Goal: Task Accomplishment & Management: Use online tool/utility

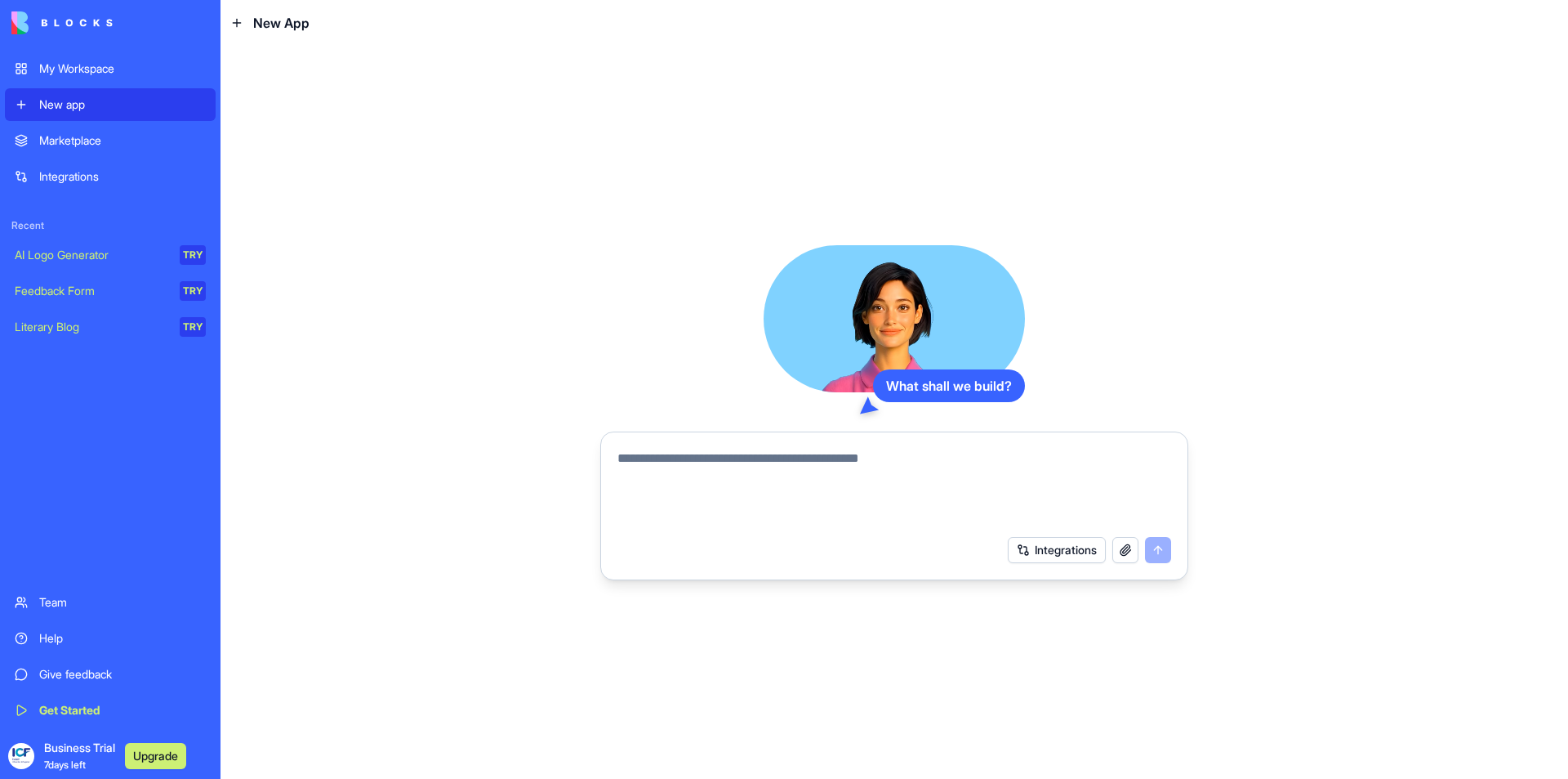
click at [1128, 549] on button "button" at bounding box center [1125, 549] width 26 height 26
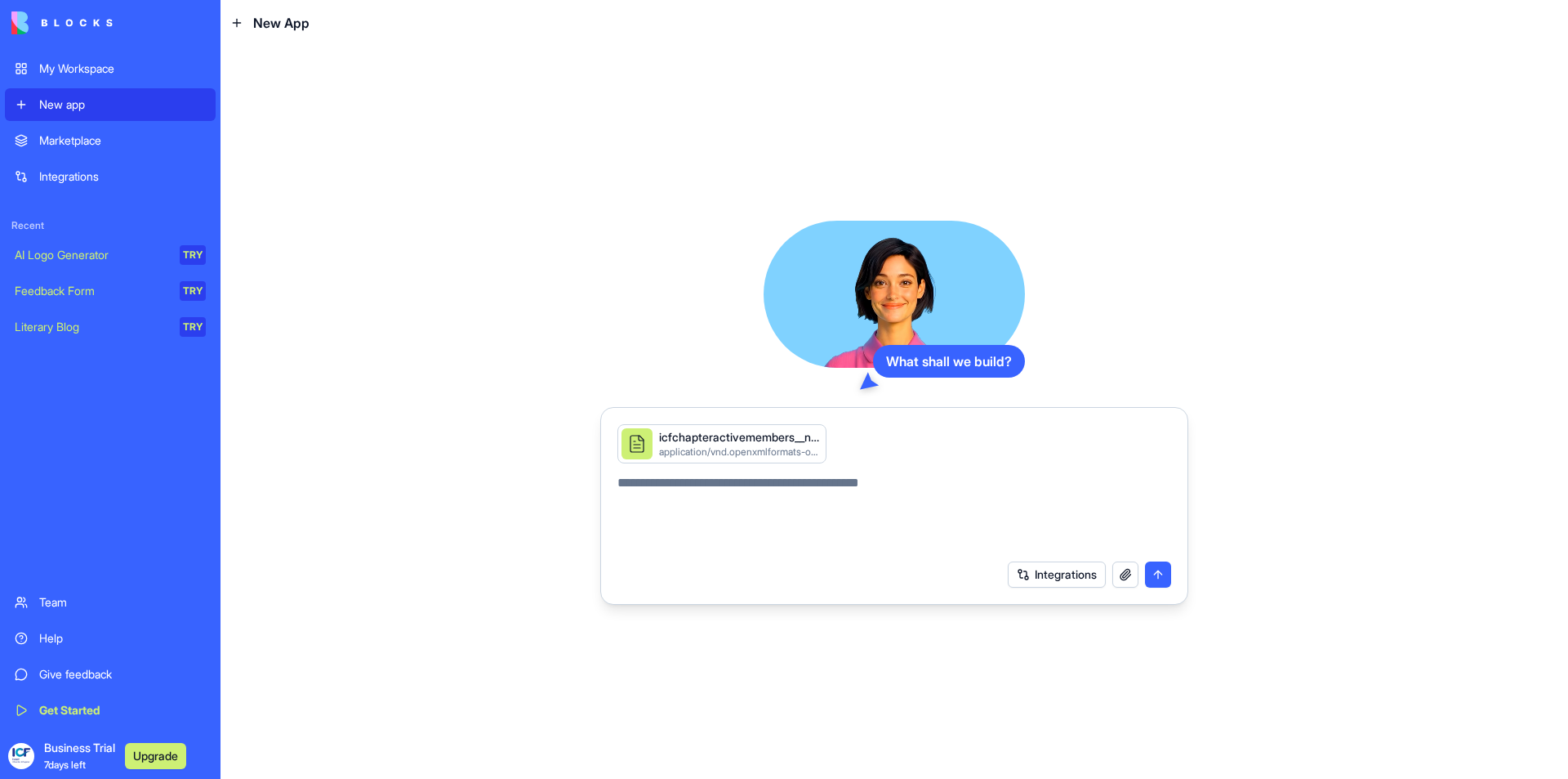
click at [836, 493] on textarea at bounding box center [893, 512] width 554 height 79
type textarea "**********"
click at [1153, 571] on button "submit" at bounding box center [1157, 574] width 26 height 26
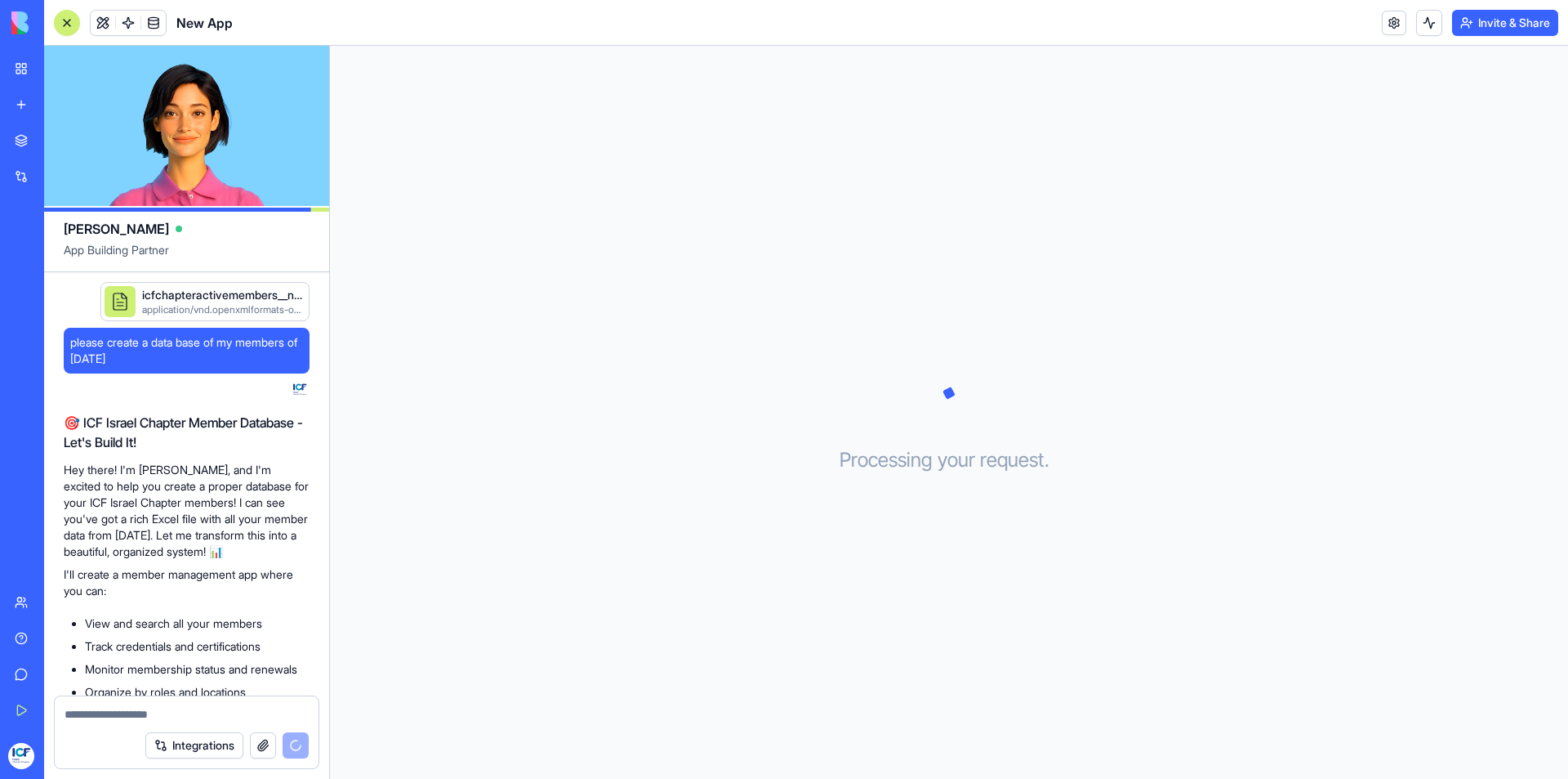
drag, startPoint x: 163, startPoint y: 361, endPoint x: 67, endPoint y: 347, distance: 97.0
click at [67, 347] on div "please create a data base of my members of [DATE]" at bounding box center [187, 351] width 246 height 46
copy span "please create a data base of my members of [DATE]"
click at [140, 715] on textarea at bounding box center [186, 714] width 244 height 16
paste textarea "**********"
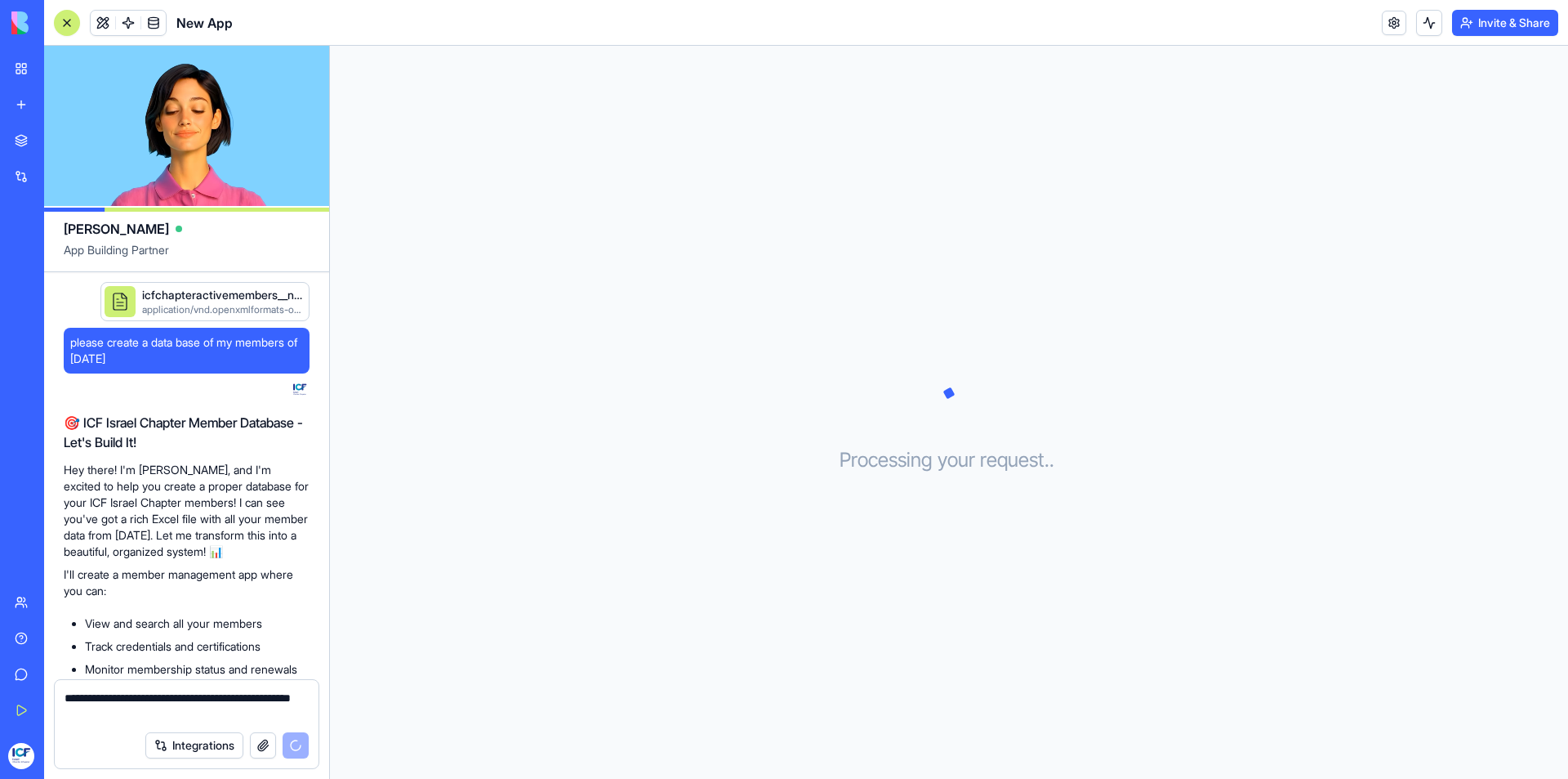
drag, startPoint x: 107, startPoint y: 717, endPoint x: 65, endPoint y: 716, distance: 42.0
click at [65, 716] on textarea "**********" at bounding box center [186, 706] width 244 height 33
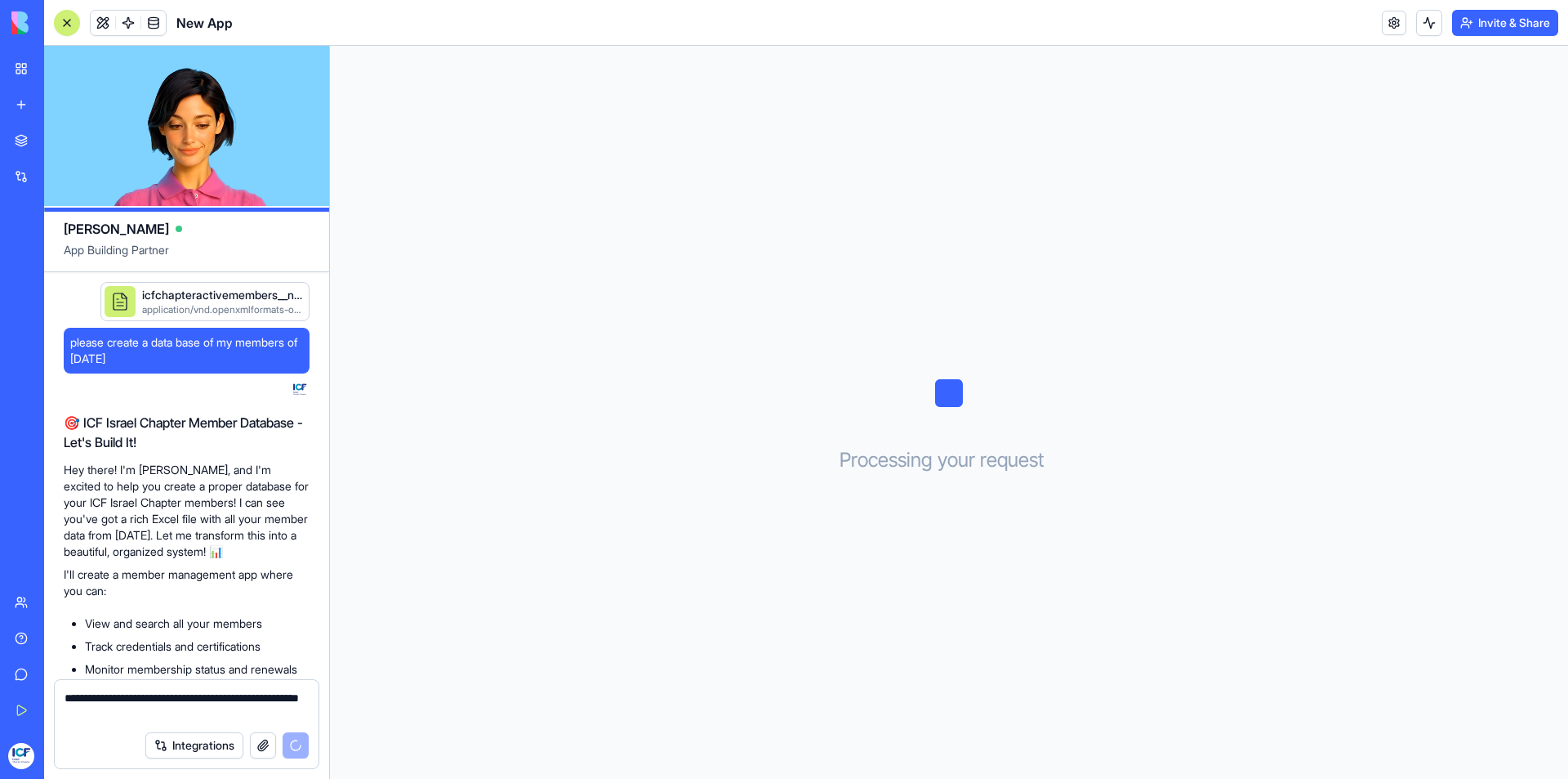
type textarea "**********"
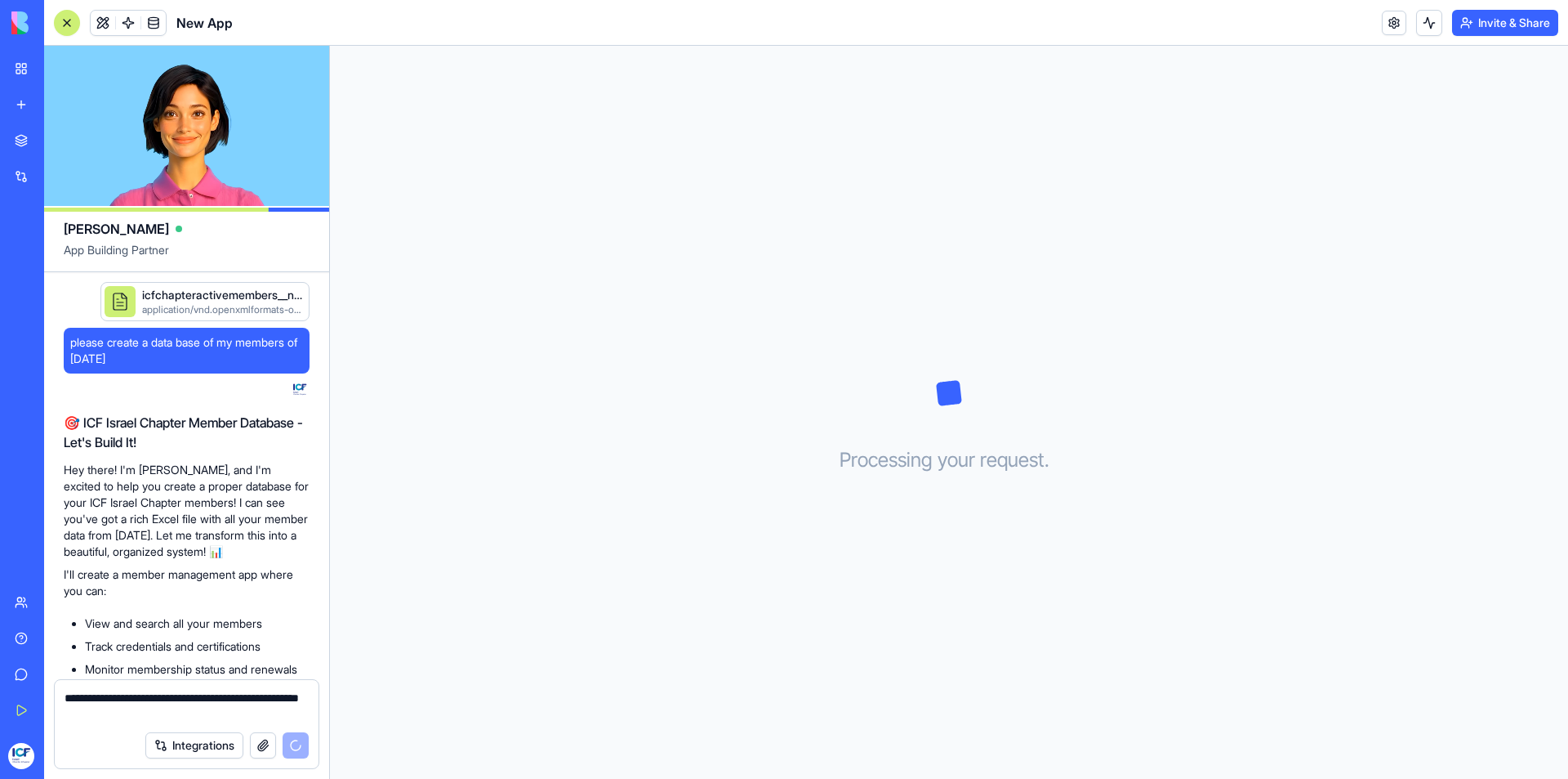
click at [259, 747] on button "button" at bounding box center [263, 745] width 26 height 26
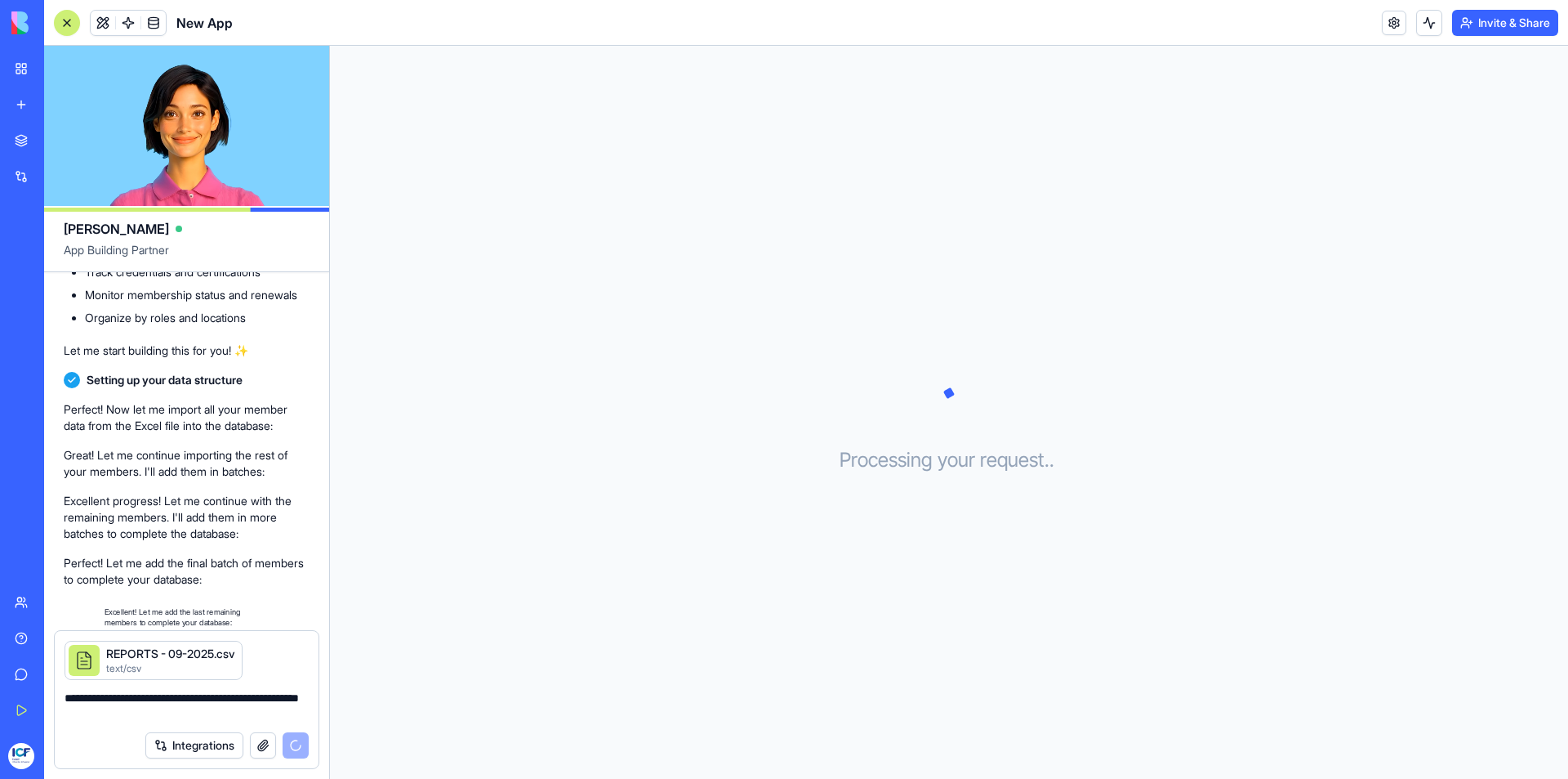
scroll to position [420, 0]
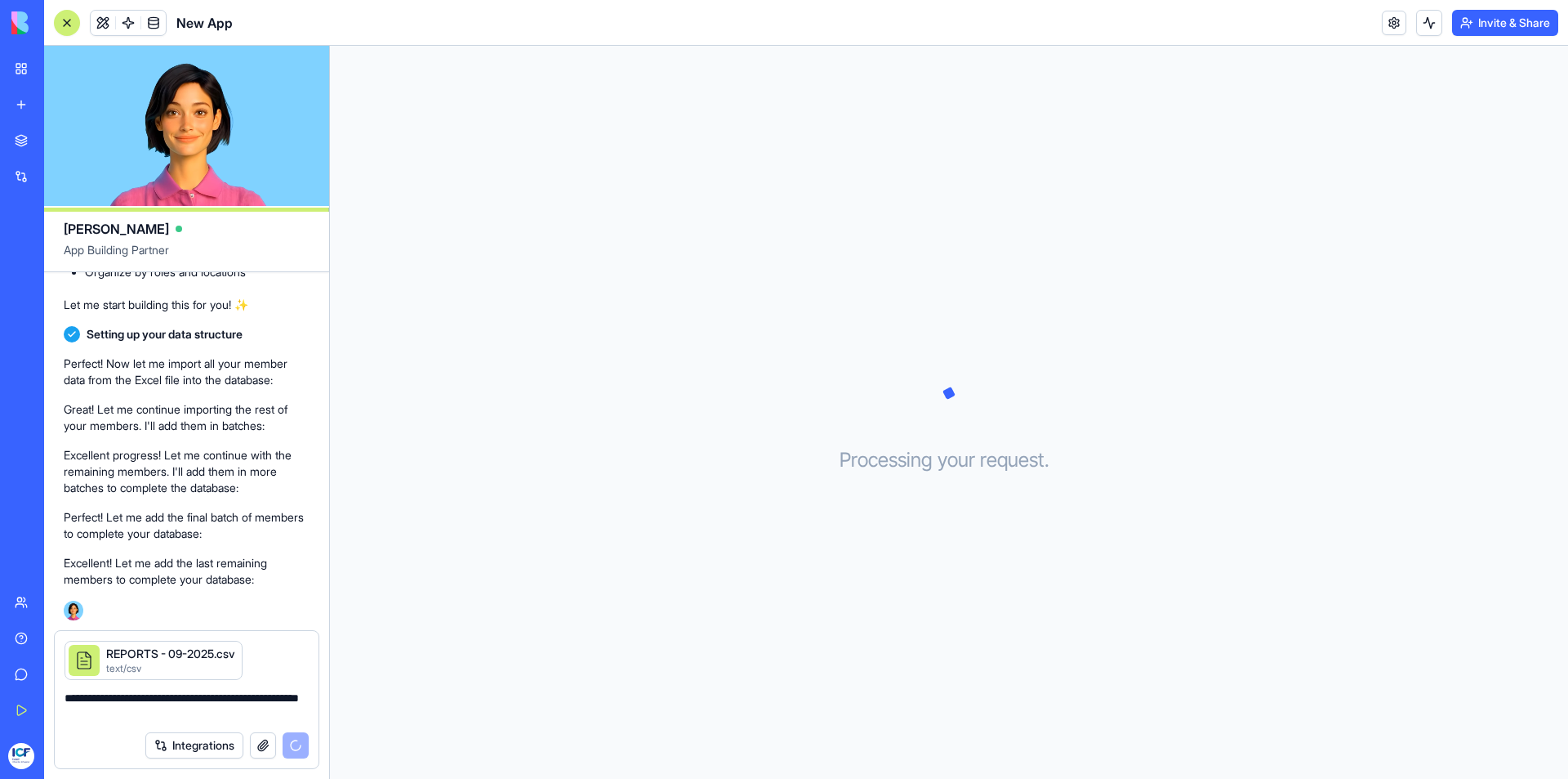
click at [233, 482] on p "Excellent progress! Let me continue with the remaining members. I'll add them i…" at bounding box center [187, 472] width 246 height 49
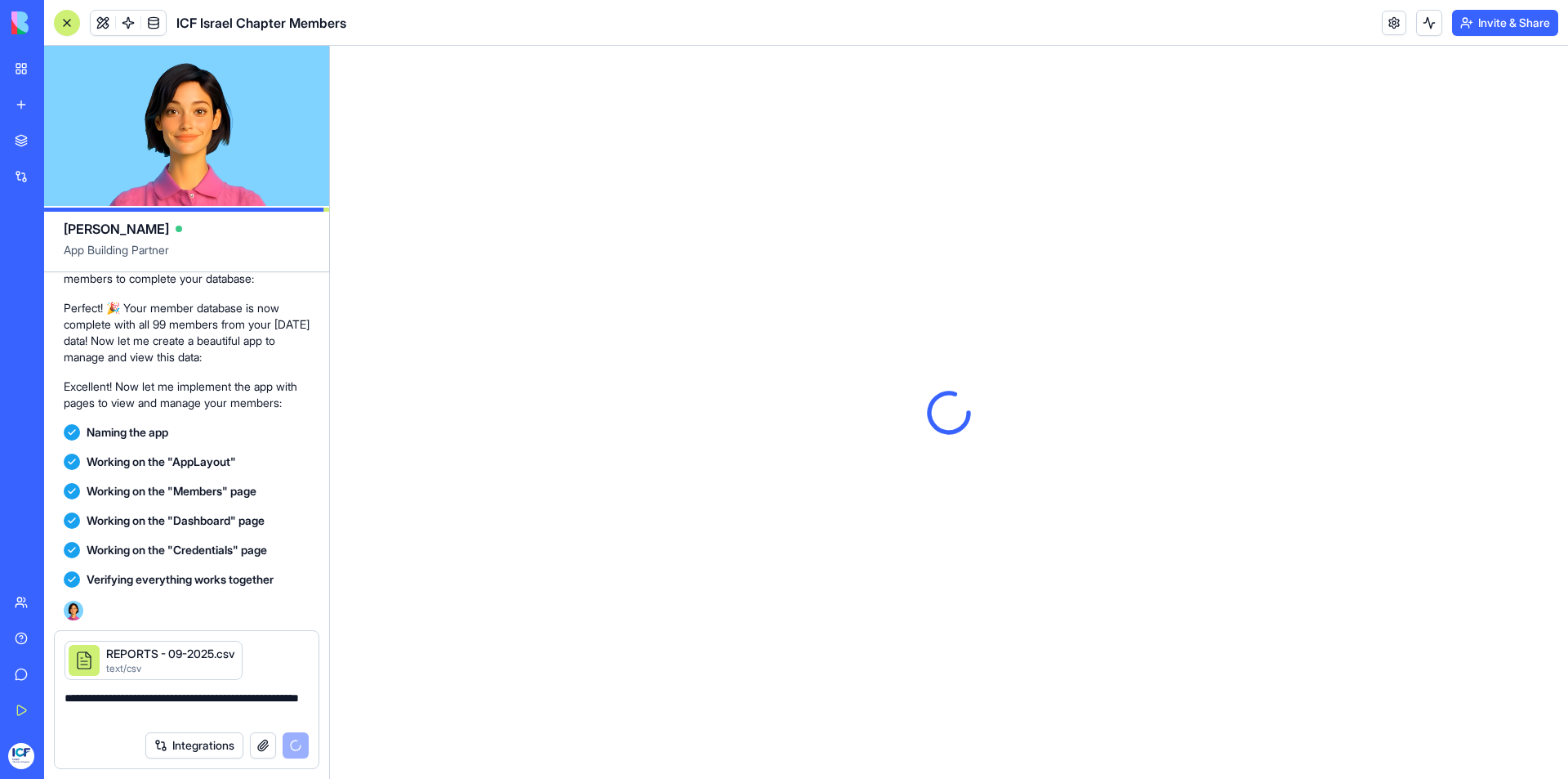
scroll to position [0, 0]
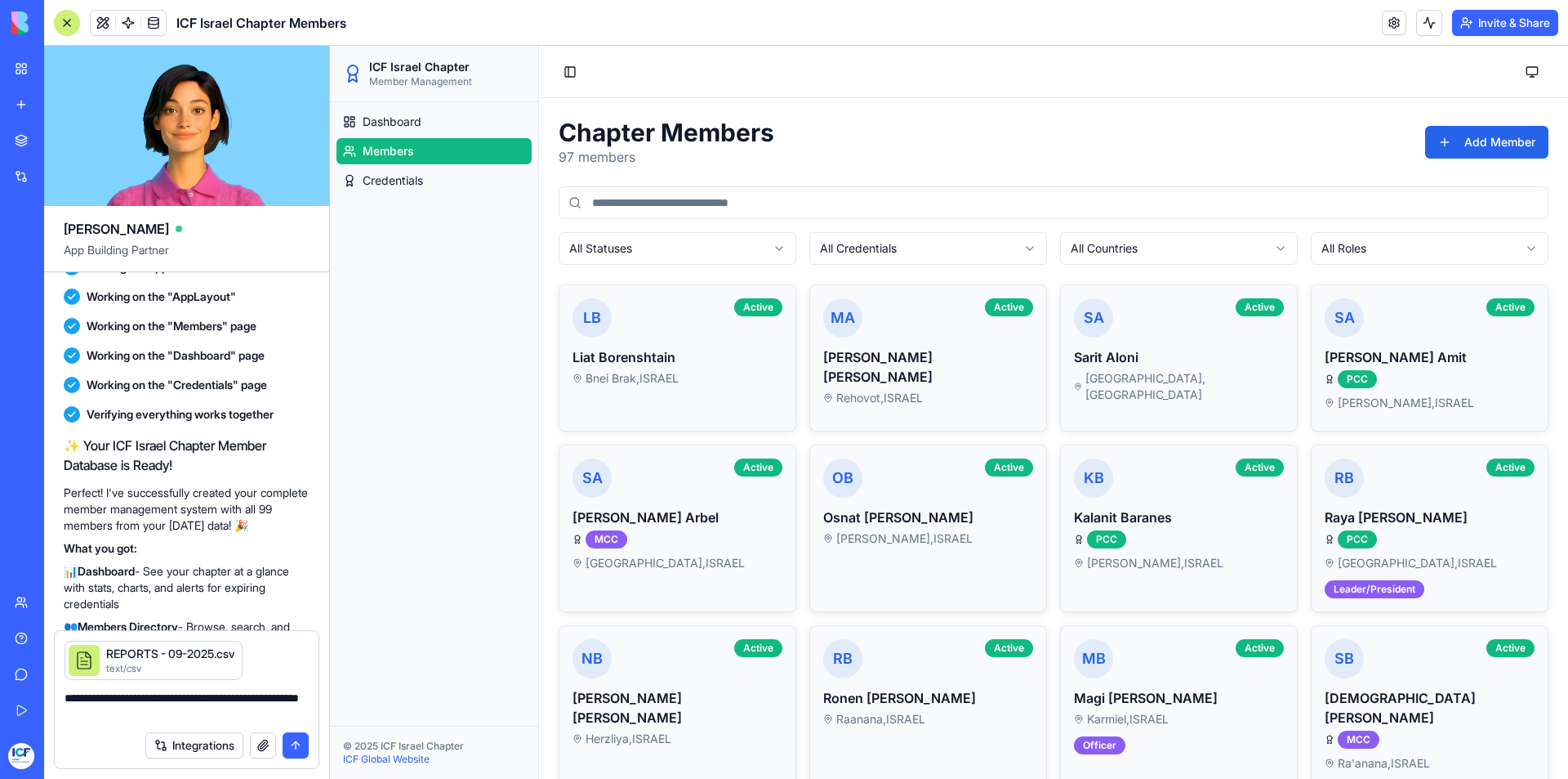
scroll to position [962, 0]
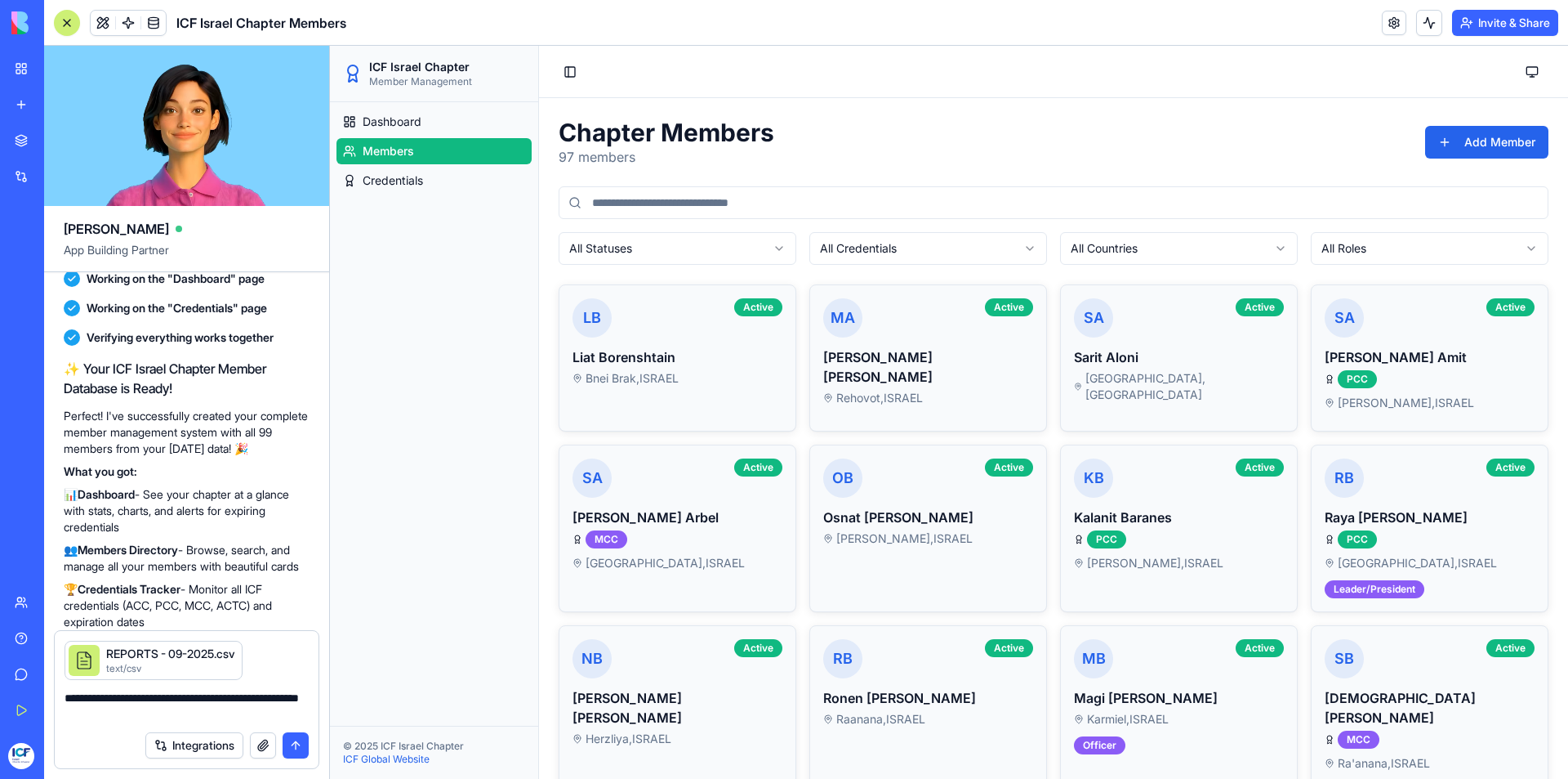
click at [294, 743] on button "submit" at bounding box center [295, 745] width 26 height 26
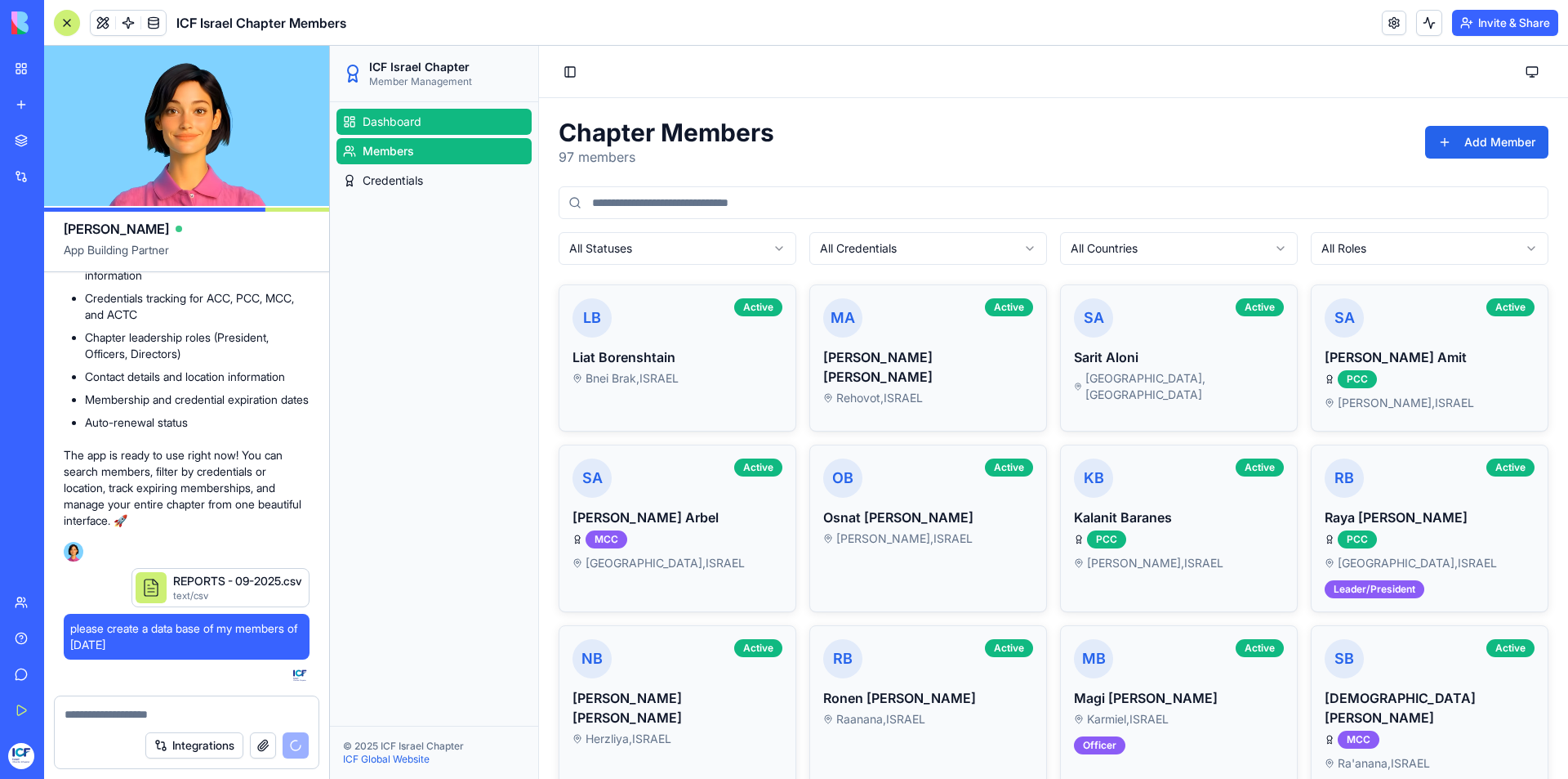
click at [421, 121] on span "Dashboard" at bounding box center [391, 122] width 59 height 16
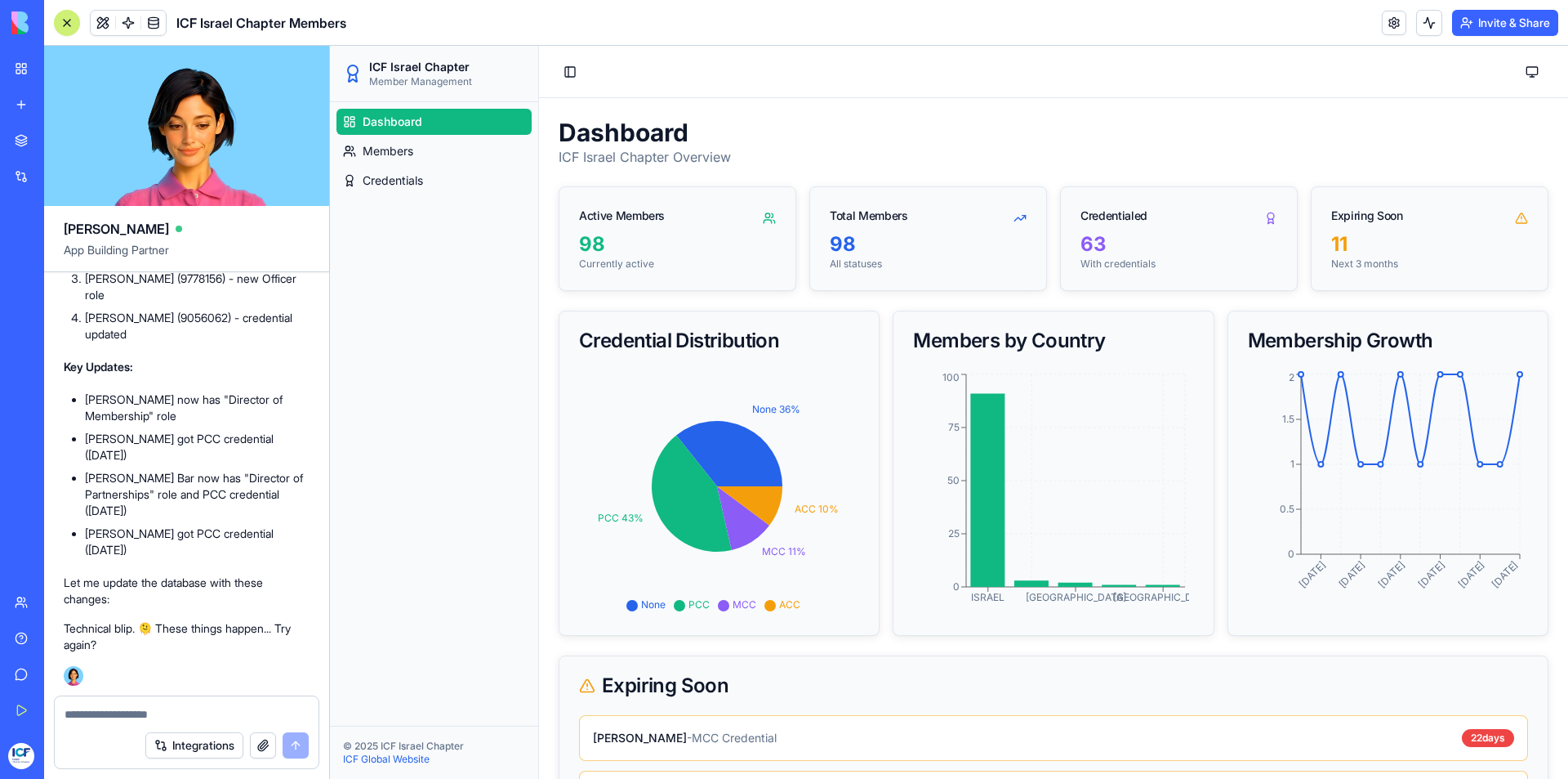
click at [104, 718] on textarea at bounding box center [186, 714] width 244 height 16
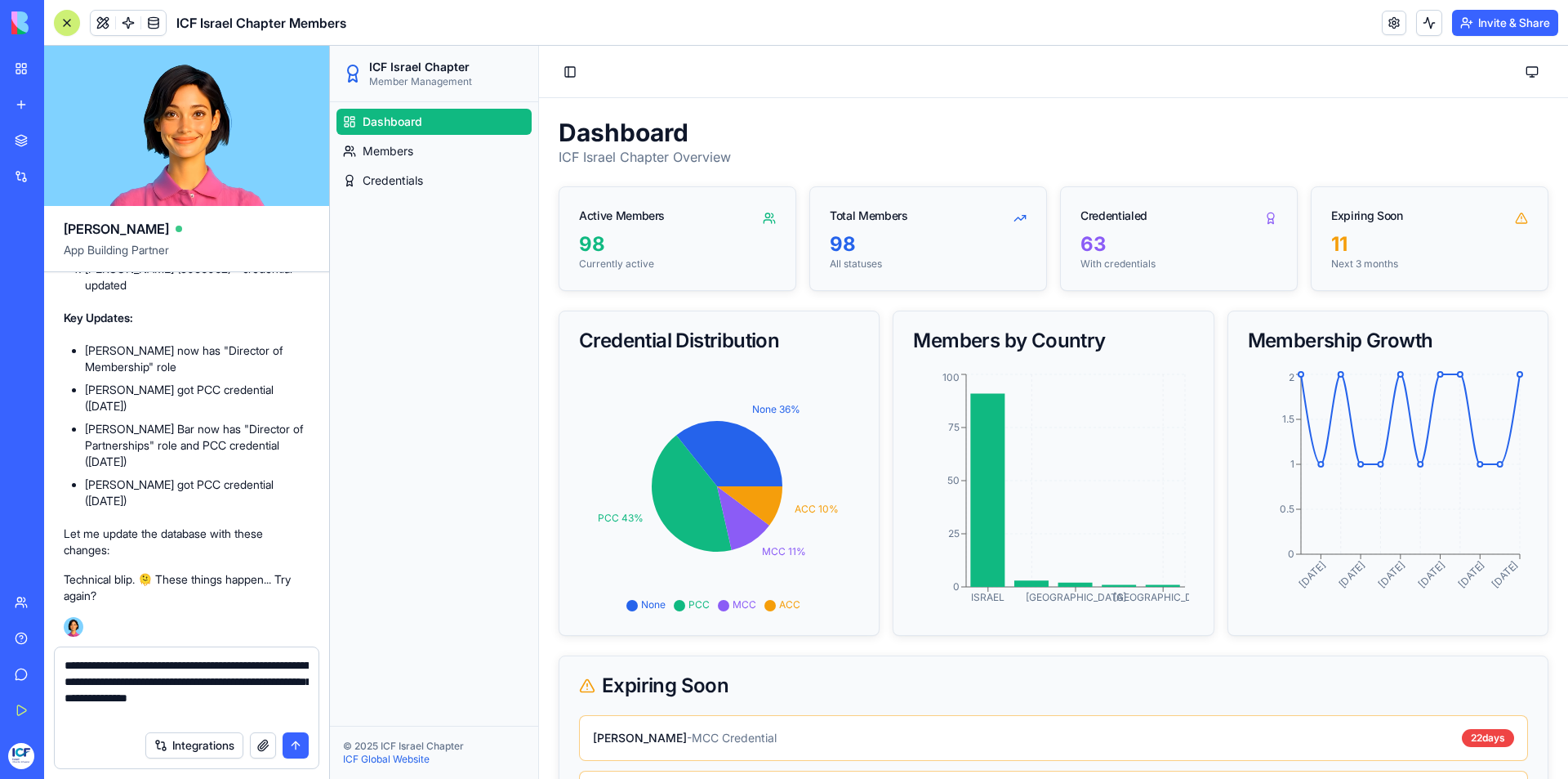
click at [115, 718] on textarea "**********" at bounding box center [186, 690] width 244 height 65
click at [154, 711] on textarea "**********" at bounding box center [186, 690] width 244 height 65
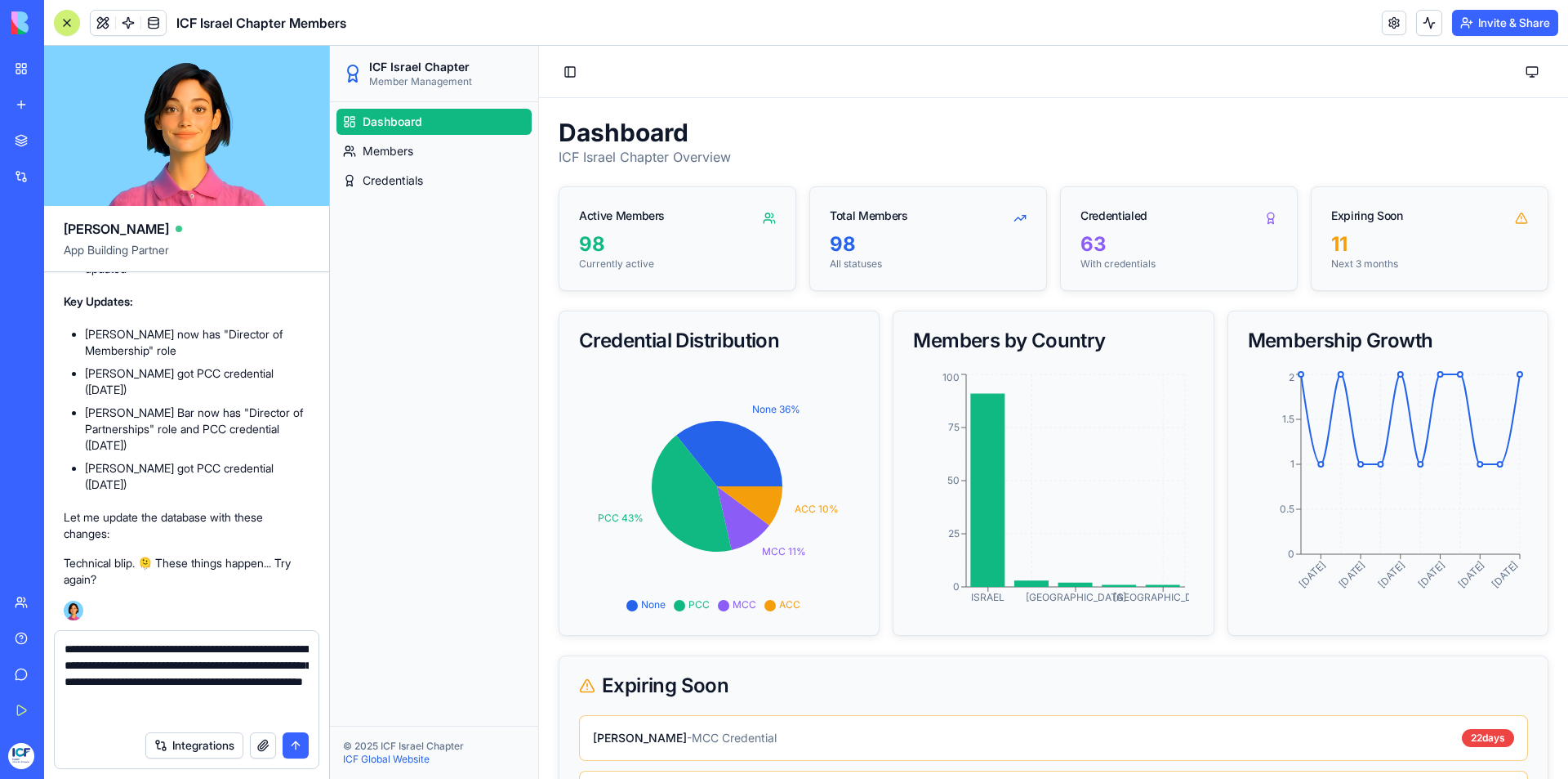
type textarea "**********"
click at [292, 746] on button "submit" at bounding box center [295, 745] width 26 height 26
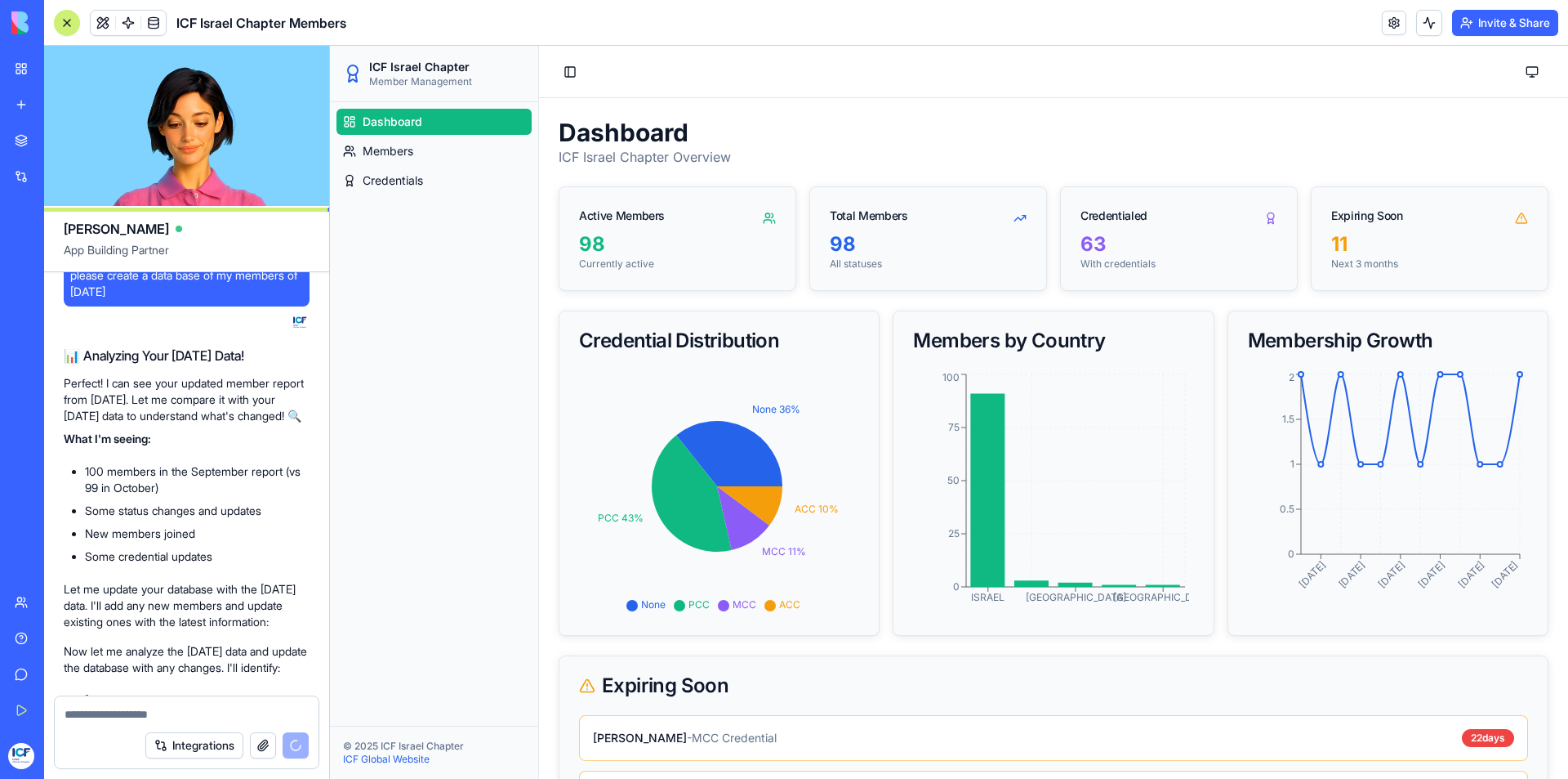
scroll to position [1652, 0]
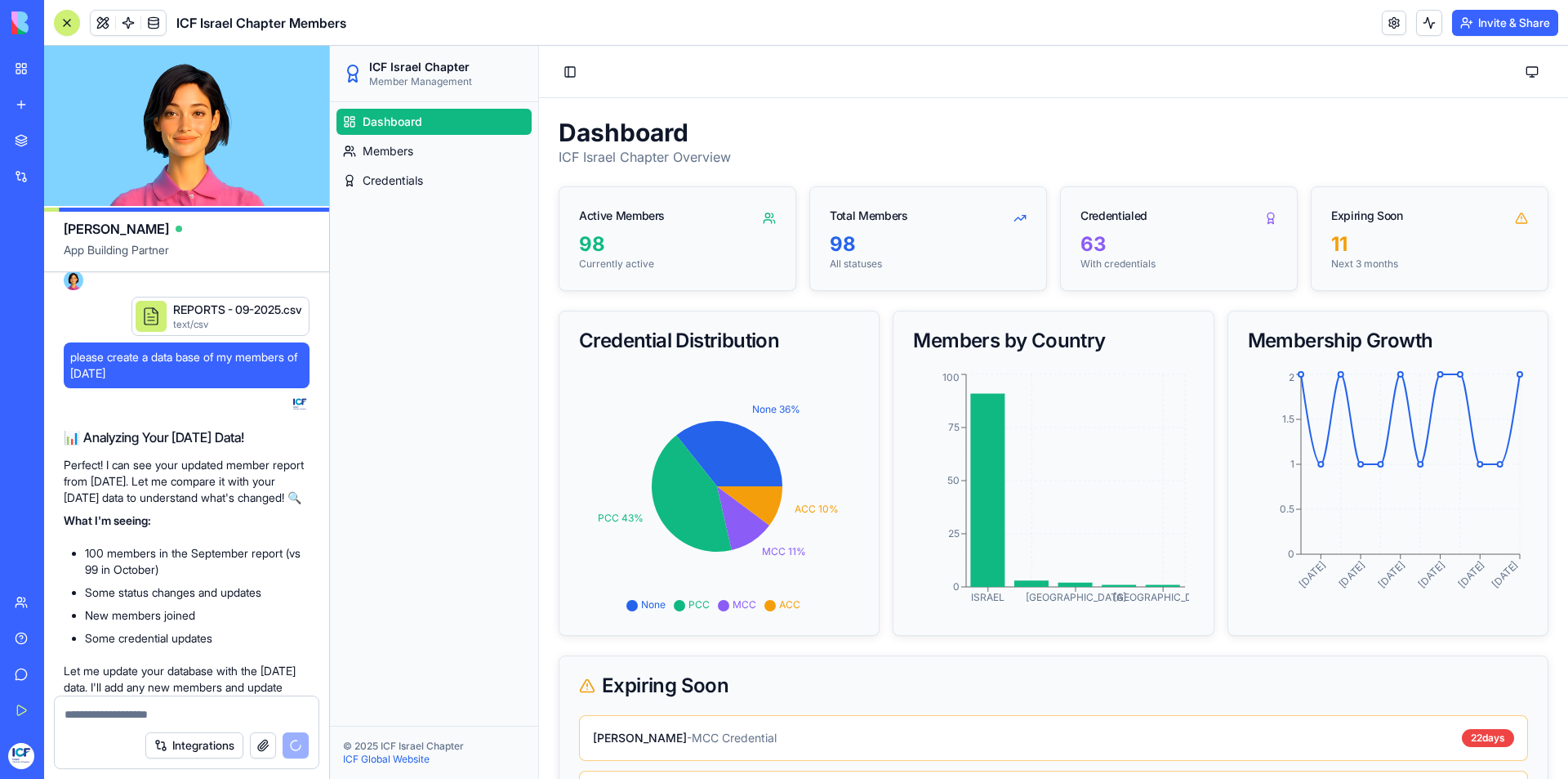
drag, startPoint x: 178, startPoint y: 423, endPoint x: 70, endPoint y: 408, distance: 109.0
click at [70, 381] on span "please create a data base of my members of [DATE]" at bounding box center [187, 365] width 233 height 33
copy span "please create a data base of my members of [DATE]"
click at [93, 716] on textarea at bounding box center [186, 714] width 244 height 16
paste textarea "**********"
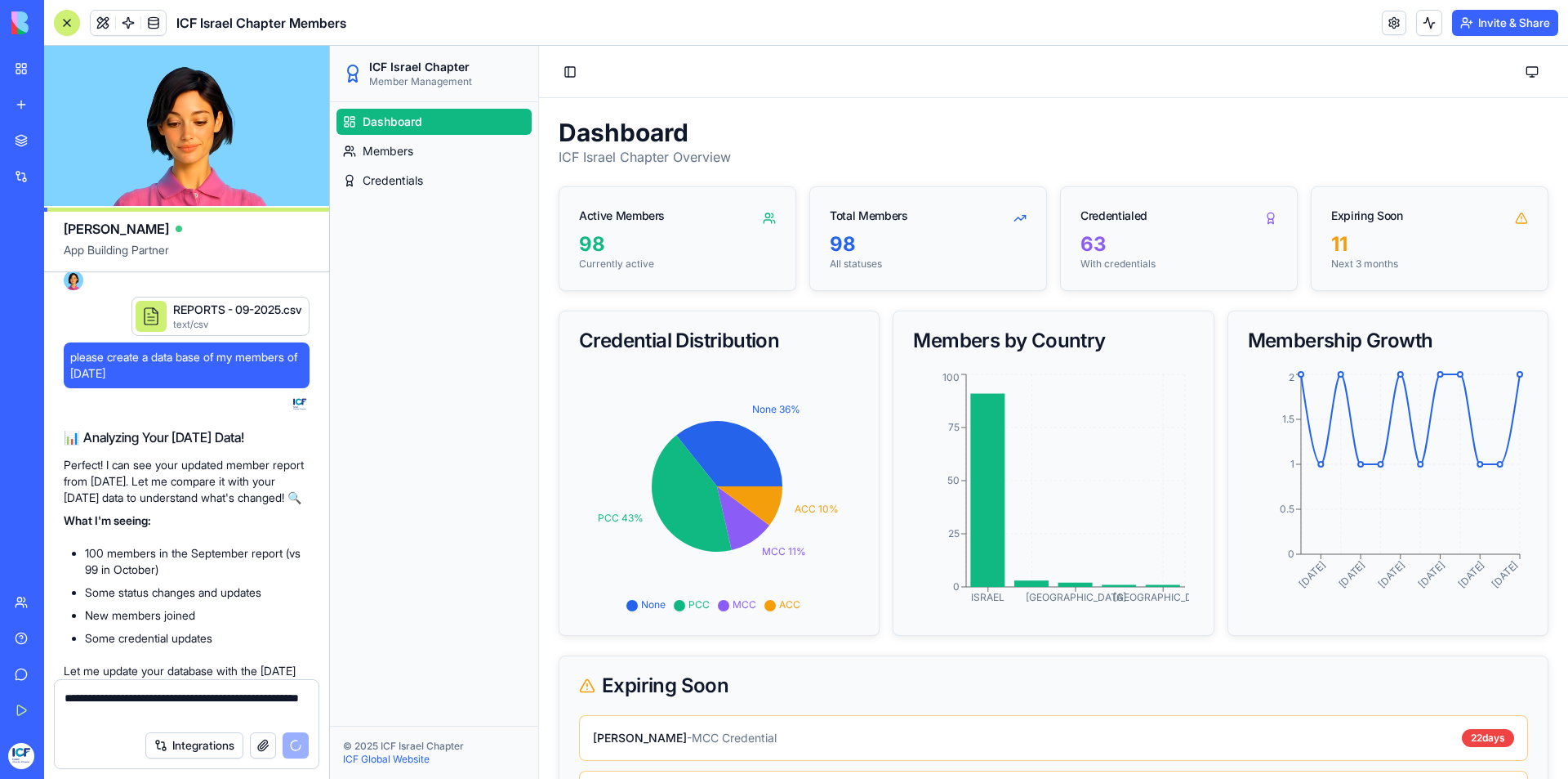
drag, startPoint x: 123, startPoint y: 711, endPoint x: 68, endPoint y: 710, distance: 55.0
click at [68, 710] on textarea "**********" at bounding box center [186, 706] width 244 height 33
type textarea "**********"
click at [260, 746] on button "button" at bounding box center [263, 745] width 26 height 26
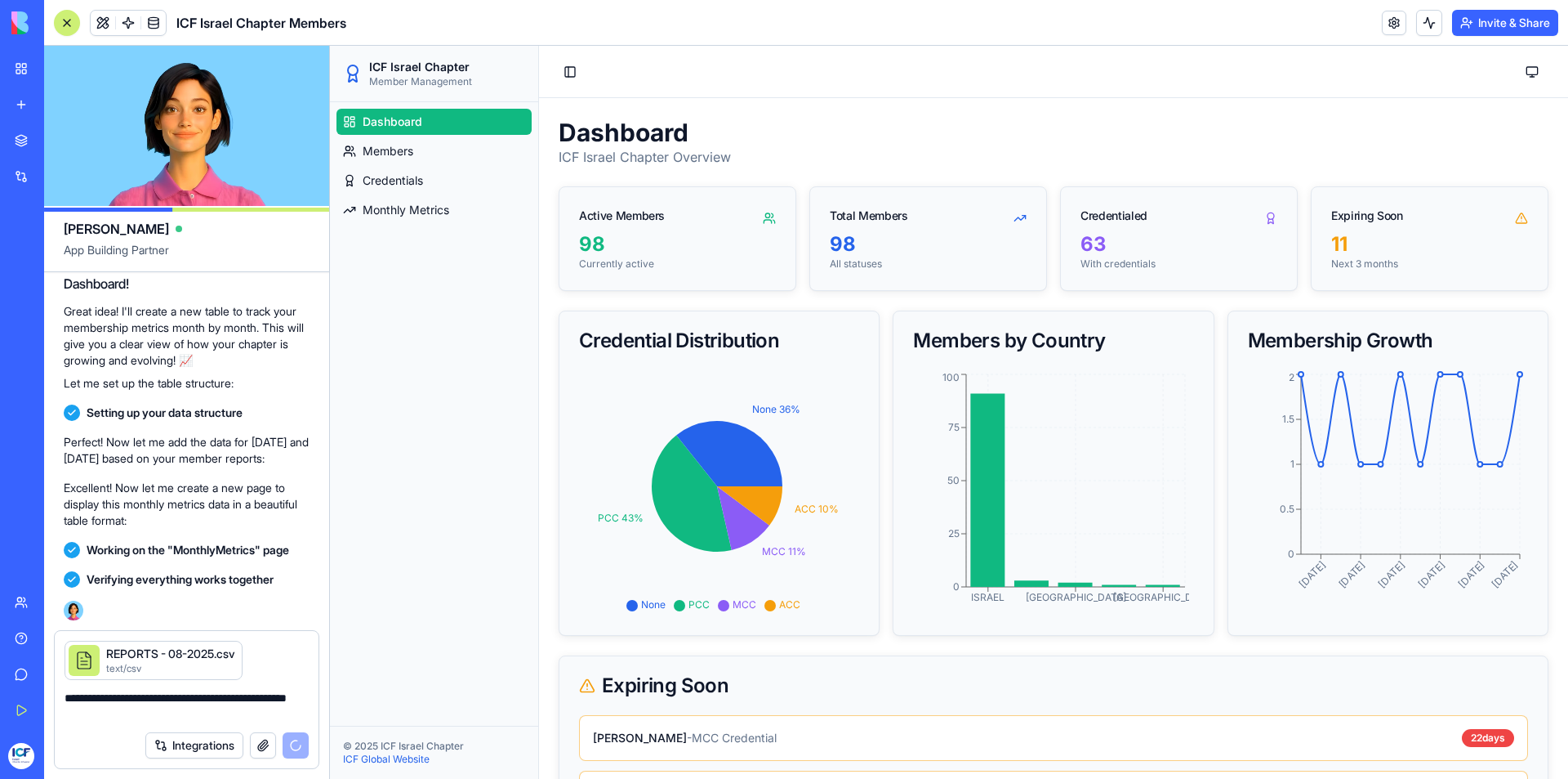
scroll to position [3750, 0]
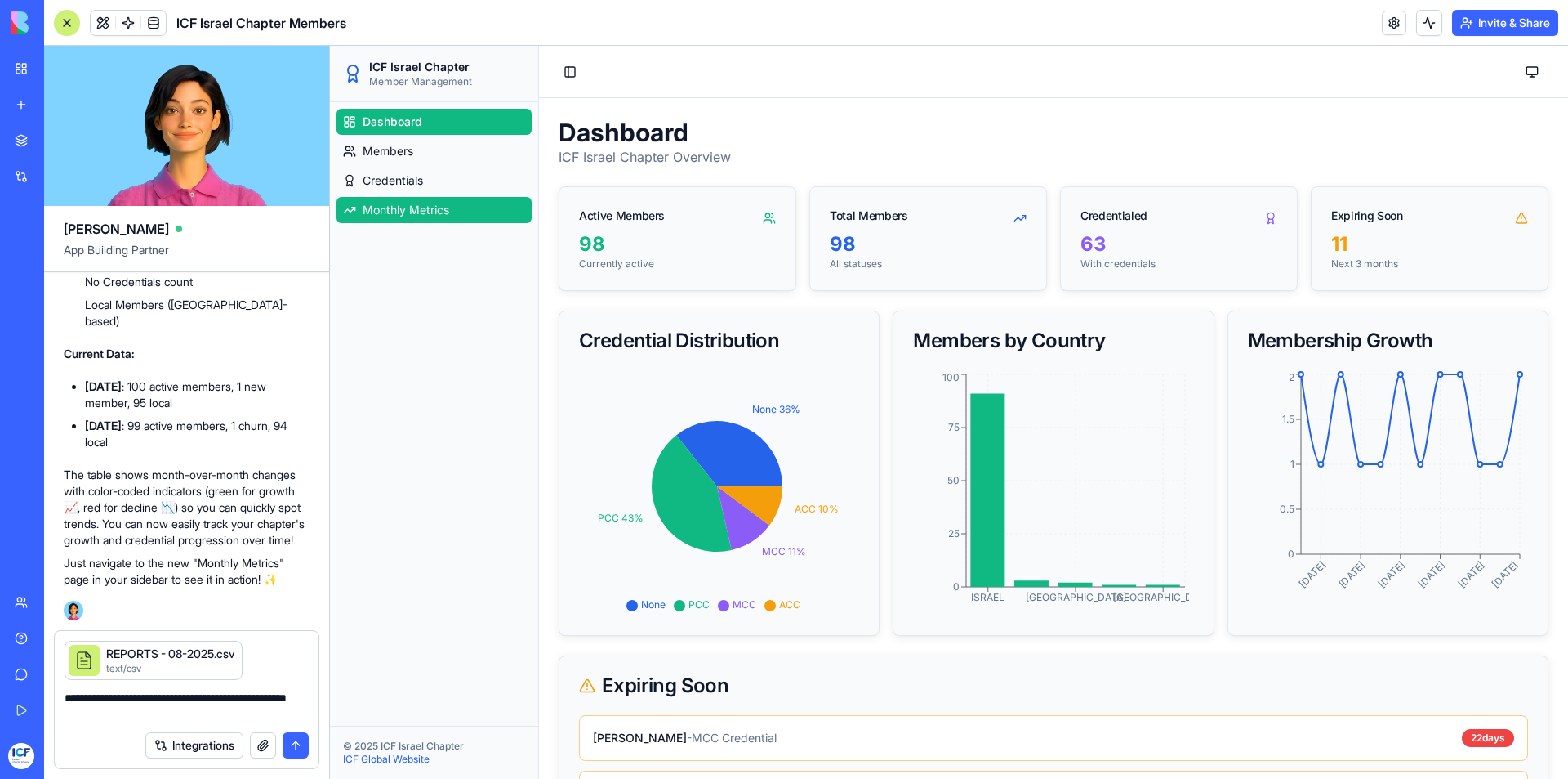
click at [414, 209] on span "Monthly Metrics" at bounding box center [406, 210] width 87 height 16
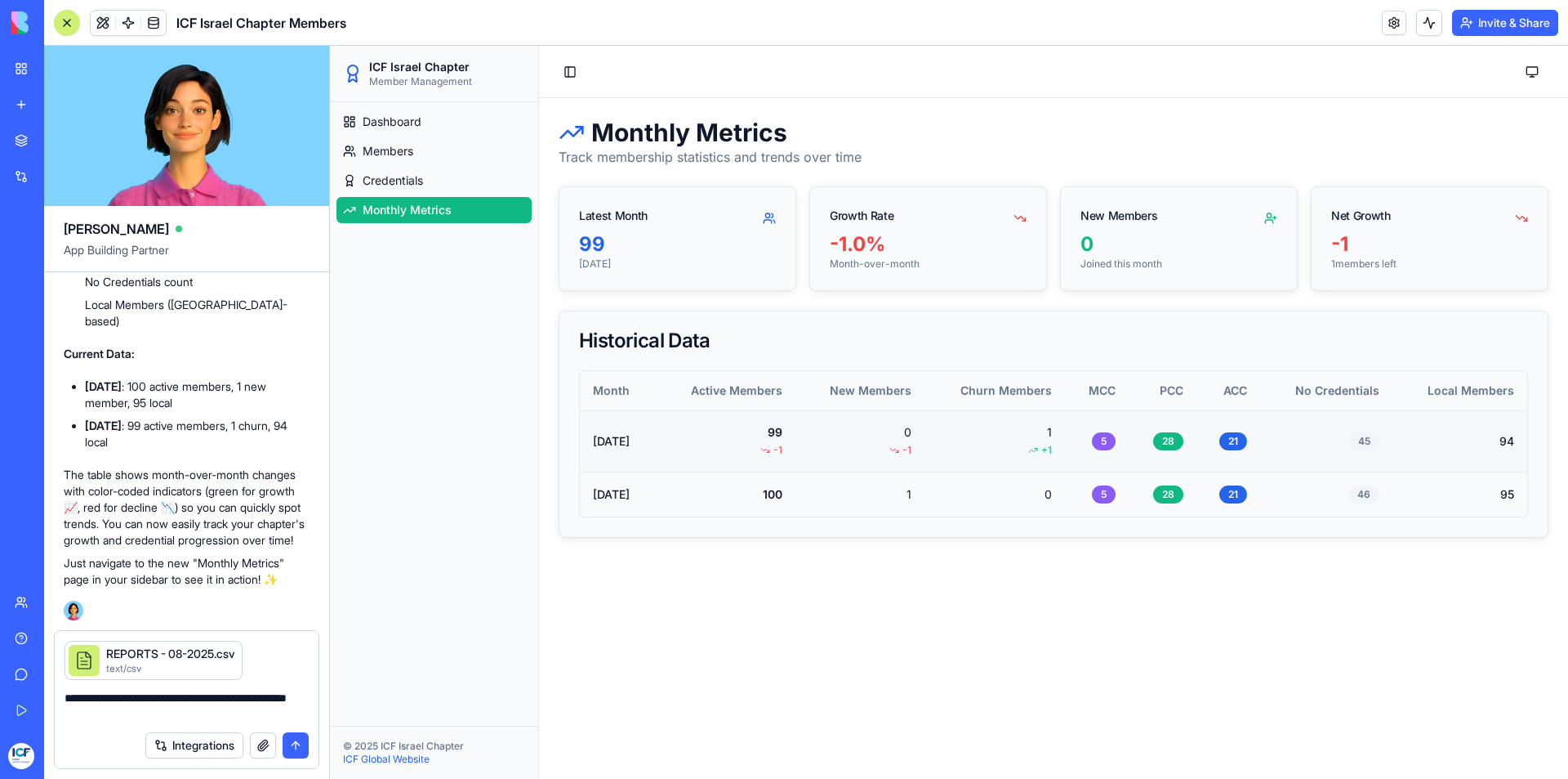
click at [293, 743] on button "submit" at bounding box center [295, 745] width 26 height 26
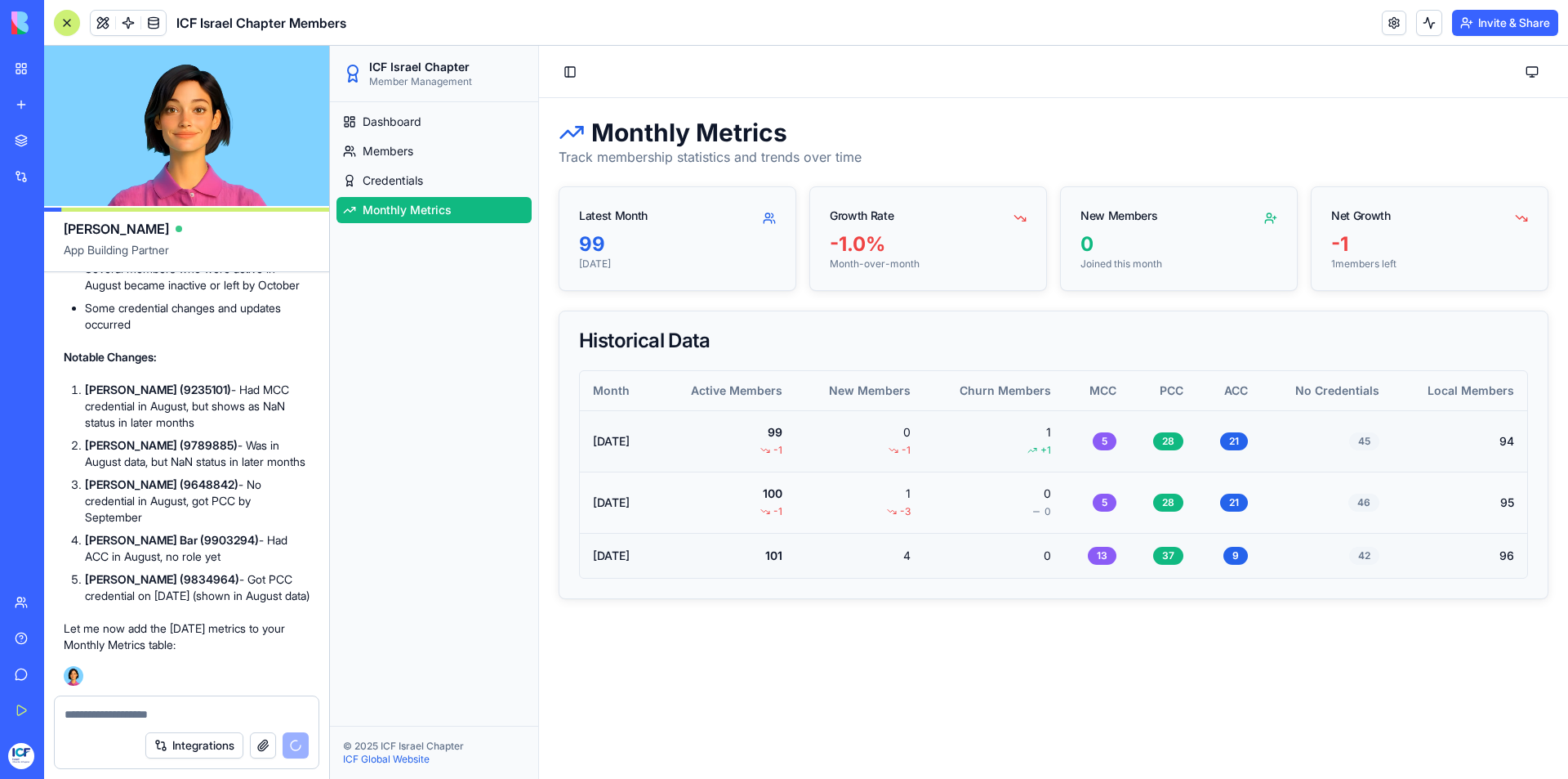
scroll to position [5037, 0]
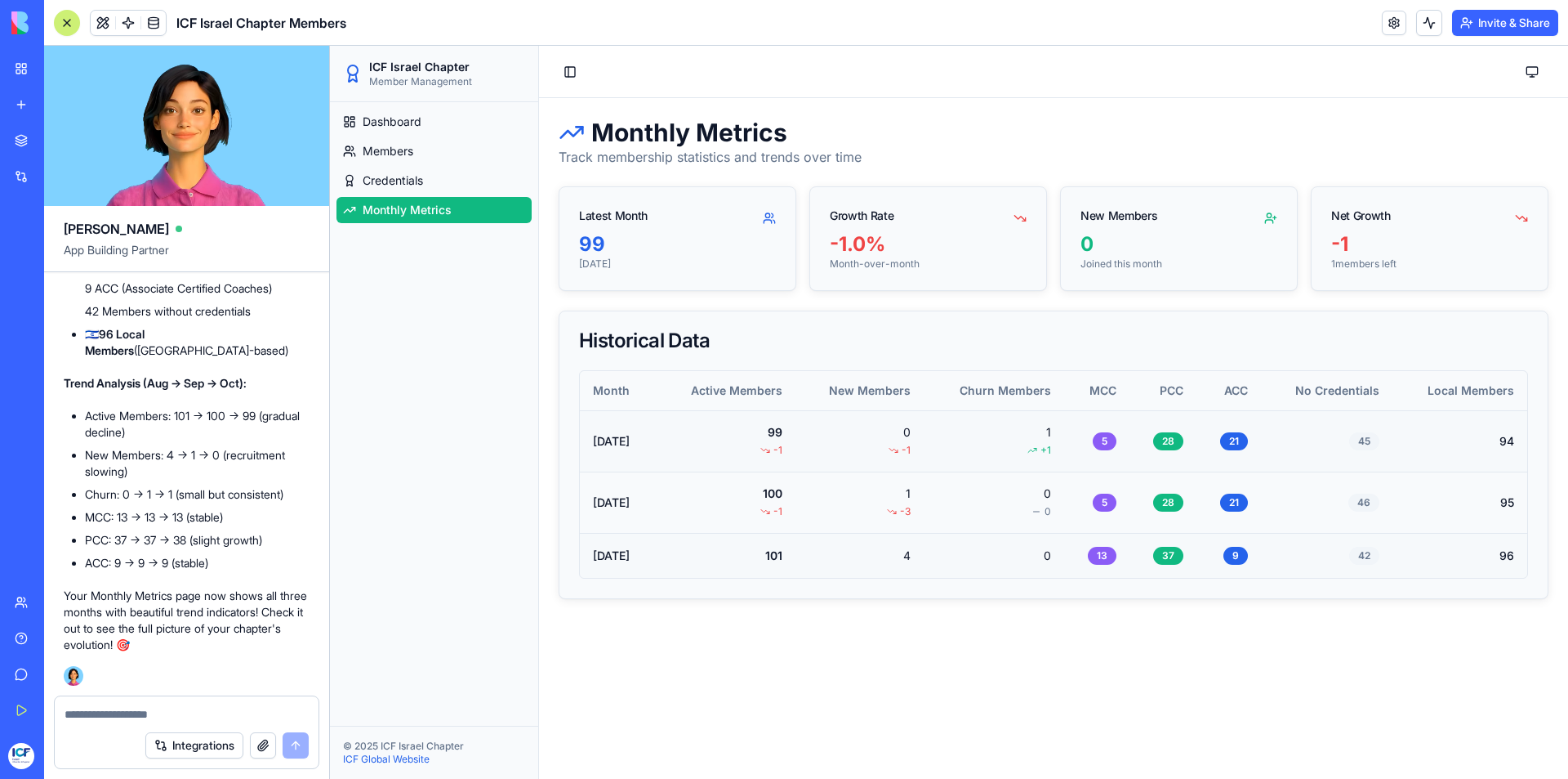
click at [154, 717] on textarea at bounding box center [186, 714] width 244 height 16
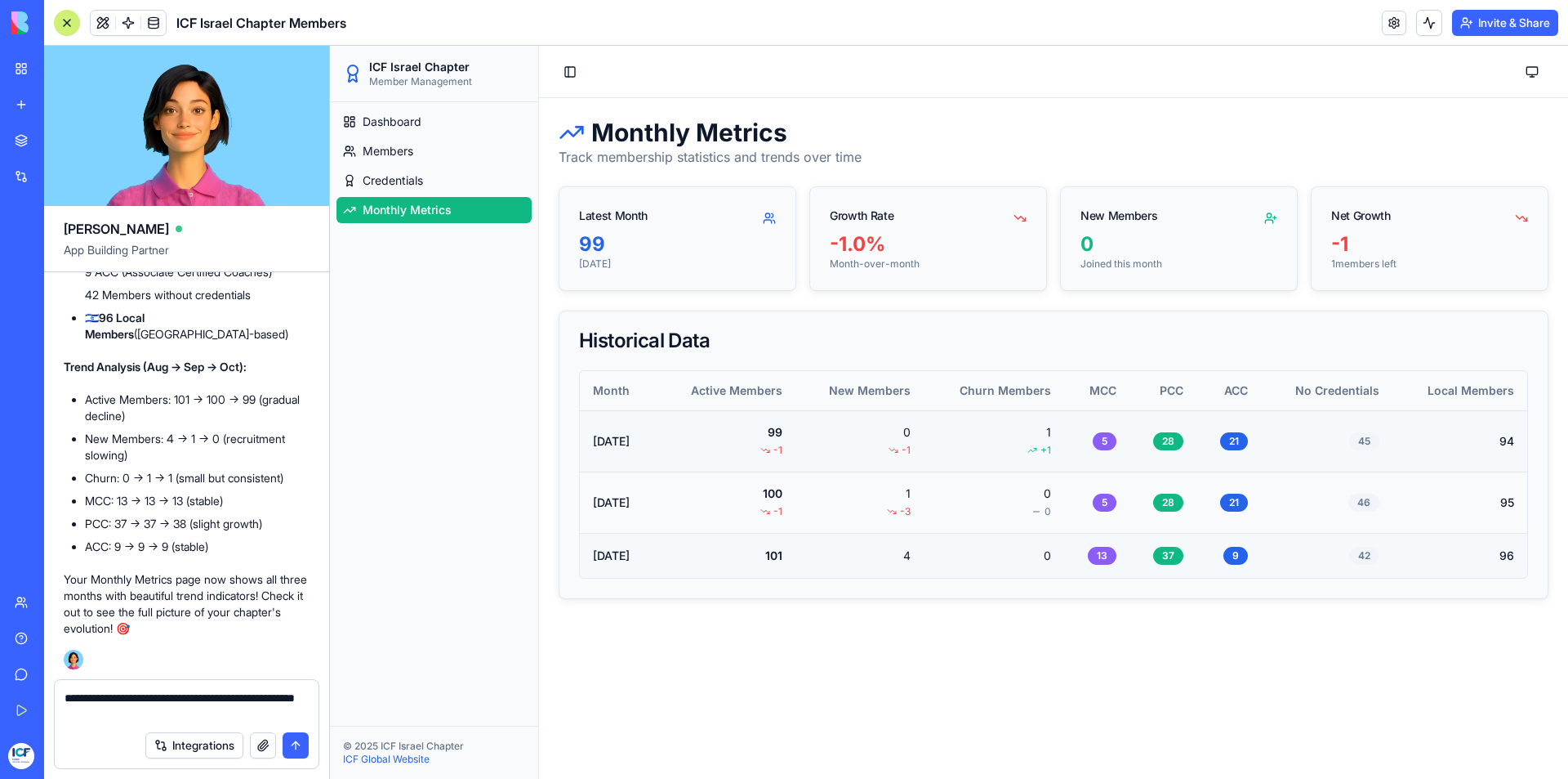
click at [176, 718] on textarea "**********" at bounding box center [186, 706] width 244 height 33
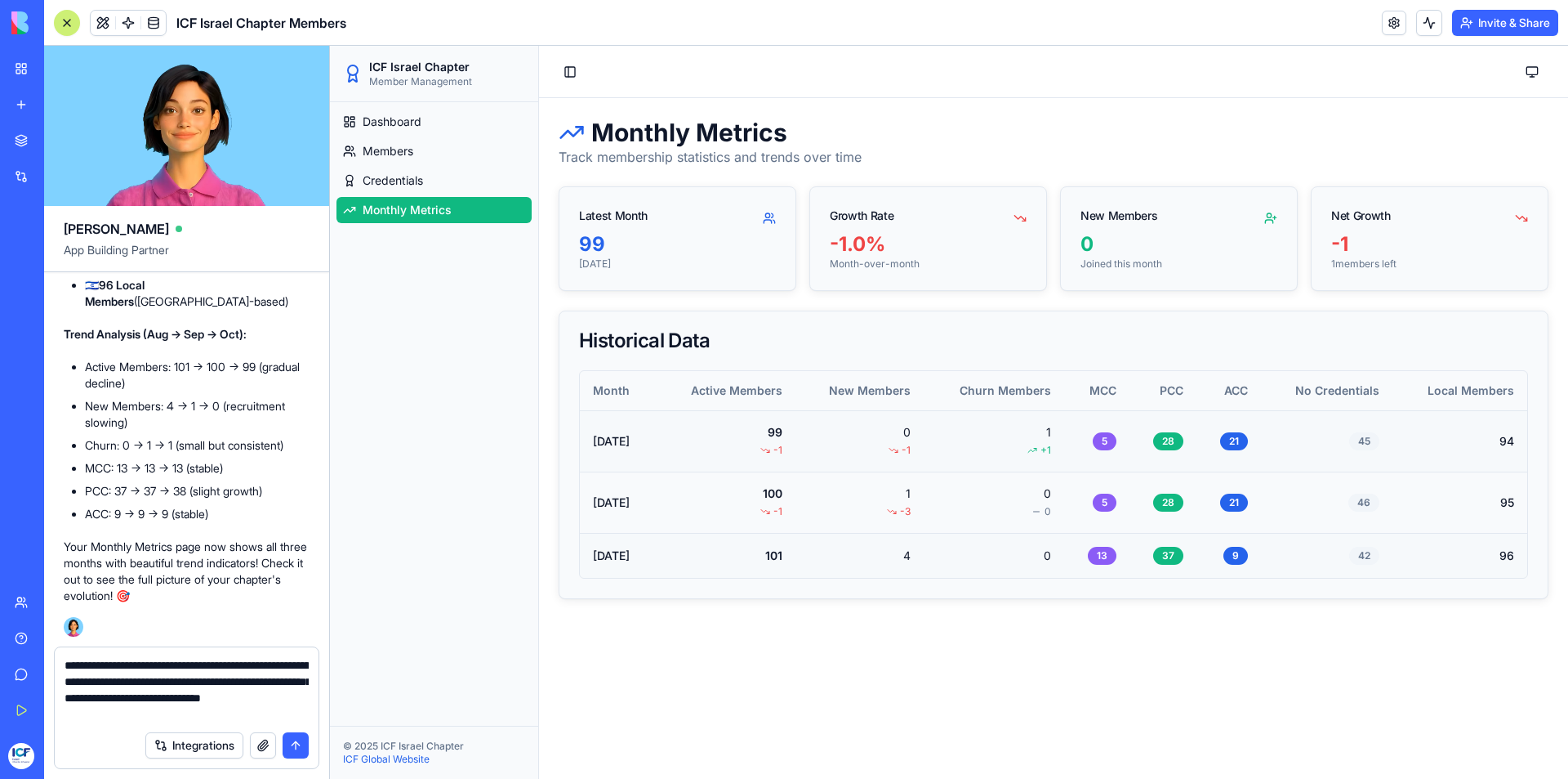
click at [241, 713] on textarea "**********" at bounding box center [186, 690] width 244 height 65
paste textarea "**********"
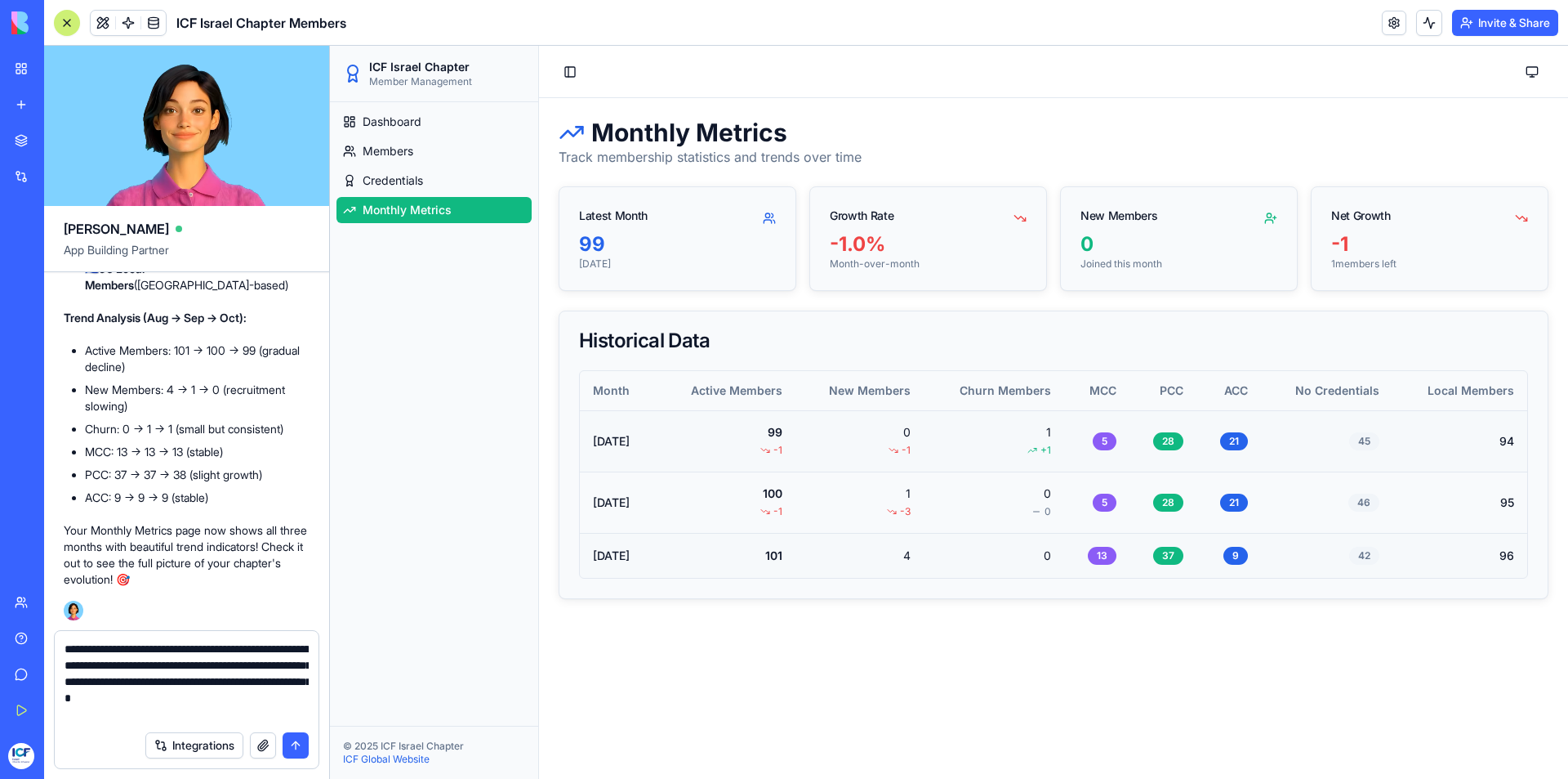
type textarea "**********"
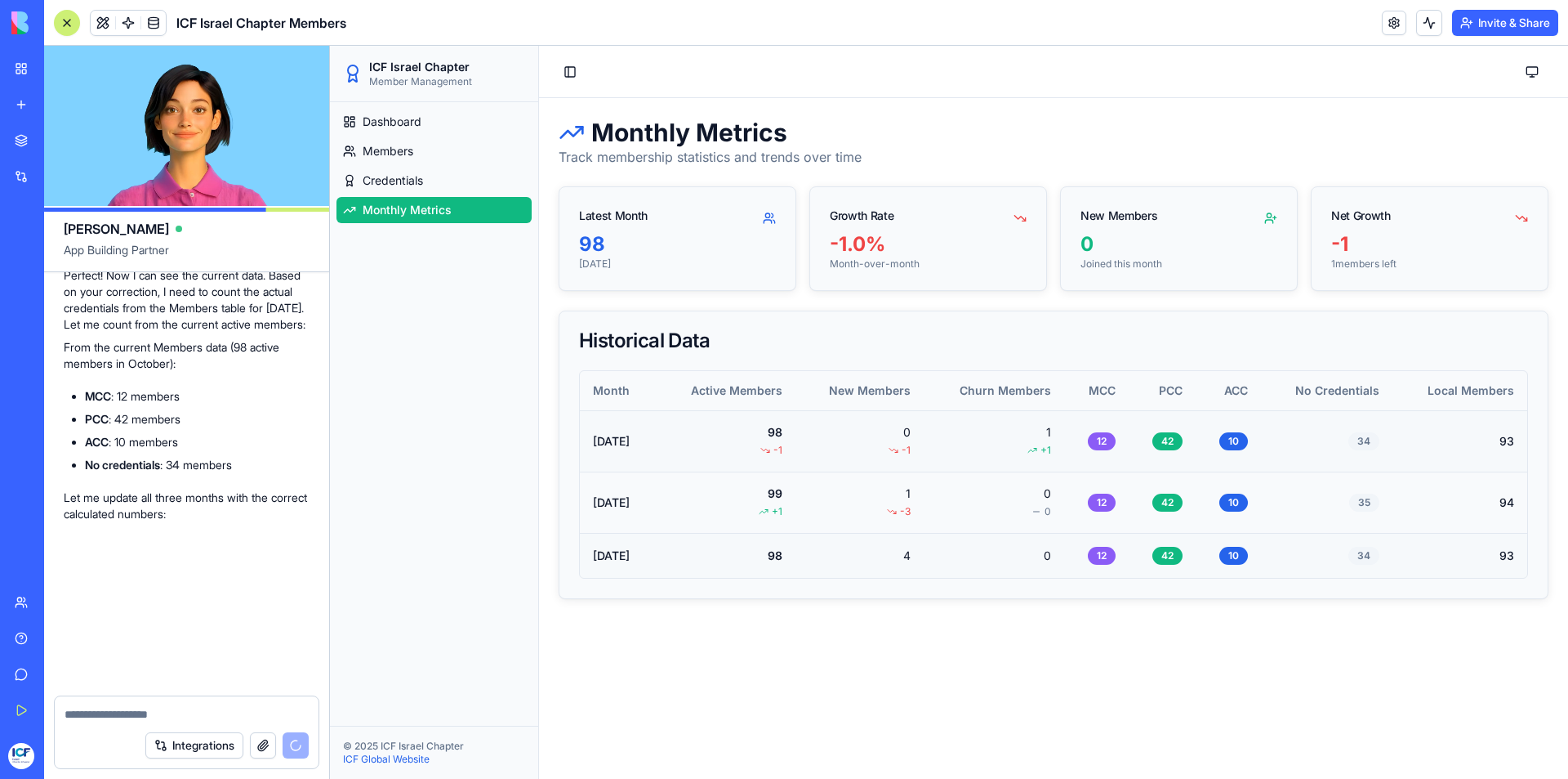
scroll to position [6574, 0]
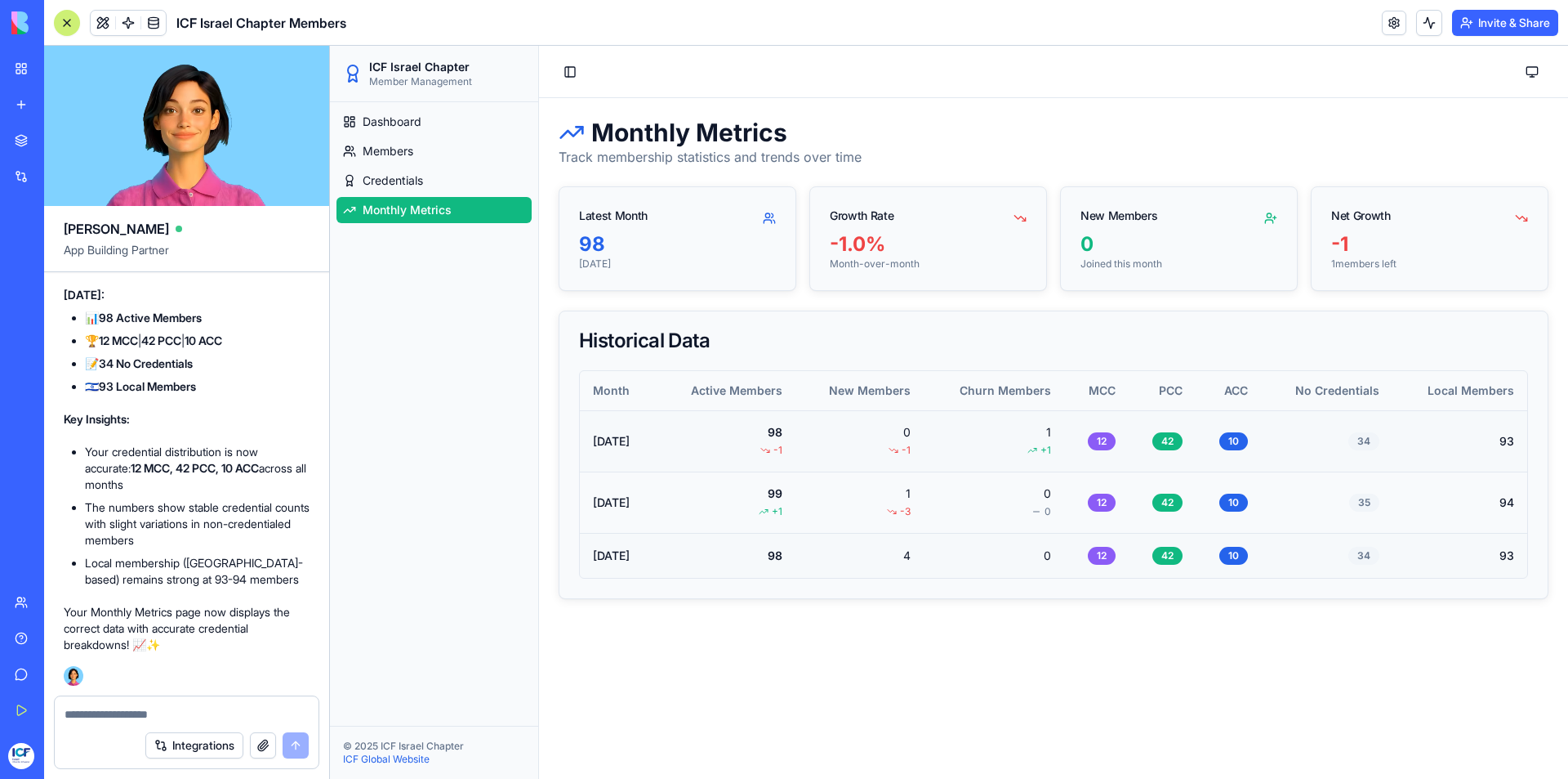
click at [87, 711] on textarea at bounding box center [186, 714] width 244 height 16
click at [276, 716] on textarea "**********" at bounding box center [186, 714] width 244 height 16
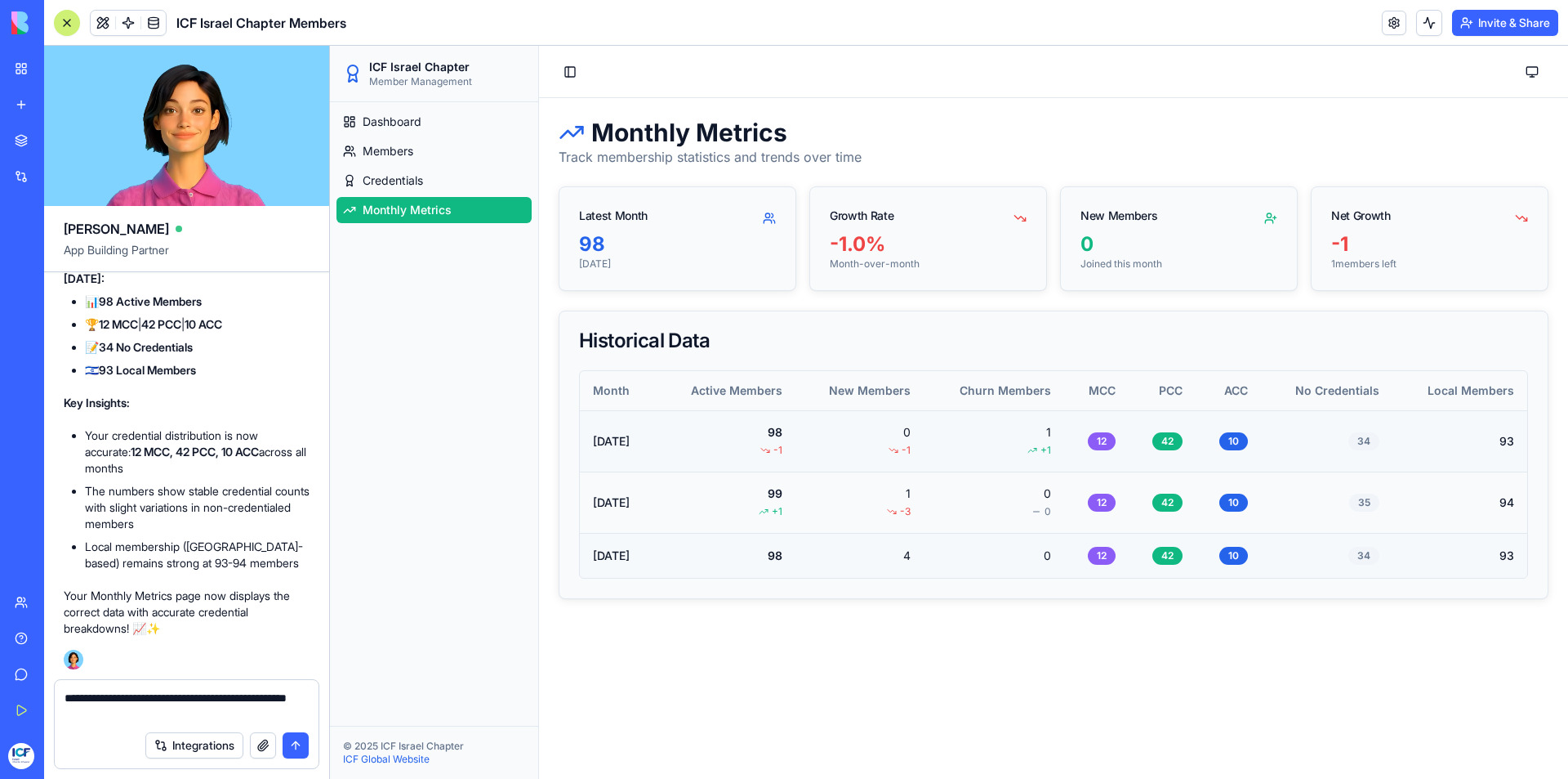
click at [137, 713] on textarea "**********" at bounding box center [186, 706] width 244 height 33
click at [142, 718] on textarea "**********" at bounding box center [186, 706] width 244 height 33
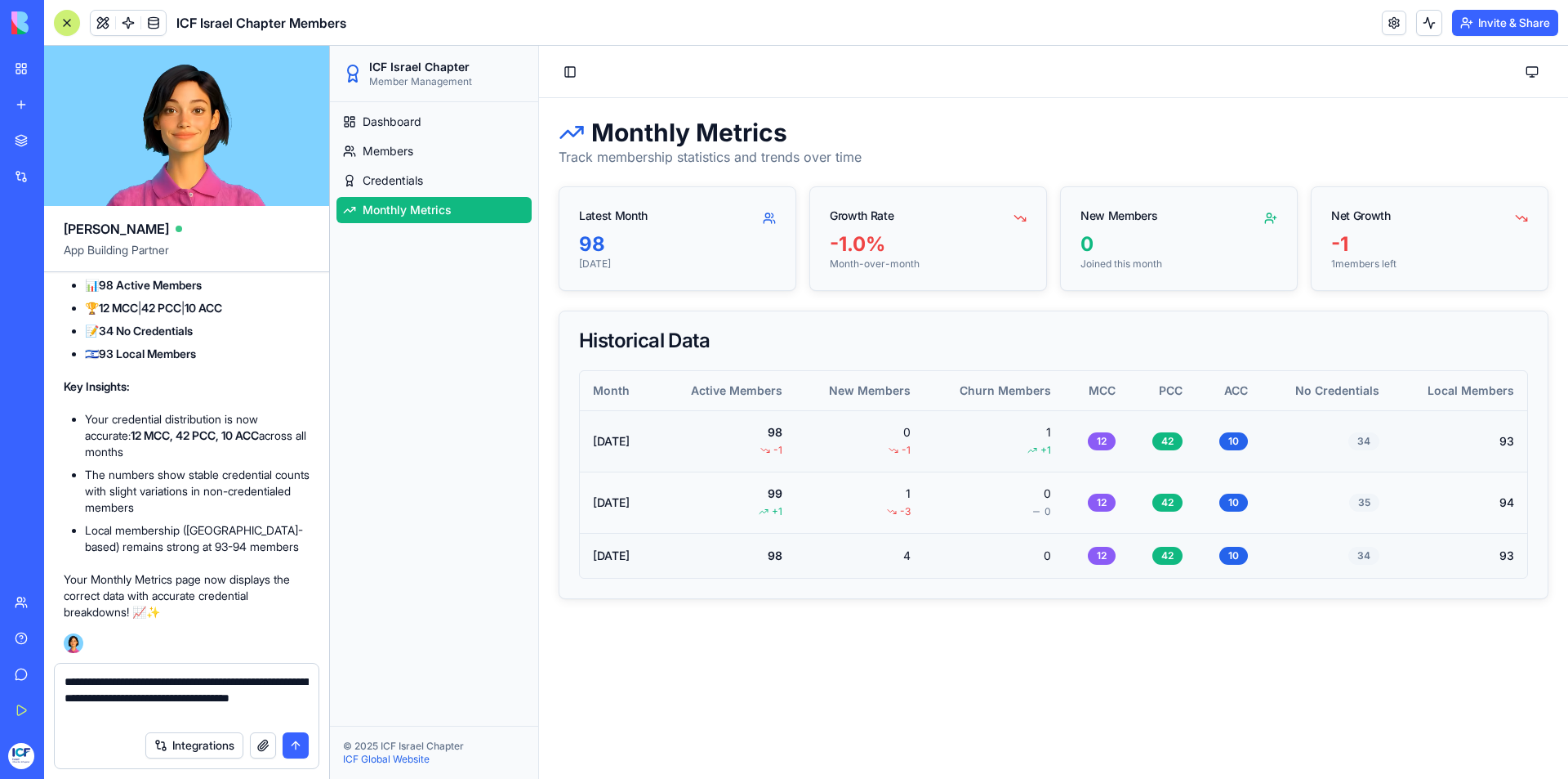
type textarea "**********"
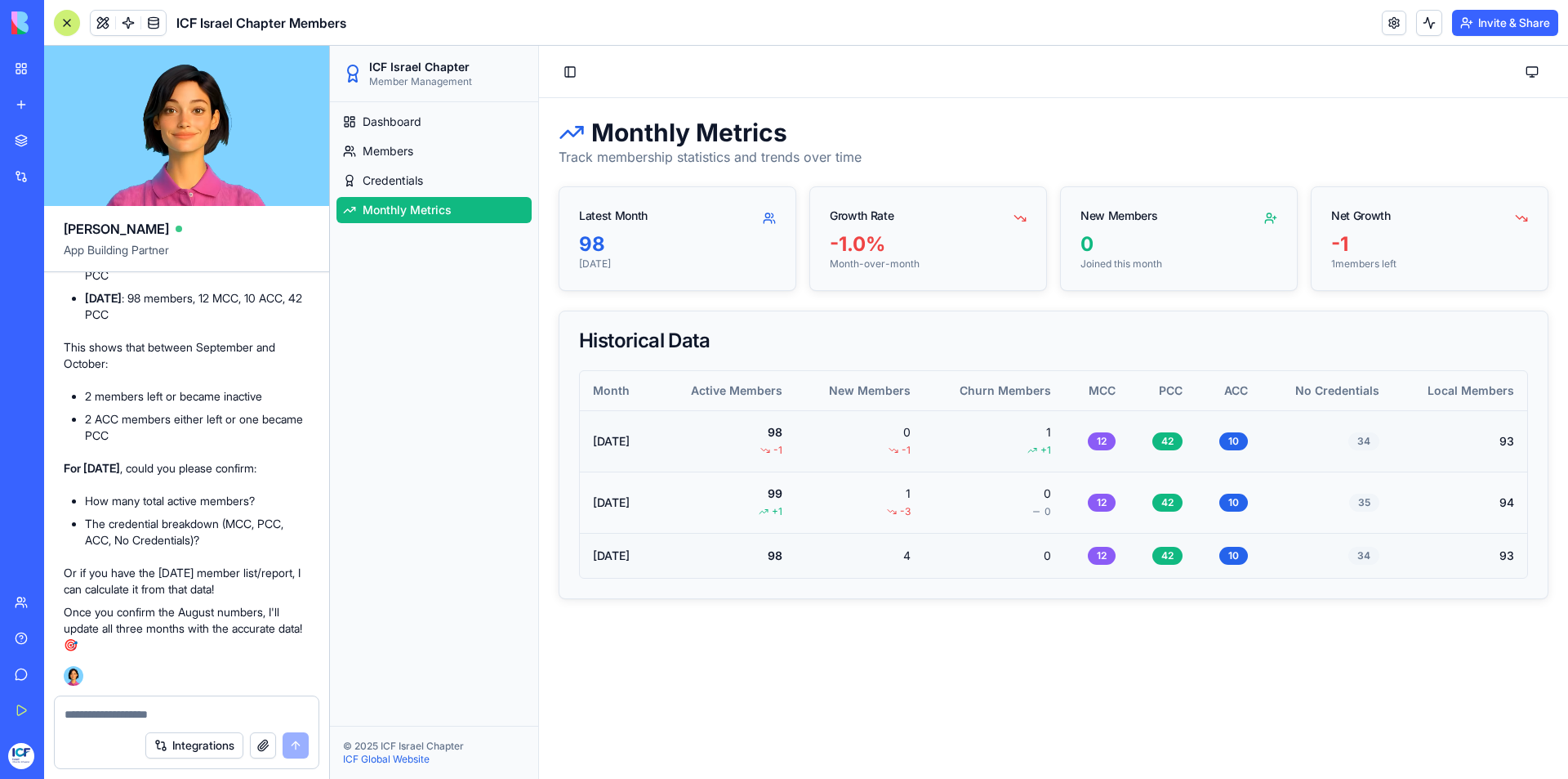
scroll to position [7408, 0]
click at [83, 718] on textarea at bounding box center [186, 714] width 244 height 16
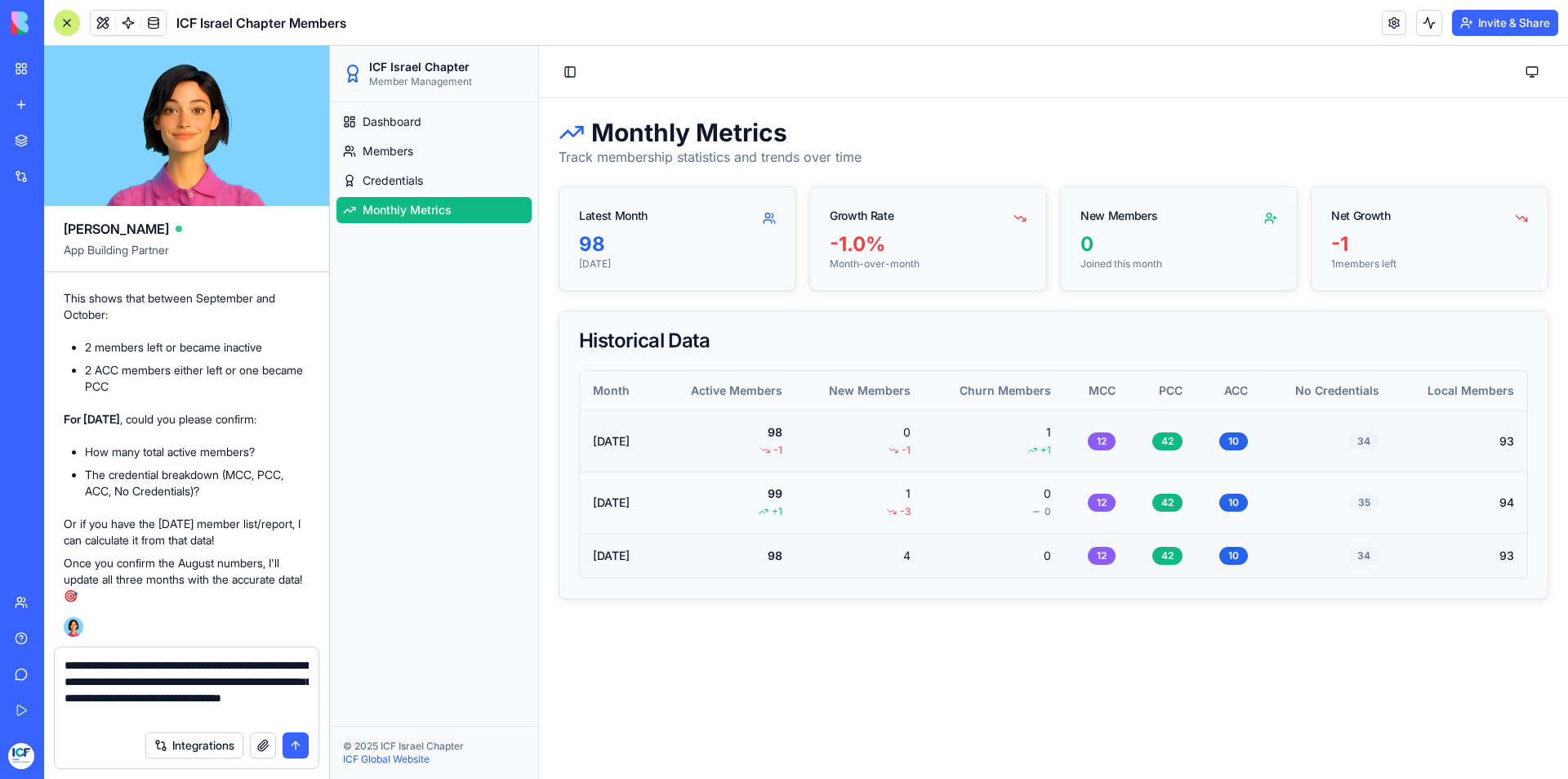
click at [241, 711] on textarea "**********" at bounding box center [186, 690] width 244 height 65
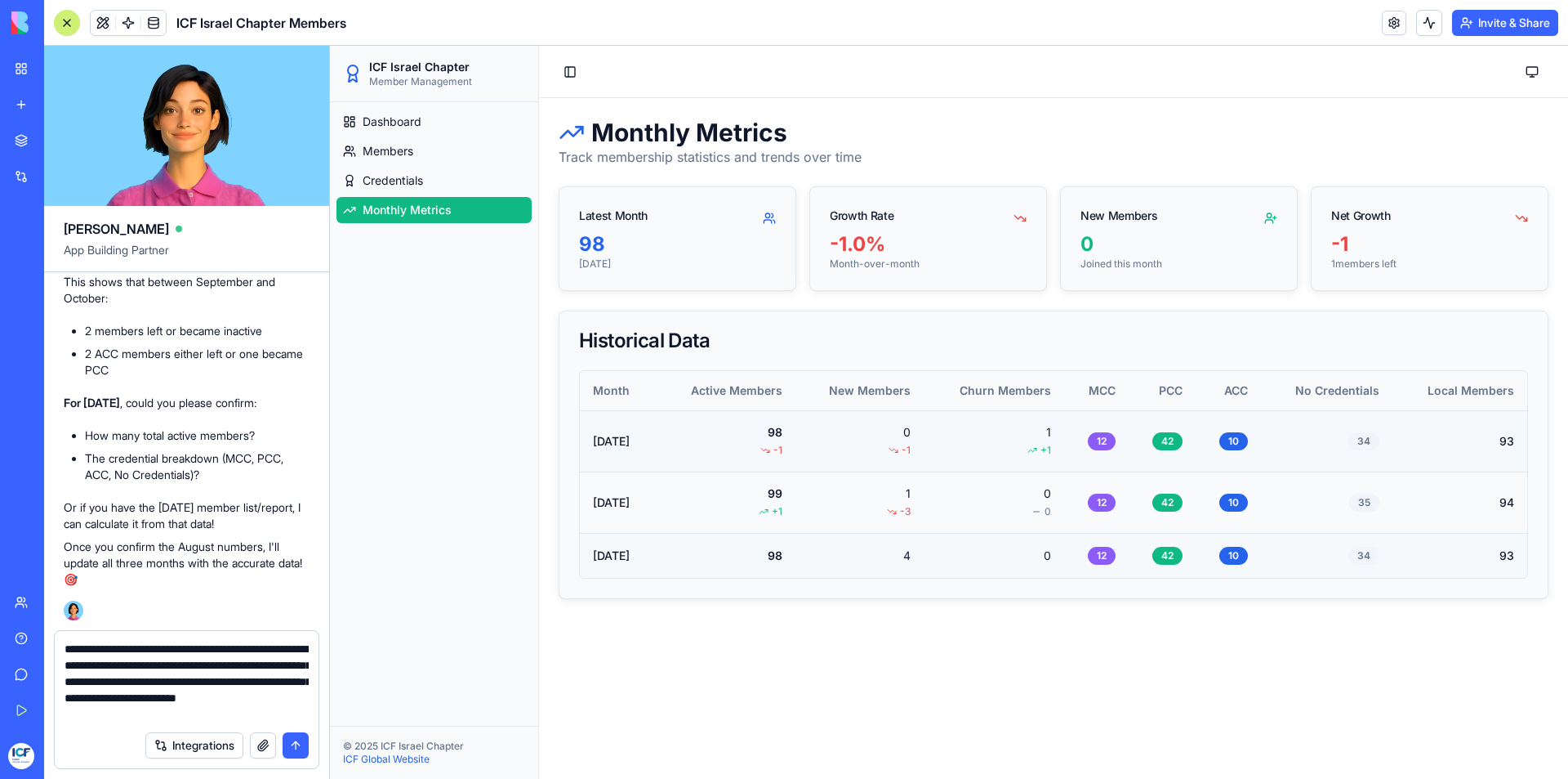
click at [273, 685] on textarea "**********" at bounding box center [186, 681] width 244 height 81
drag, startPoint x: 273, startPoint y: 685, endPoint x: 98, endPoint y: 716, distance: 177.7
click at [98, 716] on textarea "**********" at bounding box center [186, 681] width 244 height 81
drag, startPoint x: 276, startPoint y: 711, endPoint x: 295, endPoint y: 713, distance: 19.1
click at [295, 713] on textarea "**********" at bounding box center [186, 681] width 244 height 81
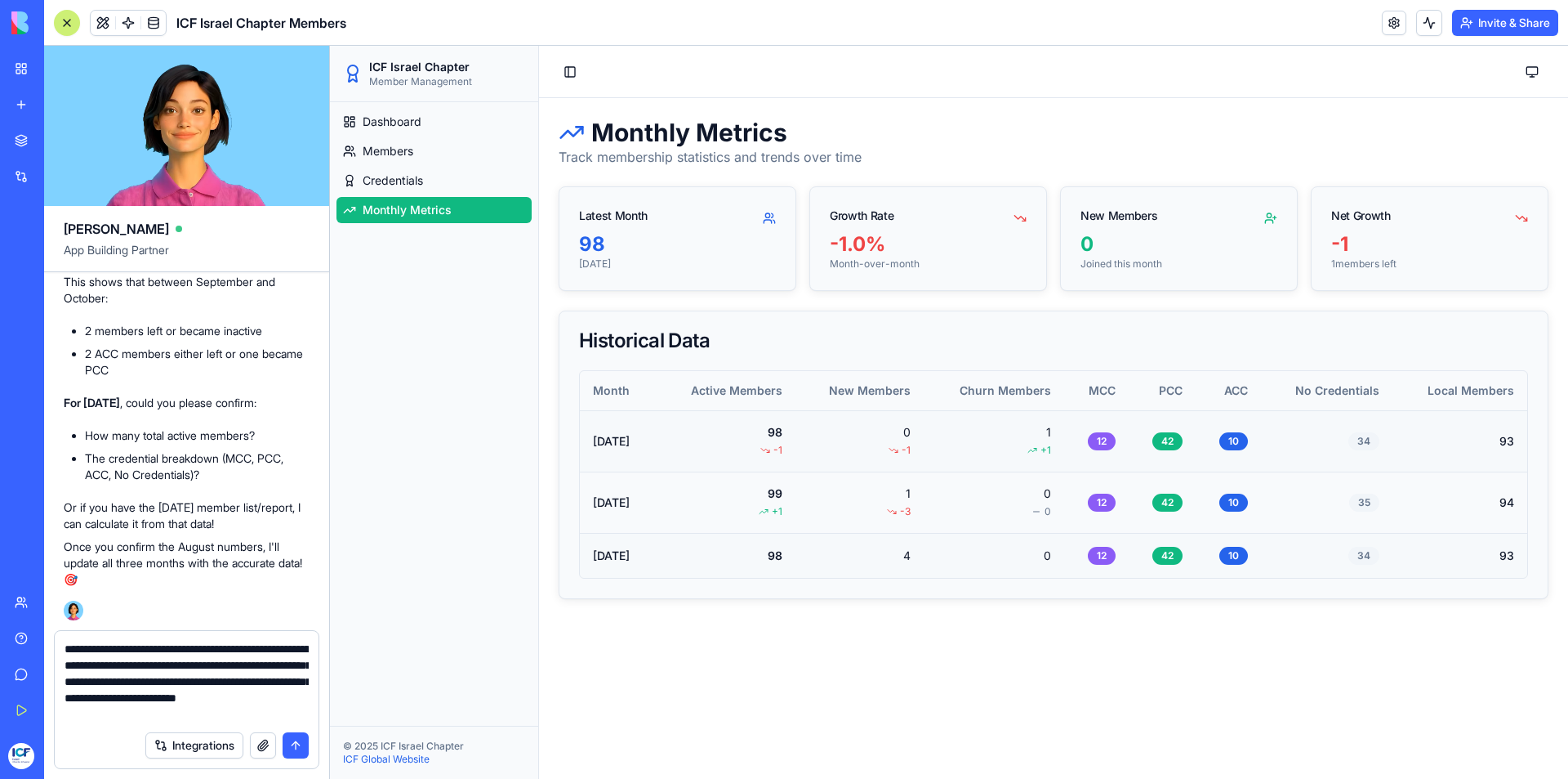
paste textarea "**********"
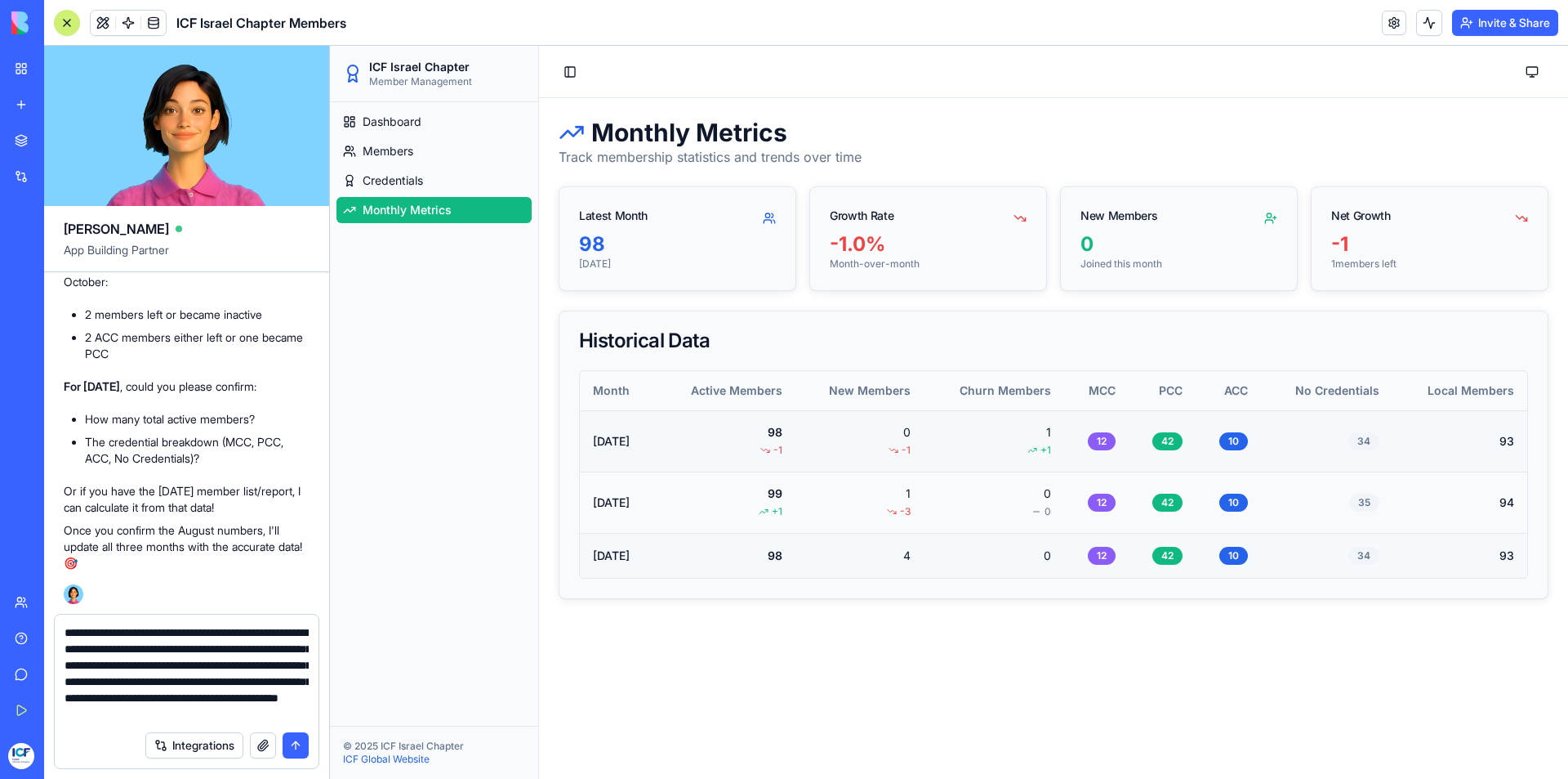
scroll to position [31, 0]
paste textarea "**********"
type textarea "**********"
click at [294, 750] on button "submit" at bounding box center [295, 745] width 26 height 26
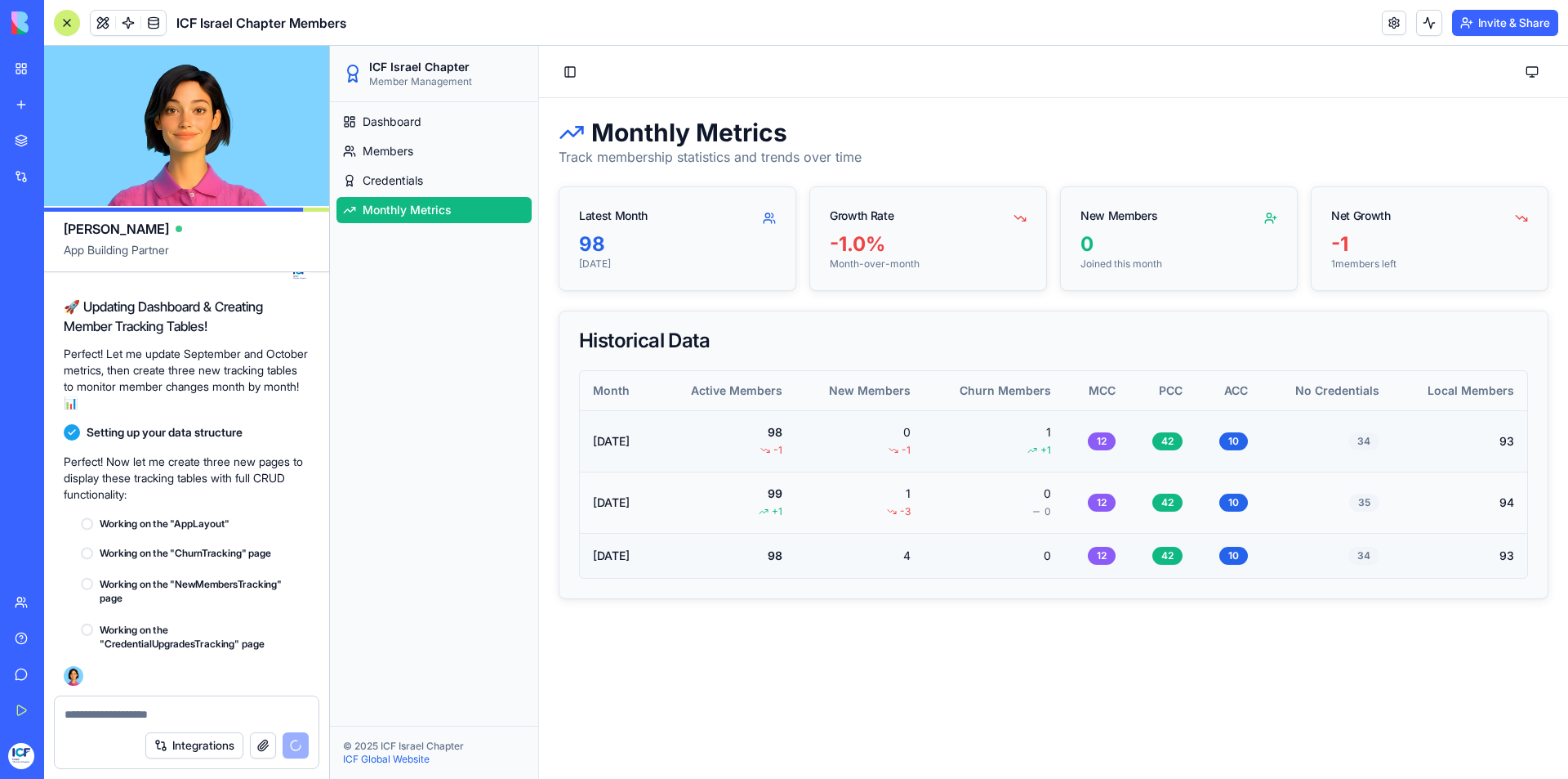
scroll to position [8101, 0]
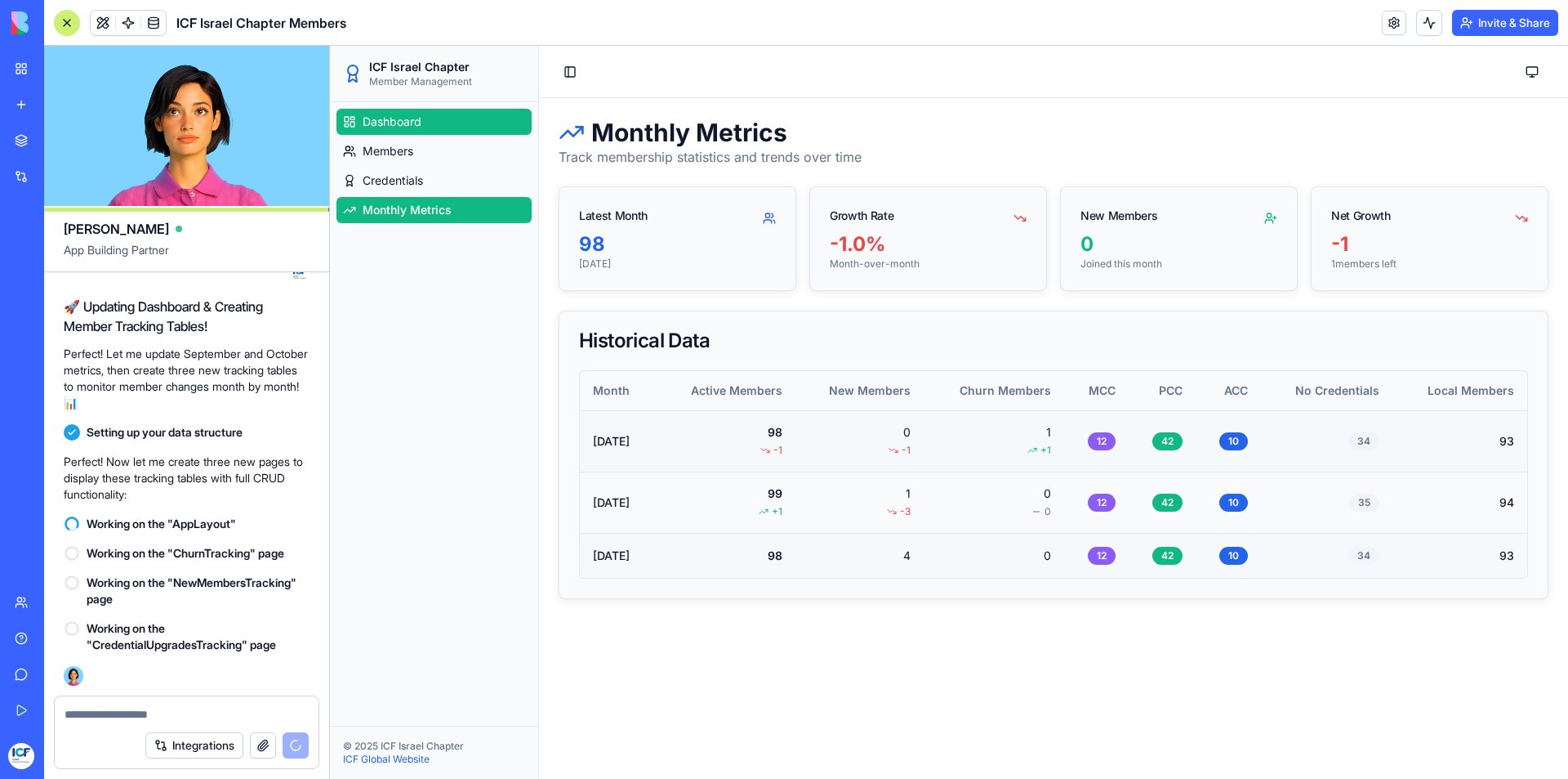
click at [387, 117] on span "Dashboard" at bounding box center [391, 122] width 59 height 16
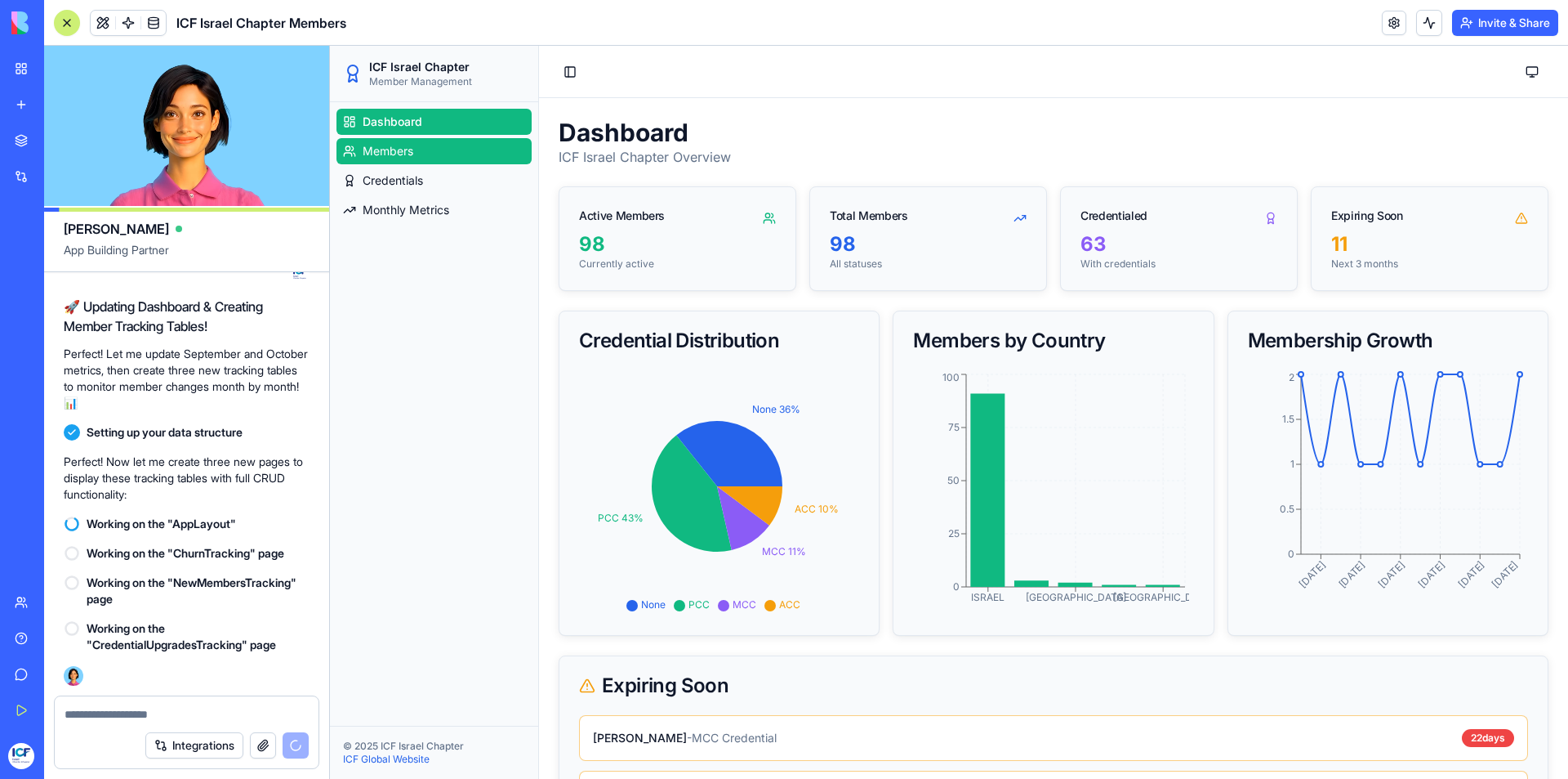
click at [403, 155] on span "Members" at bounding box center [387, 151] width 51 height 16
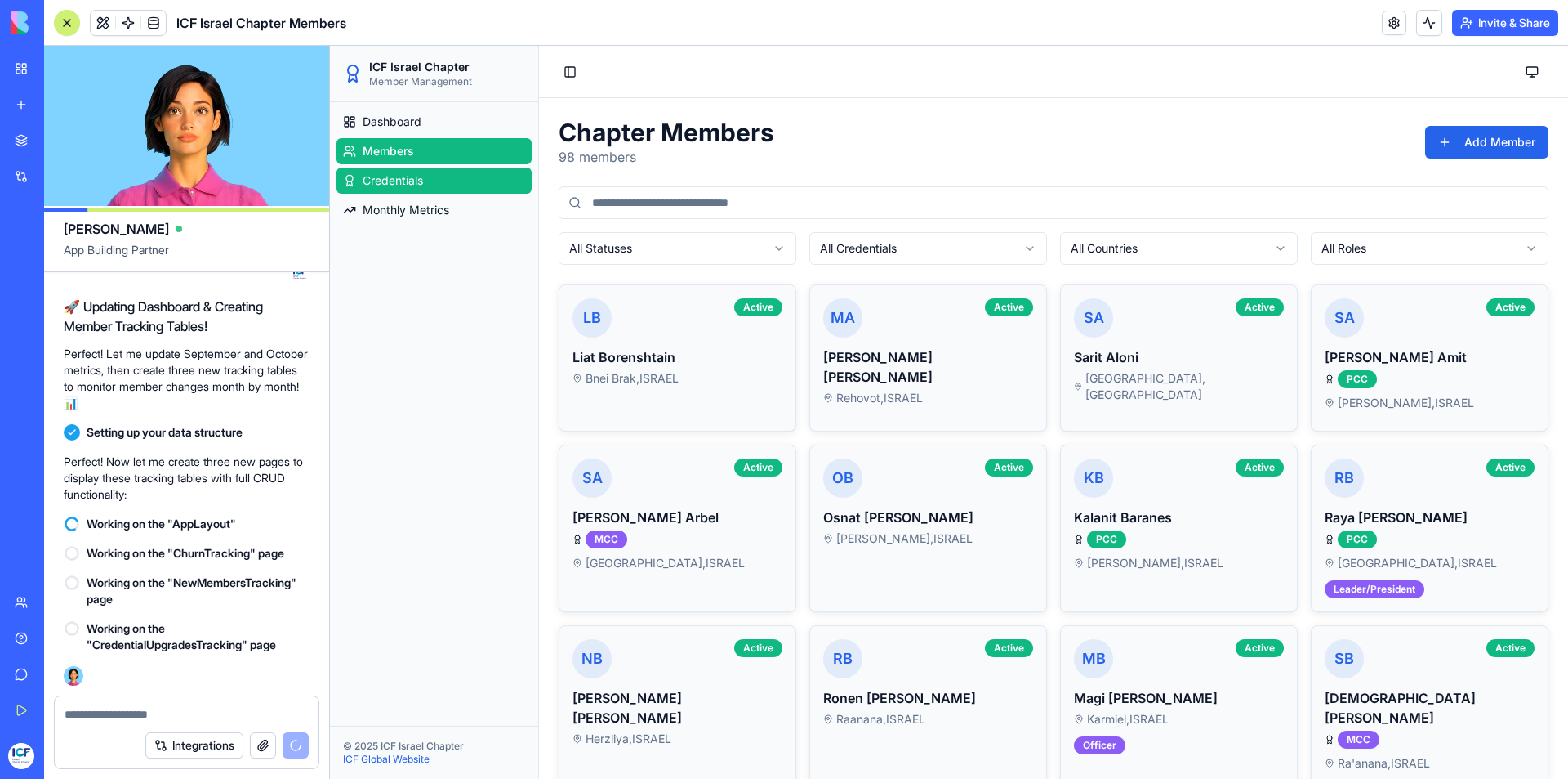
click at [413, 180] on span "Credentials" at bounding box center [392, 181] width 61 height 16
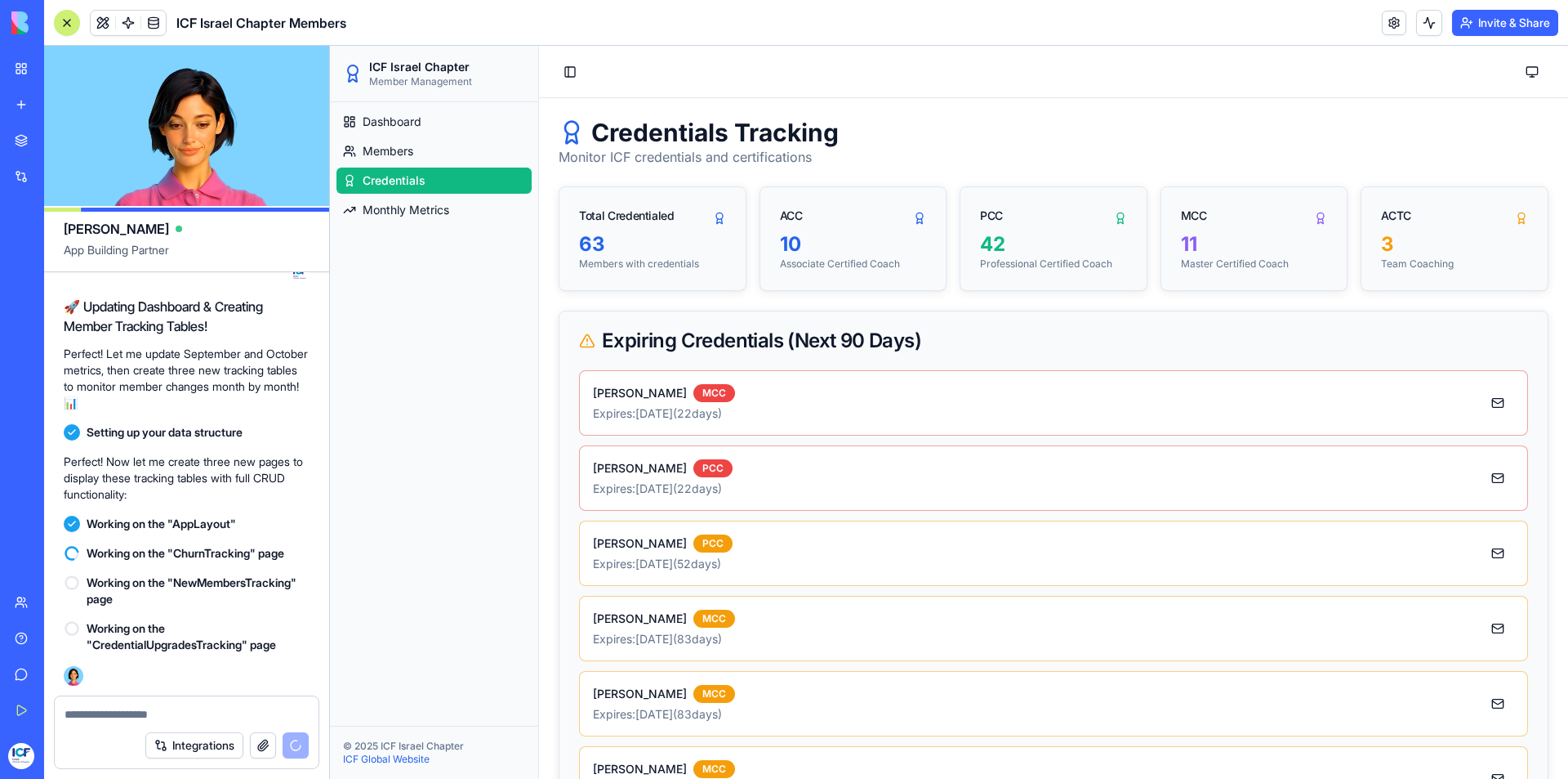
click at [1381, 254] on div "3" at bounding box center [1454, 244] width 147 height 26
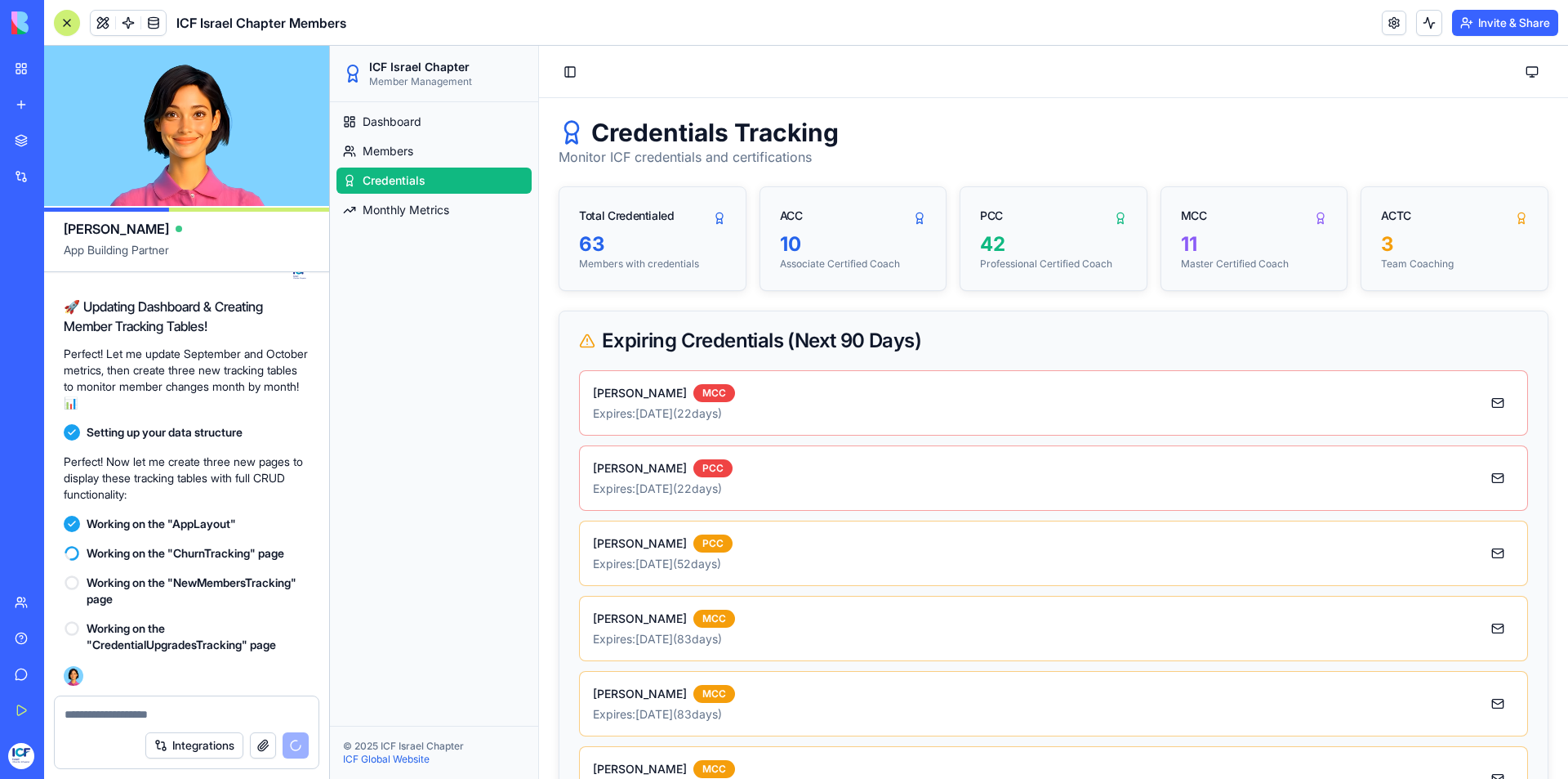
click at [1381, 241] on div "3" at bounding box center [1454, 244] width 147 height 26
click at [1381, 217] on div "ACTC" at bounding box center [1395, 216] width 30 height 16
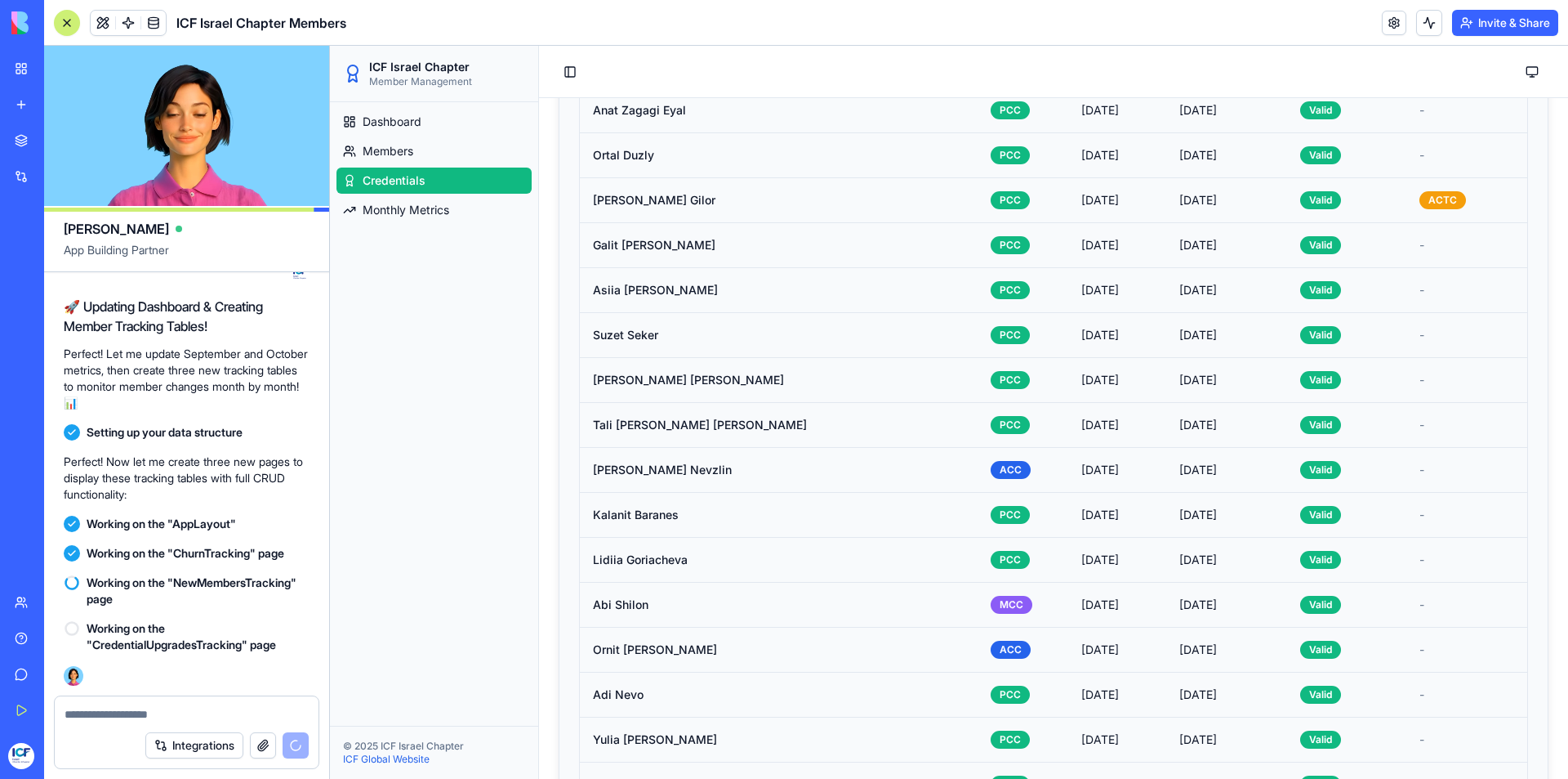
scroll to position [2756, 0]
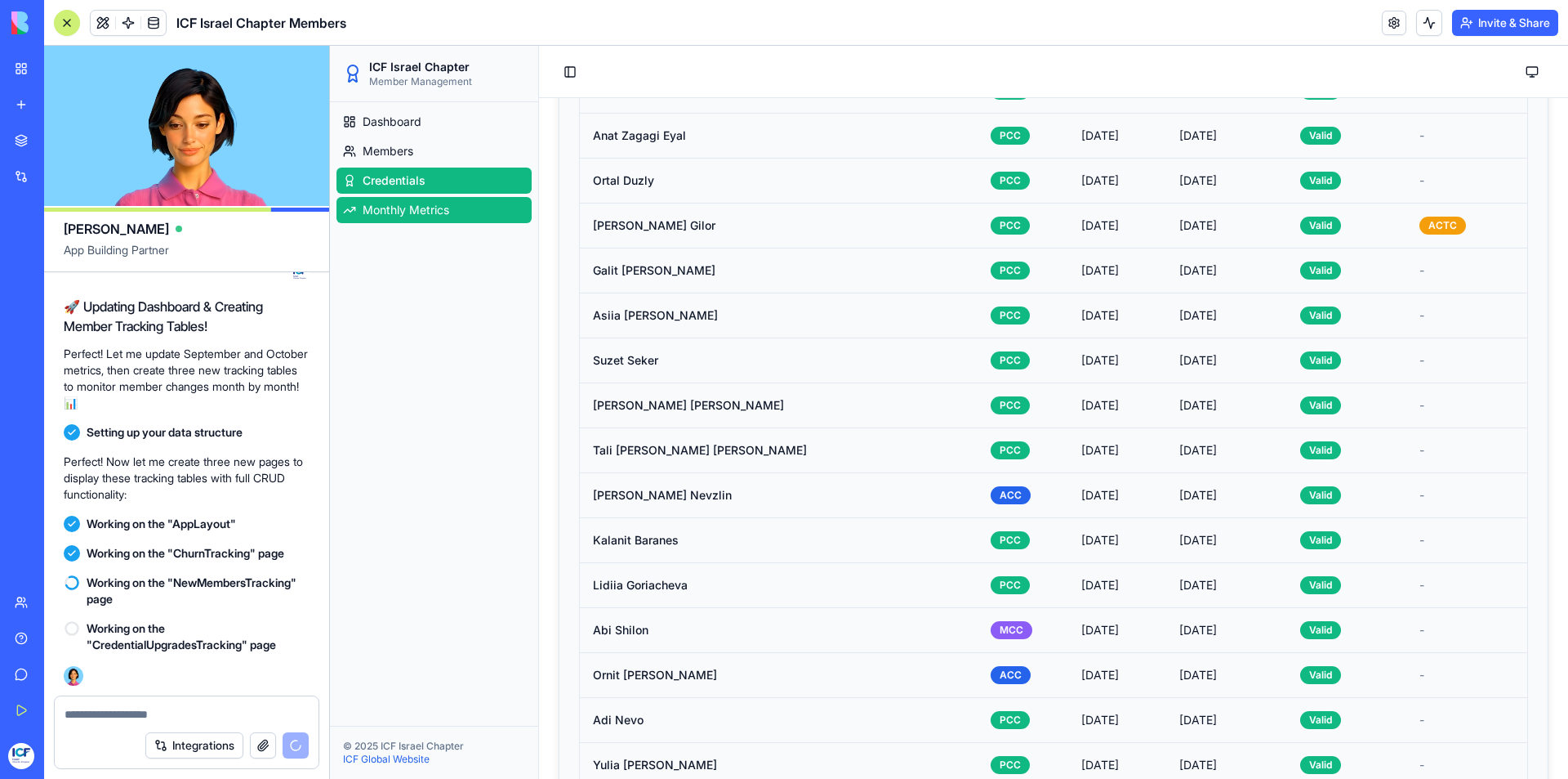
click at [444, 213] on span "Monthly Metrics" at bounding box center [406, 210] width 87 height 16
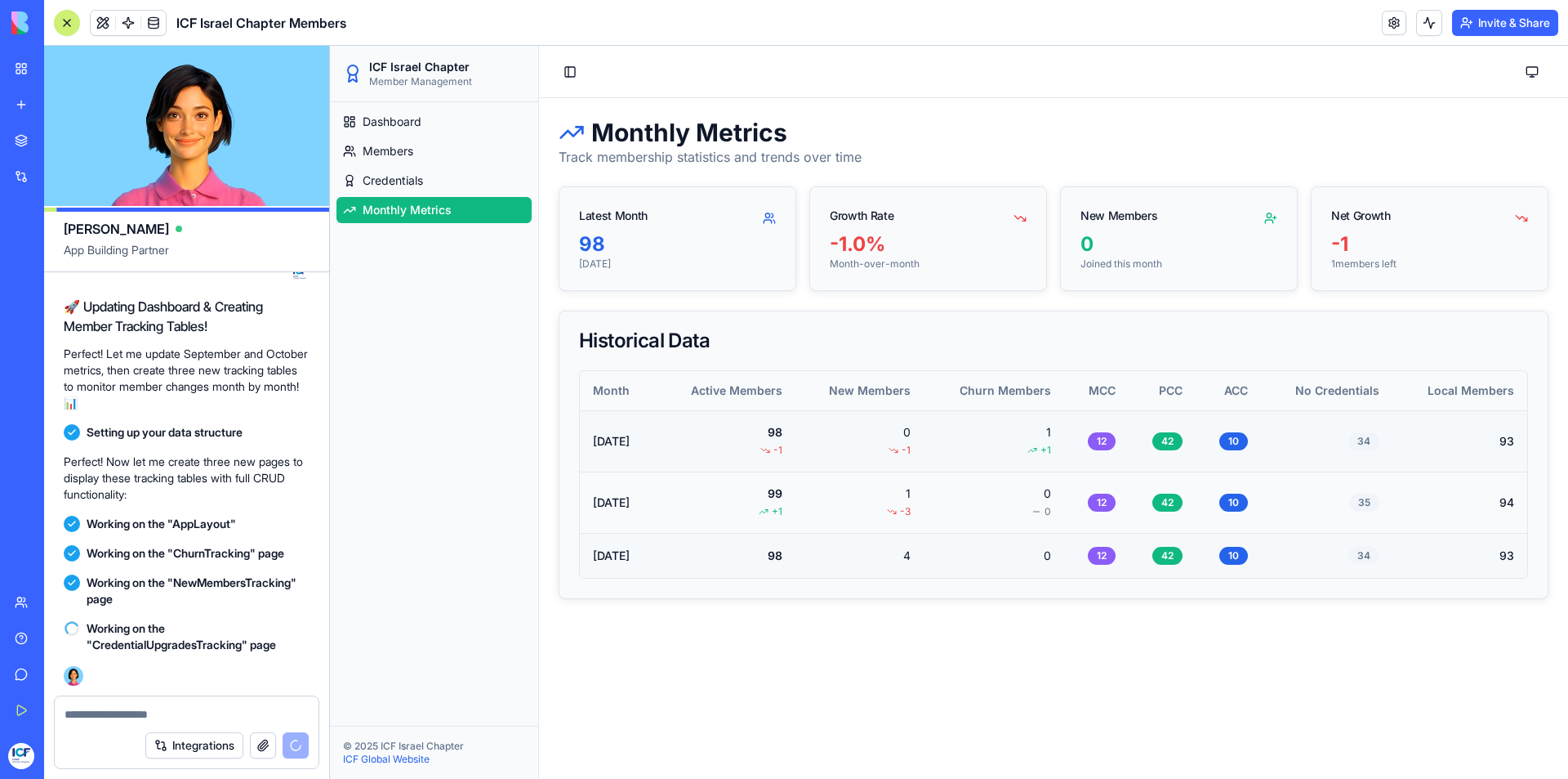
scroll to position [8130, 0]
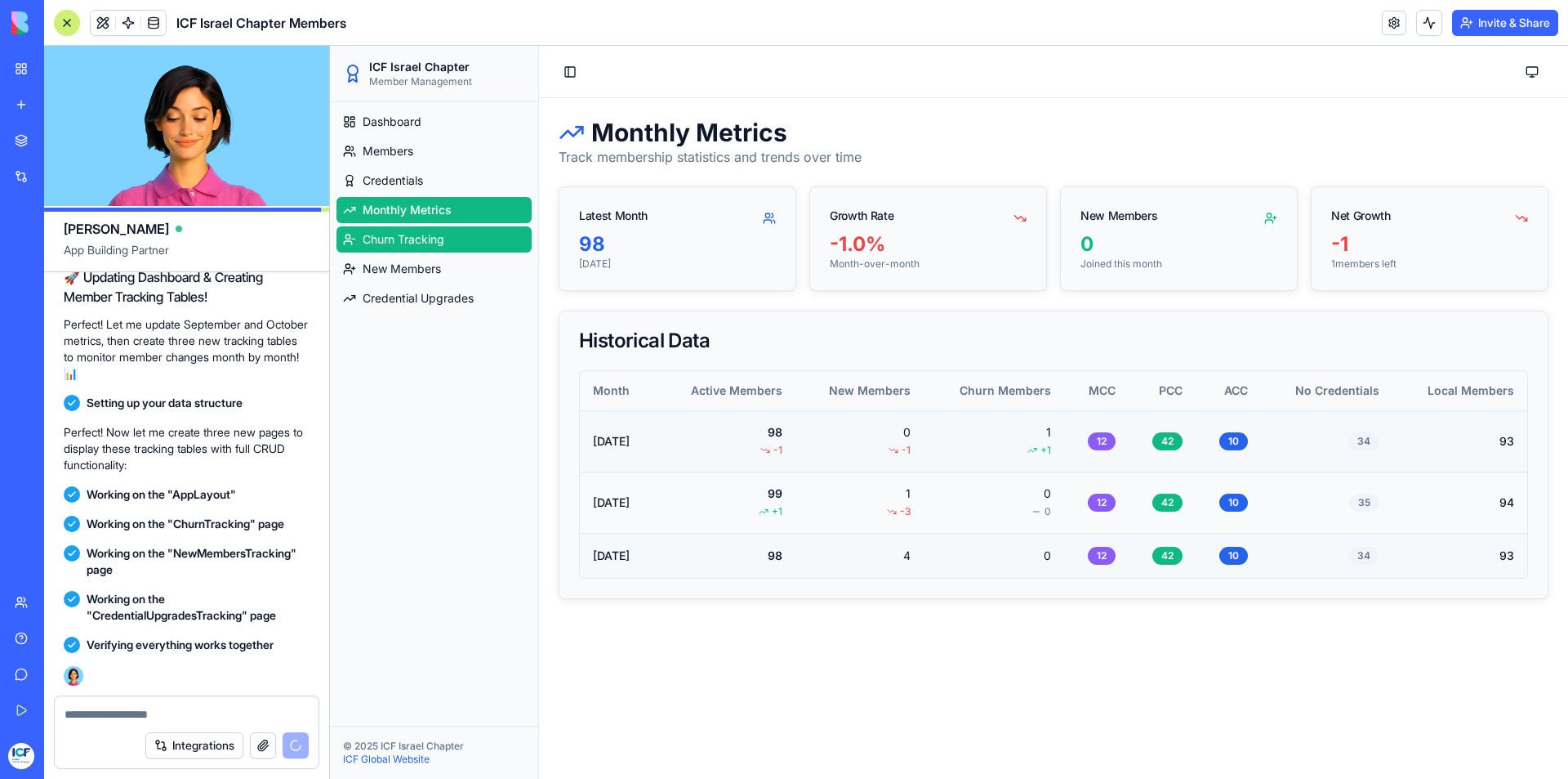
click at [431, 240] on span "Churn Tracking" at bounding box center [403, 239] width 81 height 16
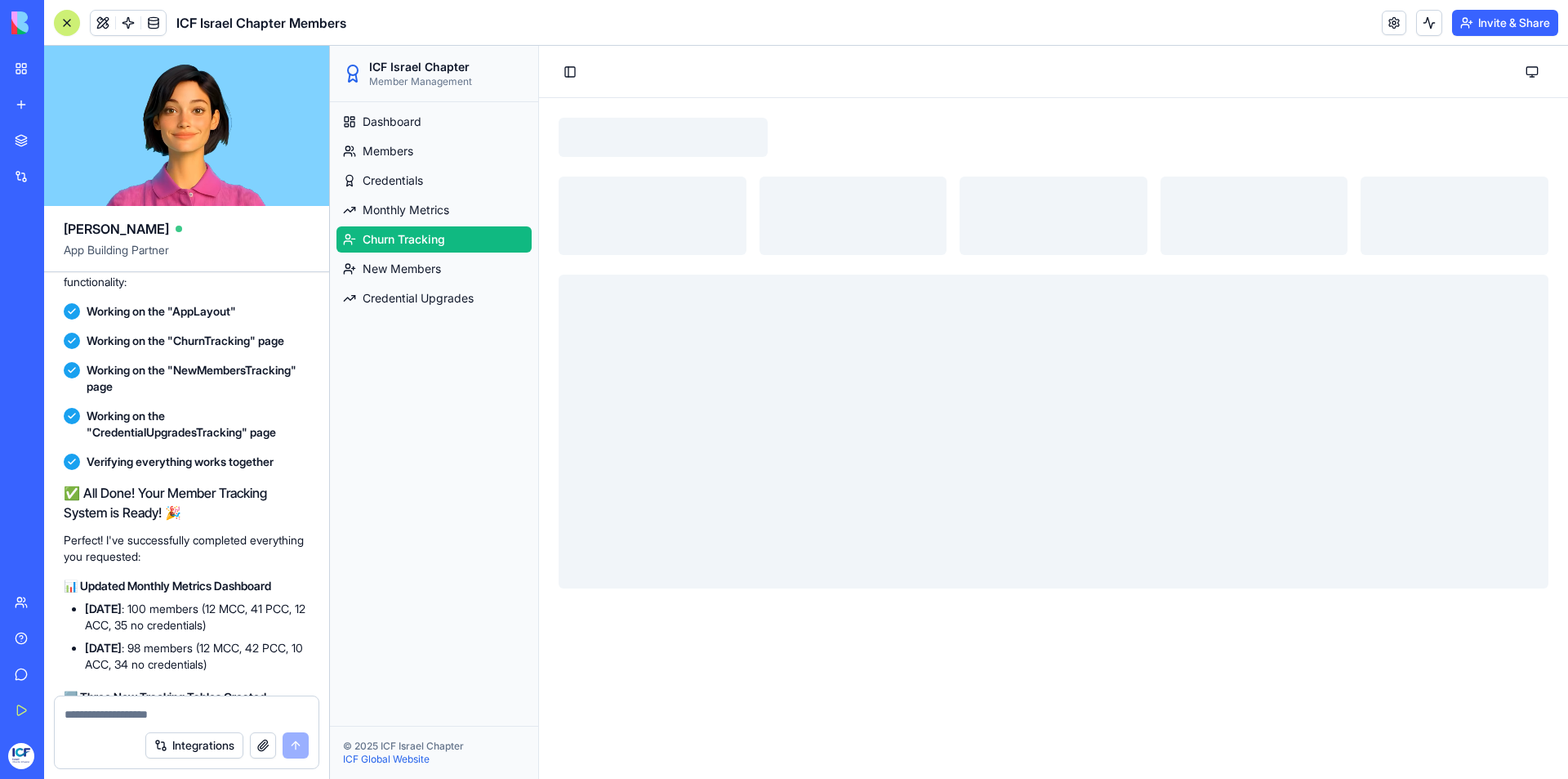
scroll to position [9094, 0]
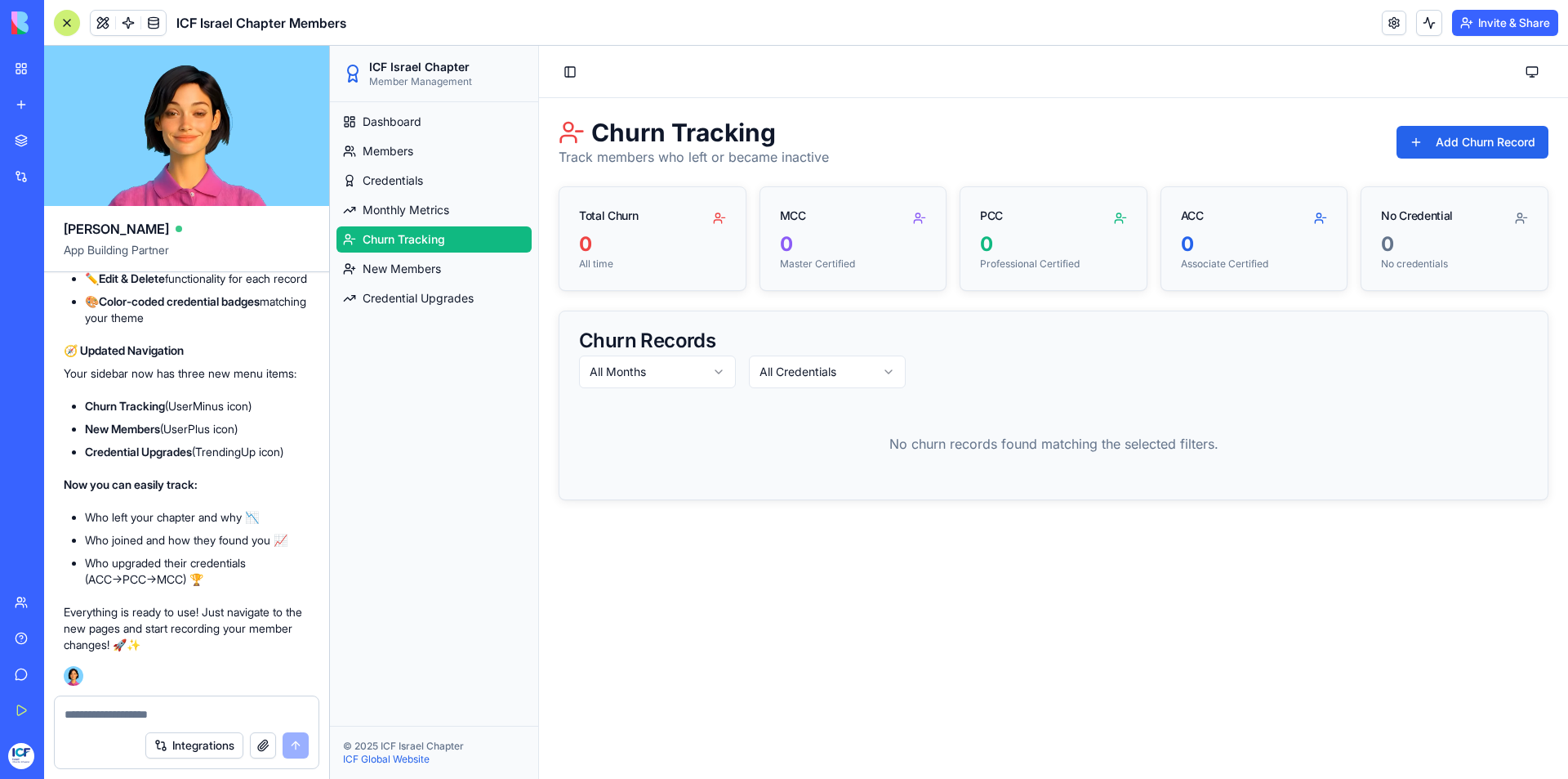
click at [723, 371] on html "ICF Israel Chapter Member Management Dashboard Members Credentials Monthly Metr…" at bounding box center [948, 412] width 1238 height 733
click at [780, 369] on html "ICF Israel Chapter Member Management Dashboard Members Credentials Monthly Metr…" at bounding box center [948, 412] width 1238 height 733
click at [701, 379] on html "ICF Israel Chapter Member Management Dashboard Members Credentials Monthly Metr…" at bounding box center [948, 412] width 1238 height 733
click at [374, 269] on span "New Members" at bounding box center [401, 268] width 79 height 16
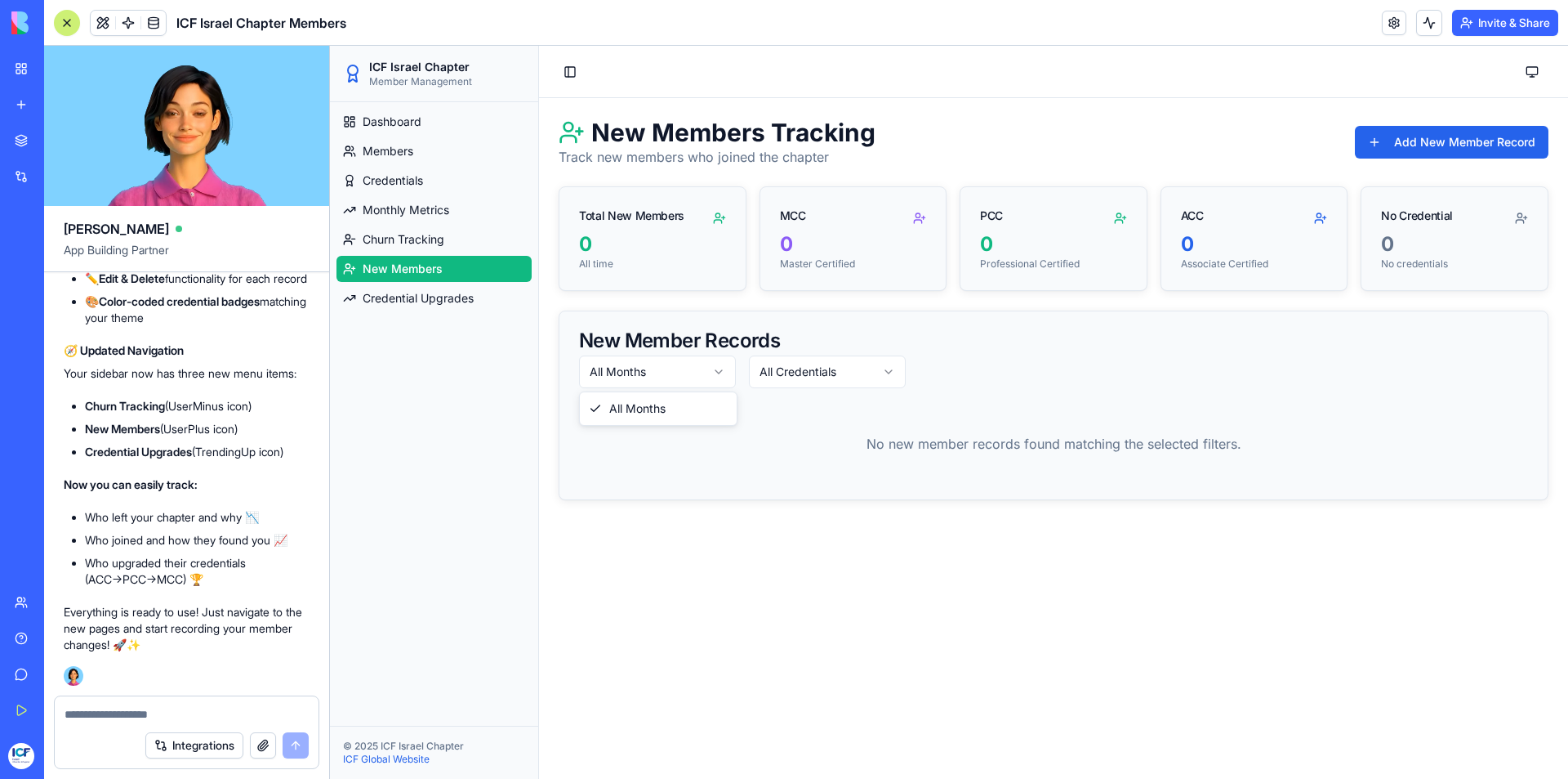
click at [603, 368] on html "ICF Israel Chapter Member Management Dashboard Members Credentials Monthly Metr…" at bounding box center [948, 412] width 1238 height 733
click at [774, 372] on html "ICF Israel Chapter Member Management Dashboard Members Credentials Monthly Metr…" at bounding box center [948, 412] width 1238 height 733
click at [454, 288] on link "Credential Upgrades" at bounding box center [434, 298] width 195 height 26
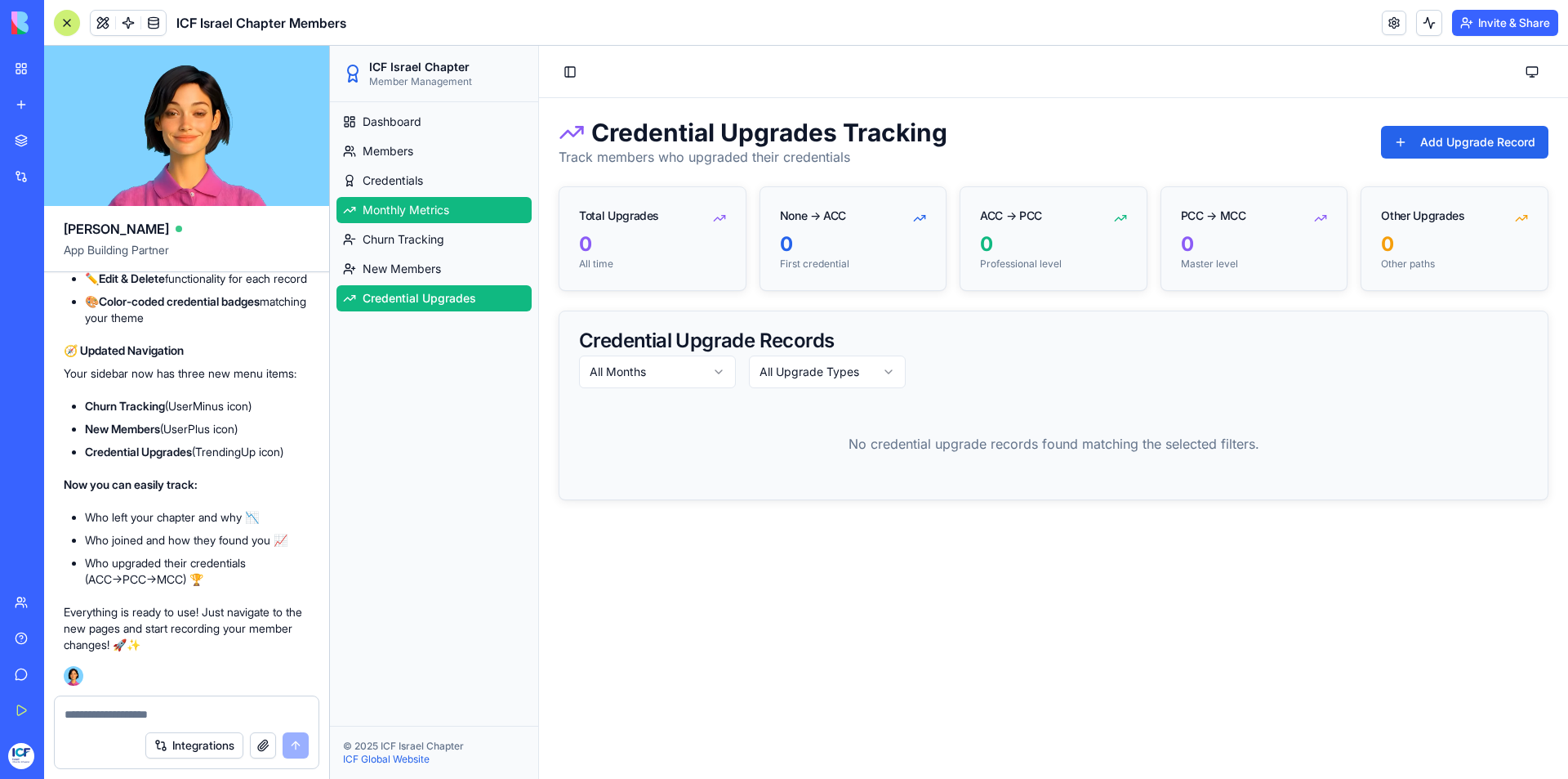
click at [416, 213] on span "Monthly Metrics" at bounding box center [406, 210] width 87 height 16
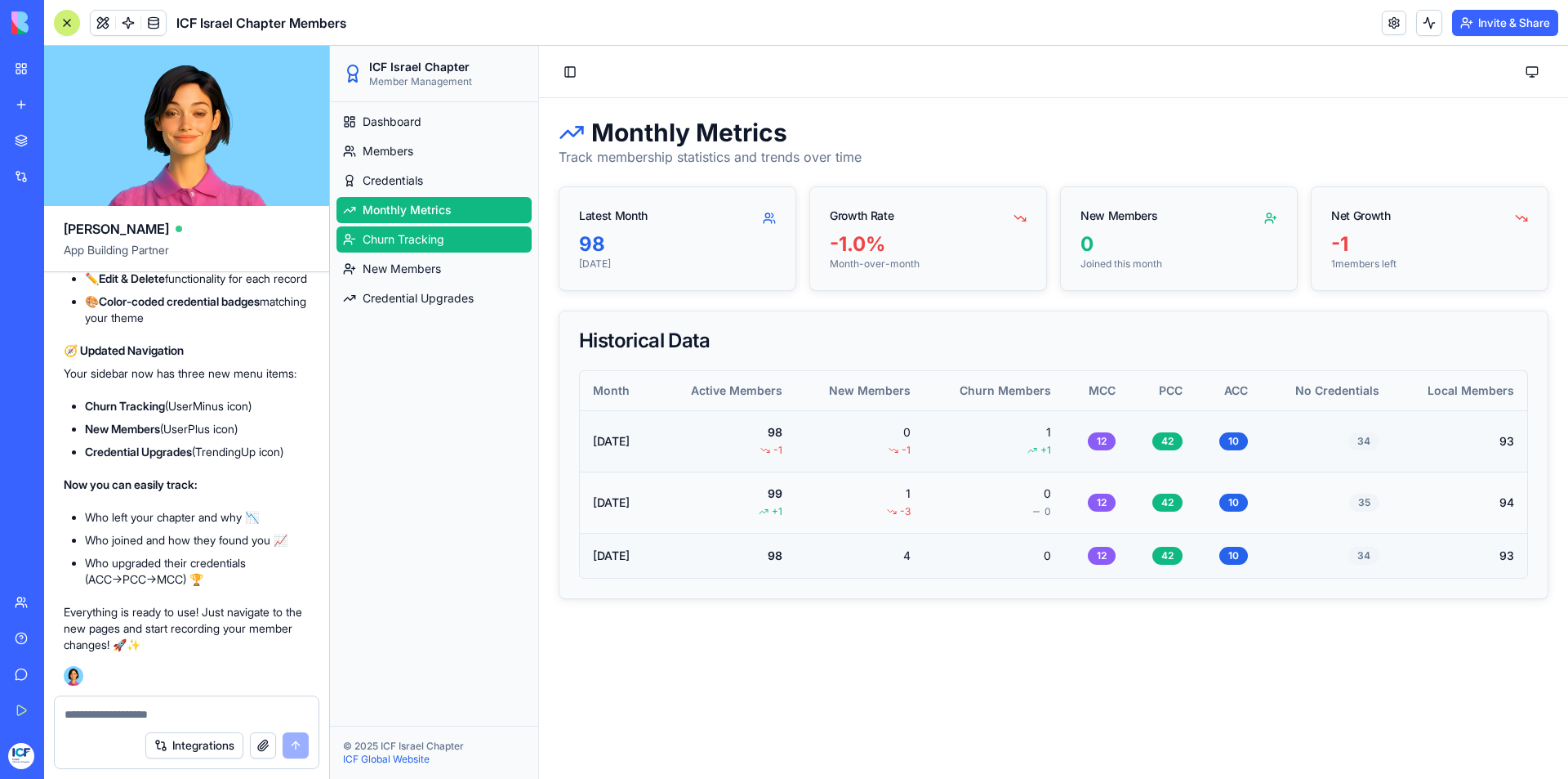
click at [413, 241] on span "Churn Tracking" at bounding box center [403, 239] width 81 height 16
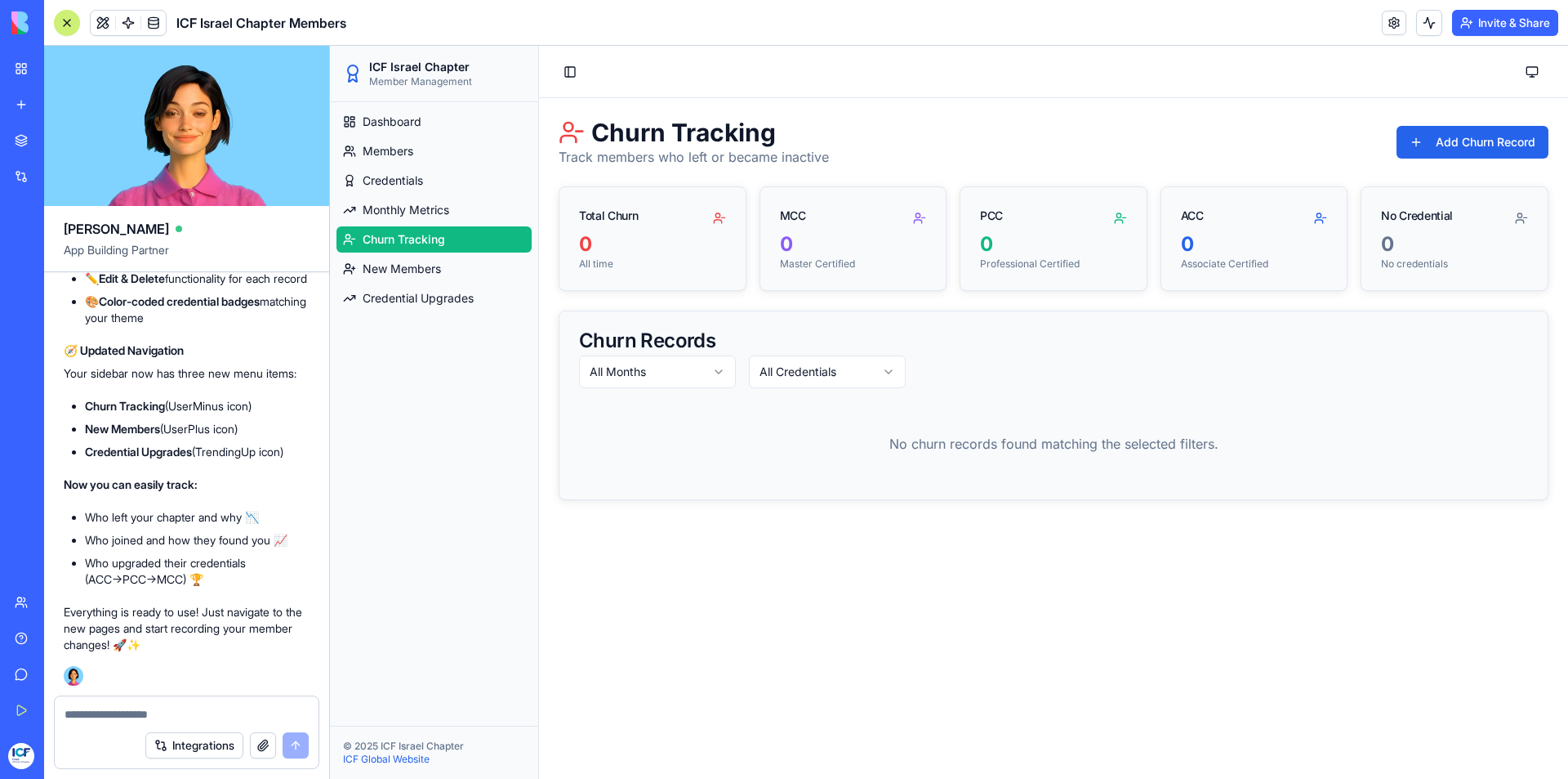
click at [89, 718] on textarea at bounding box center [186, 714] width 244 height 16
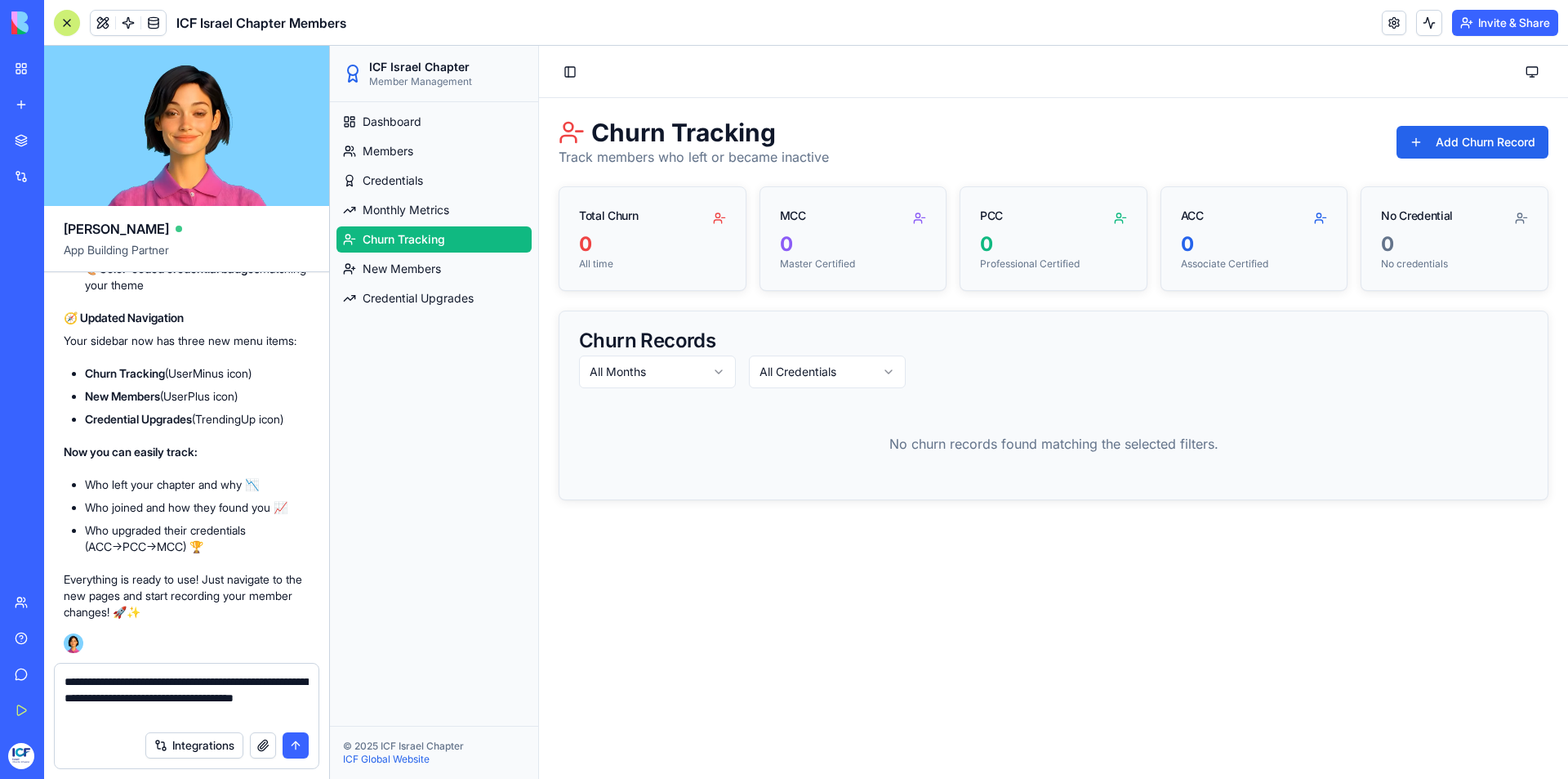
type textarea "**********"
click at [294, 746] on button "submit" at bounding box center [295, 745] width 26 height 26
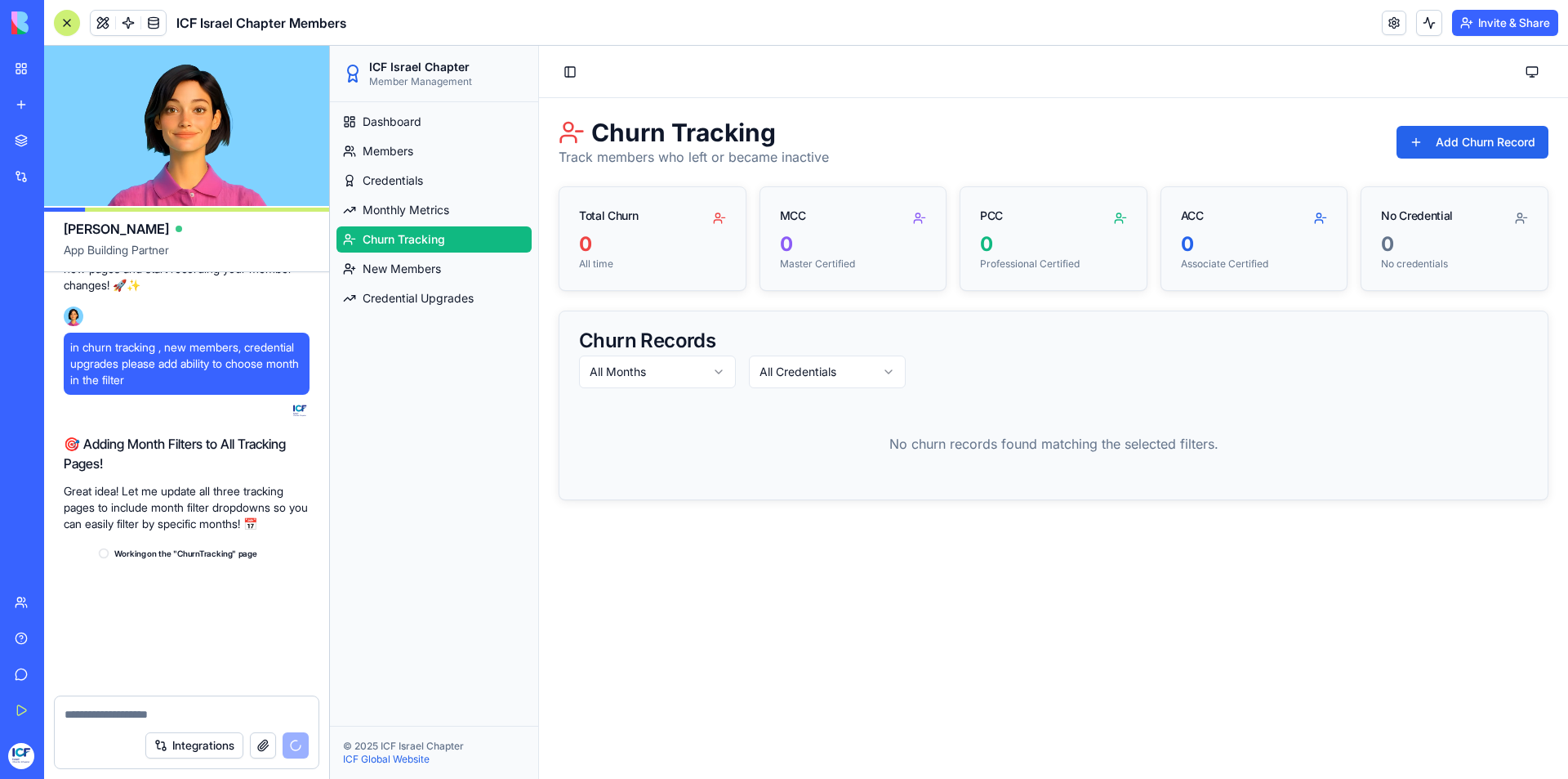
scroll to position [9454, 0]
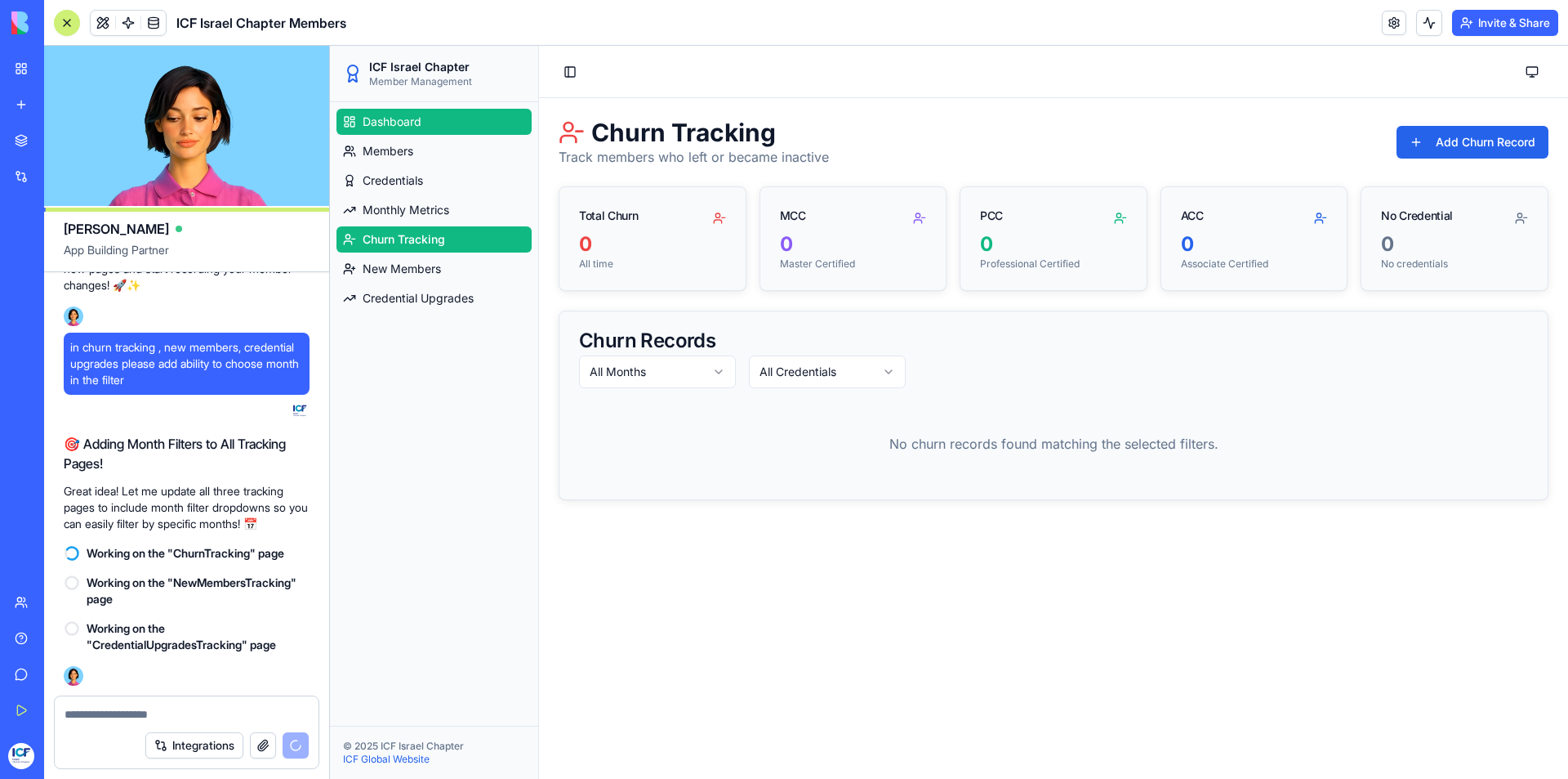
click at [405, 126] on span "Dashboard" at bounding box center [391, 122] width 59 height 16
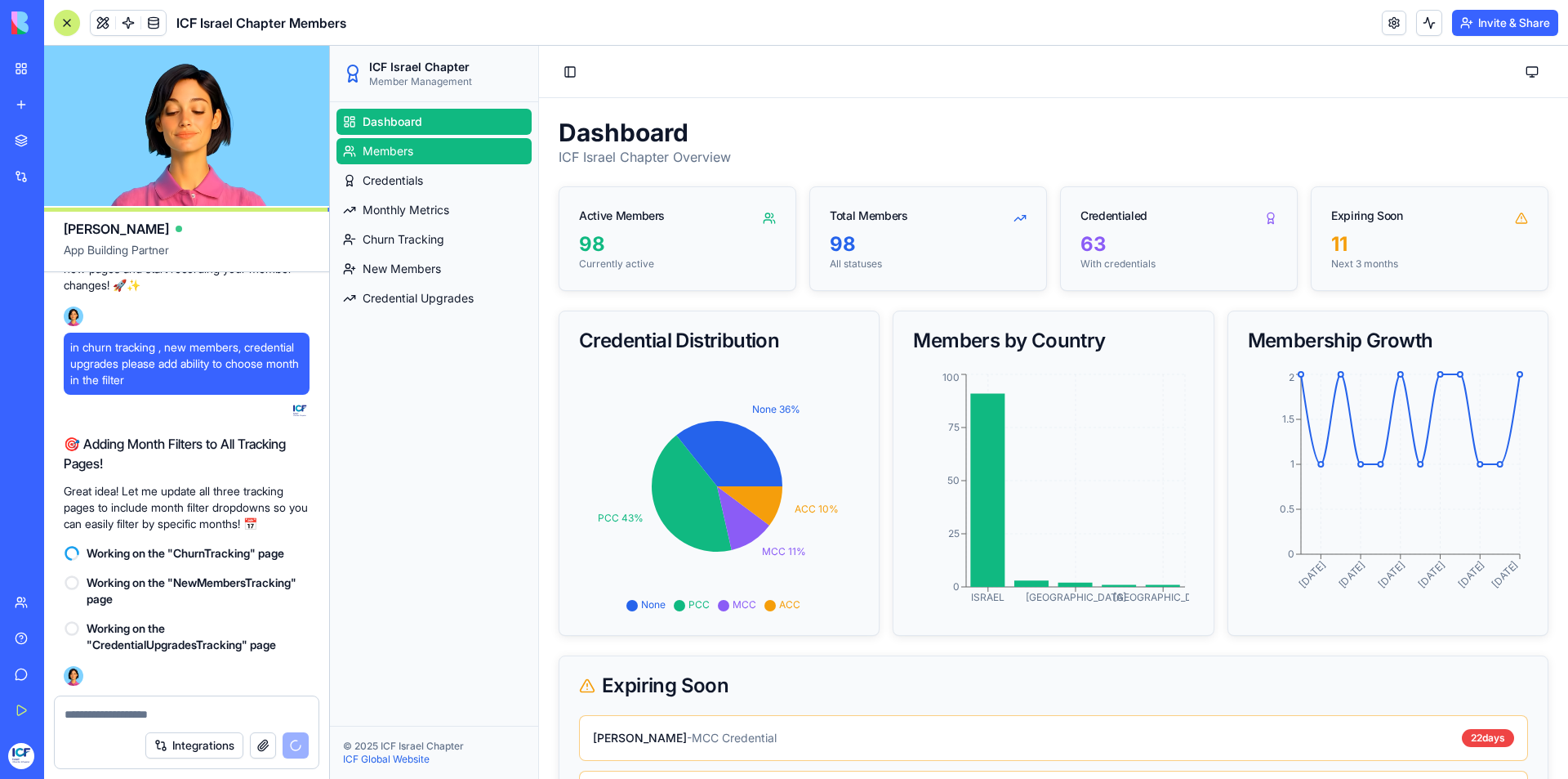
click at [427, 158] on link "Members" at bounding box center [434, 151] width 195 height 26
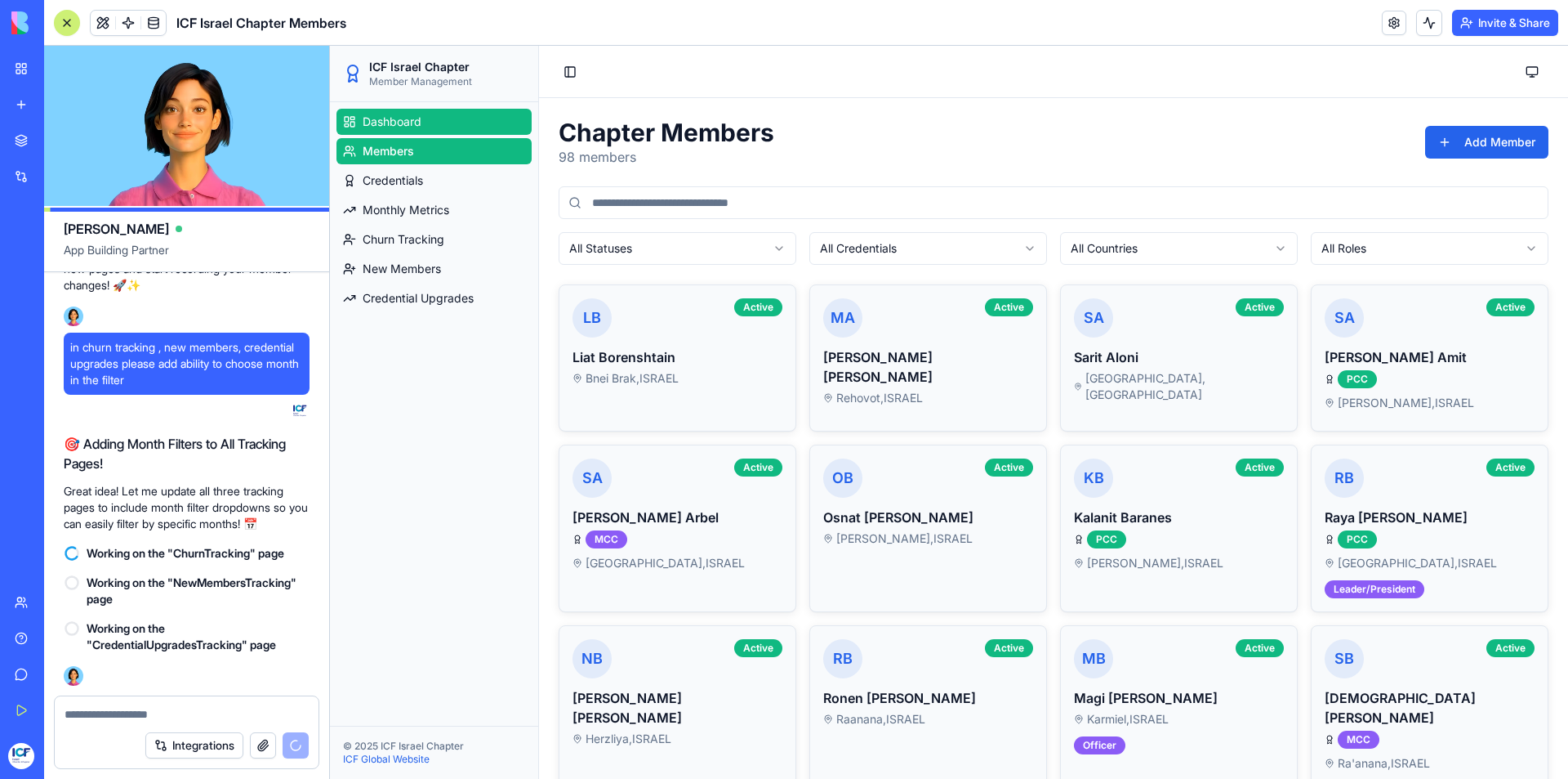
click at [446, 124] on link "Dashboard" at bounding box center [434, 121] width 195 height 26
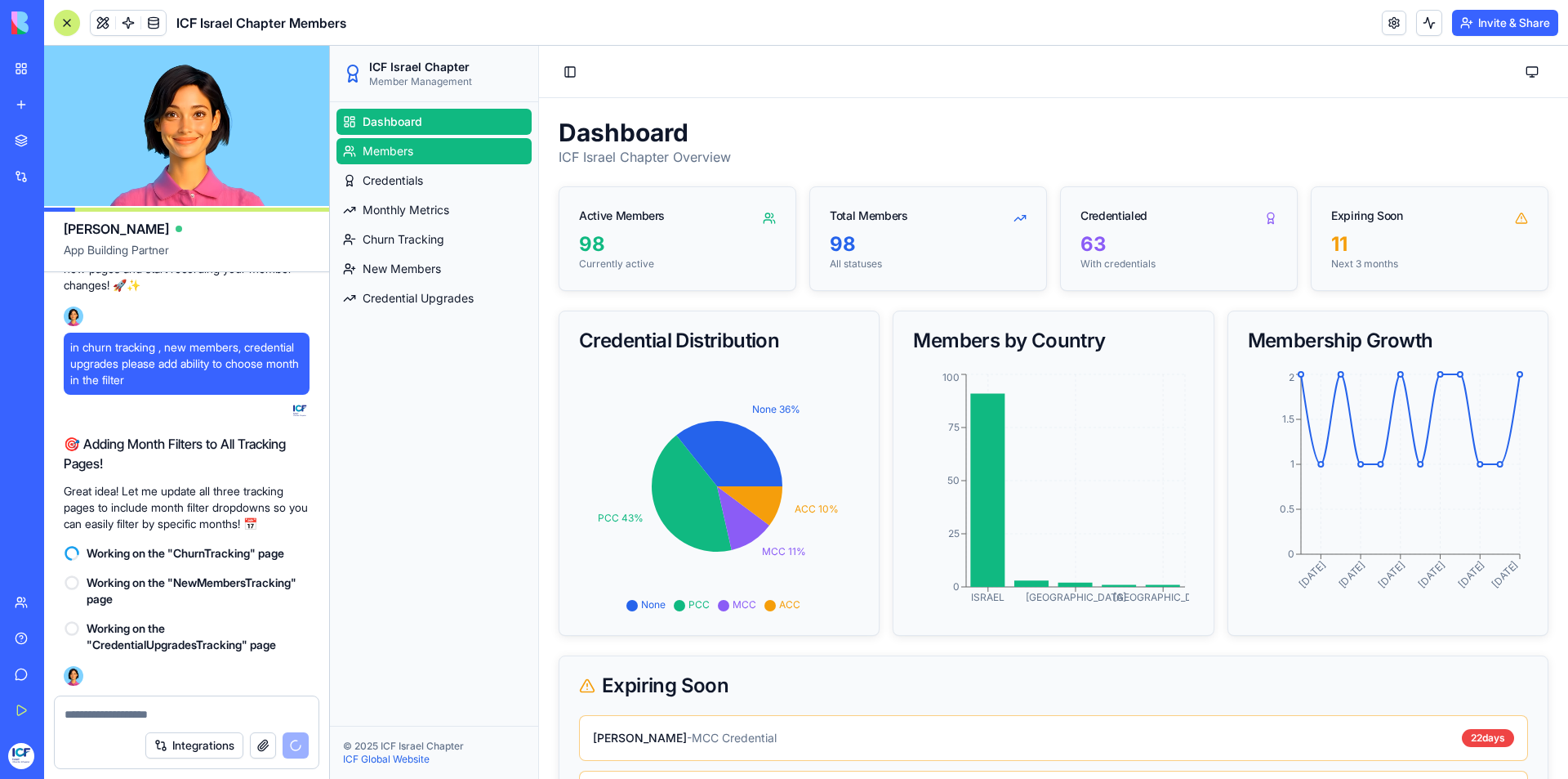
click at [454, 154] on link "Members" at bounding box center [434, 151] width 195 height 26
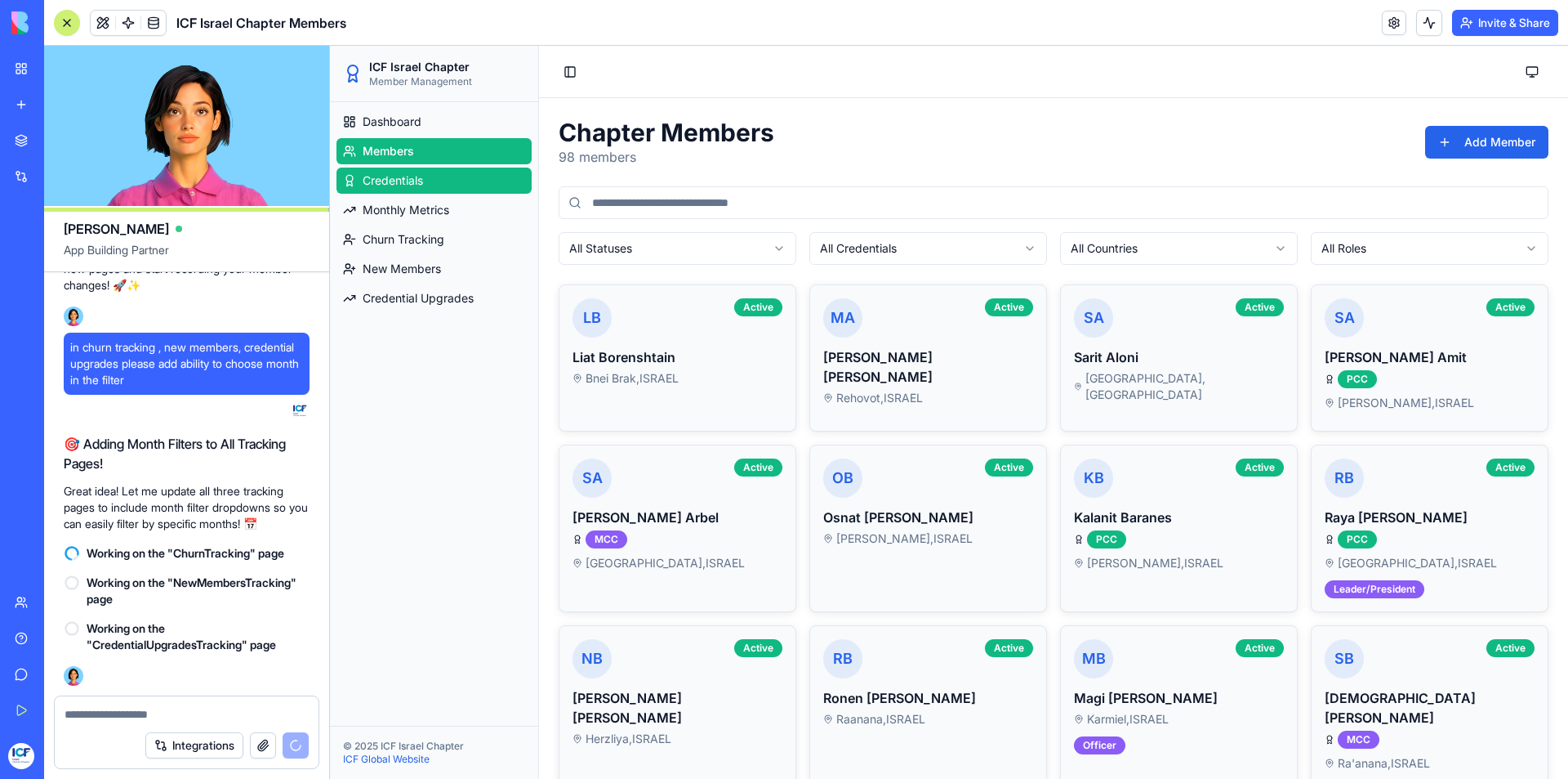
click at [451, 176] on link "Credentials" at bounding box center [434, 180] width 195 height 26
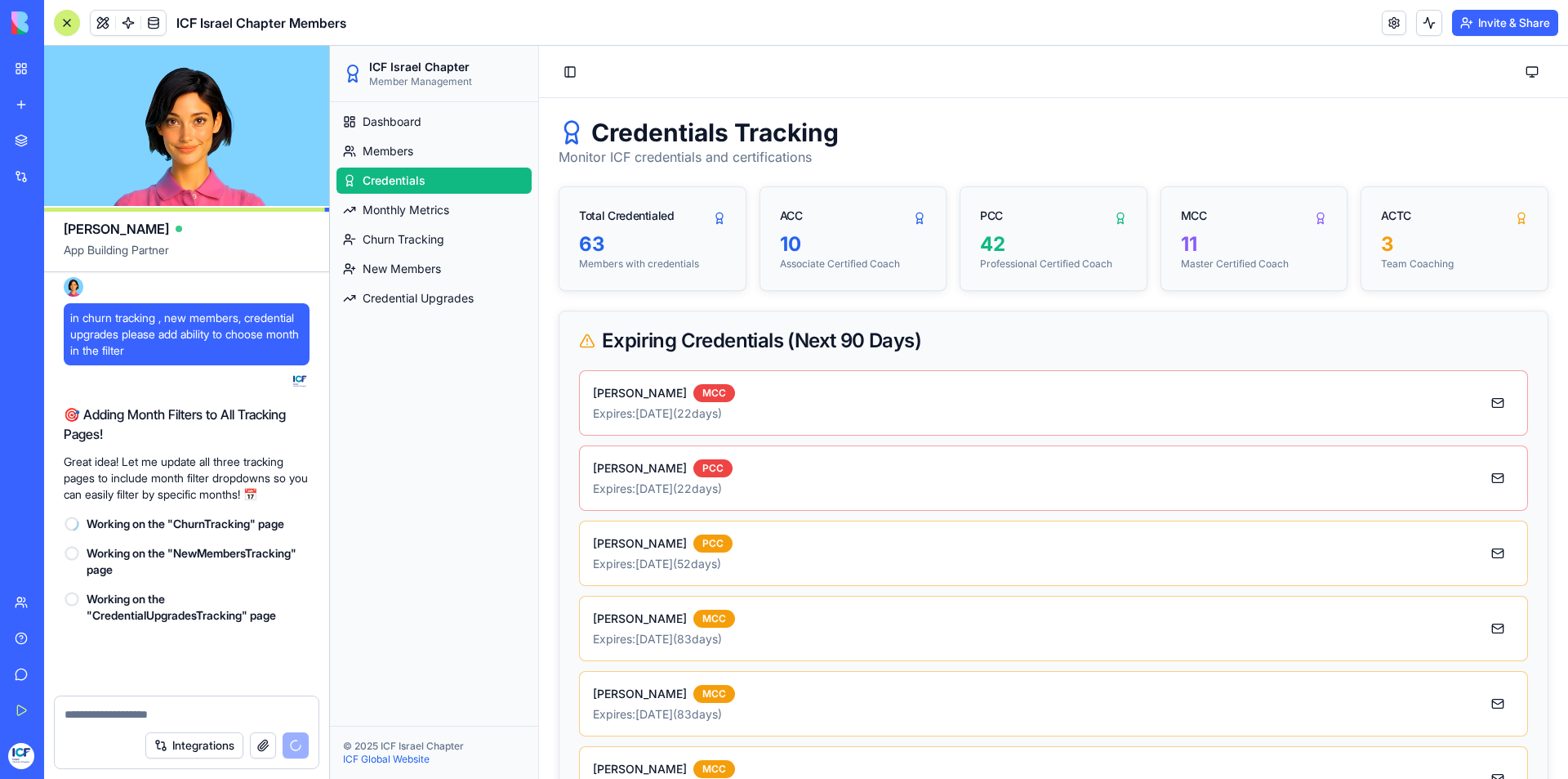
scroll to position [9483, 0]
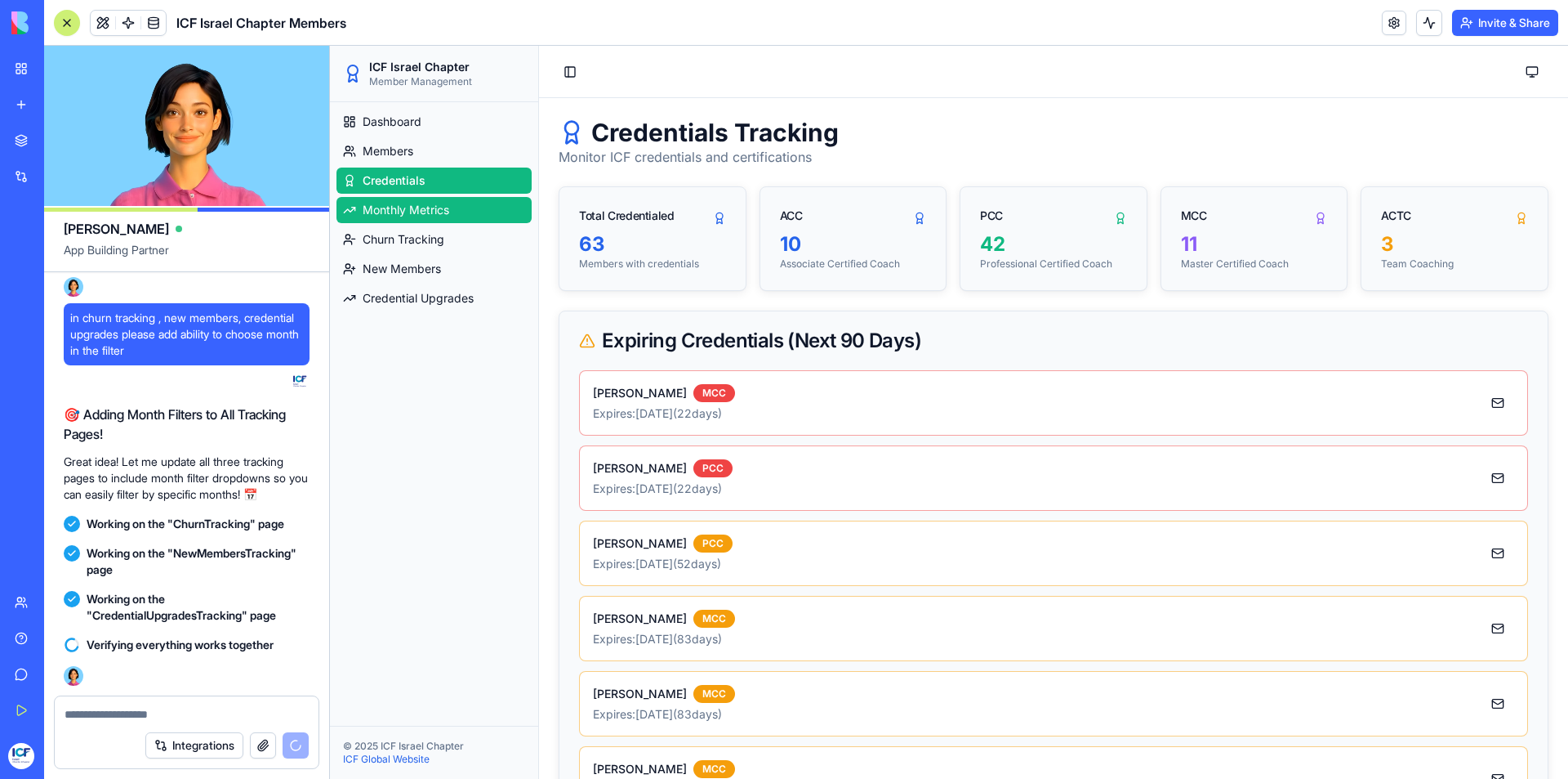
click at [435, 210] on span "Monthly Metrics" at bounding box center [406, 210] width 87 height 16
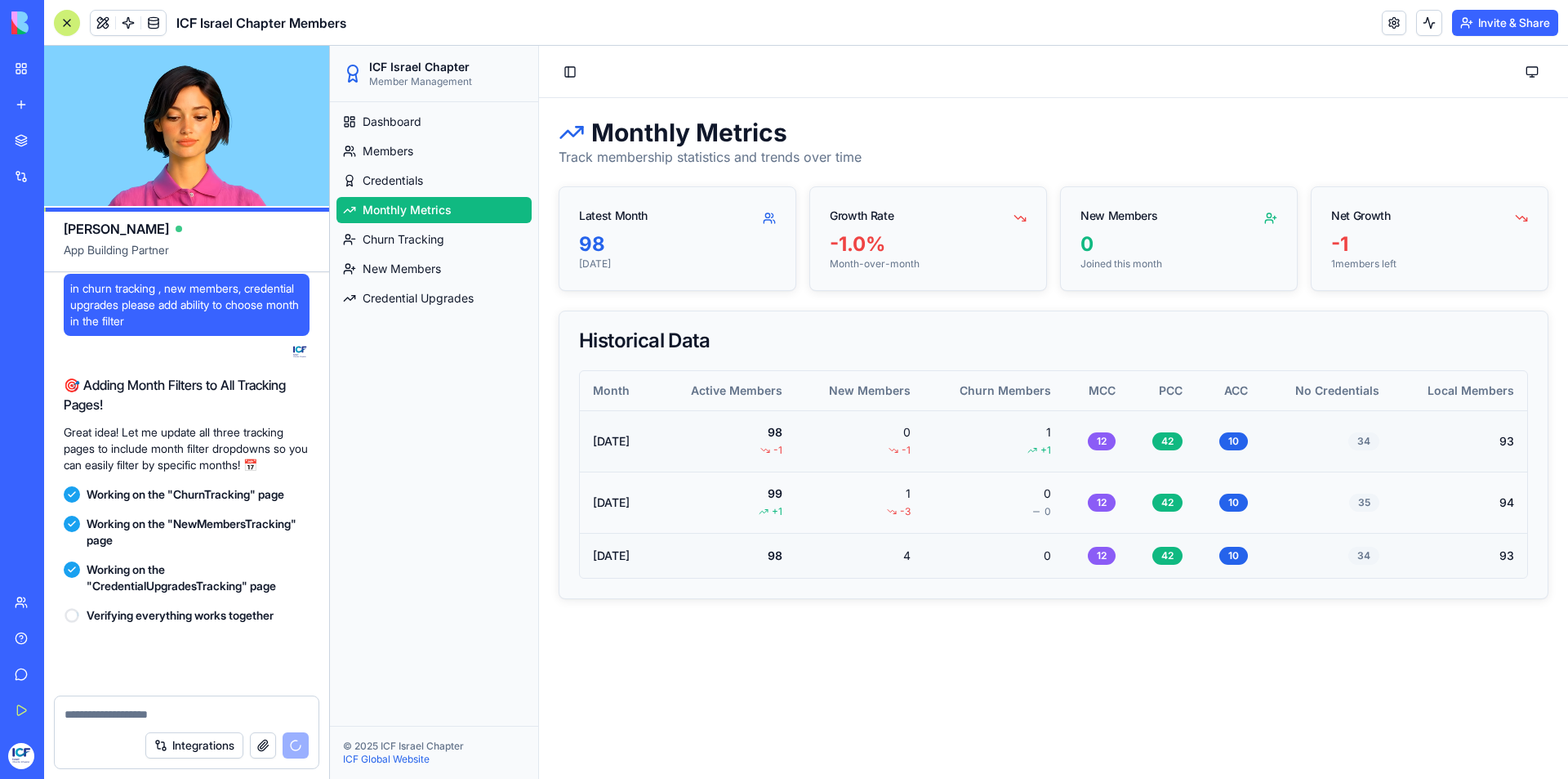
scroll to position [9512, 0]
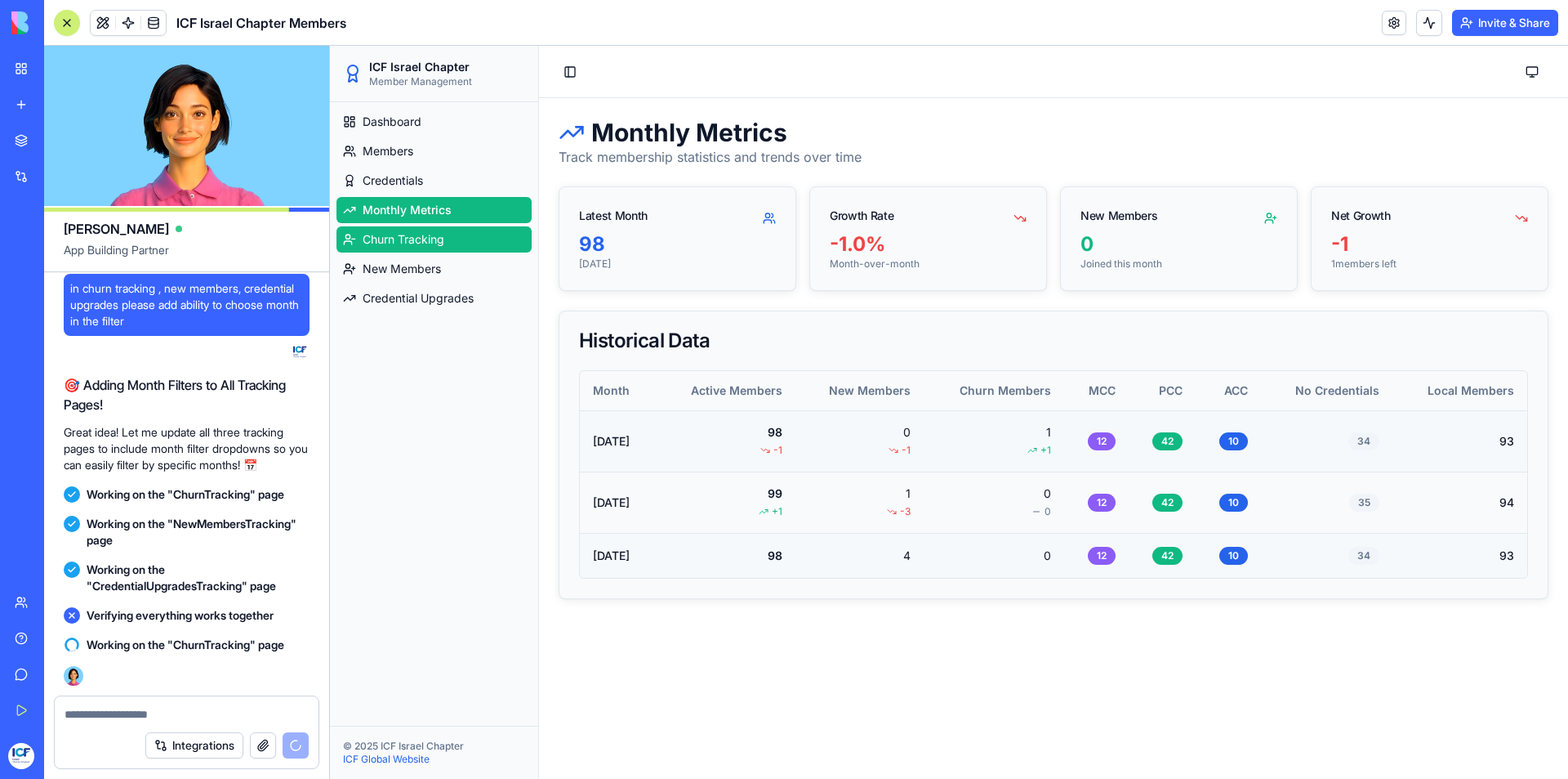
click at [434, 242] on span "Churn Tracking" at bounding box center [403, 239] width 81 height 16
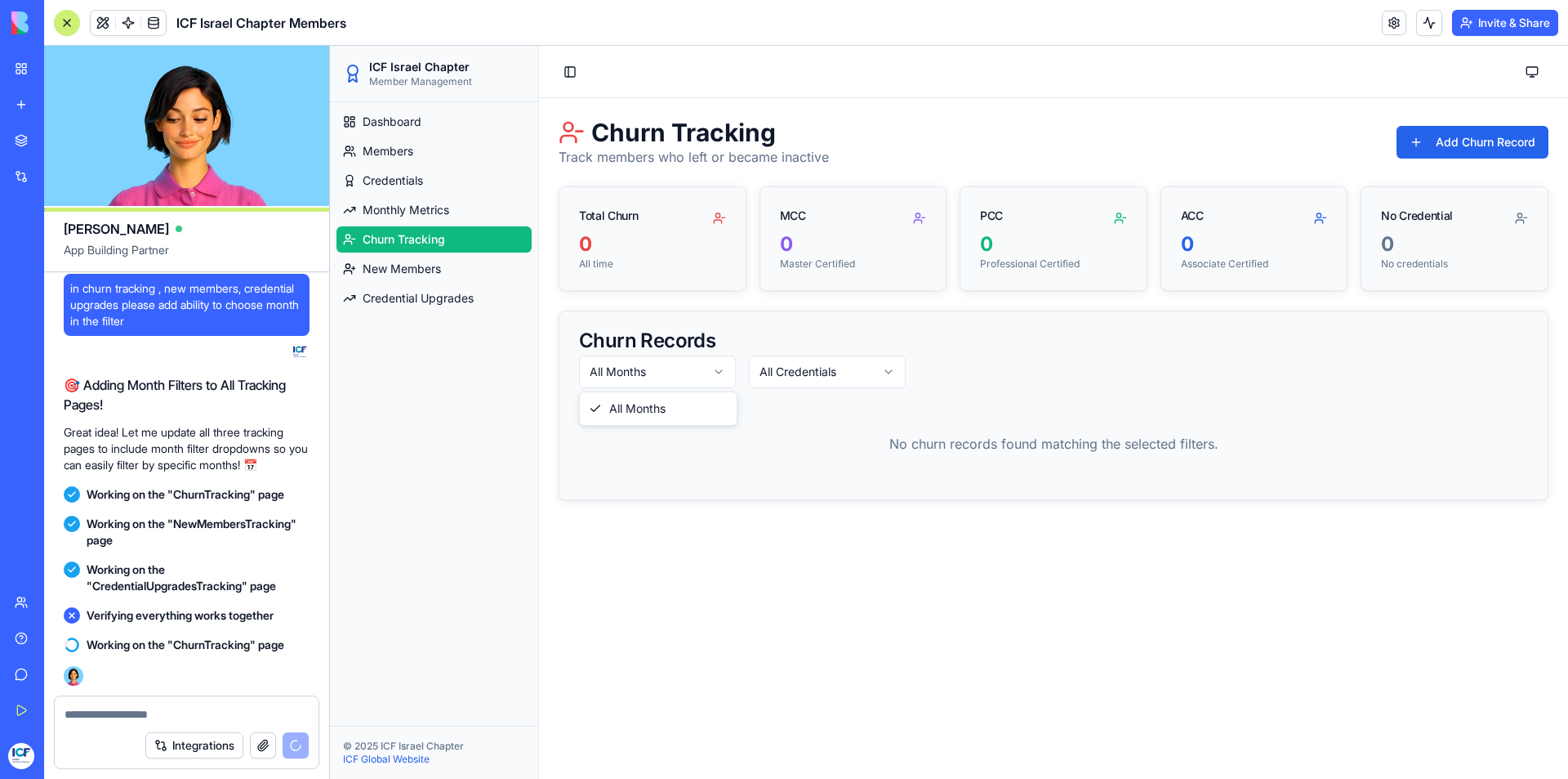
click at [600, 371] on html "ICF Israel Chapter Member Management Dashboard Members Credentials Monthly Metr…" at bounding box center [948, 412] width 1238 height 733
click at [833, 377] on html "ICF Israel Chapter Member Management Dashboard Members Credentials Monthly Metr…" at bounding box center [948, 412] width 1238 height 733
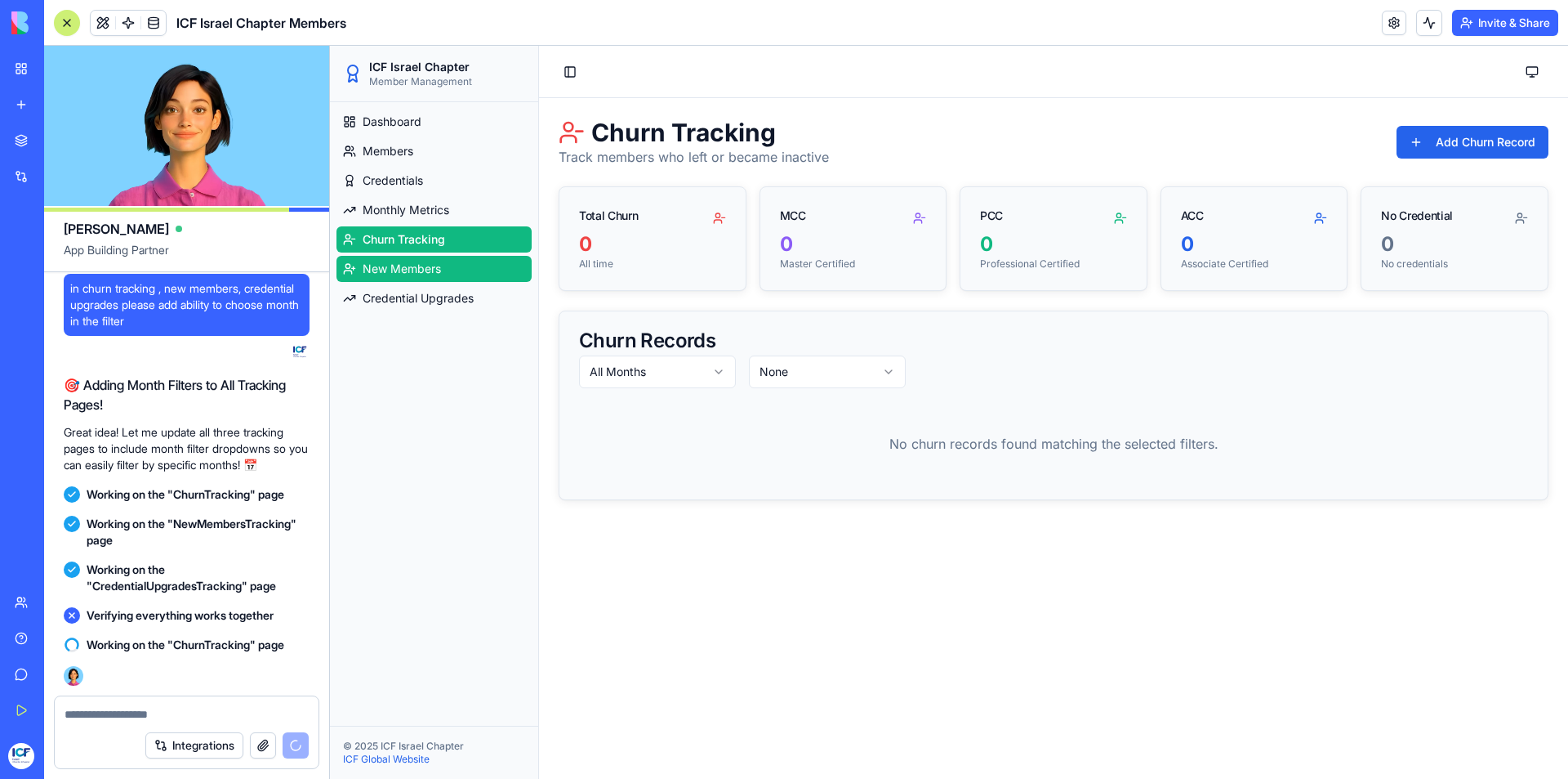
click at [413, 265] on span "New Members" at bounding box center [401, 268] width 79 height 16
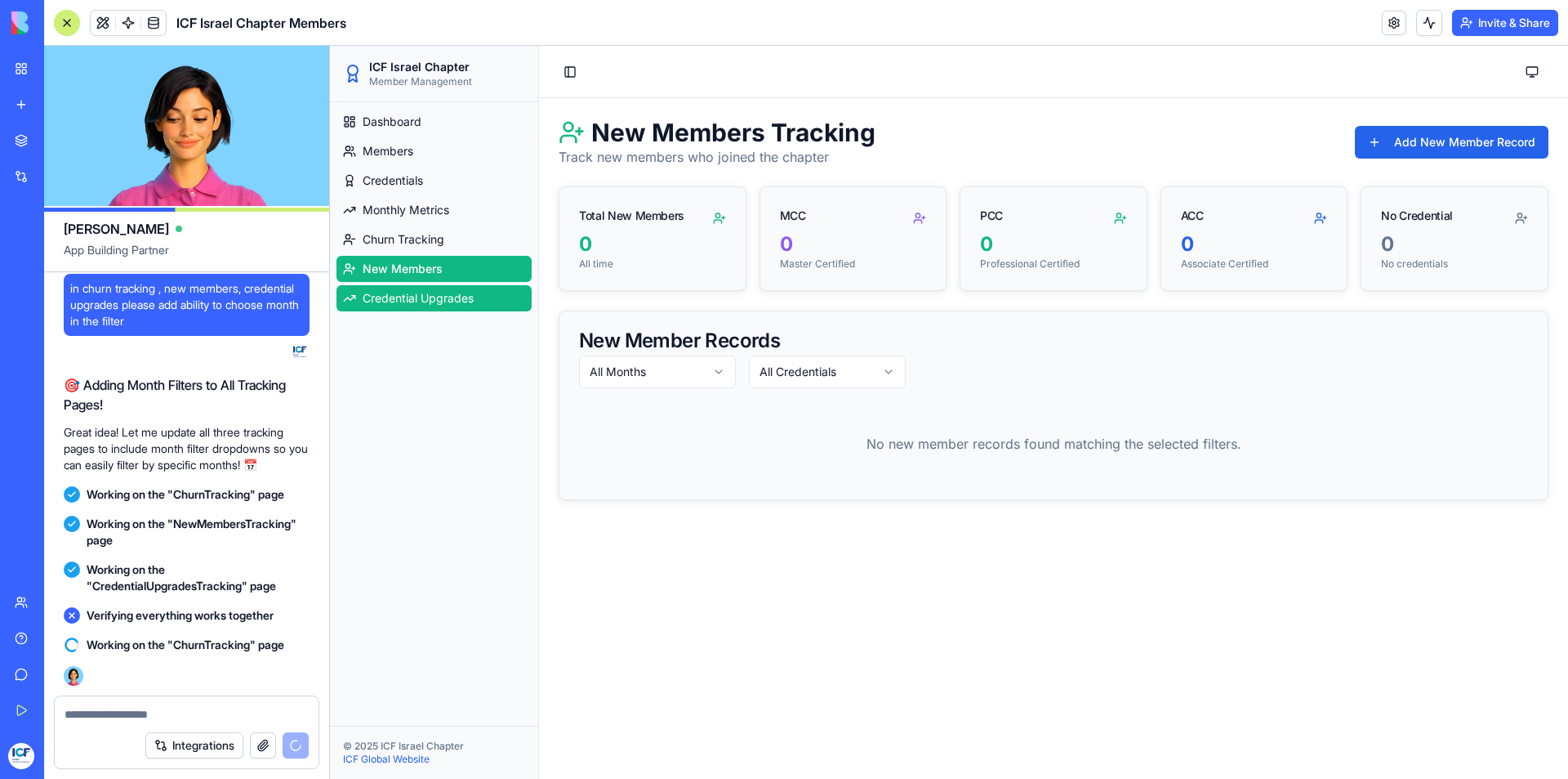
click at [413, 299] on span "Credential Upgrades" at bounding box center [417, 298] width 111 height 16
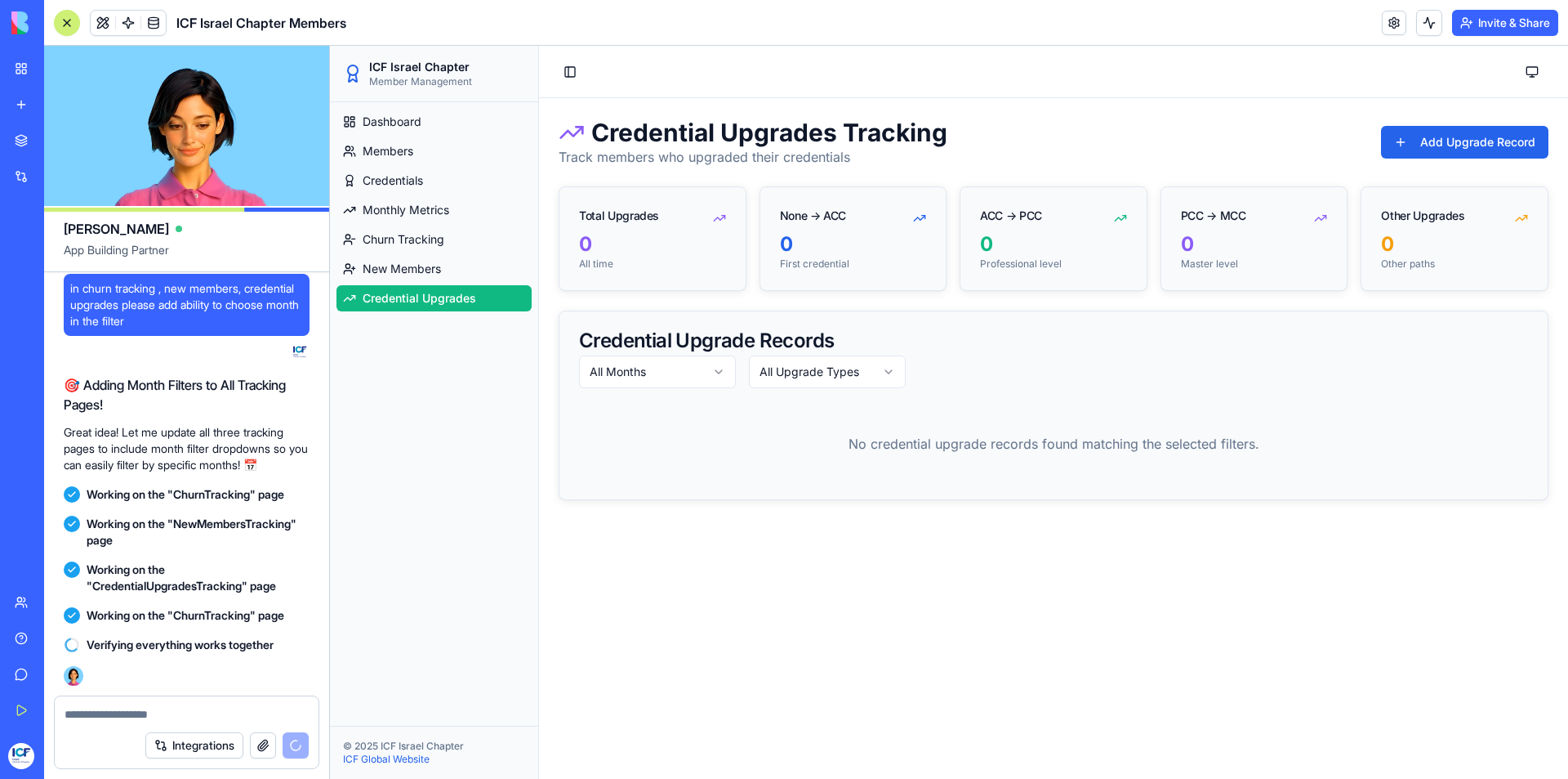
scroll to position [9559, 0]
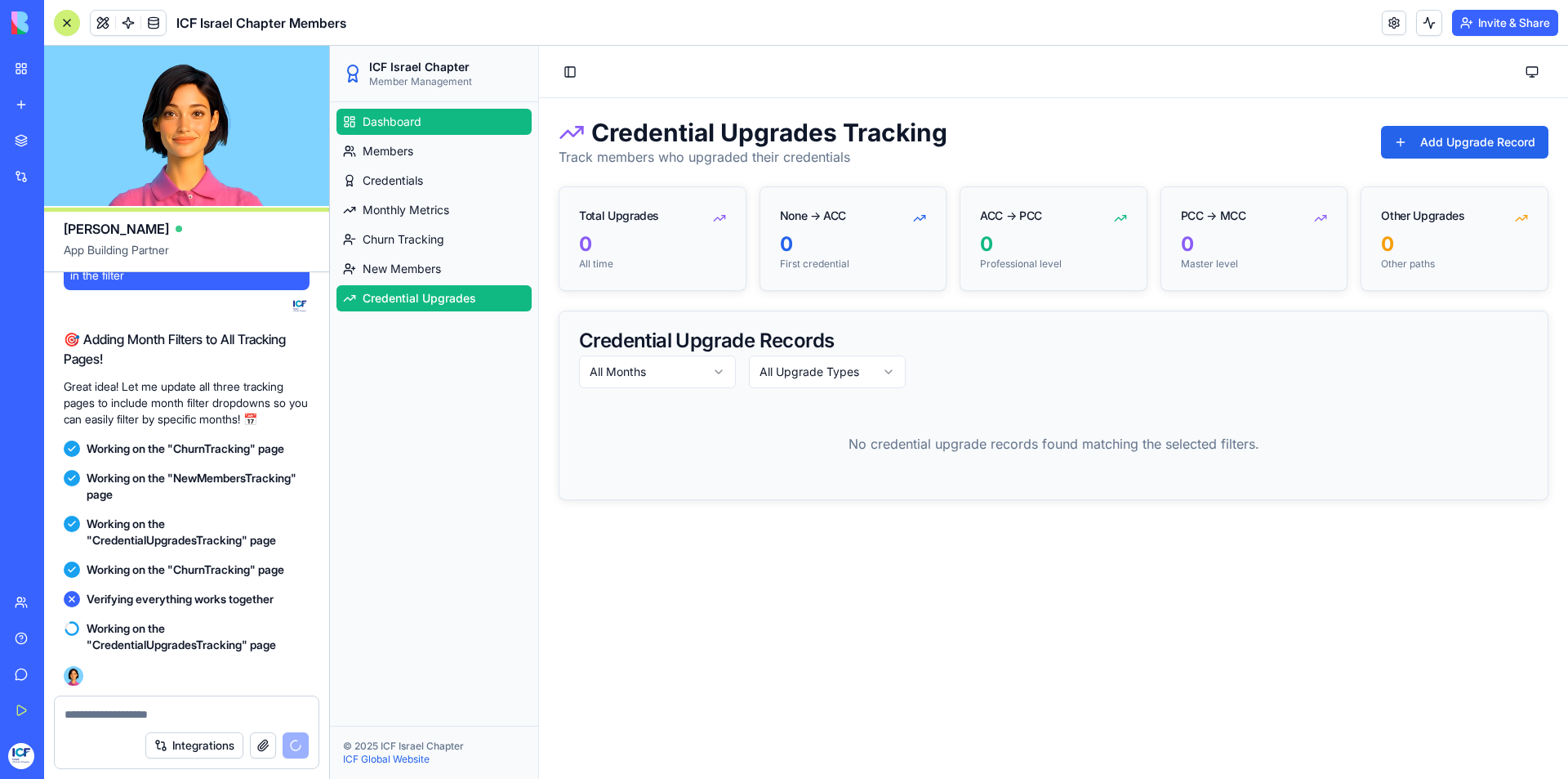
click at [391, 126] on span "Dashboard" at bounding box center [391, 122] width 59 height 16
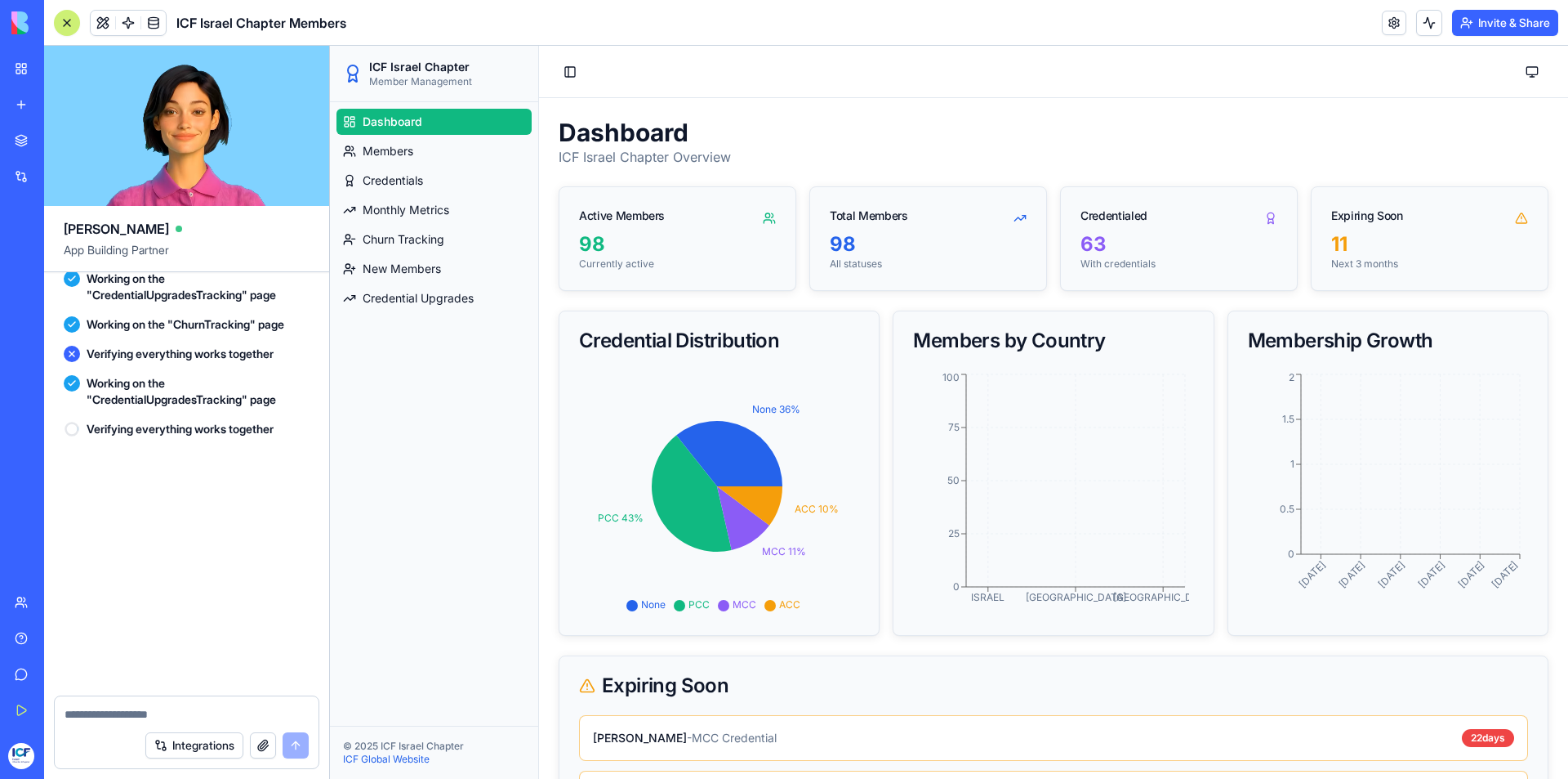
scroll to position [10333, 0]
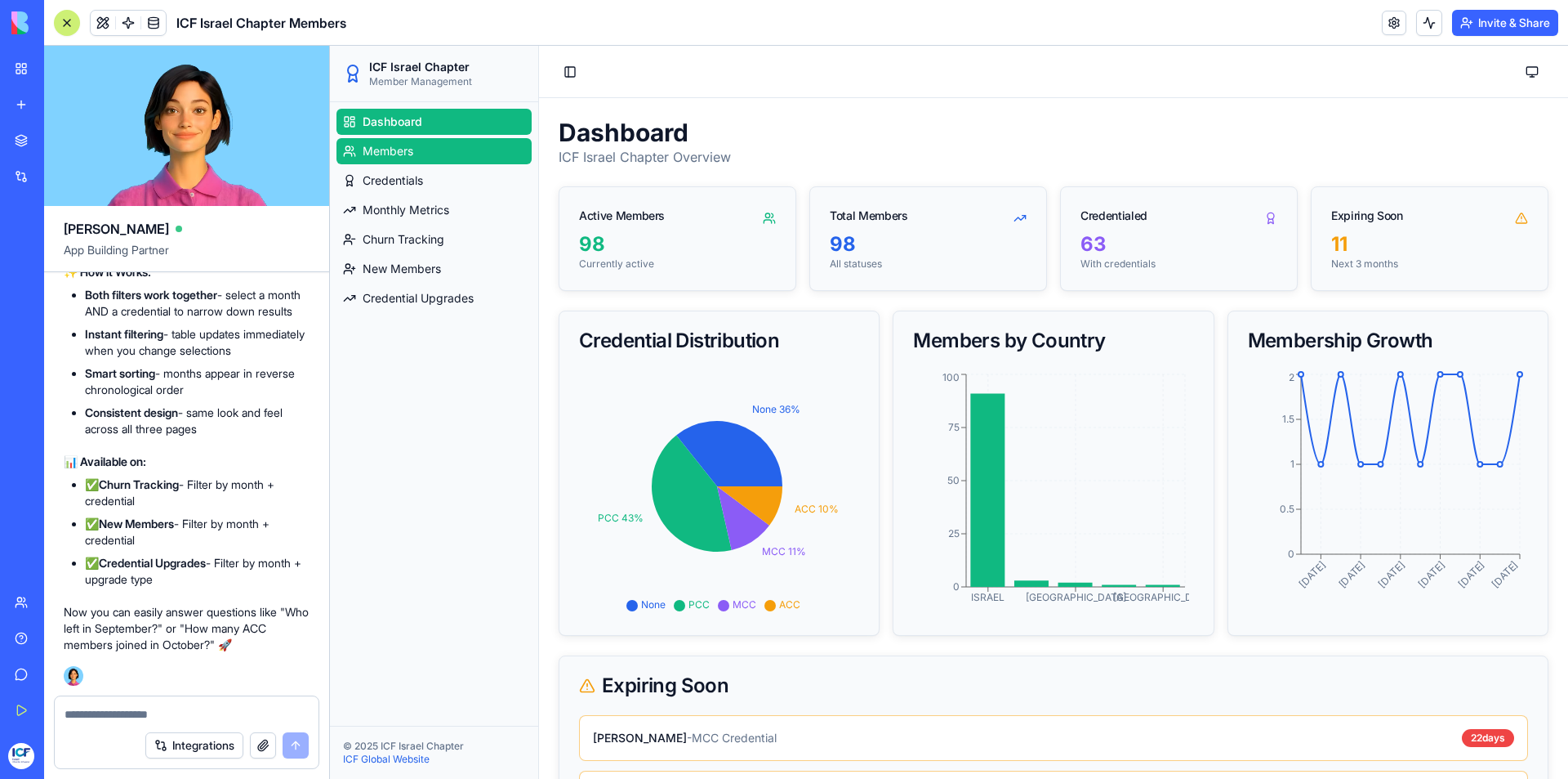
click at [410, 161] on link "Members" at bounding box center [434, 151] width 195 height 26
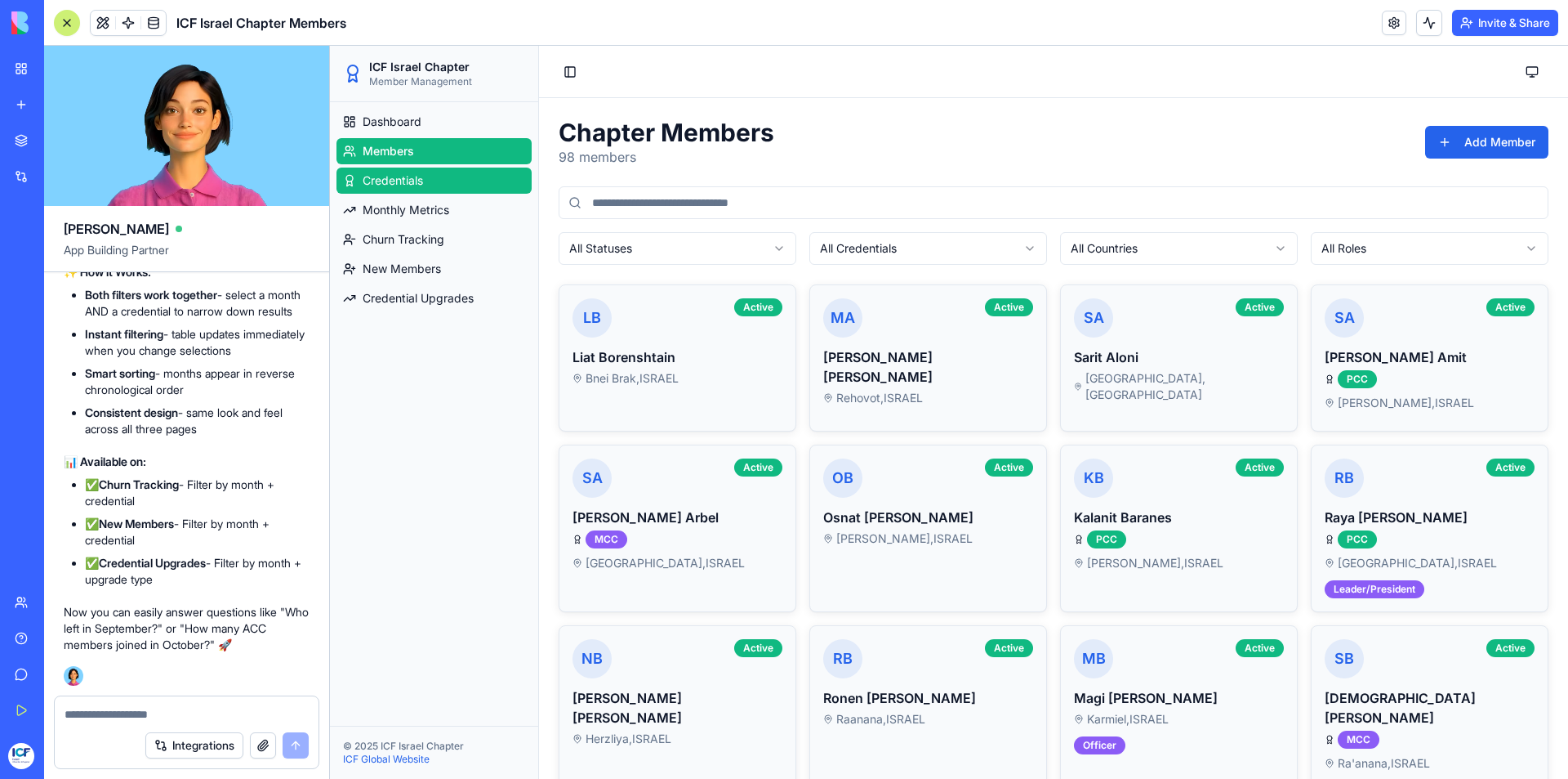
click at [427, 174] on link "Credentials" at bounding box center [434, 180] width 195 height 26
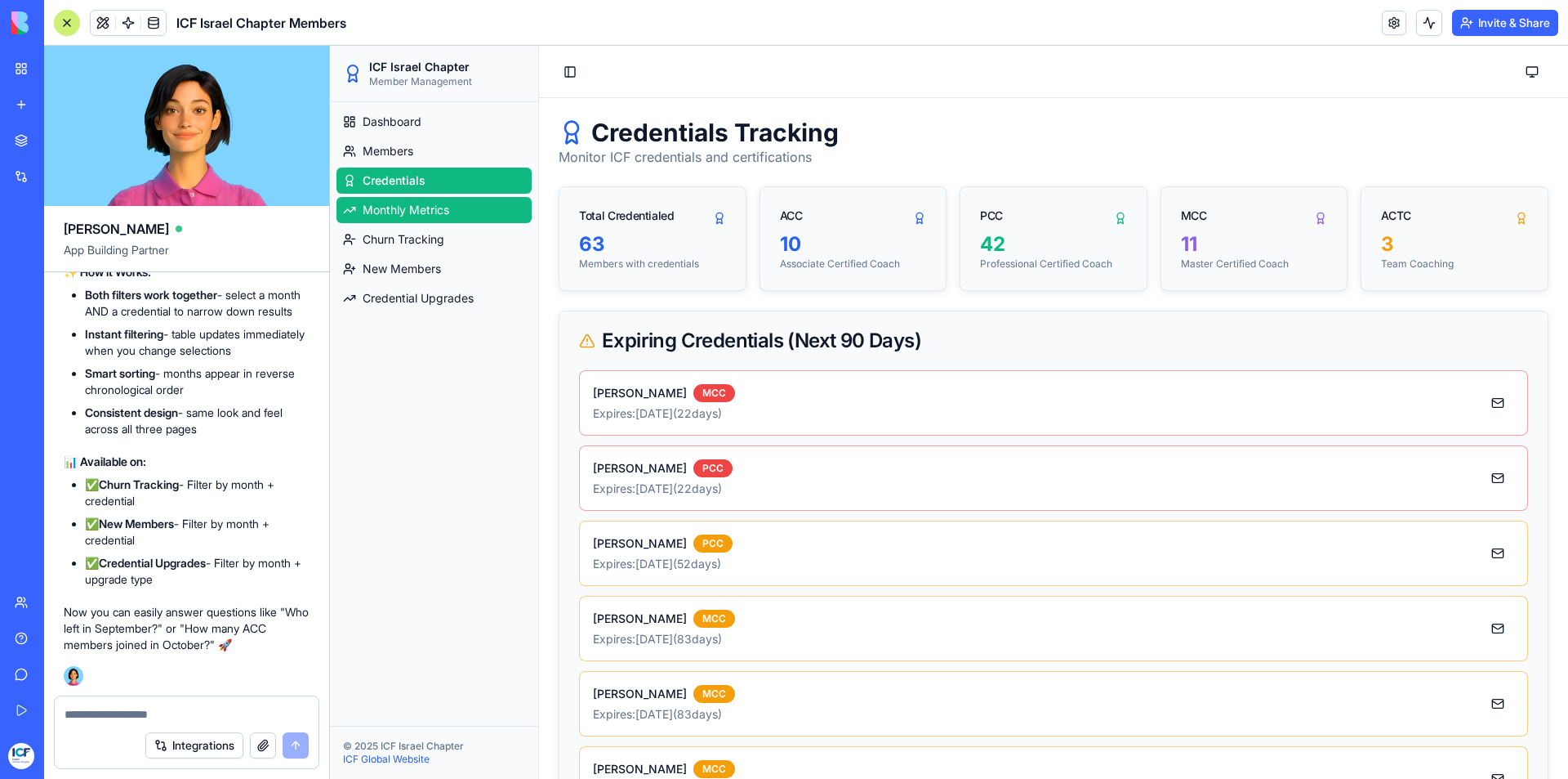
click at [427, 210] on span "Monthly Metrics" at bounding box center [406, 210] width 87 height 16
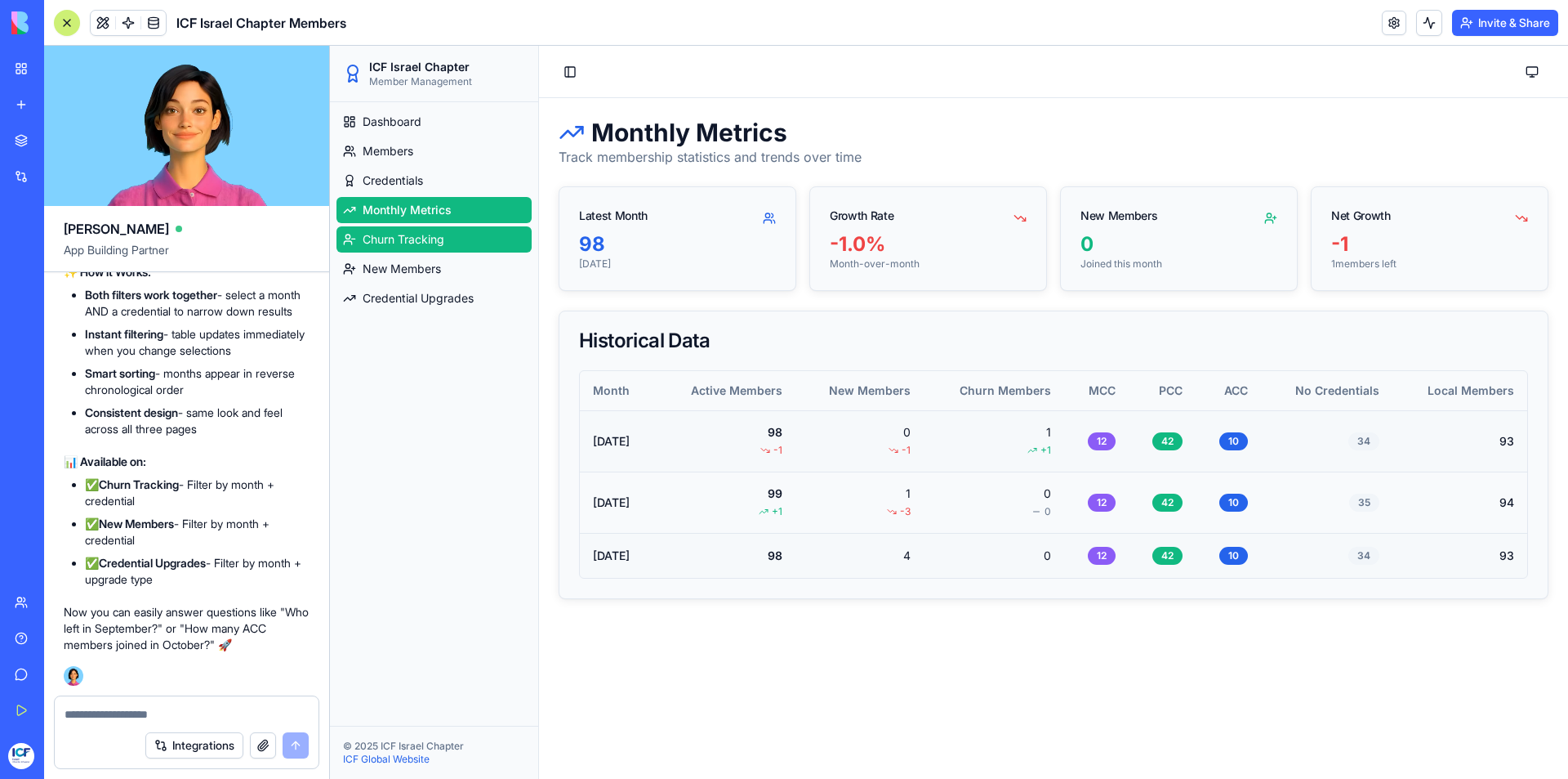
click at [425, 234] on span "Churn Tracking" at bounding box center [403, 239] width 81 height 16
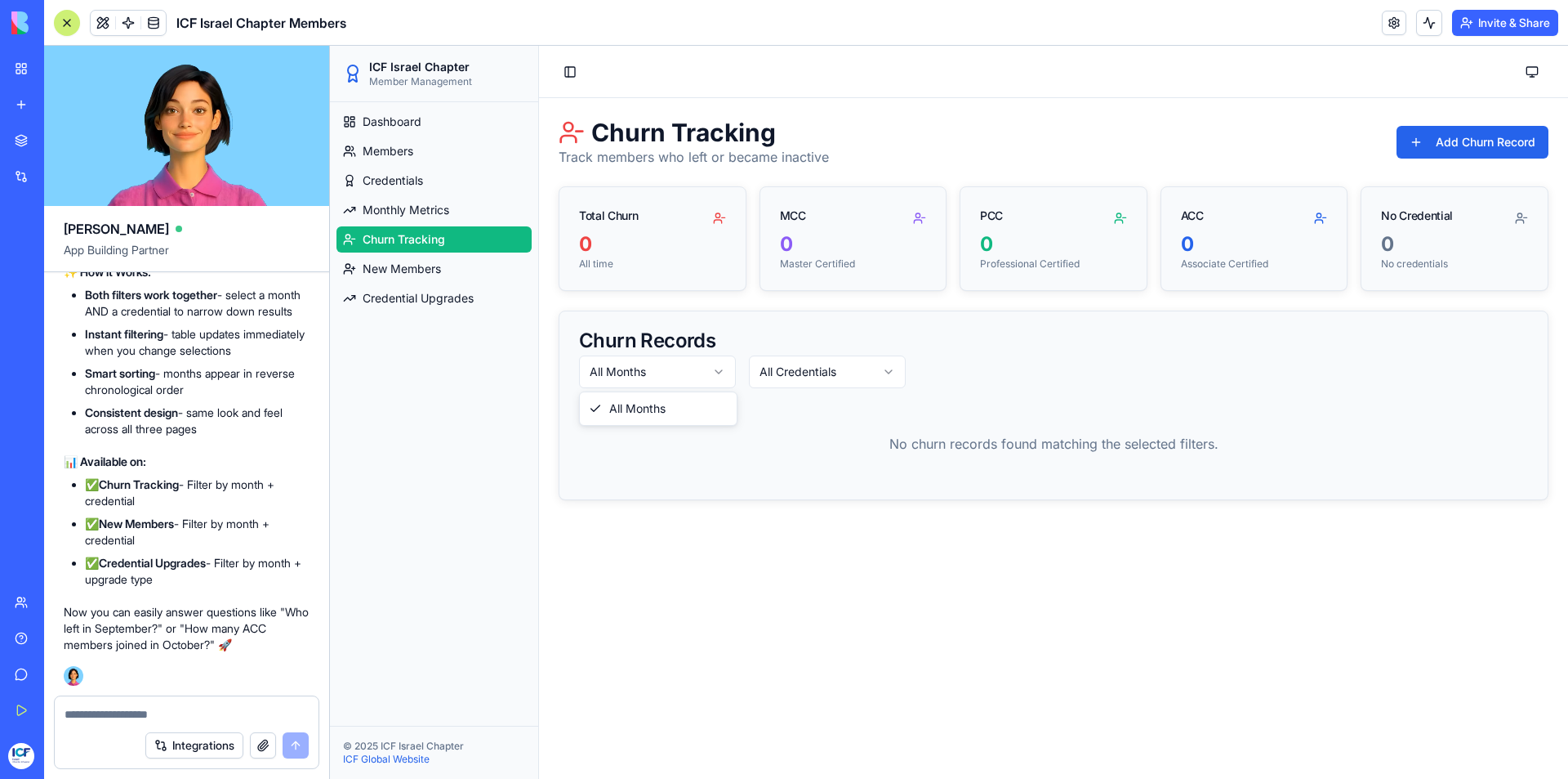
click at [626, 380] on html "ICF Israel Chapter Member Management Dashboard Members Credentials Monthly Metr…" at bounding box center [948, 412] width 1238 height 733
click at [761, 366] on html "ICF Israel Chapter Member Management Dashboard Members Credentials Monthly Metr…" at bounding box center [948, 412] width 1238 height 733
click at [700, 366] on html "ICF Israel Chapter Member Management Dashboard Members Credentials Monthly Metr…" at bounding box center [948, 412] width 1238 height 733
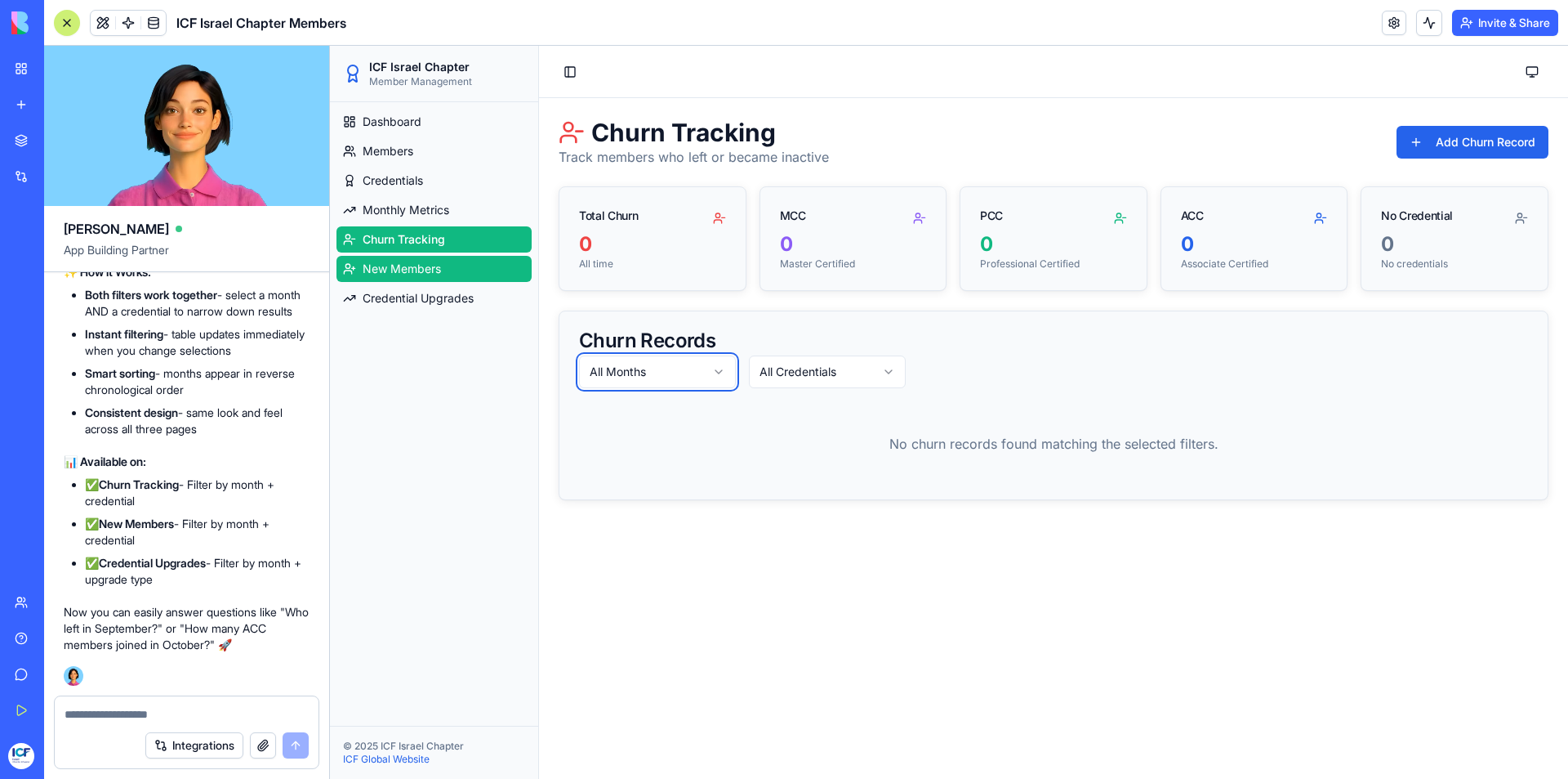
click at [364, 271] on html "ICF Israel Chapter Member Management Dashboard Members Credentials Monthly Metr…" at bounding box center [948, 412] width 1238 height 733
click at [372, 268] on span "New Members" at bounding box center [401, 268] width 79 height 16
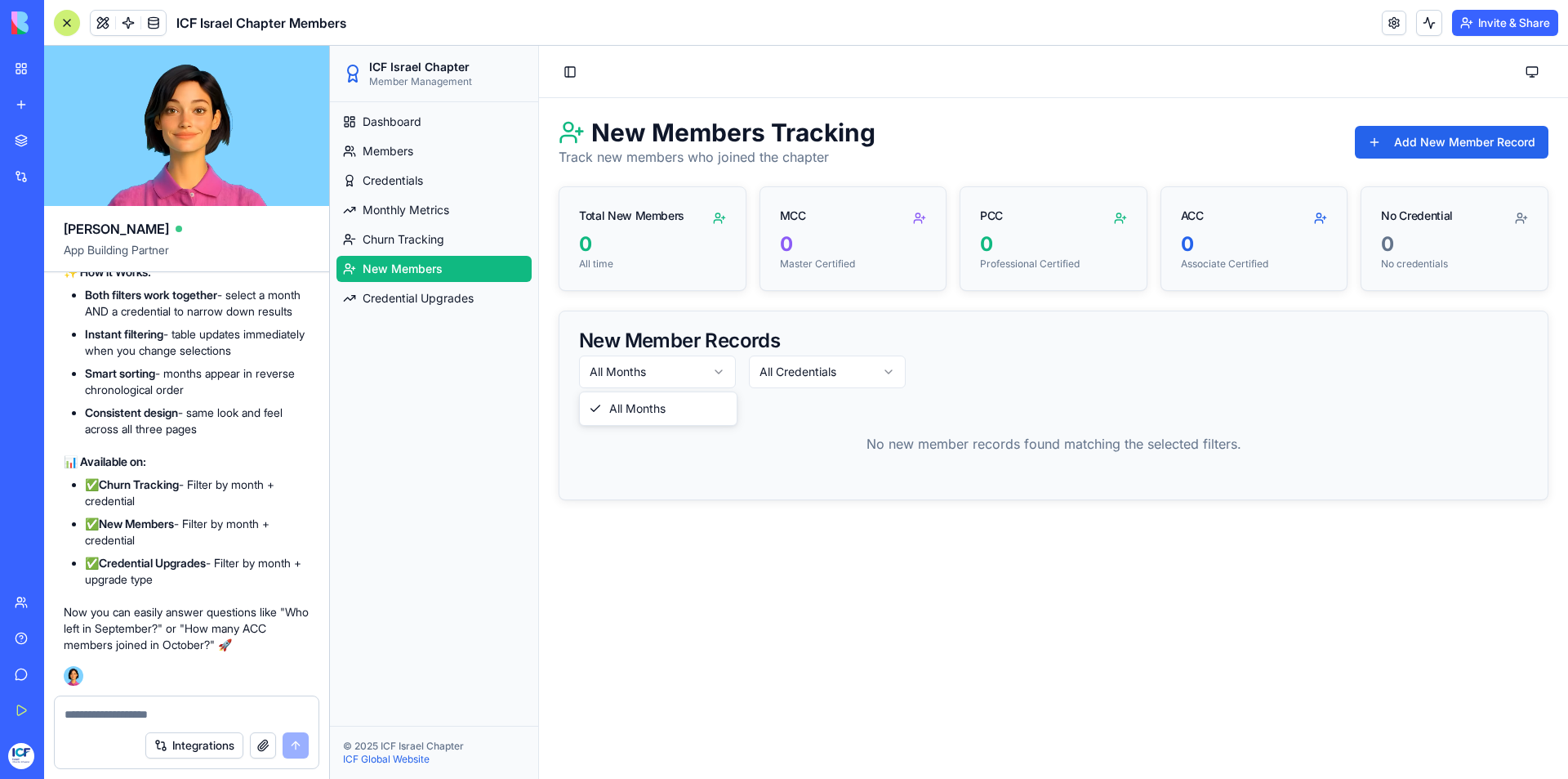
click at [651, 366] on html "ICF Israel Chapter Member Management Dashboard Members Credentials Monthly Metr…" at bounding box center [948, 412] width 1238 height 733
click at [440, 301] on span "Credential Upgrades" at bounding box center [417, 298] width 111 height 16
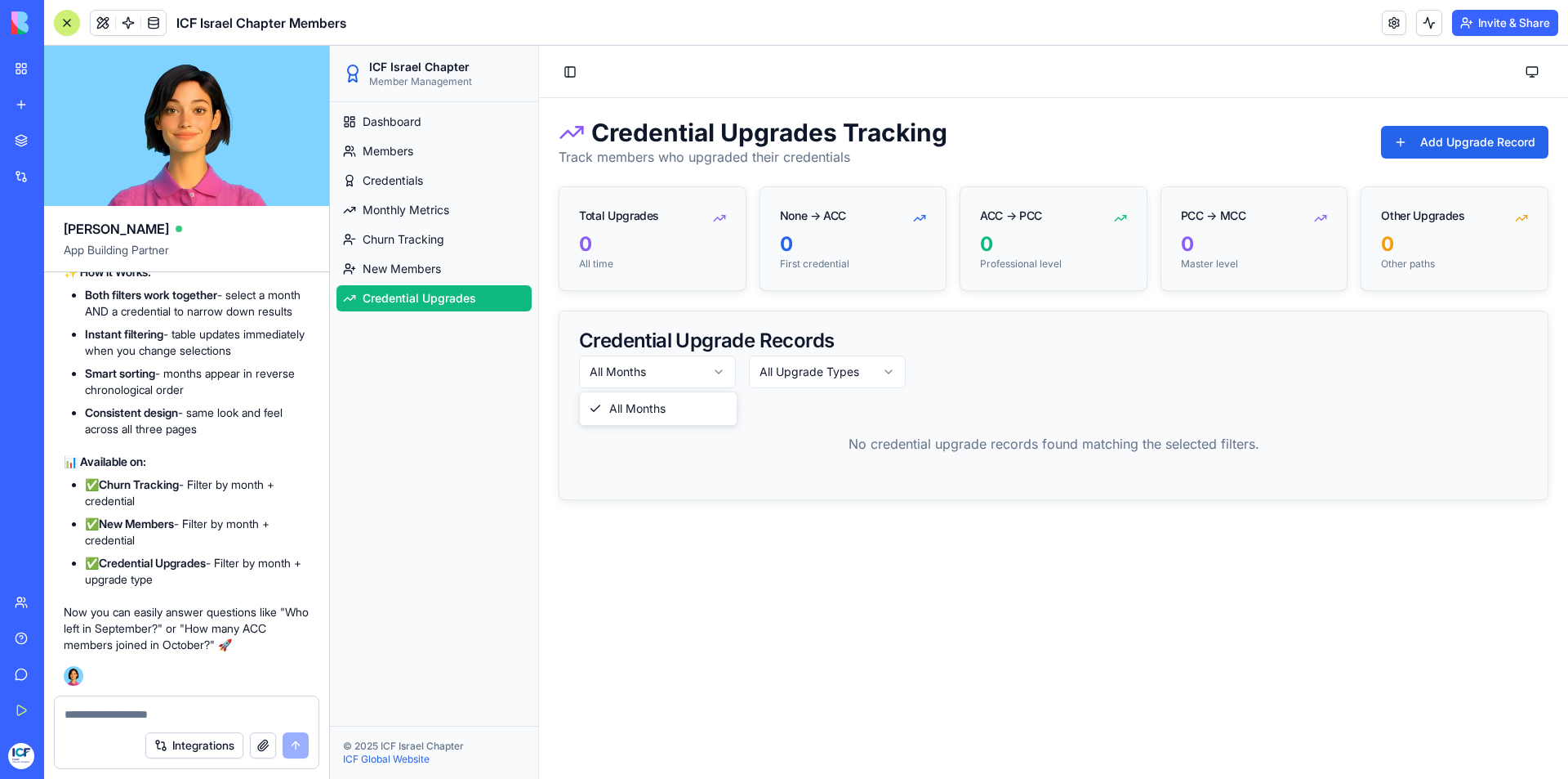
click at [620, 369] on html "ICF Israel Chapter Member Management Dashboard Members Credentials Monthly Metr…" at bounding box center [948, 412] width 1238 height 733
click at [90, 717] on textarea at bounding box center [186, 714] width 244 height 16
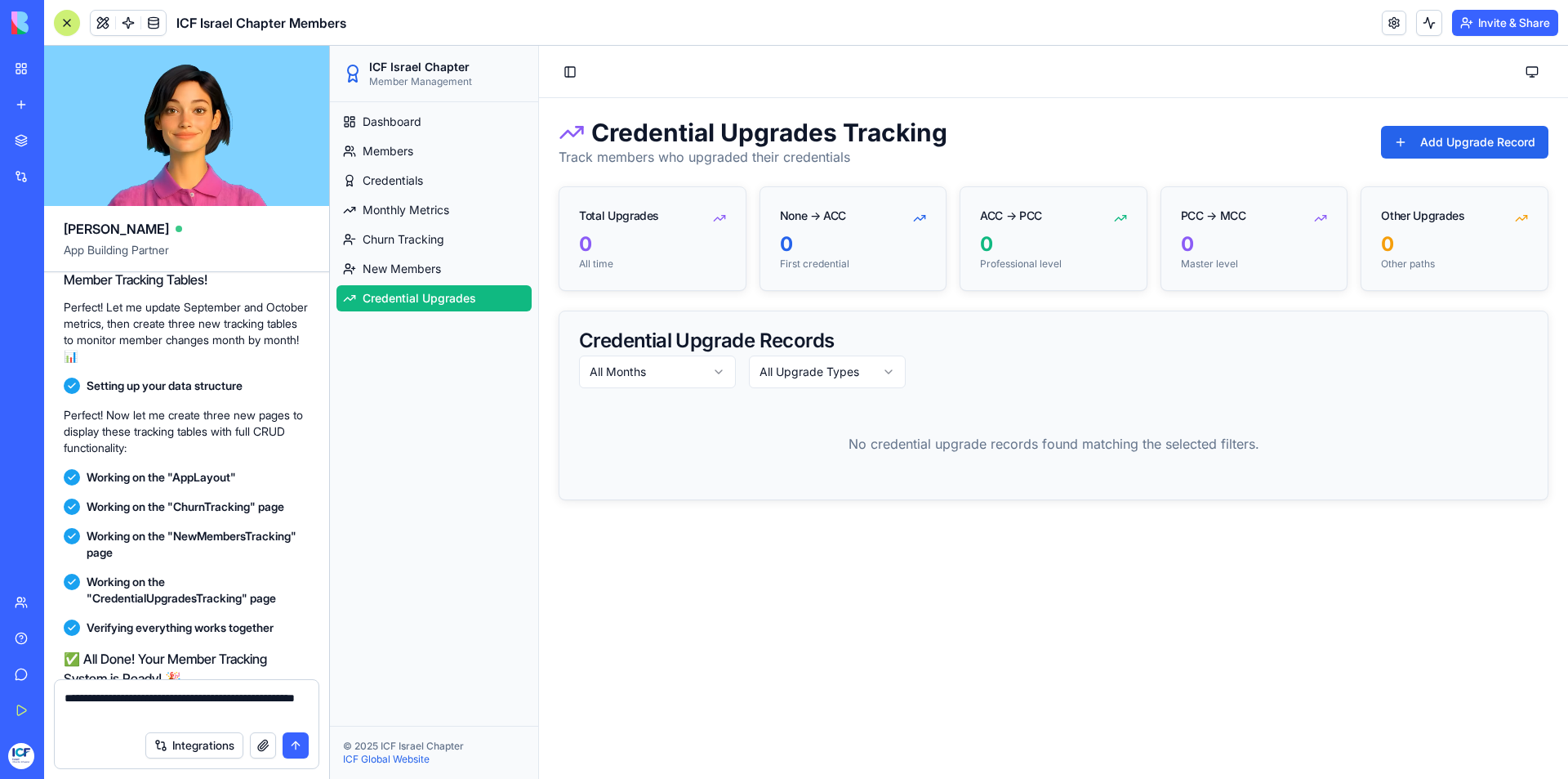
scroll to position [7964, 0]
type textarea "**********"
click at [292, 745] on button "submit" at bounding box center [295, 745] width 26 height 26
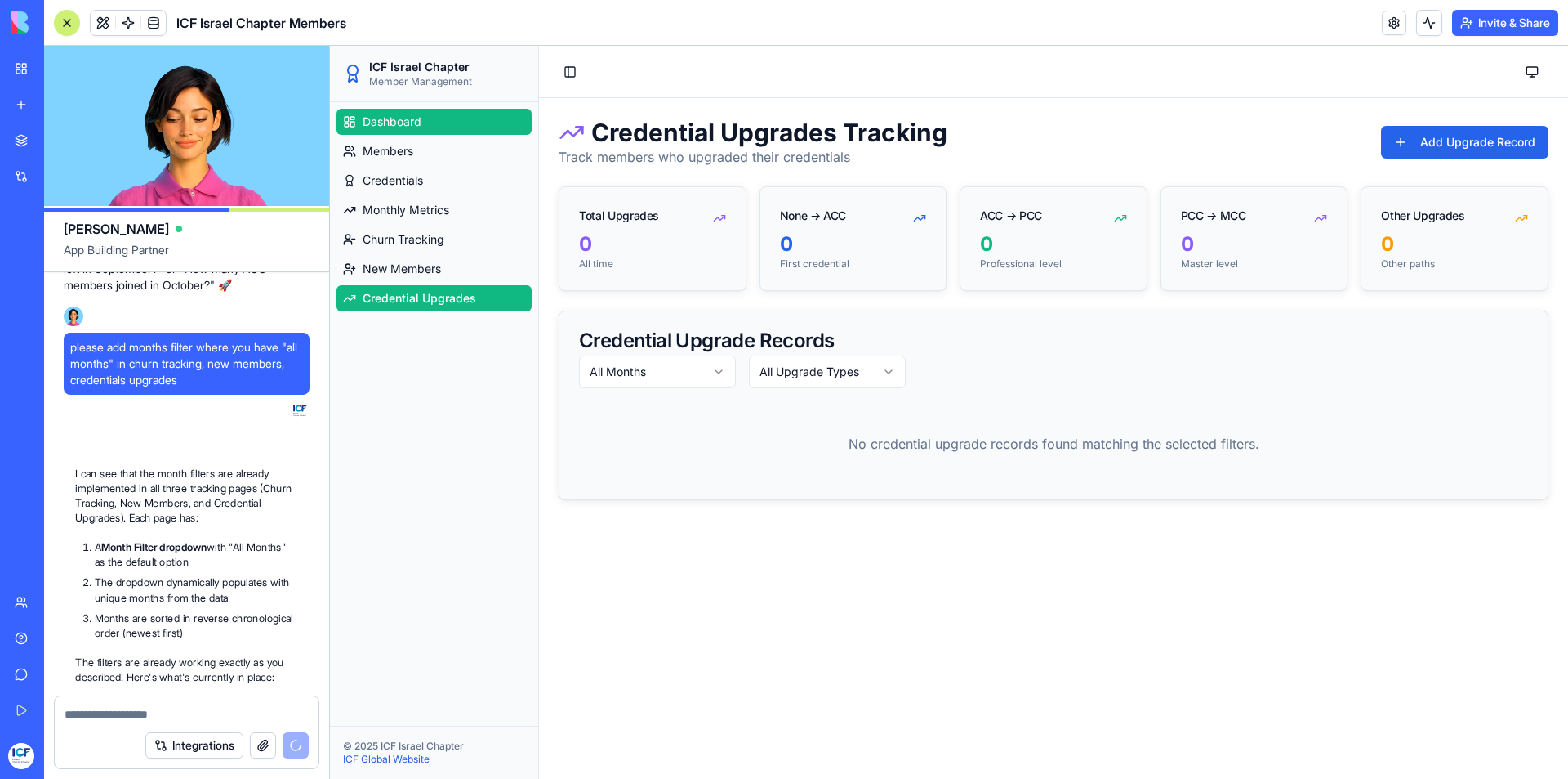
scroll to position [11140, 0]
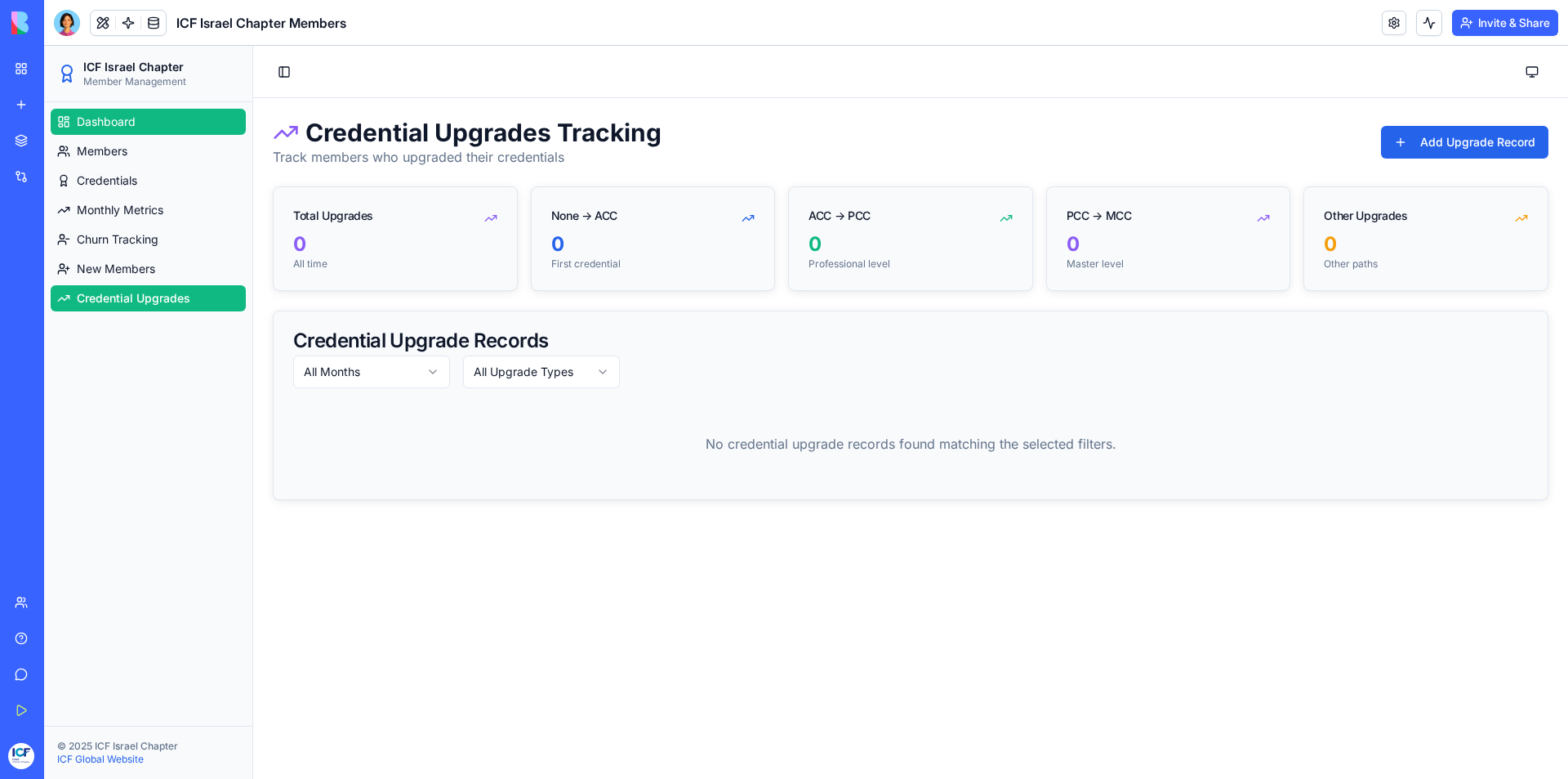
click at [129, 124] on span "Dashboard" at bounding box center [106, 122] width 59 height 16
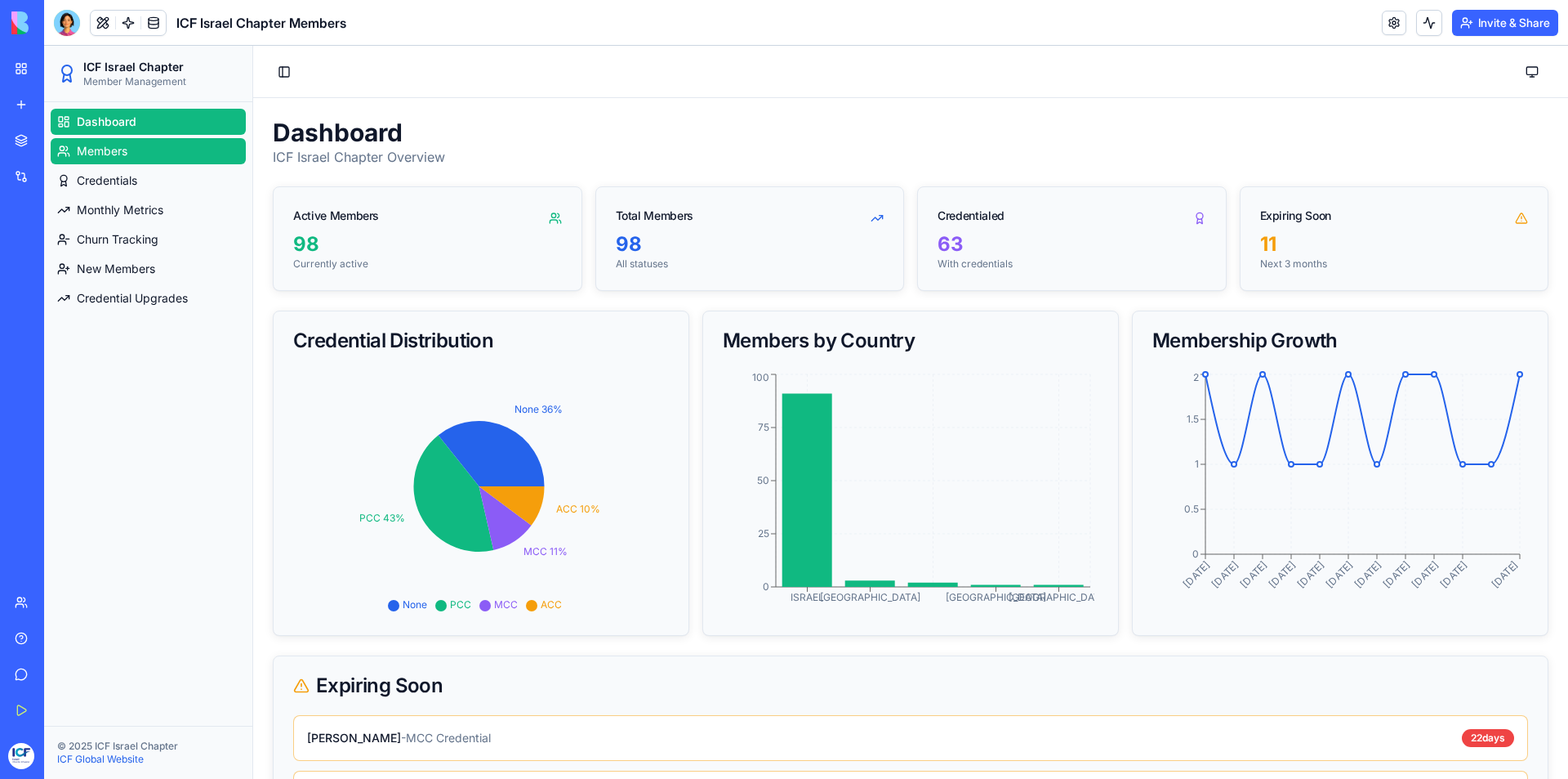
click at [130, 148] on link "Members" at bounding box center [148, 151] width 195 height 26
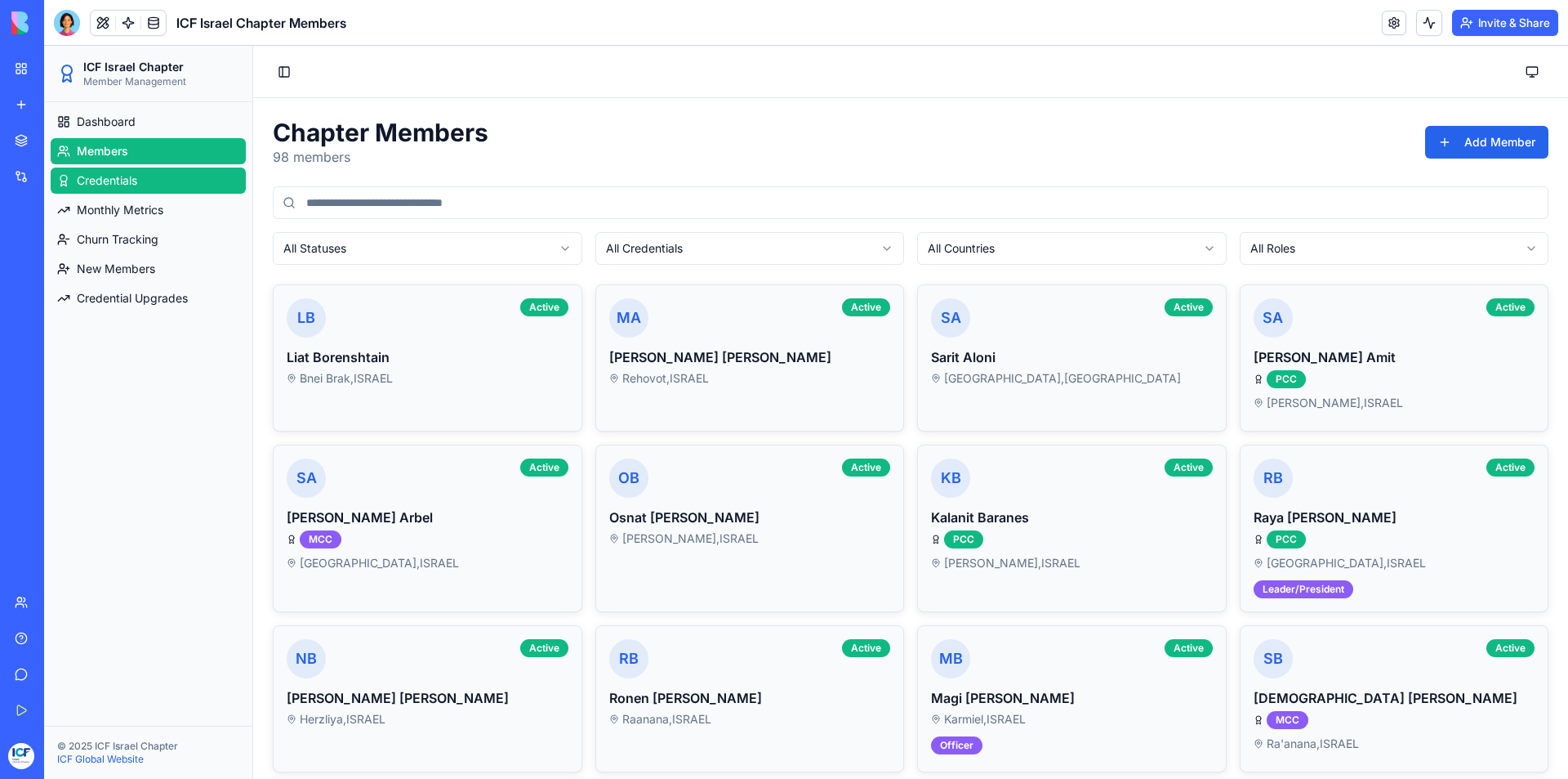
click at [130, 175] on span "Credentials" at bounding box center [107, 181] width 61 height 16
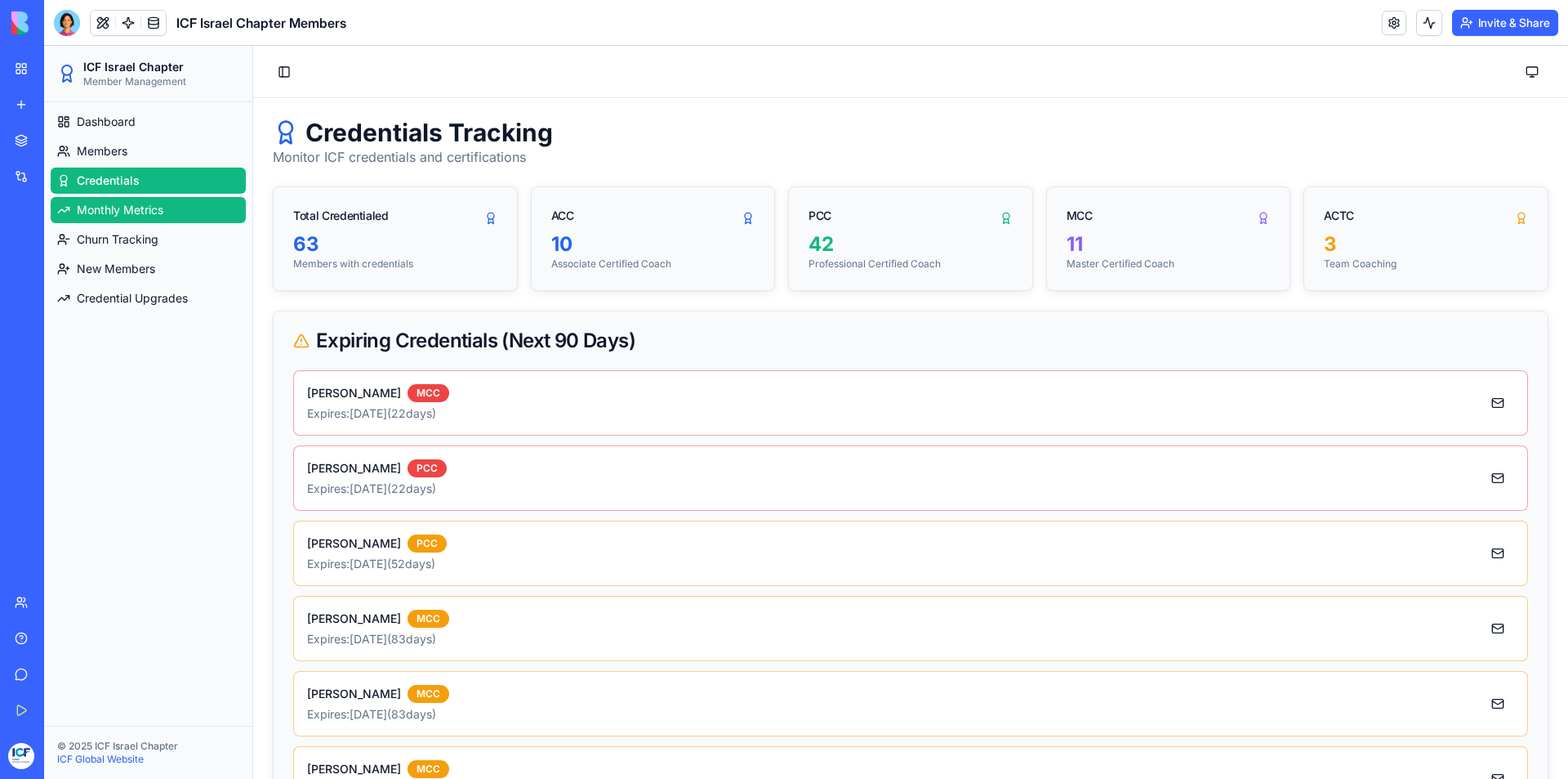
click at [128, 209] on span "Monthly Metrics" at bounding box center [120, 210] width 87 height 16
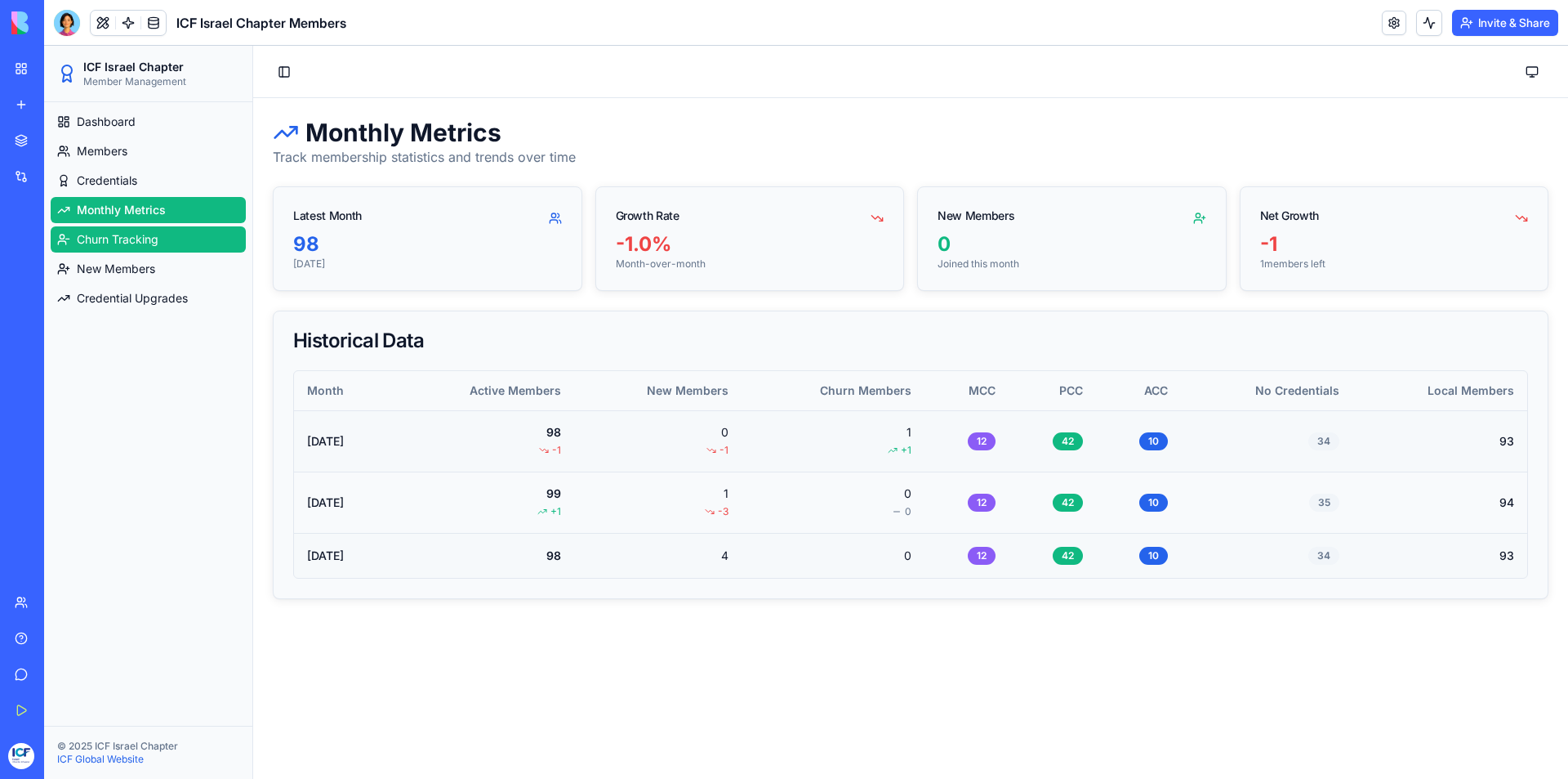
click at [131, 234] on span "Churn Tracking" at bounding box center [117, 239] width 81 height 16
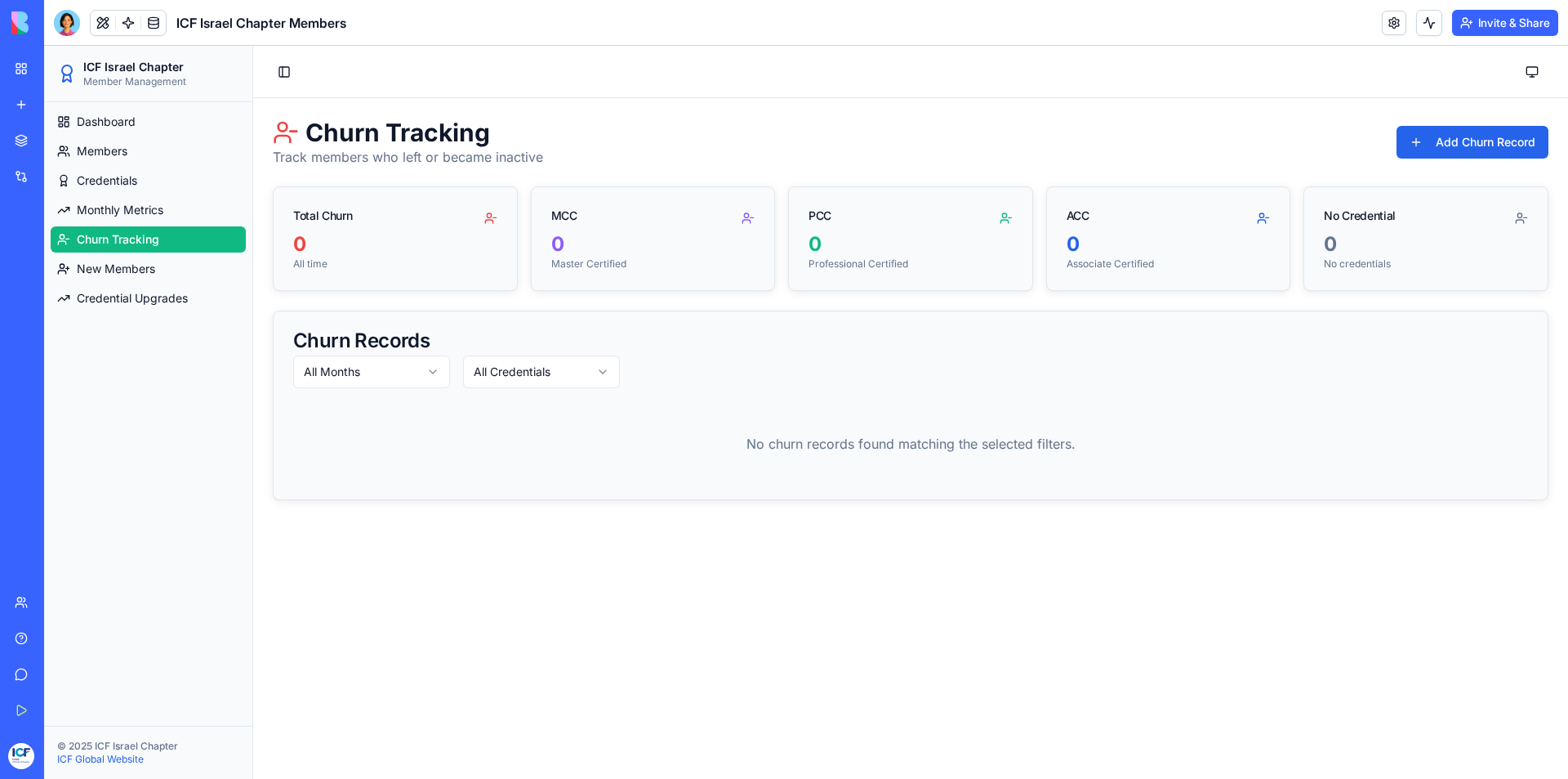
click at [346, 373] on html "ICF Israel Chapter Member Management Dashboard Members Credentials Monthly Metr…" at bounding box center [806, 412] width 1524 height 733
click at [481, 373] on html "ICF Israel Chapter Member Management Dashboard Members Credentials Monthly Metr…" at bounding box center [806, 412] width 1524 height 733
click at [1446, 133] on button "Add Churn Record" at bounding box center [1472, 142] width 152 height 33
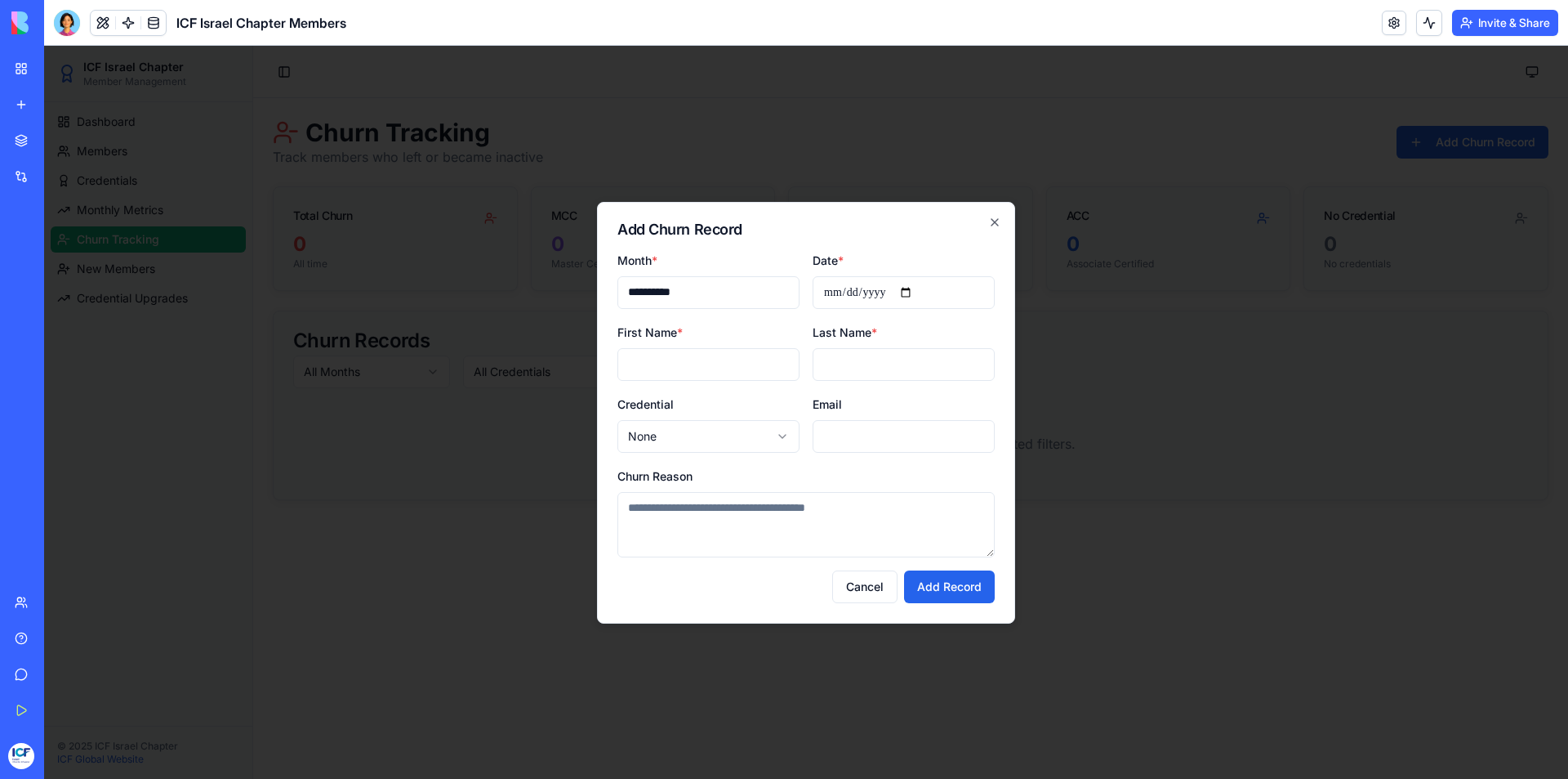
type input "*********"
click at [872, 228] on h2 "Add Churn Record" at bounding box center [806, 230] width 378 height 14
click at [847, 294] on input "Date *" at bounding box center [904, 293] width 182 height 33
click at [994, 224] on icon "button" at bounding box center [994, 222] width 13 height 13
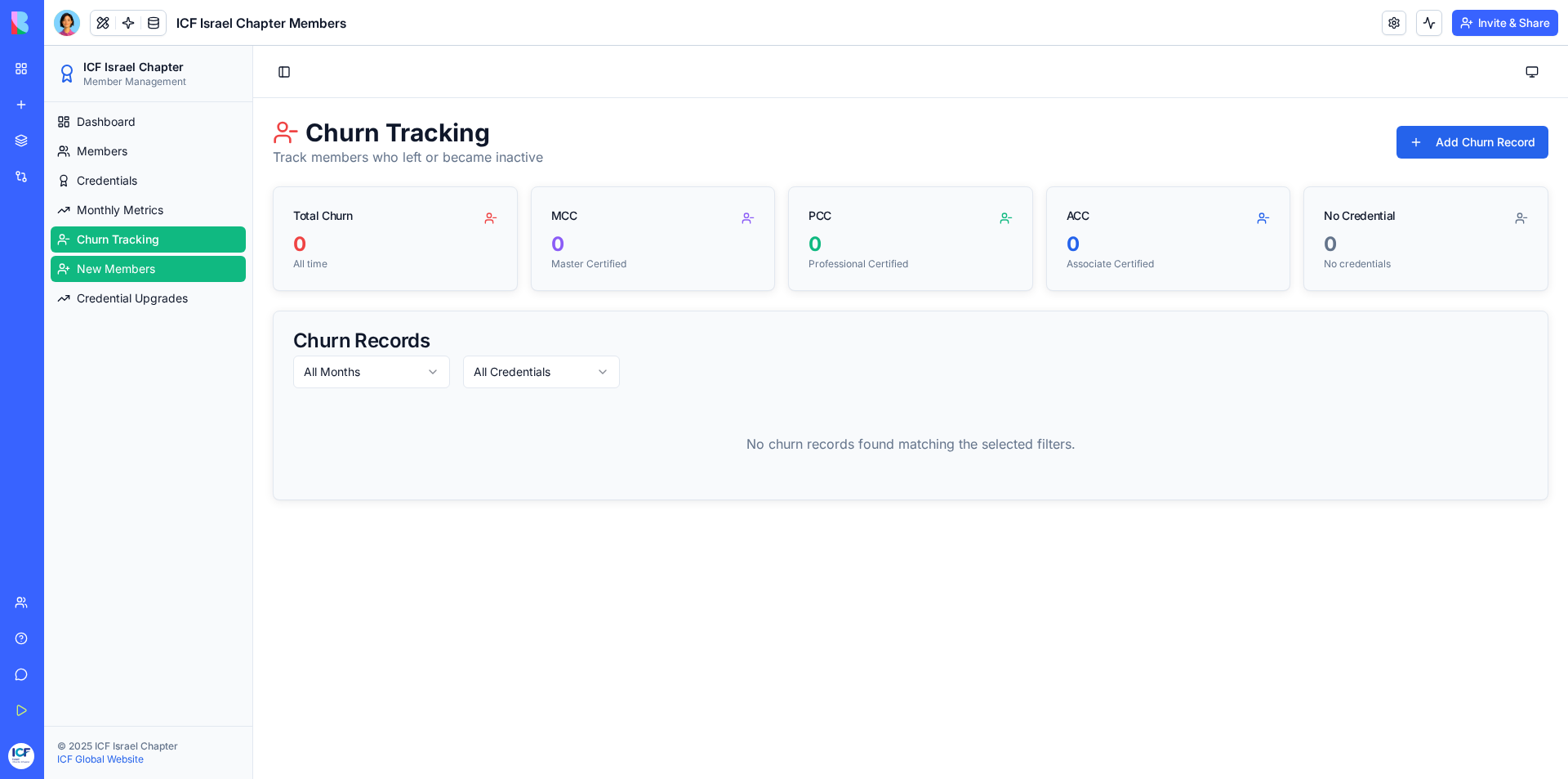
click at [89, 262] on span "New Members" at bounding box center [116, 268] width 79 height 16
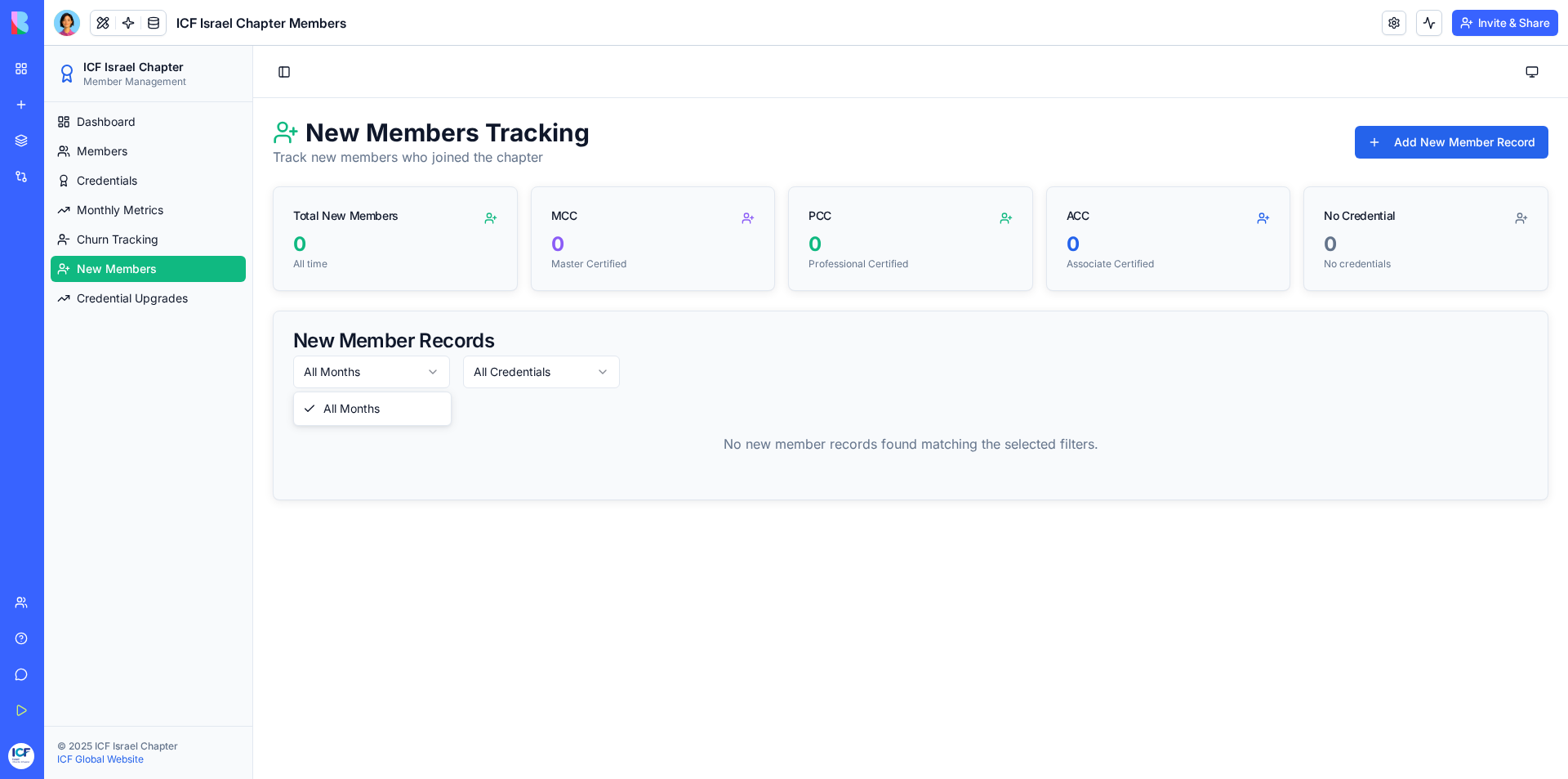
click at [366, 378] on html "ICF Israel Chapter Member Management Dashboard Members Credentials Monthly Metr…" at bounding box center [806, 412] width 1524 height 733
click at [120, 301] on span "Credential Upgrades" at bounding box center [132, 298] width 111 height 16
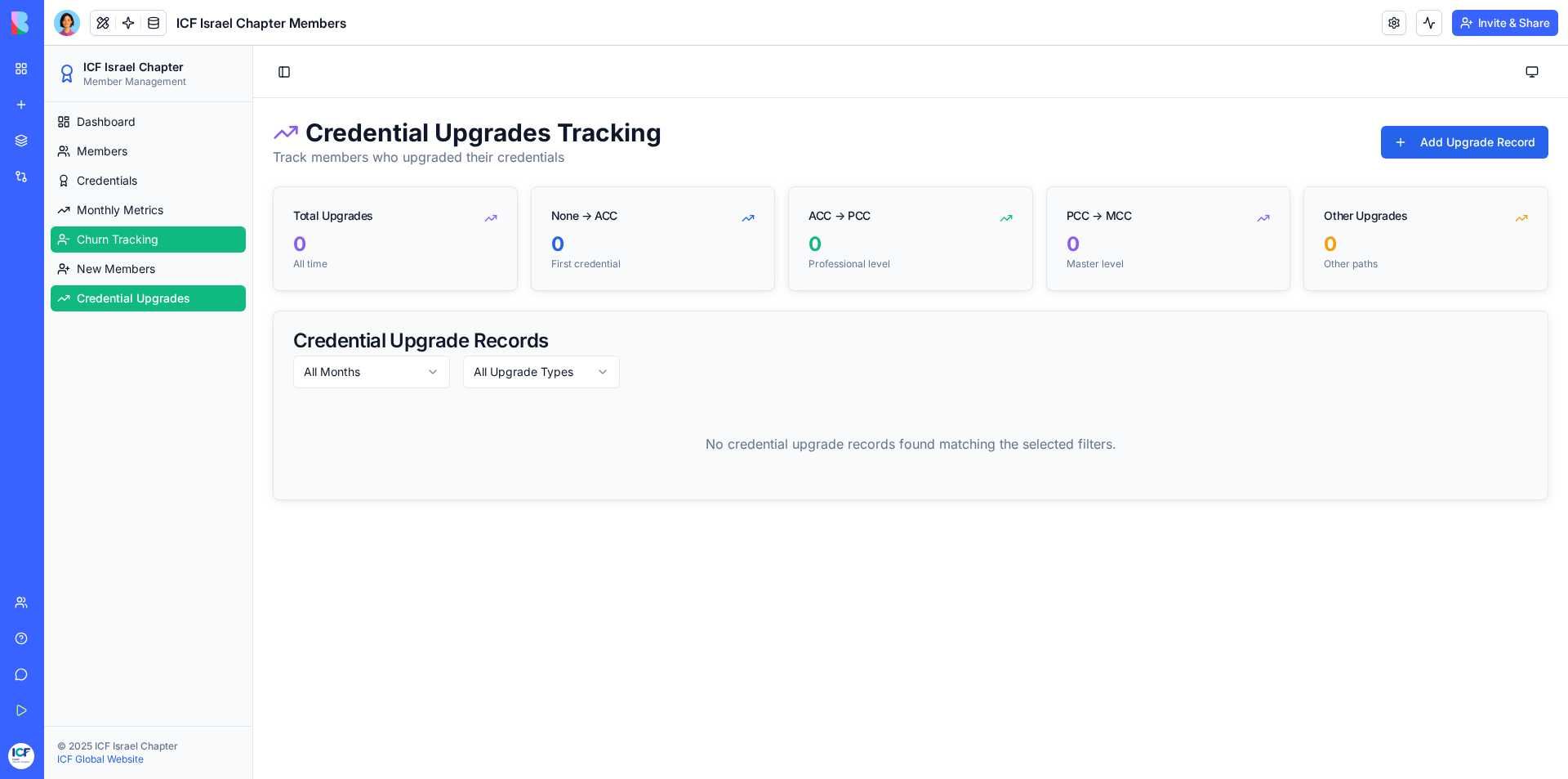
click at [110, 245] on span "Churn Tracking" at bounding box center [117, 239] width 81 height 16
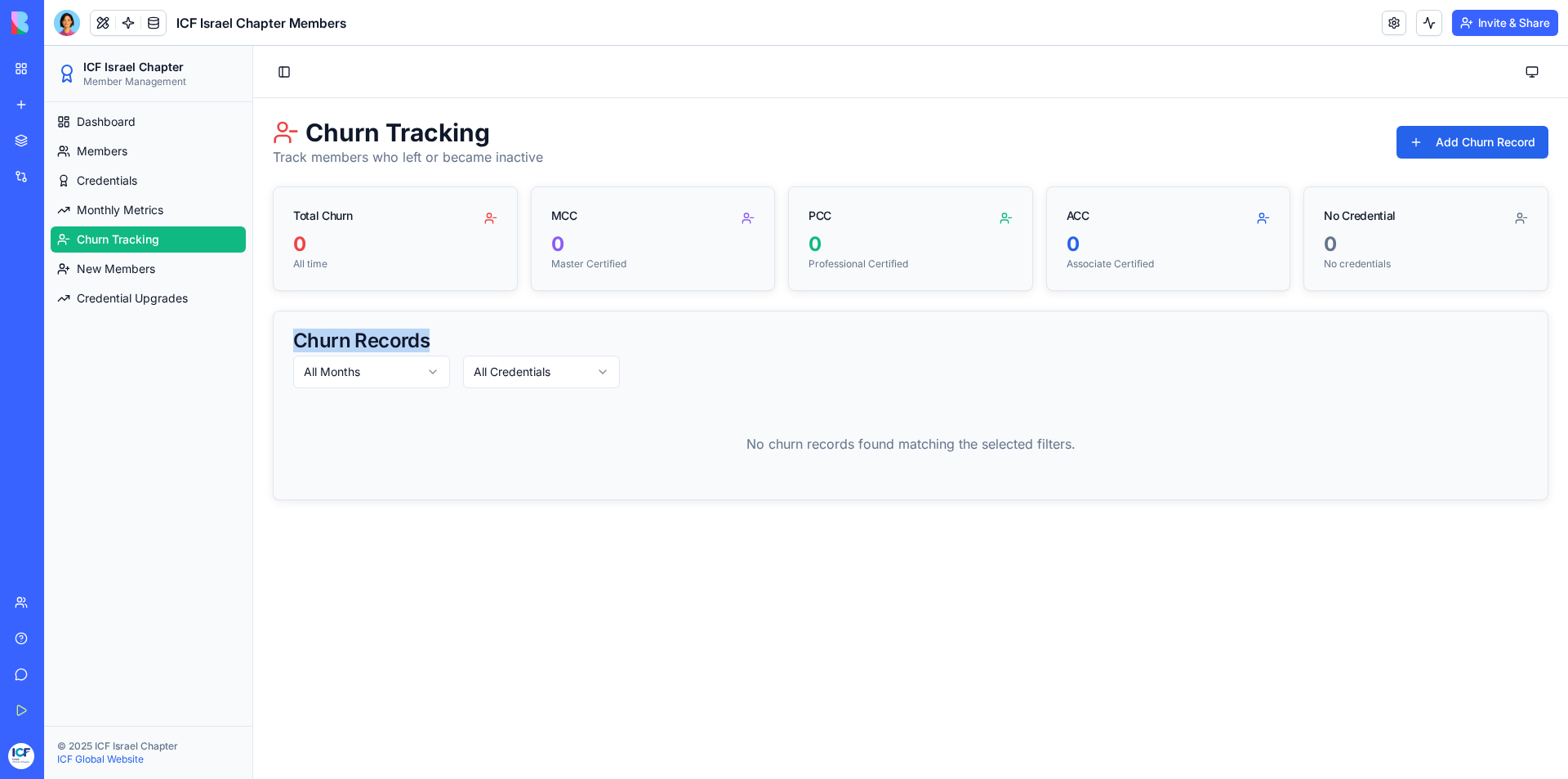
drag, startPoint x: 435, startPoint y: 338, endPoint x: 298, endPoint y: 339, distance: 137.0
click at [298, 339] on div "Churn Records" at bounding box center [910, 341] width 1235 height 20
copy div "Churn Records"
click at [63, 17] on div at bounding box center [67, 23] width 26 height 26
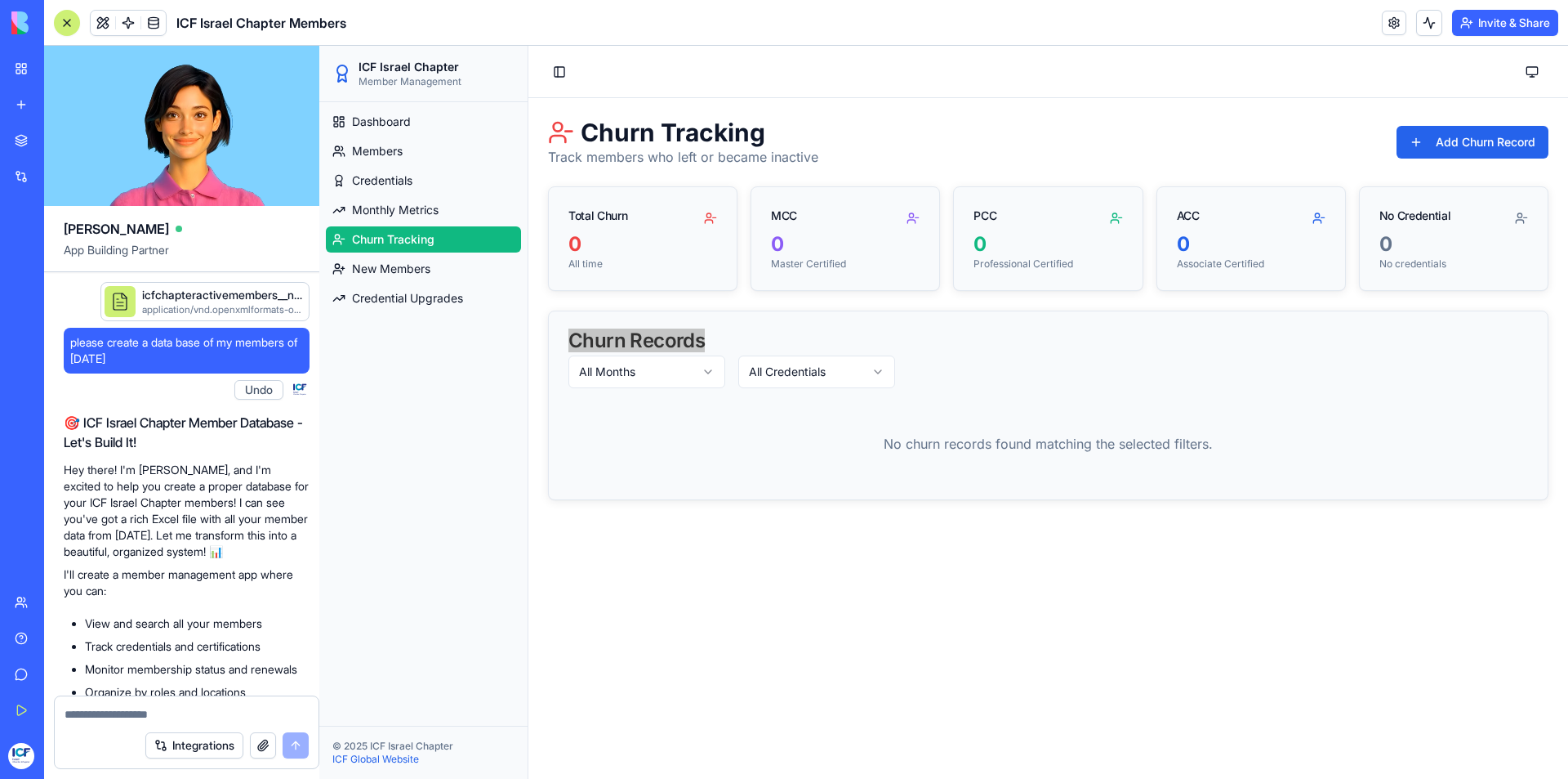
scroll to position [11094, 0]
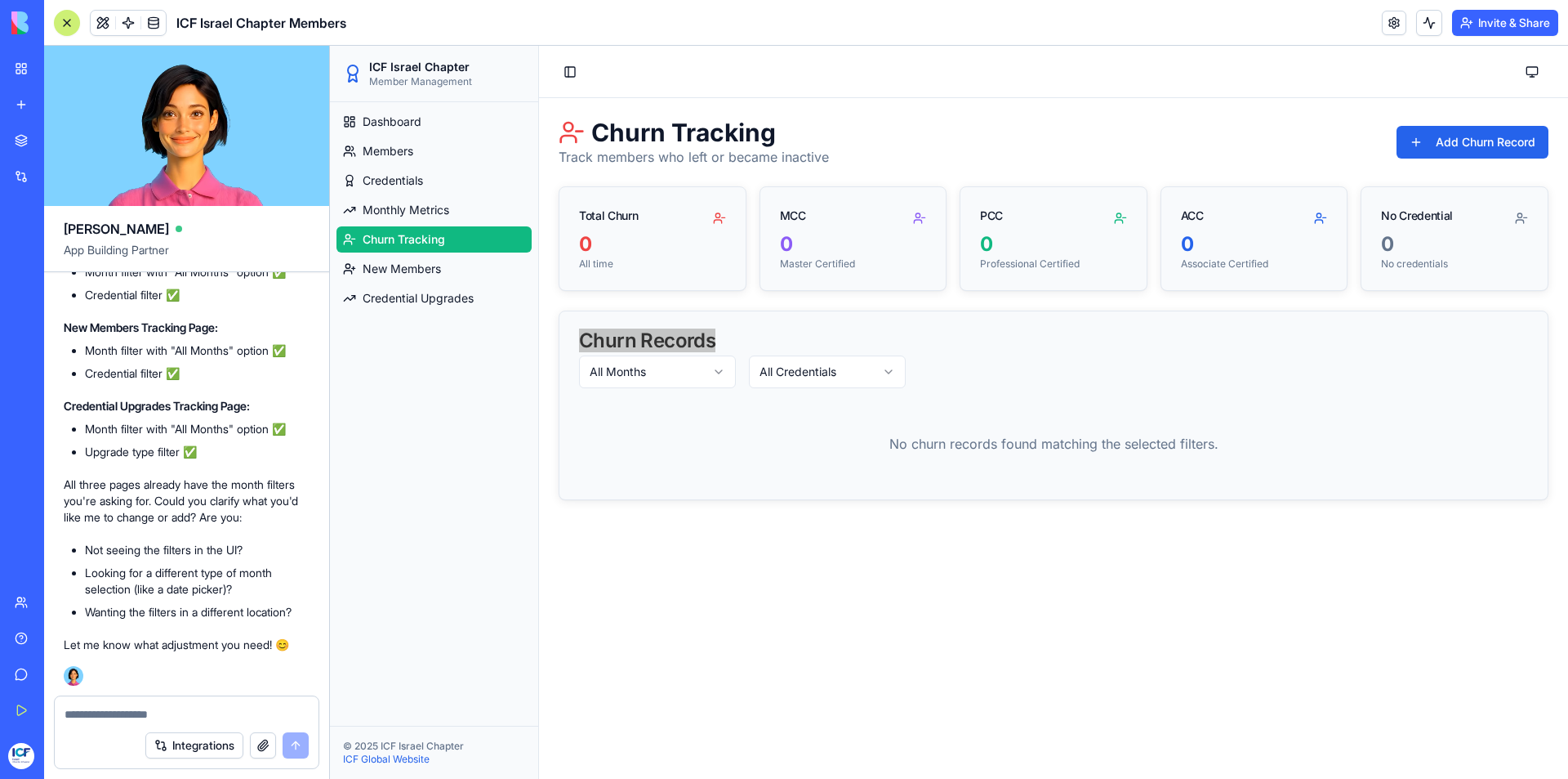
click at [134, 717] on textarea at bounding box center [186, 714] width 244 height 16
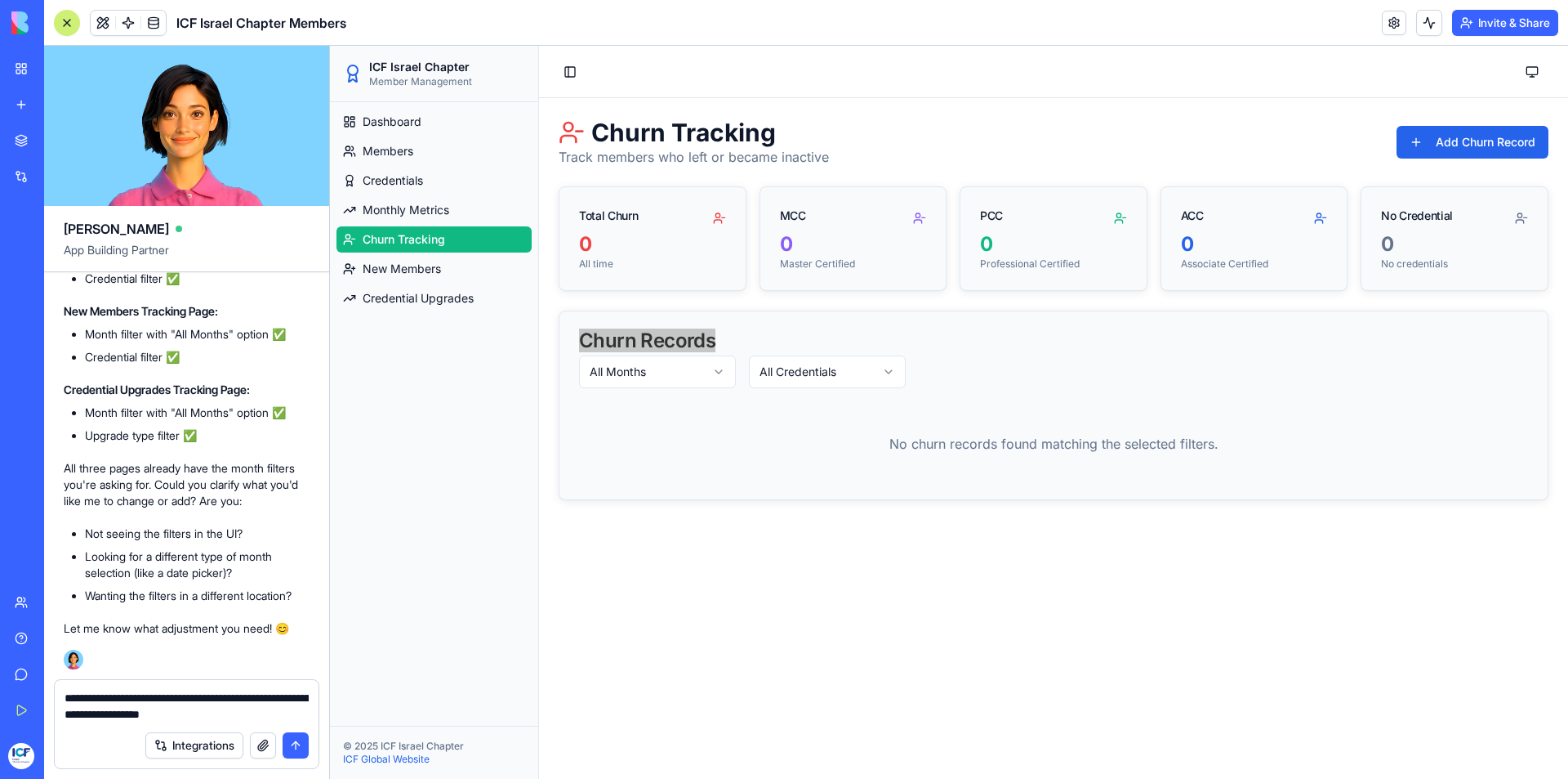
type textarea "**********"
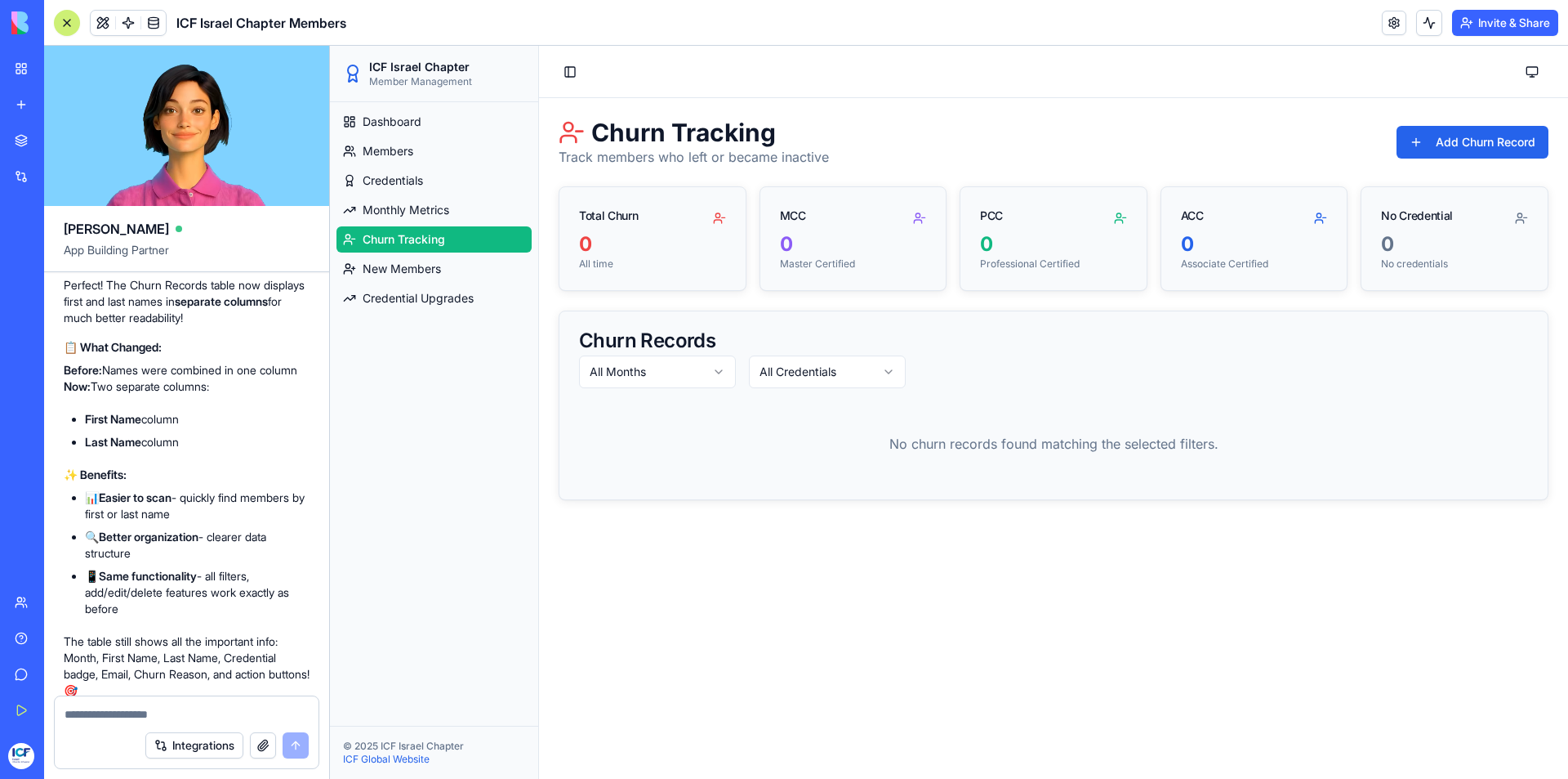
scroll to position [11591, 0]
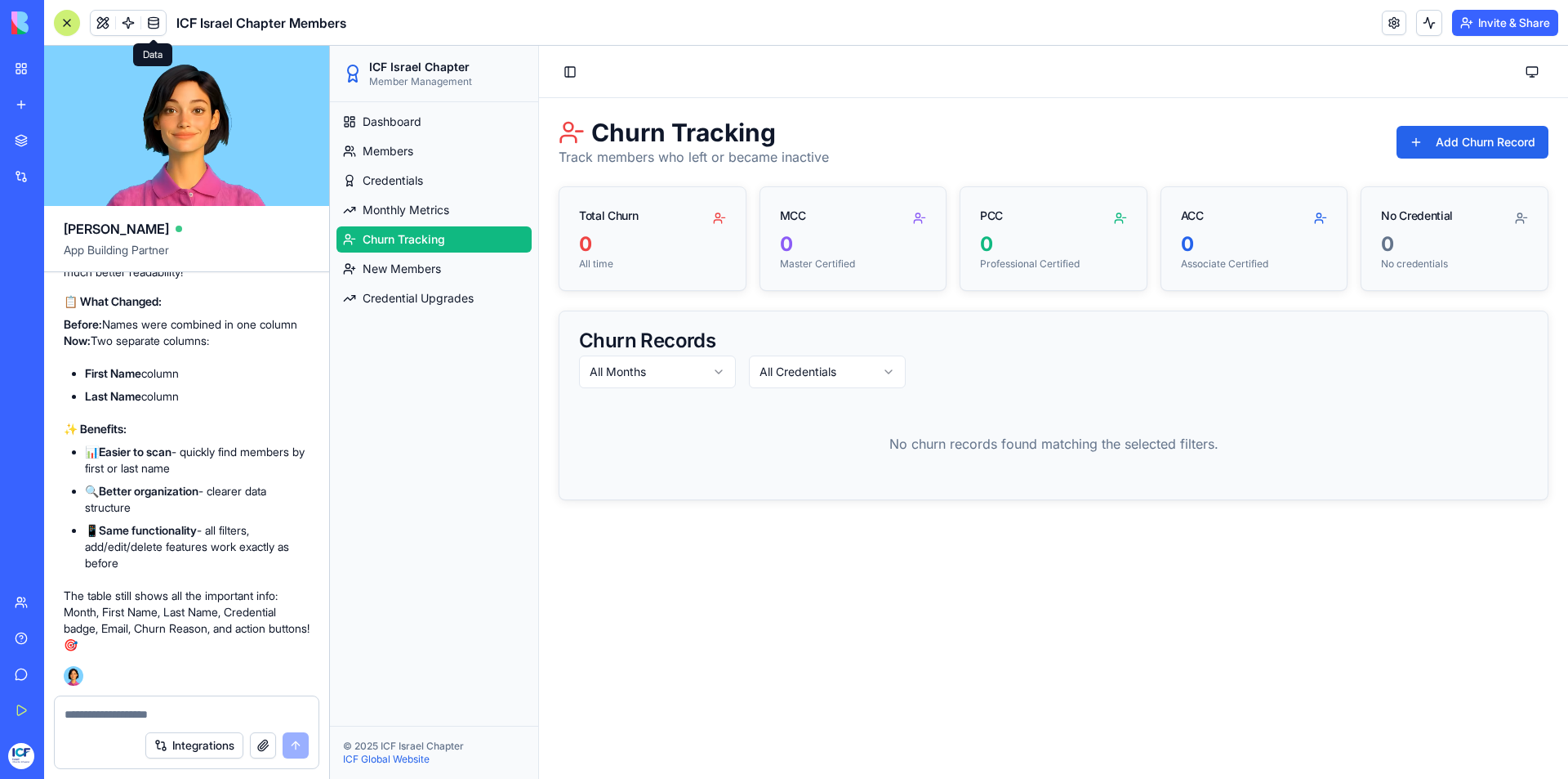
click at [160, 29] on link at bounding box center [153, 23] width 24 height 24
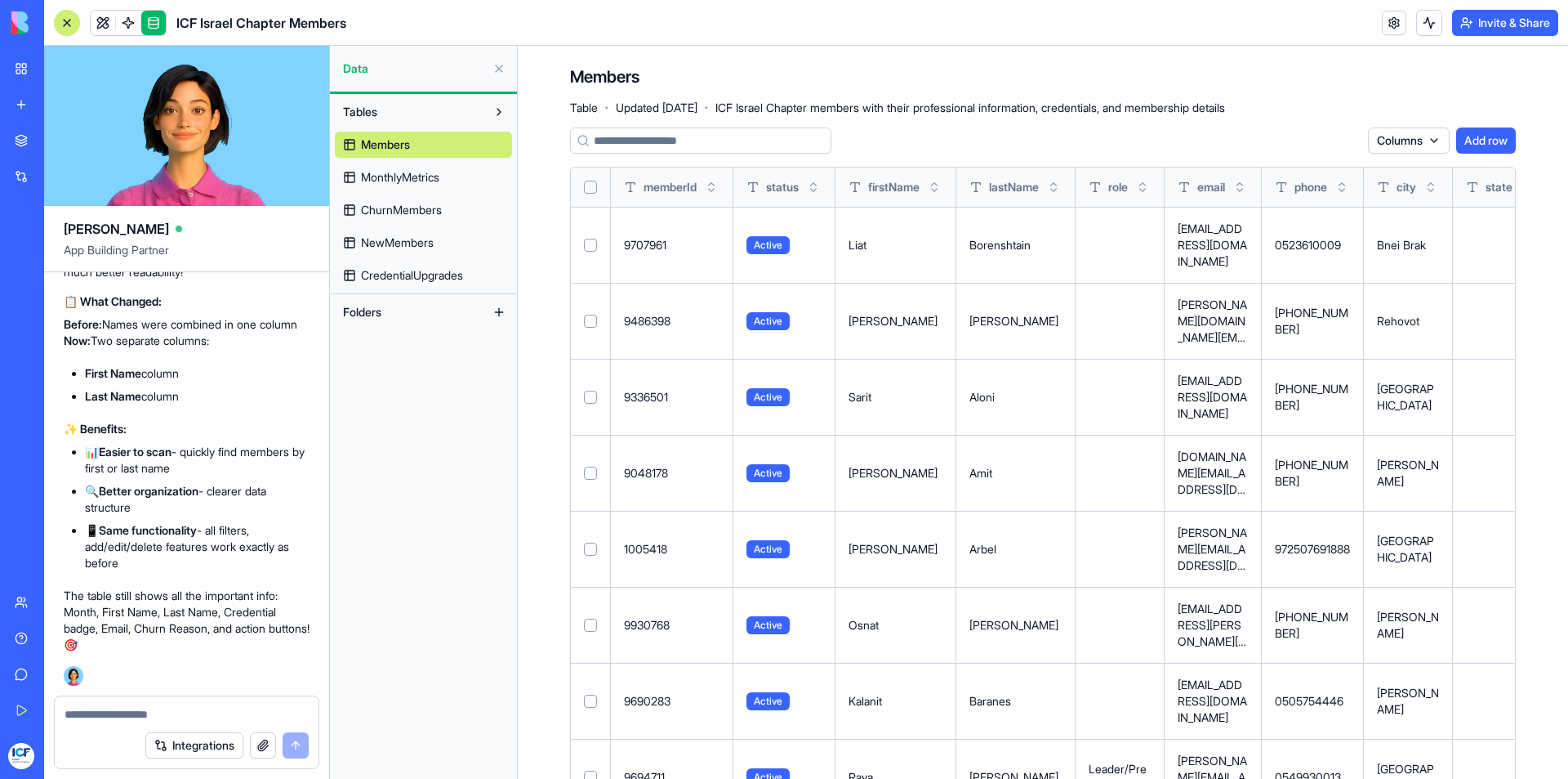
click at [394, 180] on span "MonthlyMetrics" at bounding box center [400, 177] width 79 height 16
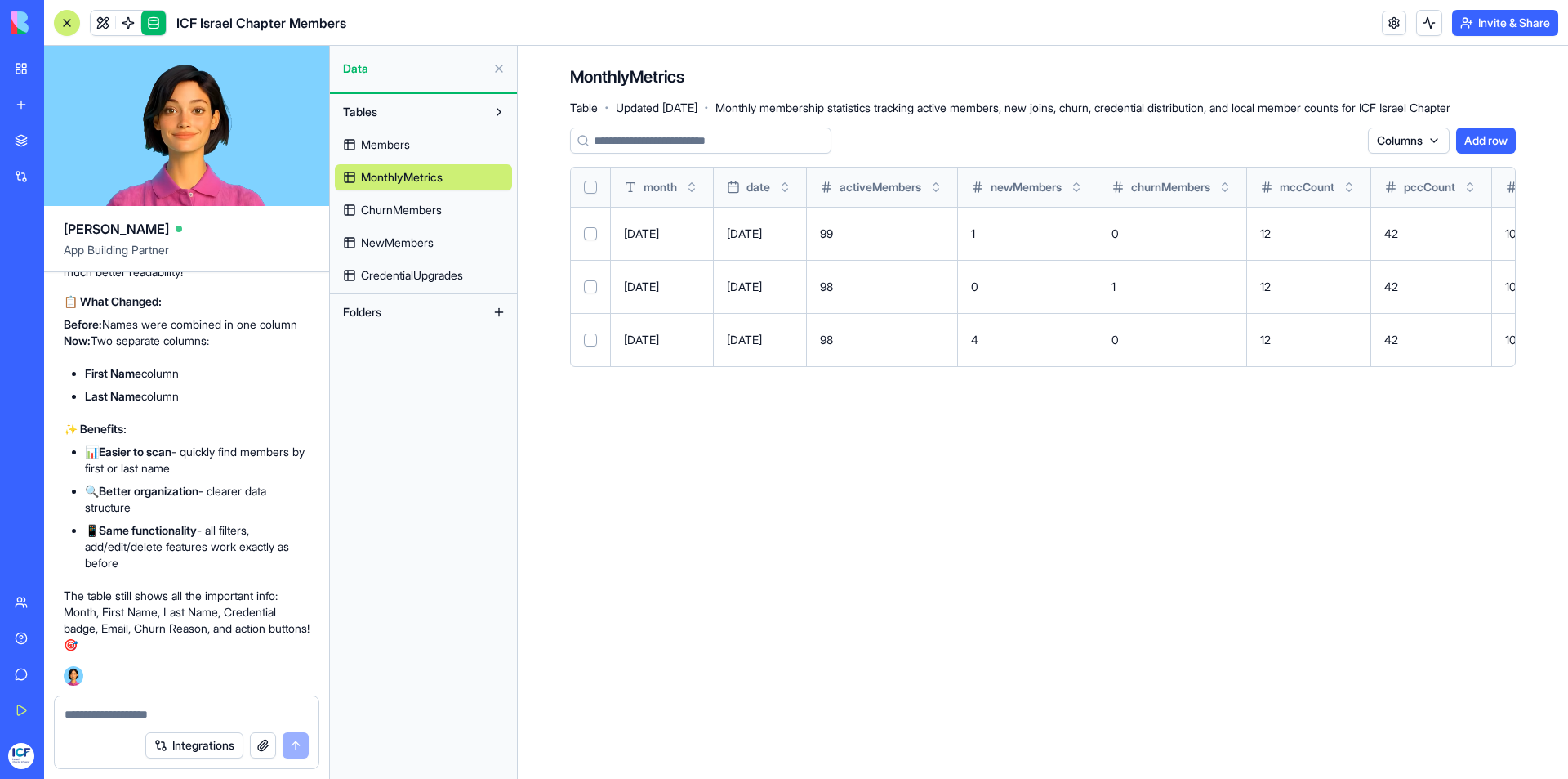
click at [390, 217] on span "ChurnMembers" at bounding box center [402, 210] width 81 height 16
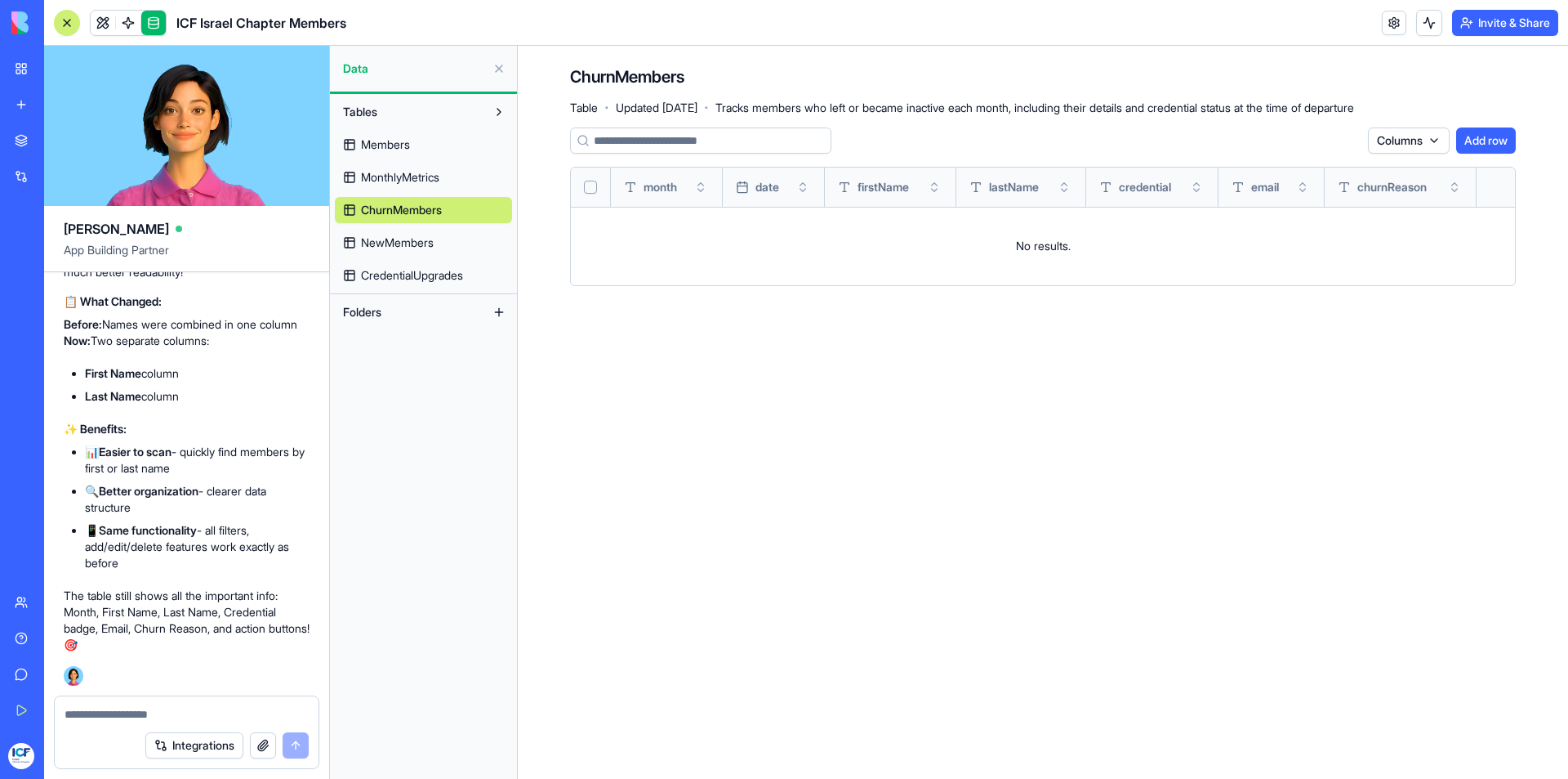
click at [389, 245] on span "NewMembers" at bounding box center [397, 242] width 72 height 16
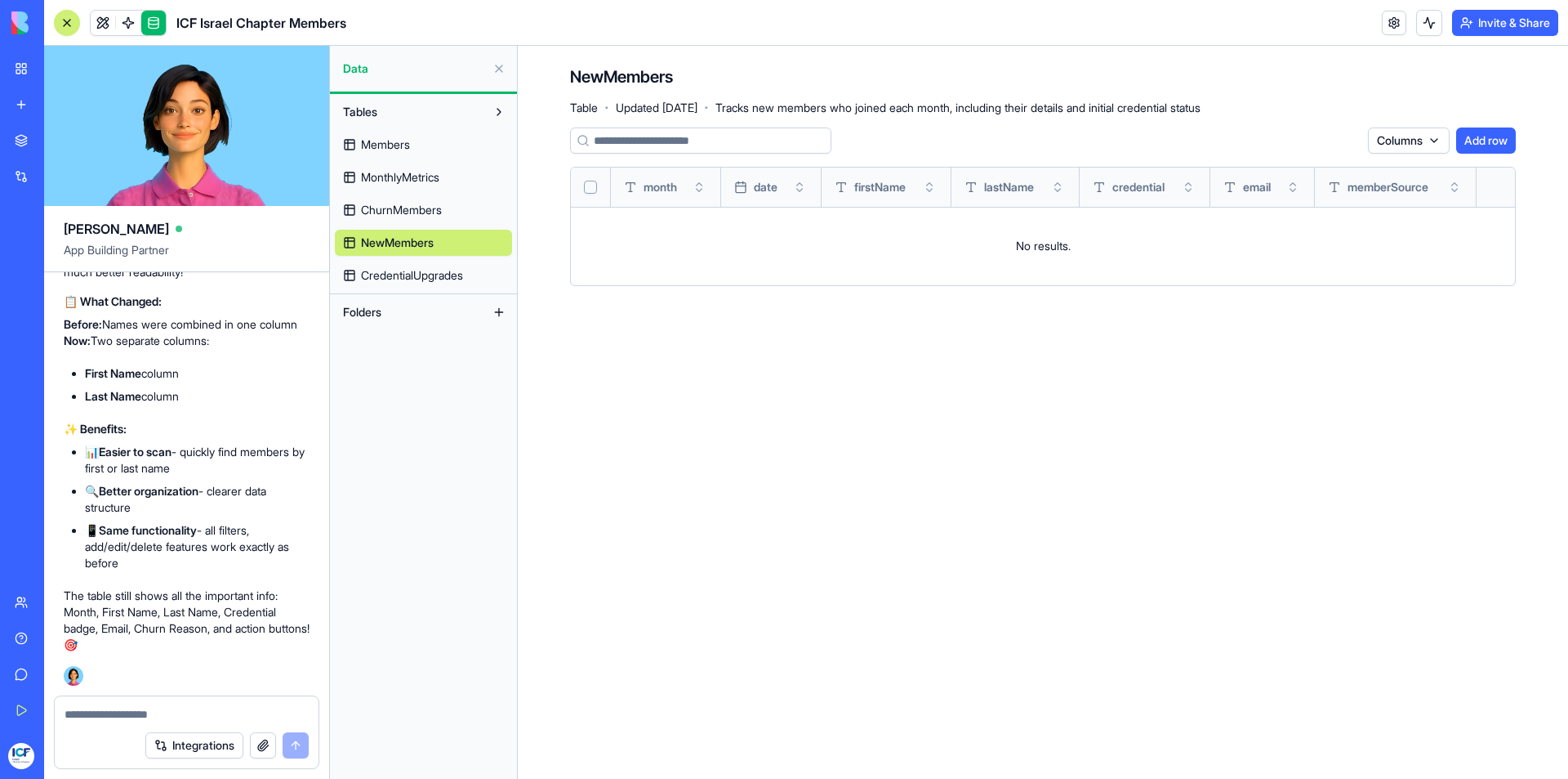
click at [387, 276] on span "CredentialUpgrades" at bounding box center [412, 276] width 102 height 16
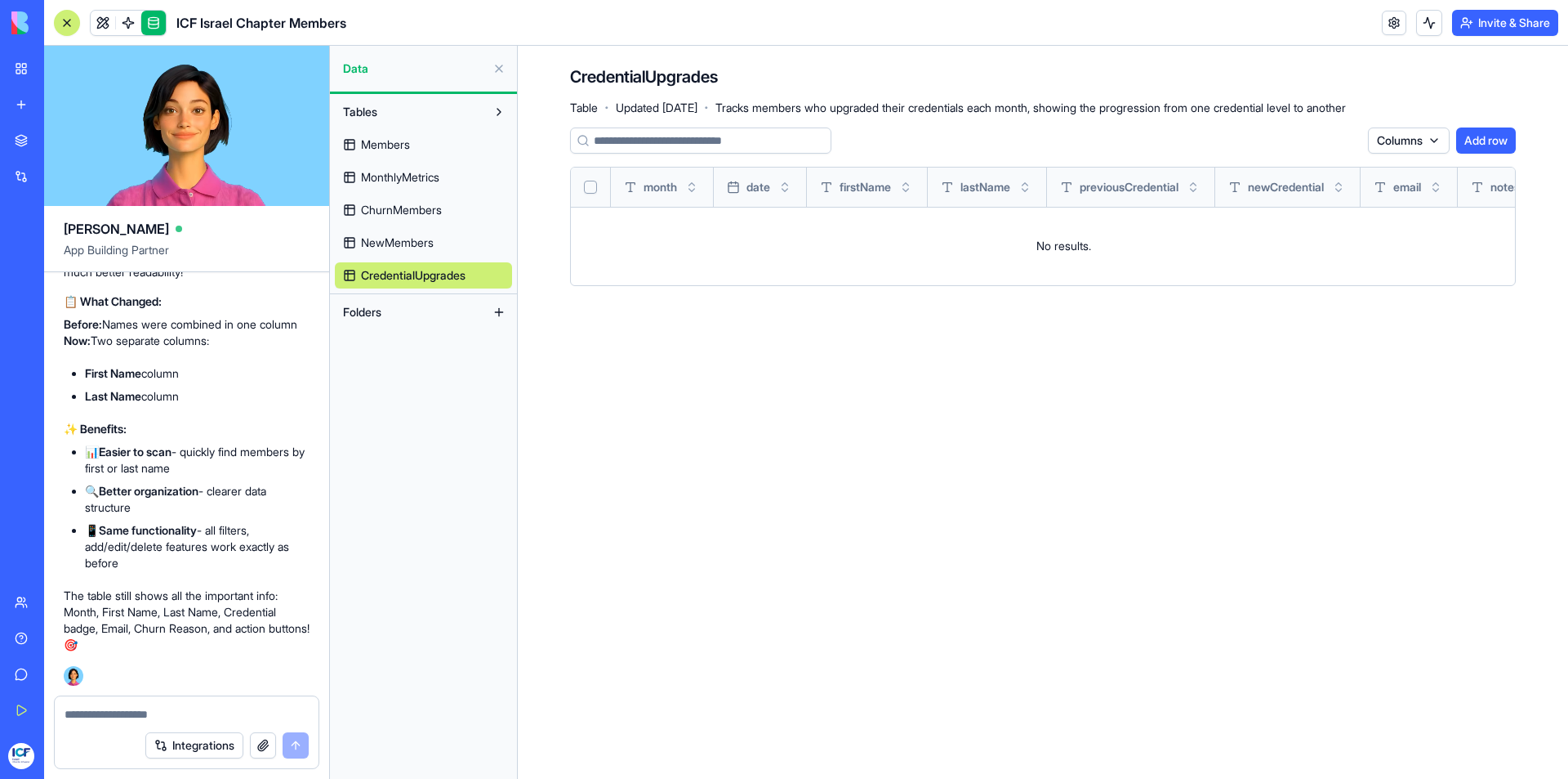
click at [396, 149] on span "Members" at bounding box center [386, 145] width 49 height 16
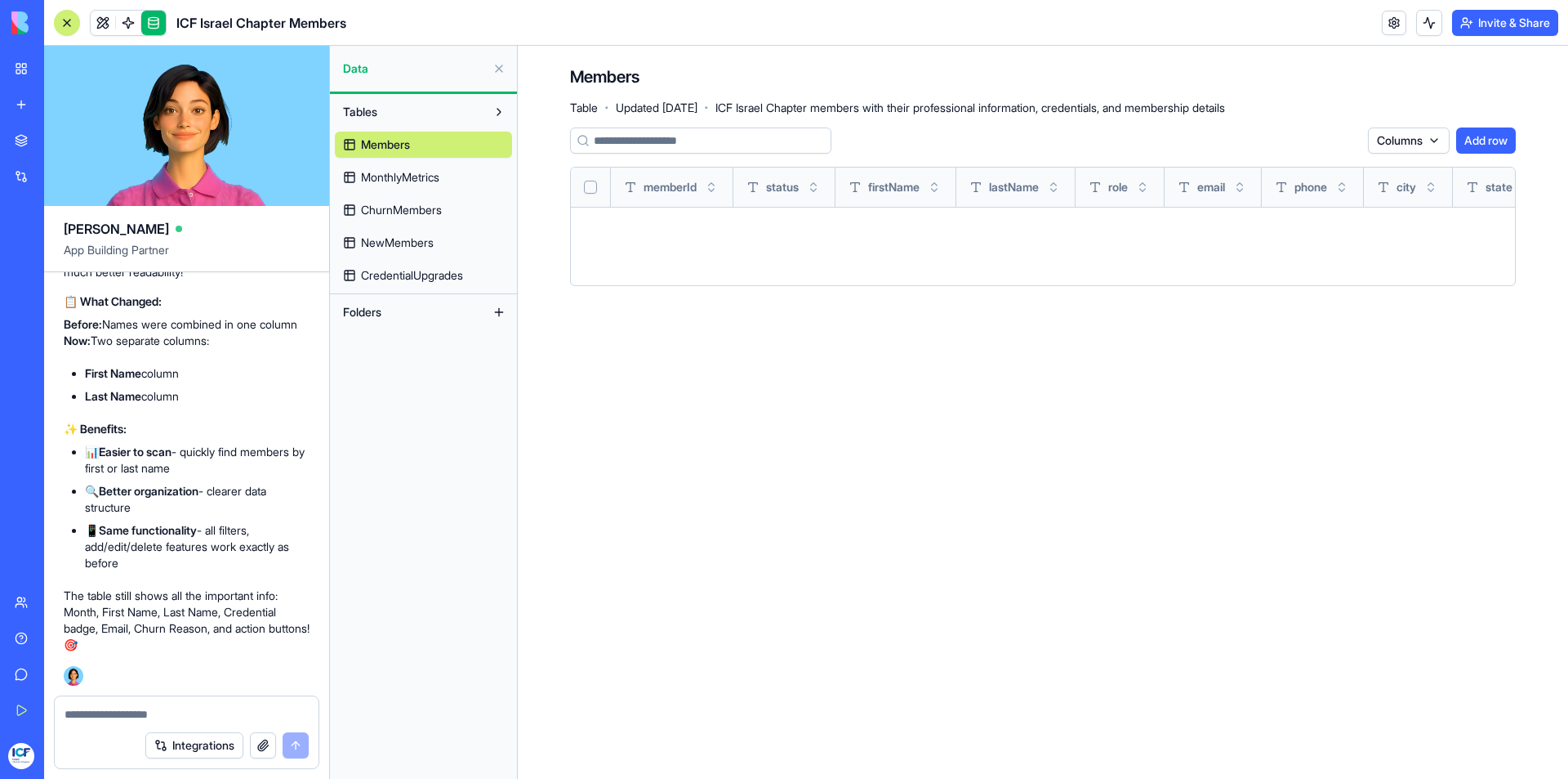
click at [405, 178] on span "MonthlyMetrics" at bounding box center [400, 177] width 79 height 16
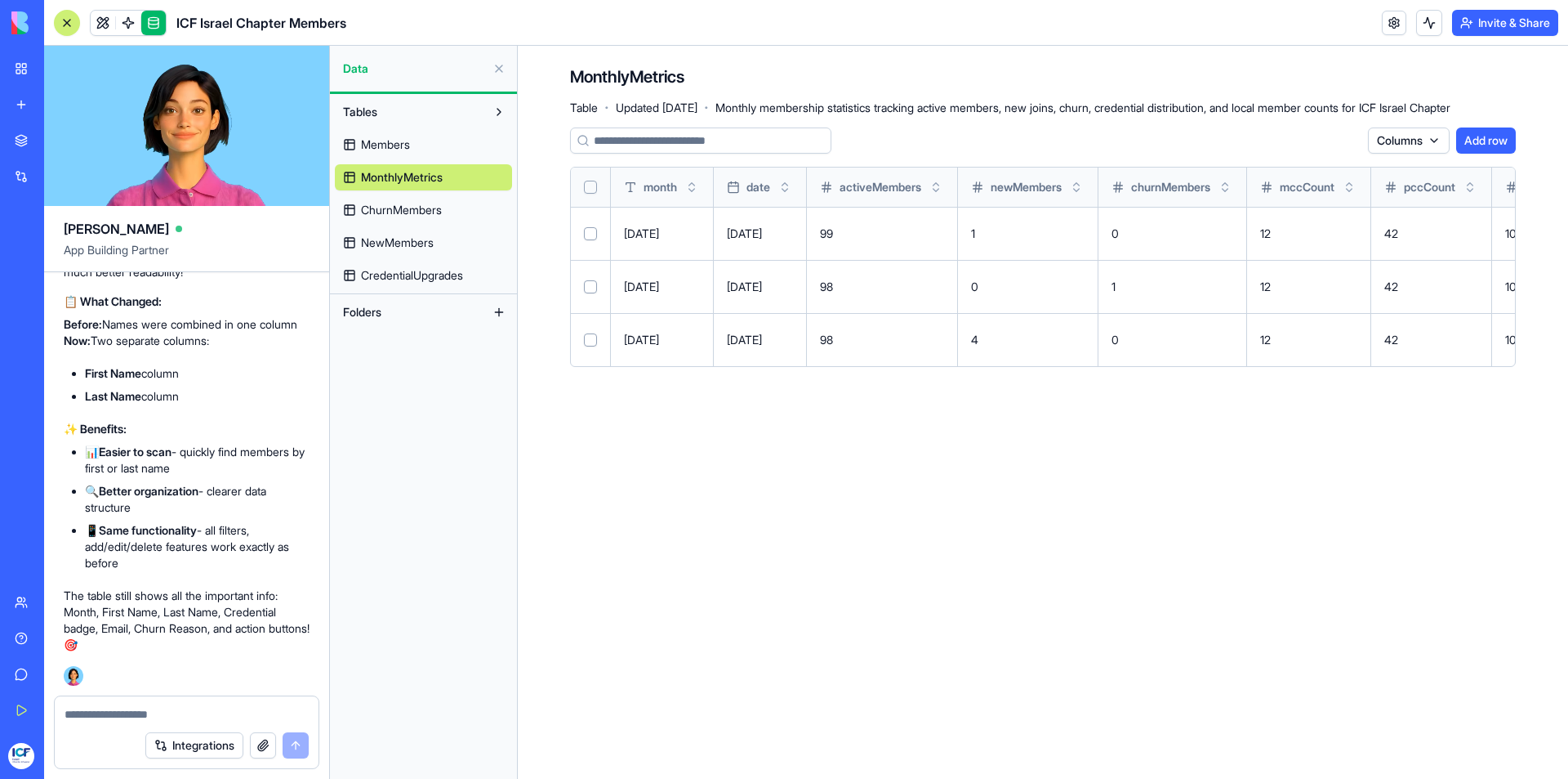
click at [1515, 234] on div "month date activeMembers newMembers churnMembers mccCount pccCount accCount noC…" at bounding box center [1042, 266] width 946 height 200
click at [391, 145] on span "Members" at bounding box center [386, 145] width 49 height 16
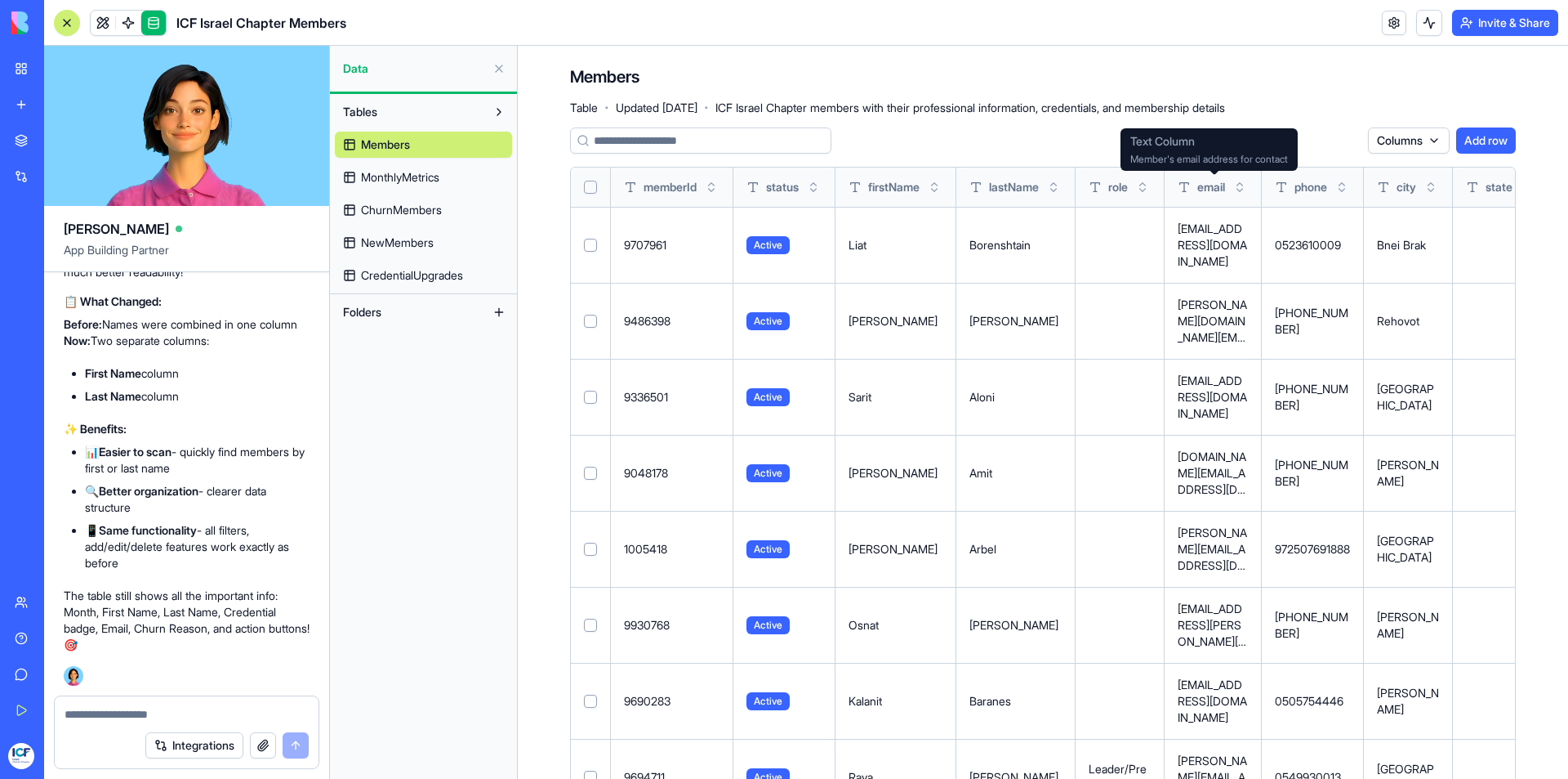
click at [1384, 136] on html "My Workspace New app Marketplace Integrations Recent ICF Israel Chapter Members…" at bounding box center [784, 390] width 1568 height 779
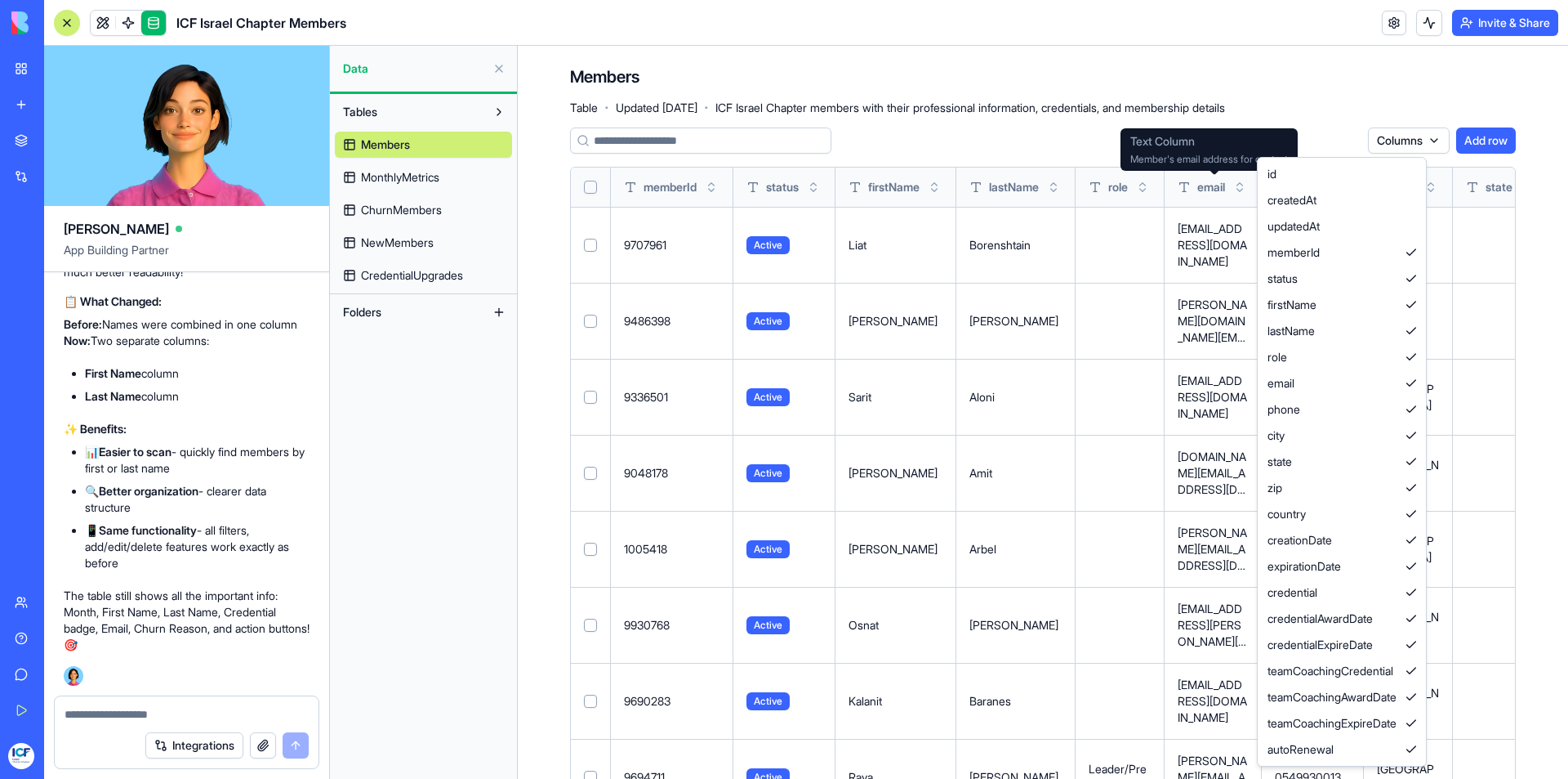
click at [1384, 136] on html "My Workspace New app Marketplace Integrations Recent ICF Israel Chapter Members…" at bounding box center [784, 390] width 1568 height 779
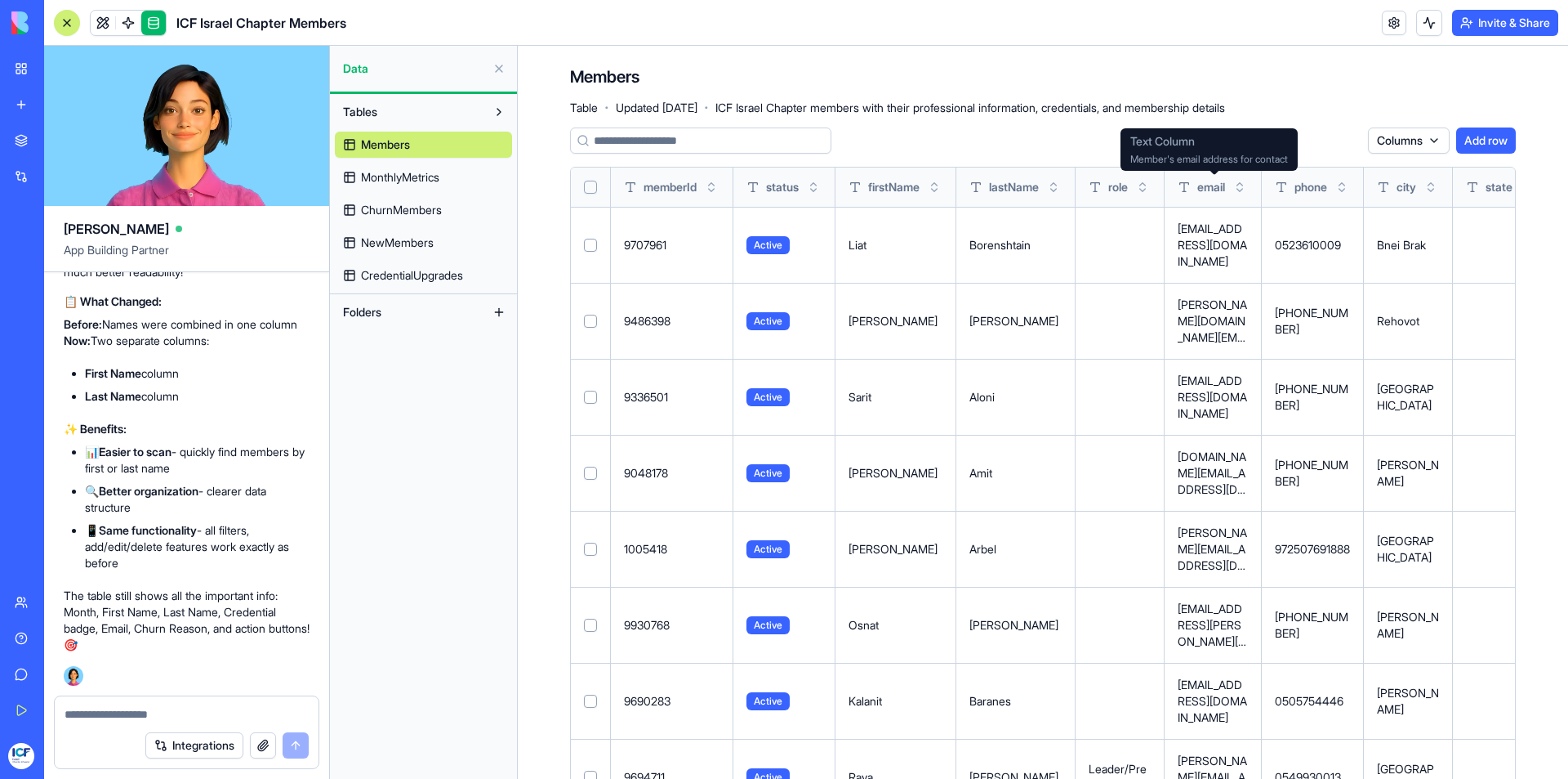
click at [1425, 113] on div "Members Table · Updated Oct 8, 2025 · ICF Israel Chapter members with their pro…" at bounding box center [1042, 89] width 946 height 49
click at [127, 21] on link at bounding box center [127, 23] width 24 height 24
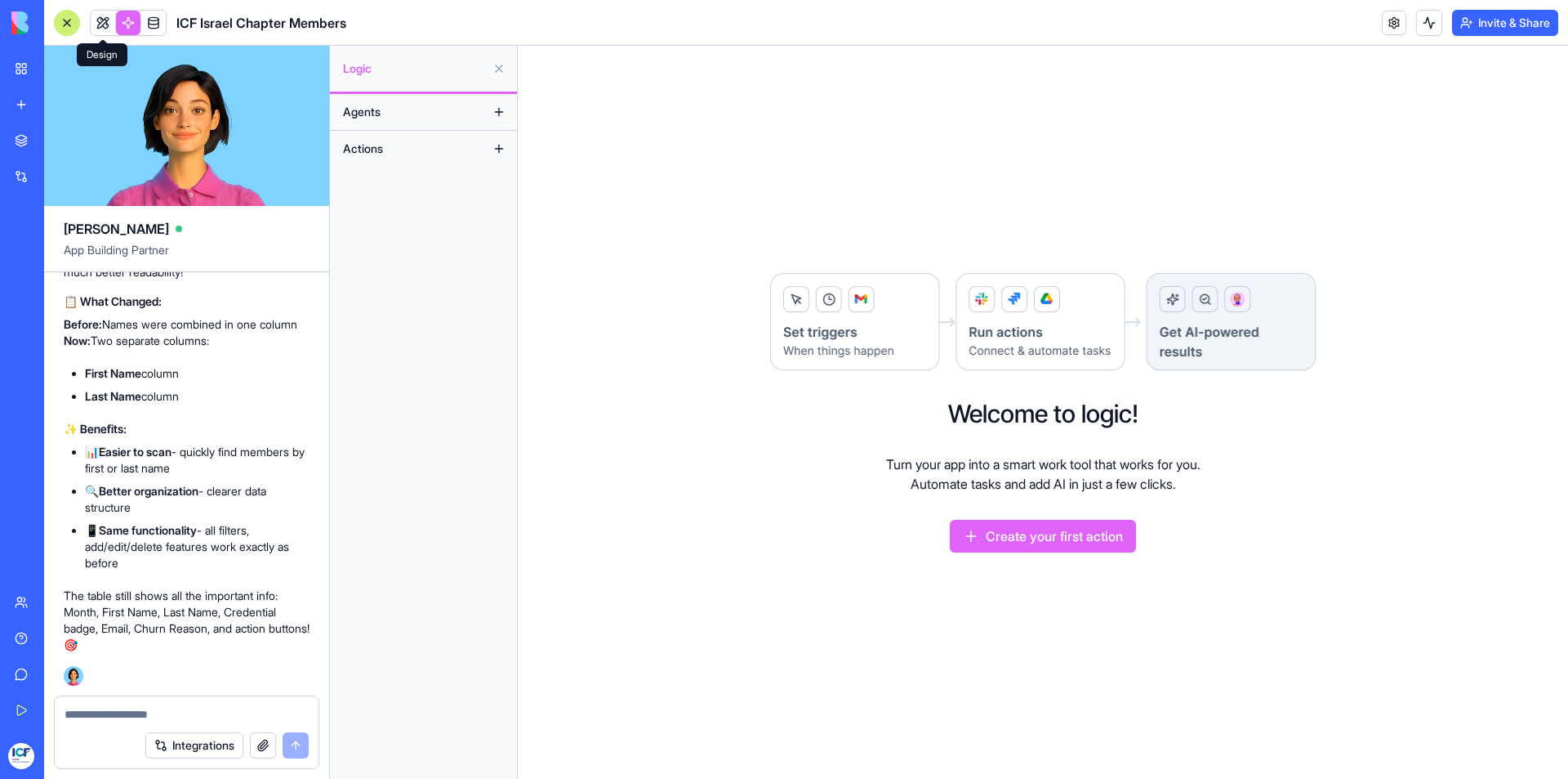
click at [100, 23] on link at bounding box center [102, 23] width 24 height 24
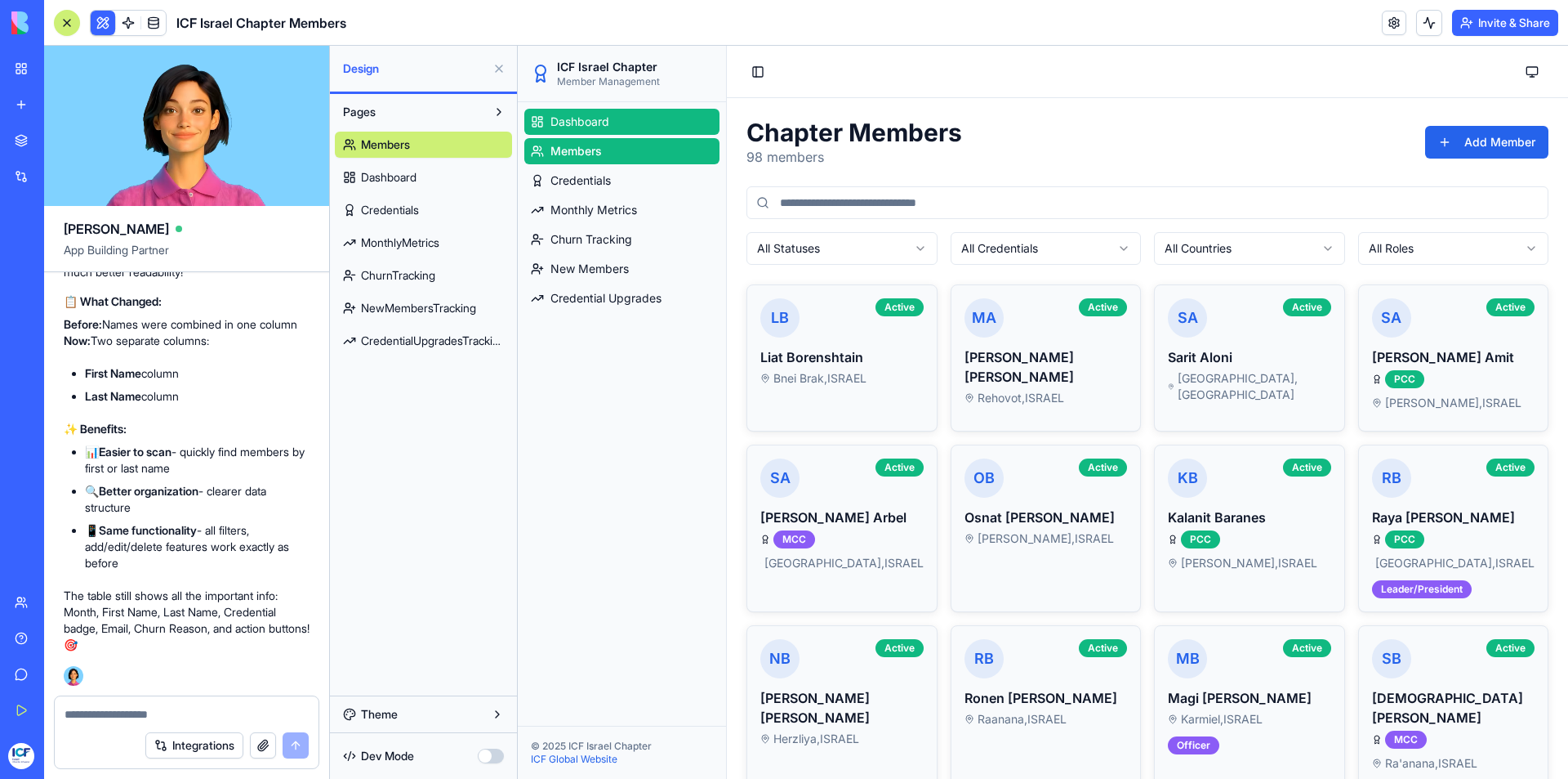
click at [615, 121] on link "Dashboard" at bounding box center [621, 121] width 195 height 26
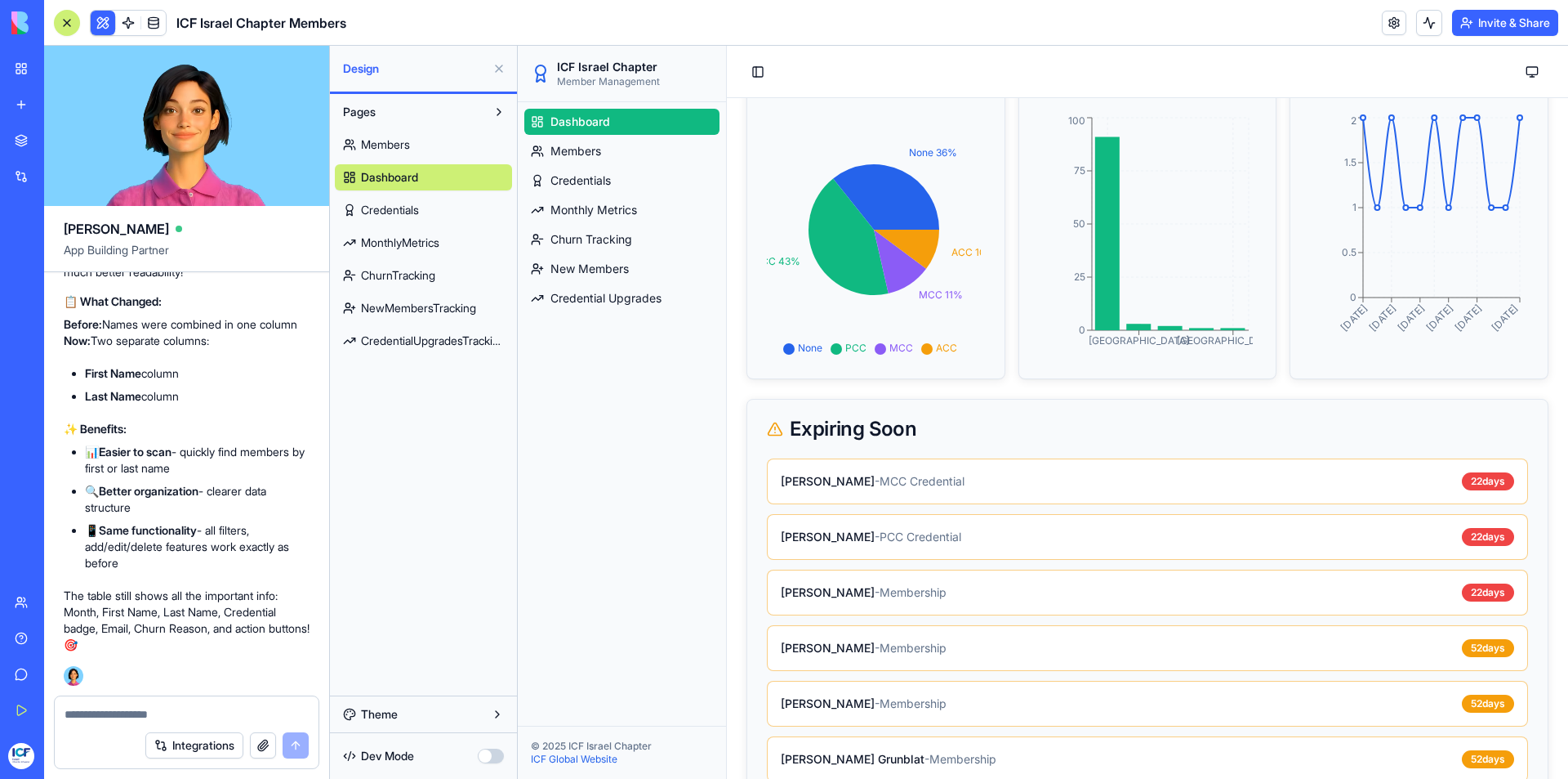
scroll to position [490, 0]
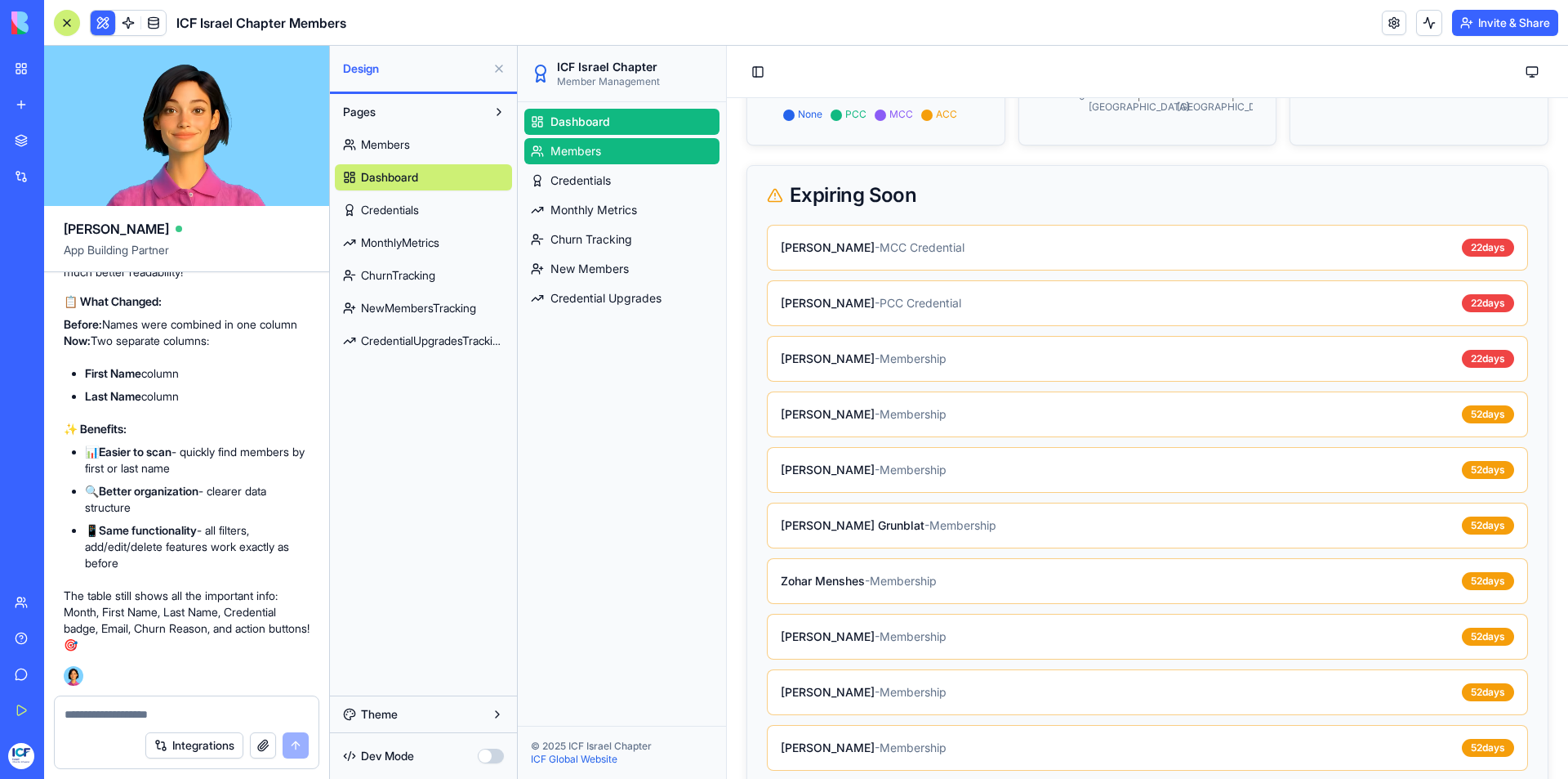
click at [599, 152] on span "Members" at bounding box center [575, 151] width 51 height 16
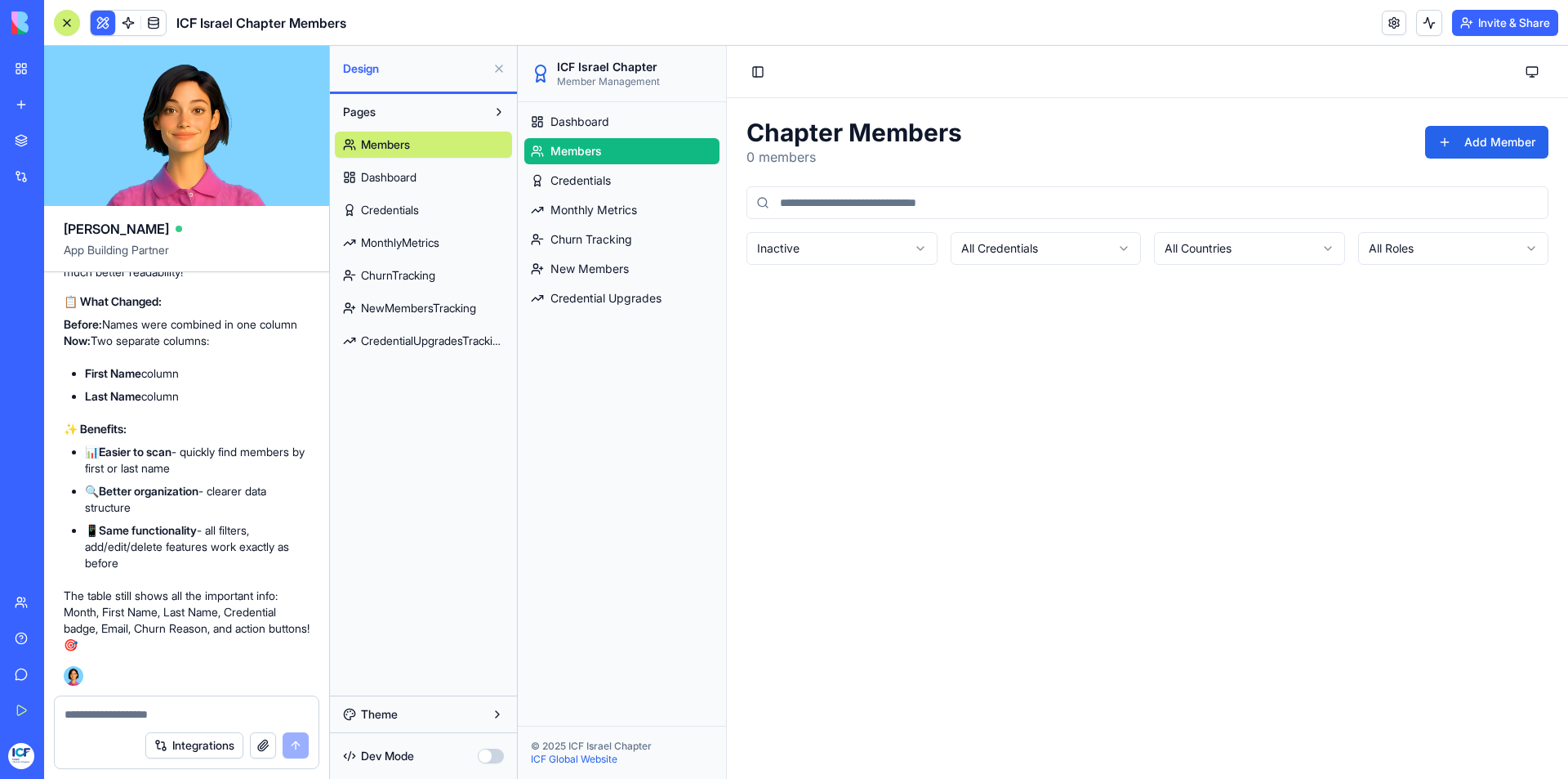
click at [968, 250] on html "ICF Israel Chapter Member Management Dashboard Members Credentials Monthly Metr…" at bounding box center [1042, 412] width 1050 height 733
click at [914, 252] on html "ICF Israel Chapter Member Management Dashboard Members Credentials Monthly Metr…" at bounding box center [1042, 412] width 1050 height 733
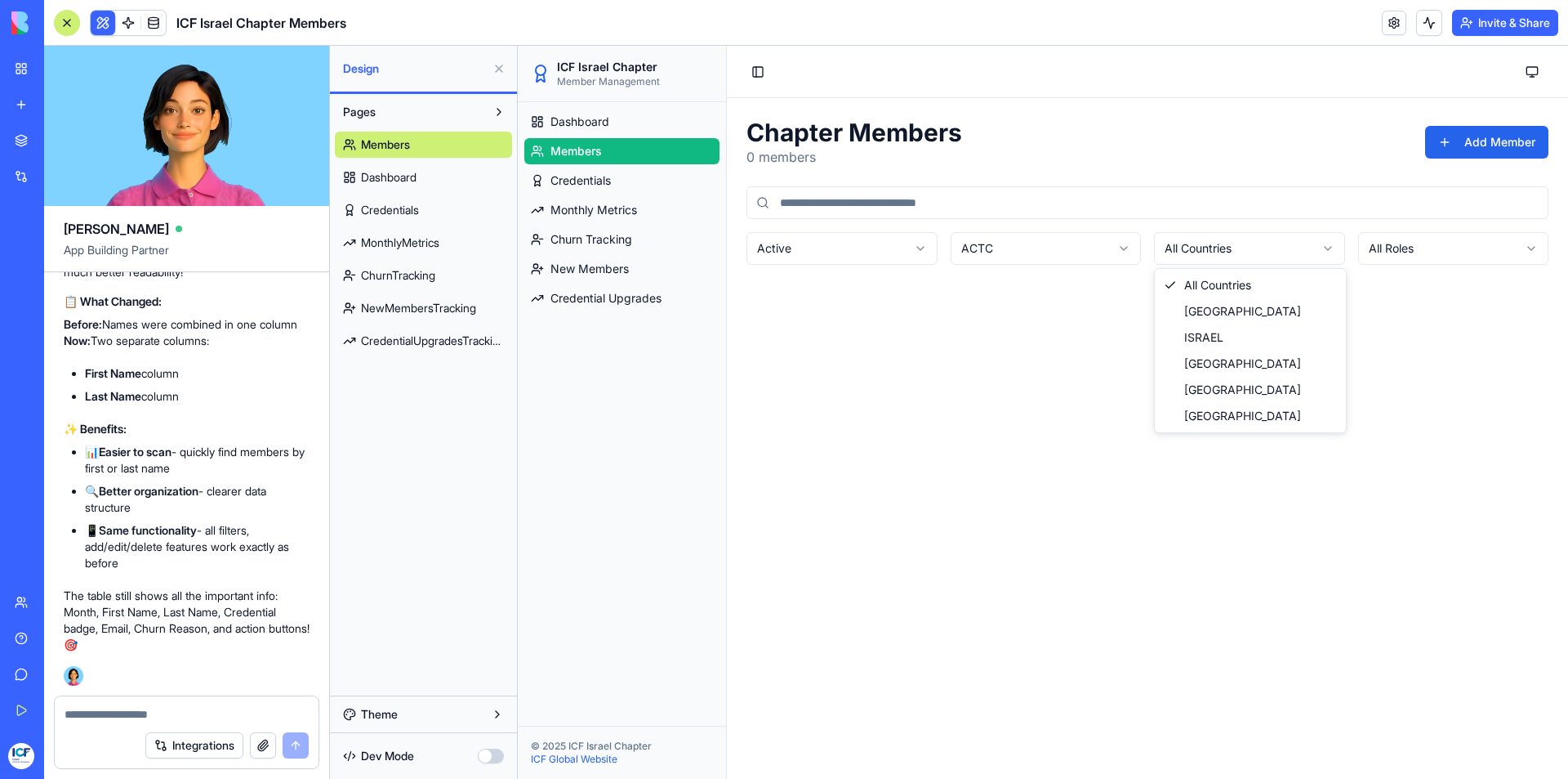
click at [1228, 243] on html "ICF Israel Chapter Member Management Dashboard Members Credentials Monthly Metr…" at bounding box center [1042, 412] width 1050 height 733
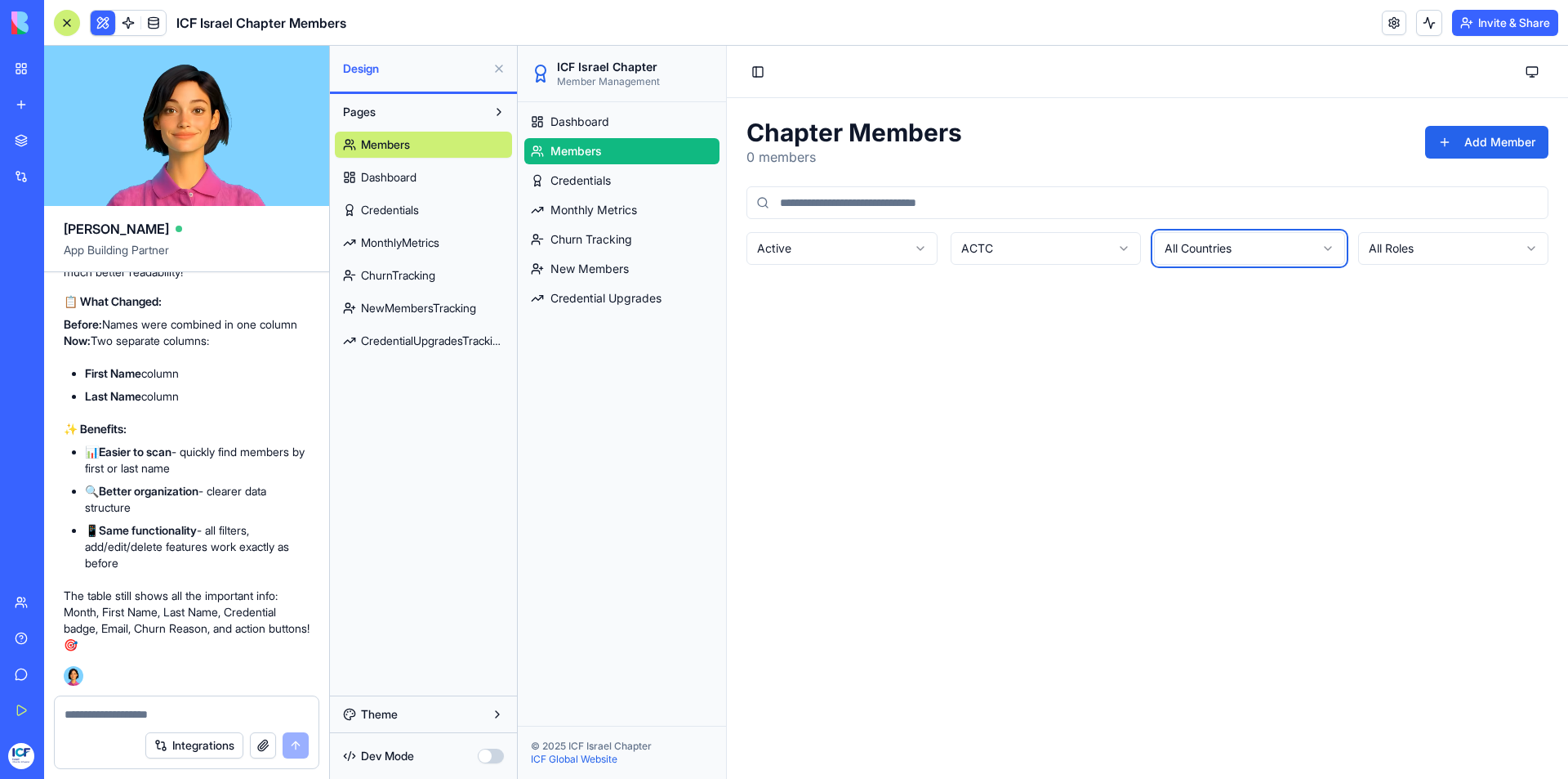
click at [1387, 259] on html "ICF Israel Chapter Member Management Dashboard Members Credentials Monthly Metr…" at bounding box center [1042, 412] width 1050 height 733
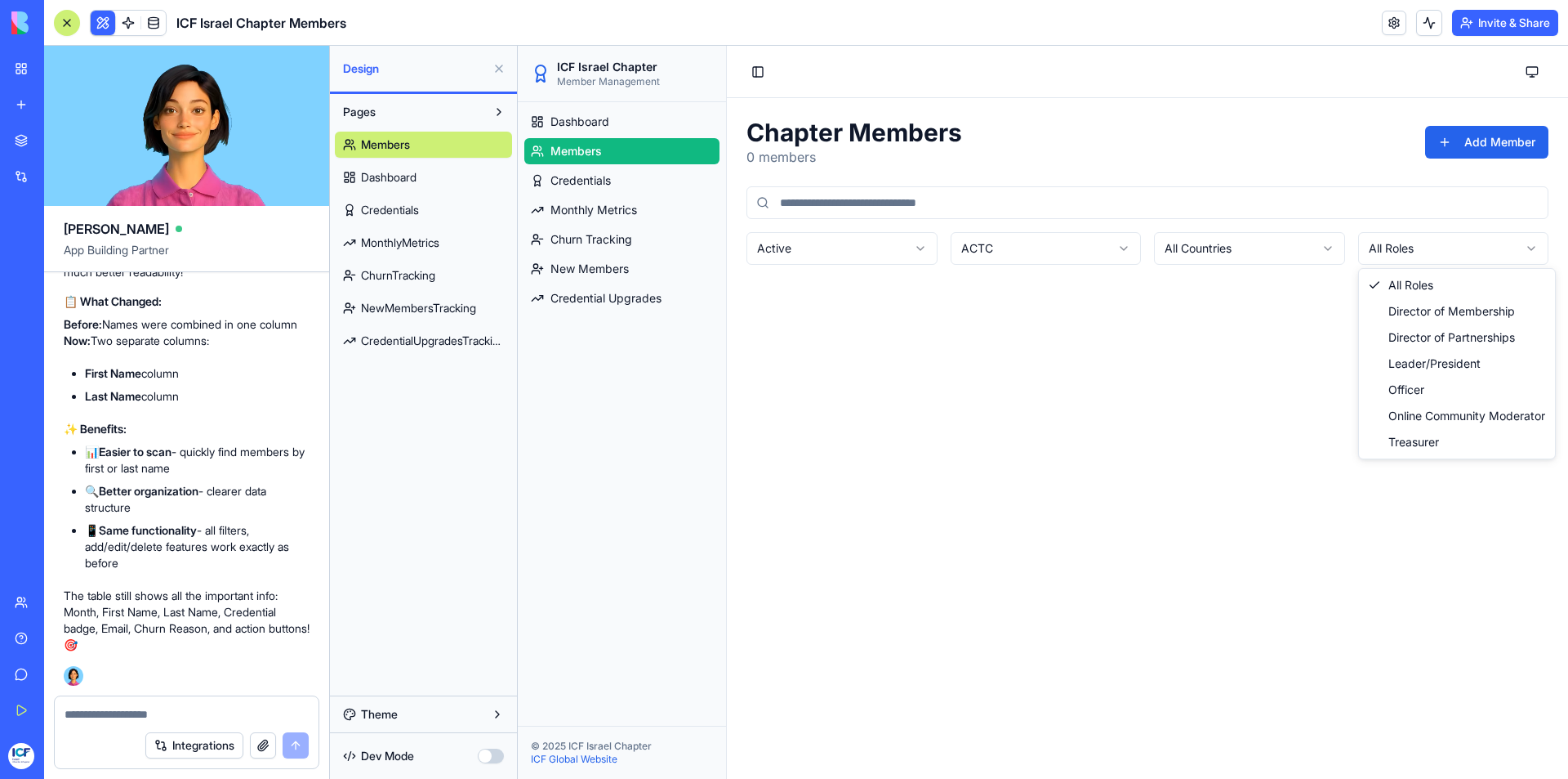
click at [1391, 249] on html "ICF Israel Chapter Member Management Dashboard Members Credentials Monthly Metr…" at bounding box center [1042, 412] width 1050 height 733
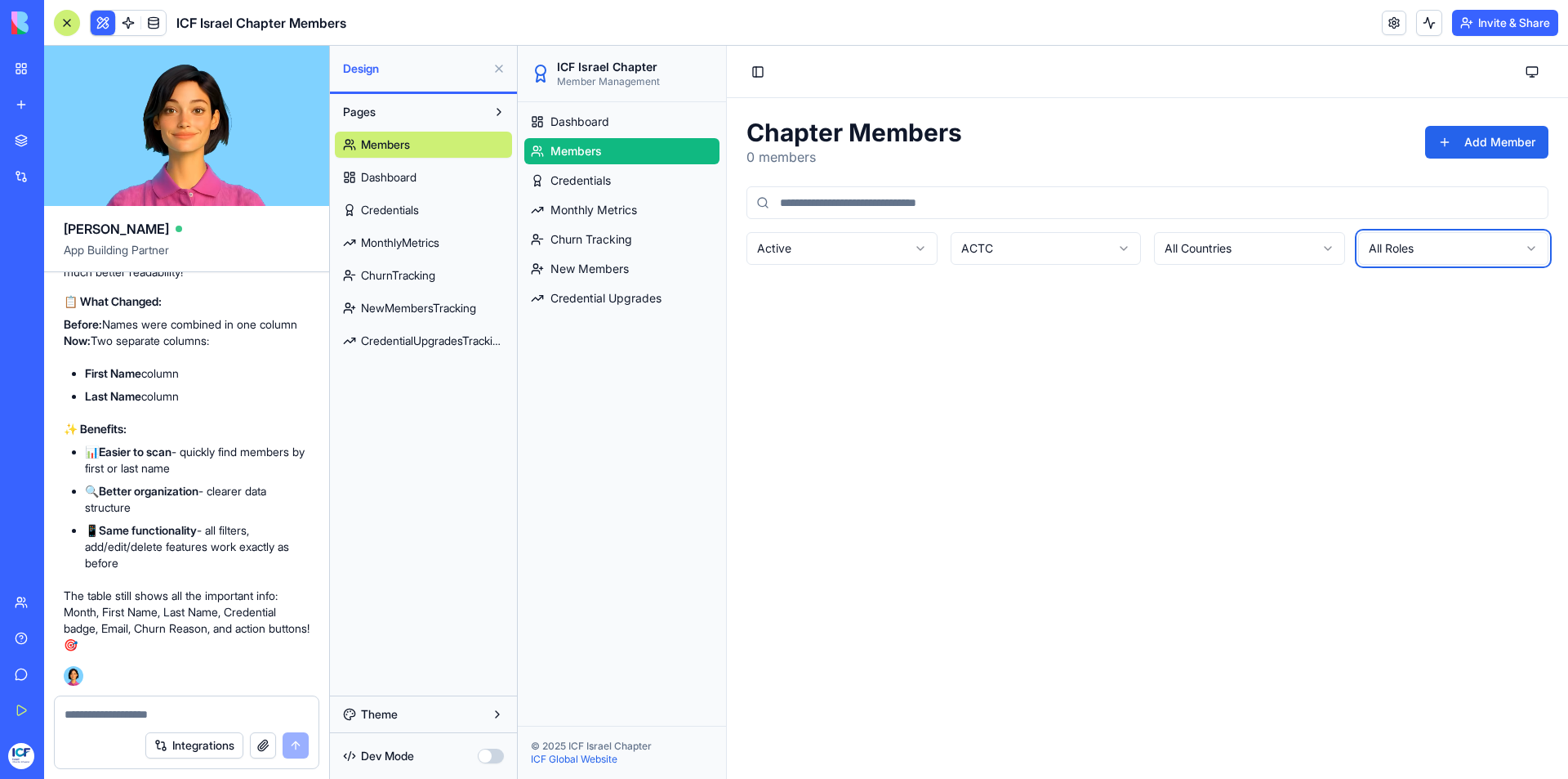
click at [1391, 249] on html "ICF Israel Chapter Member Management Dashboard Members Credentials Monthly Metr…" at bounding box center [1042, 412] width 1050 height 733
click at [816, 249] on html "ICF Israel Chapter Member Management Dashboard Members Credentials Monthly Metr…" at bounding box center [1042, 412] width 1050 height 733
click at [1052, 246] on html "ICF Israel Chapter Member Management Dashboard Members Credentials Monthly Metr…" at bounding box center [1042, 412] width 1050 height 733
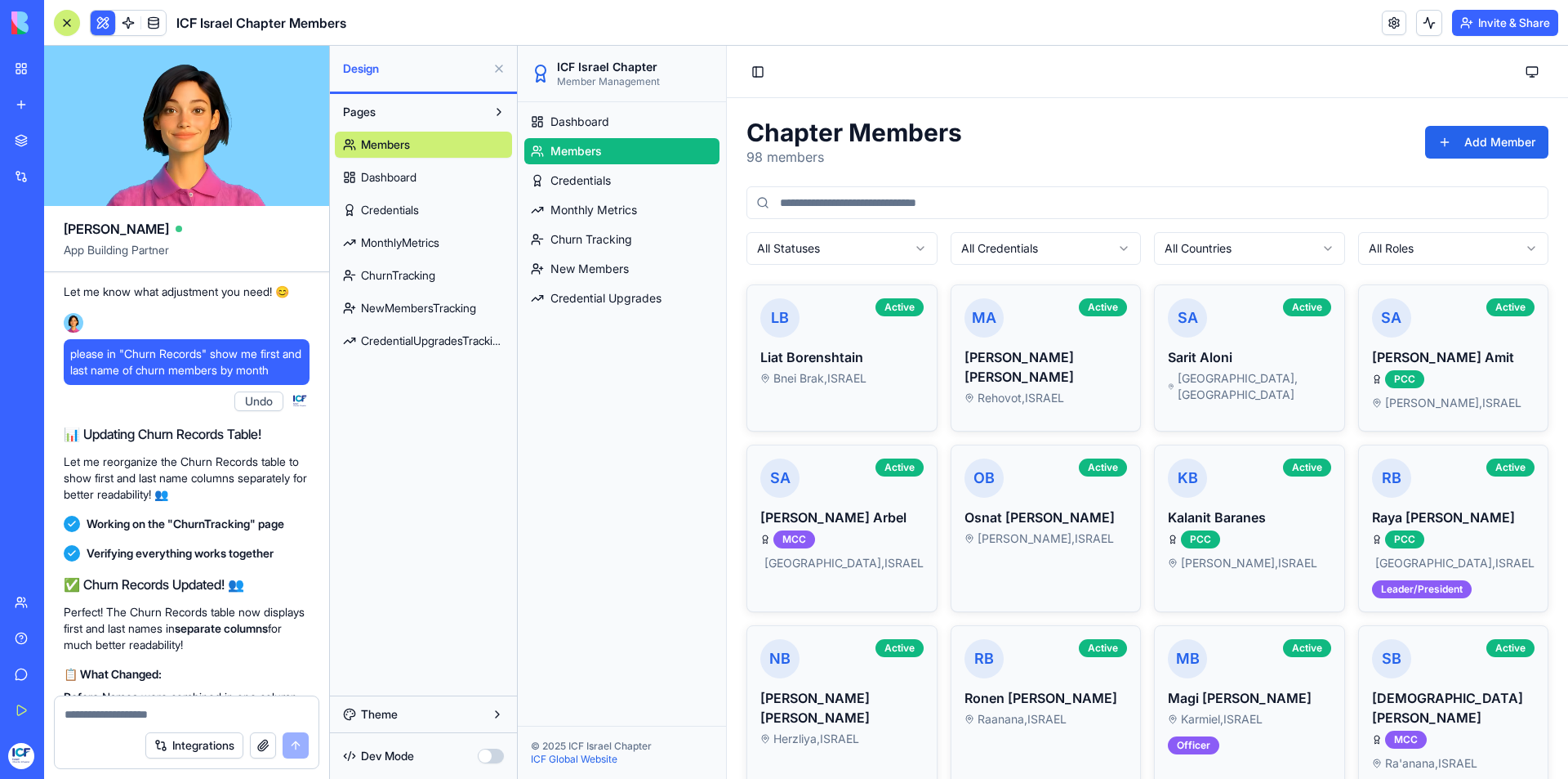
scroll to position [11836, 0]
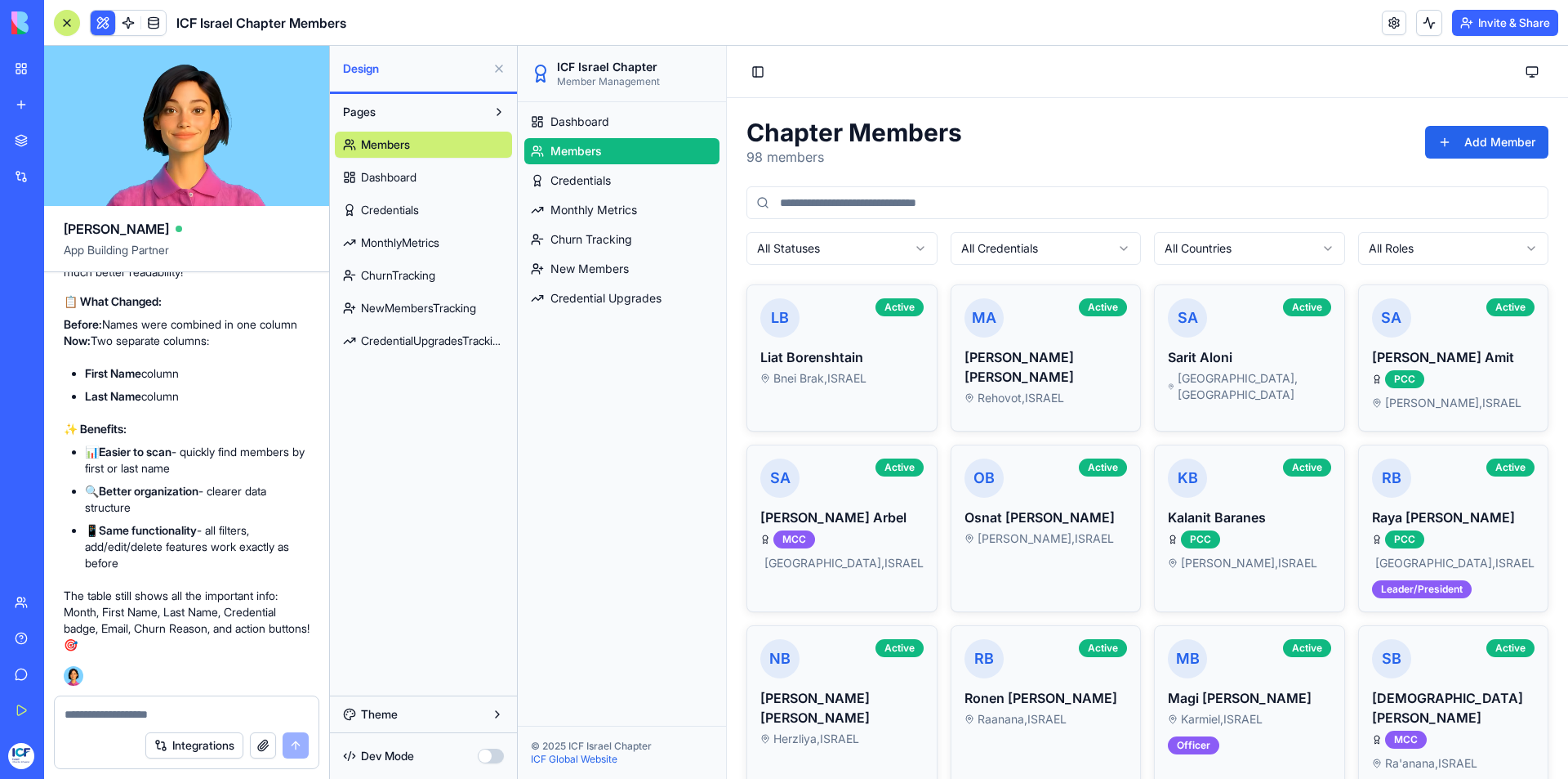
click at [22, 64] on link "My Workspace" at bounding box center [37, 69] width 65 height 33
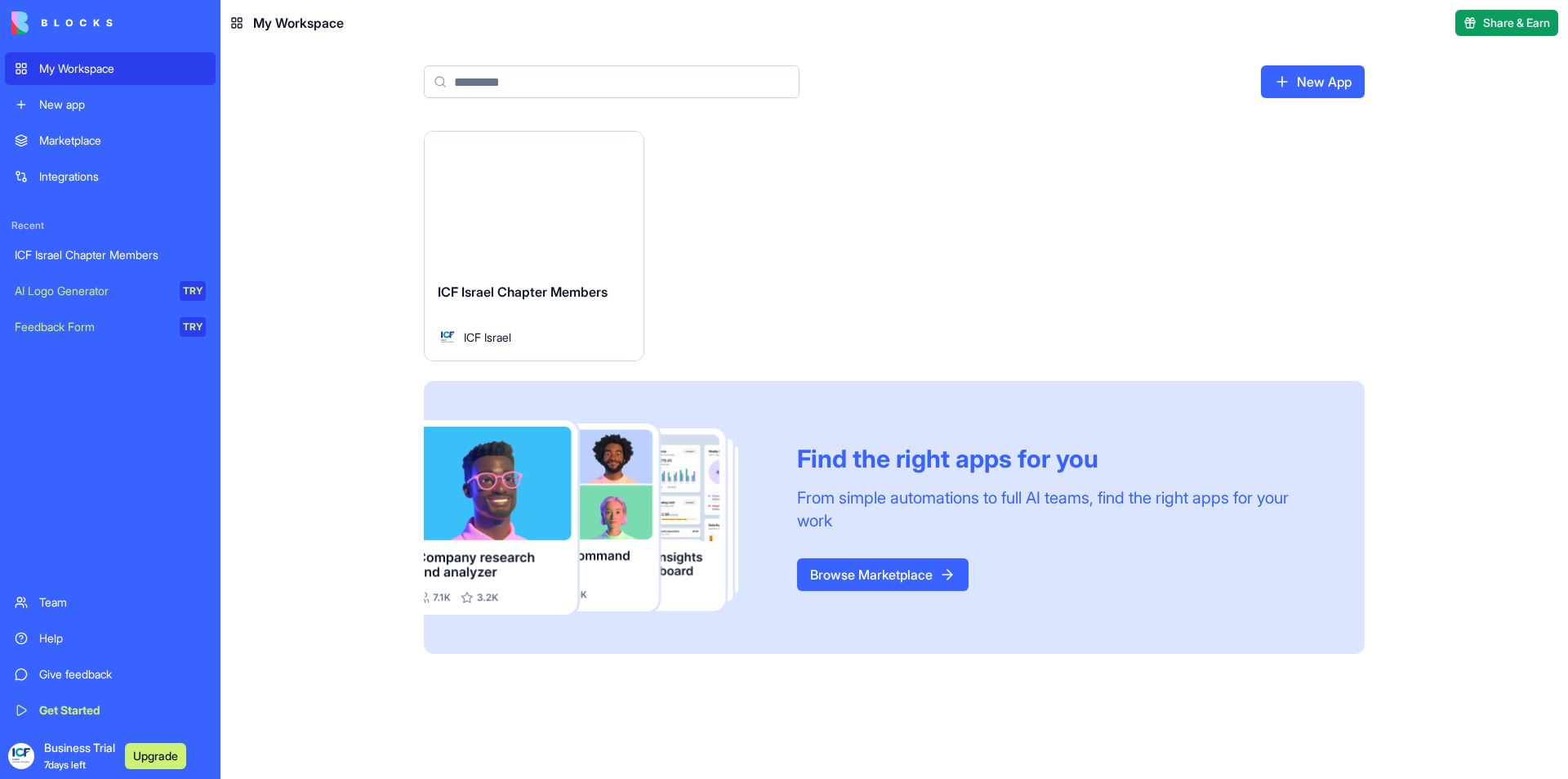
click at [68, 181] on div "Integrations" at bounding box center [122, 176] width 166 height 16
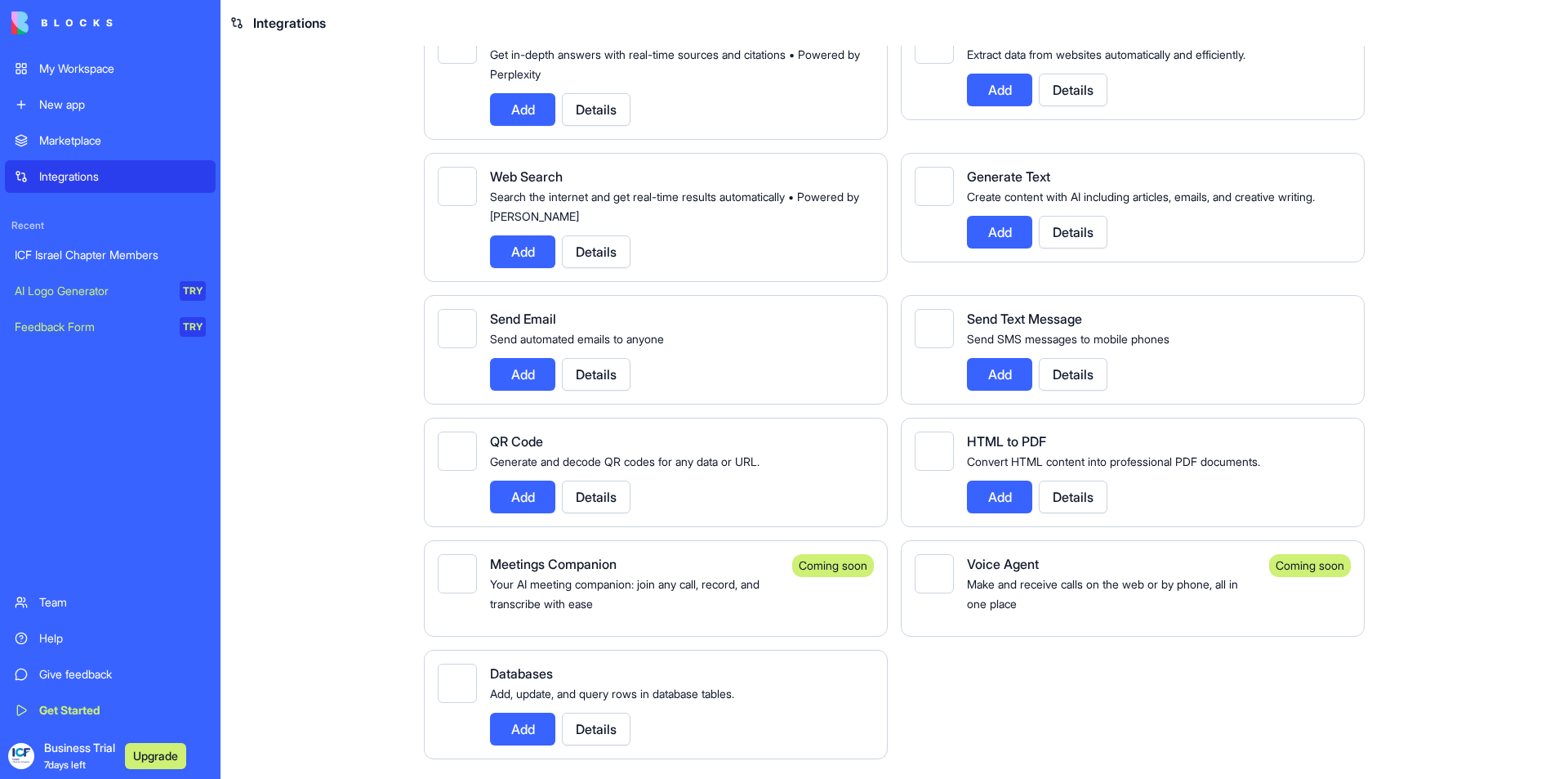
scroll to position [2304, 0]
click at [529, 378] on button "Add" at bounding box center [522, 374] width 65 height 33
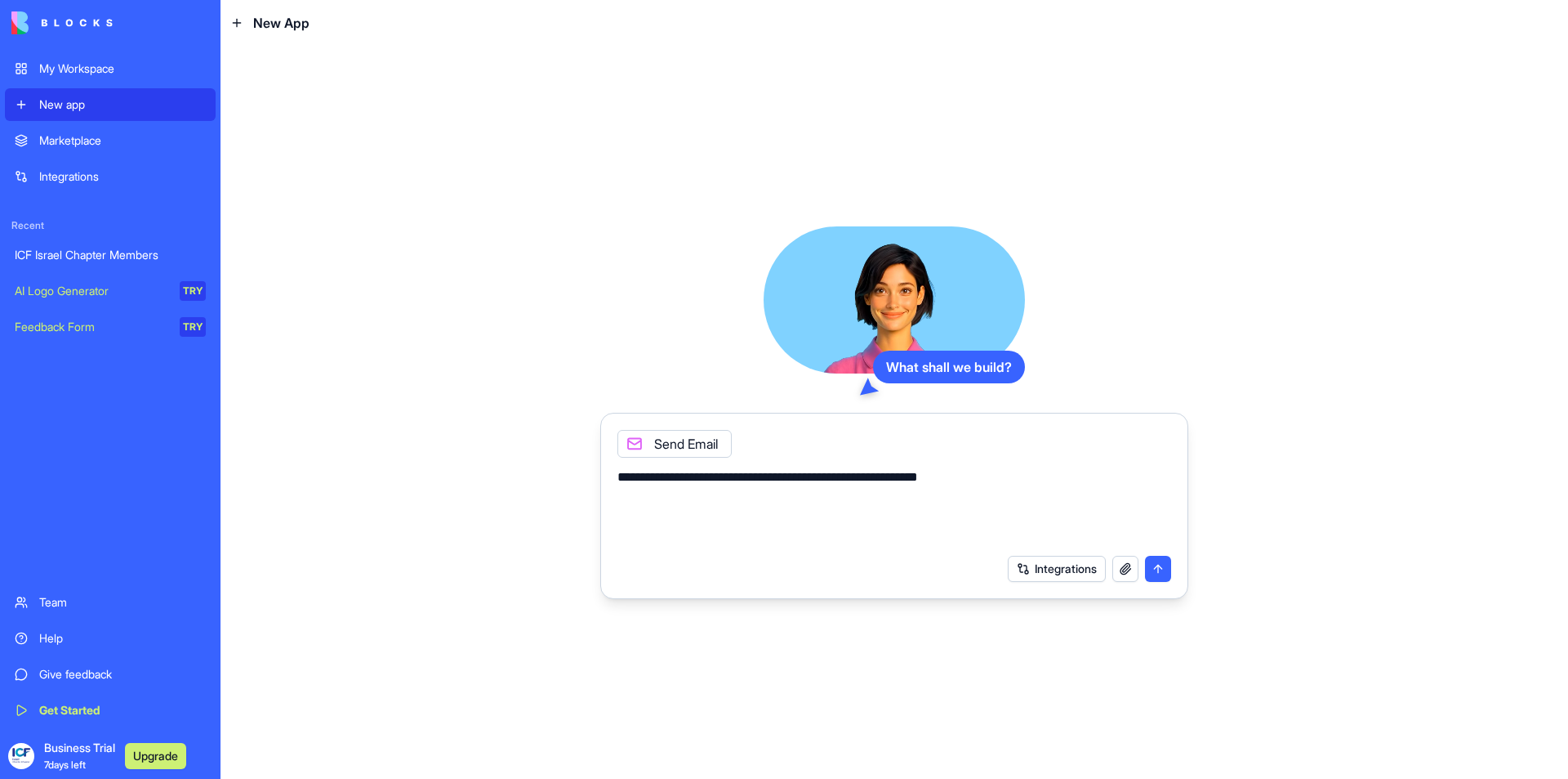
type textarea "**********"
click at [1155, 569] on button "submit" at bounding box center [1157, 568] width 26 height 26
click at [1156, 570] on button "submit" at bounding box center [1157, 568] width 26 height 26
click at [1156, 570] on div "Integrations" at bounding box center [1089, 568] width 163 height 26
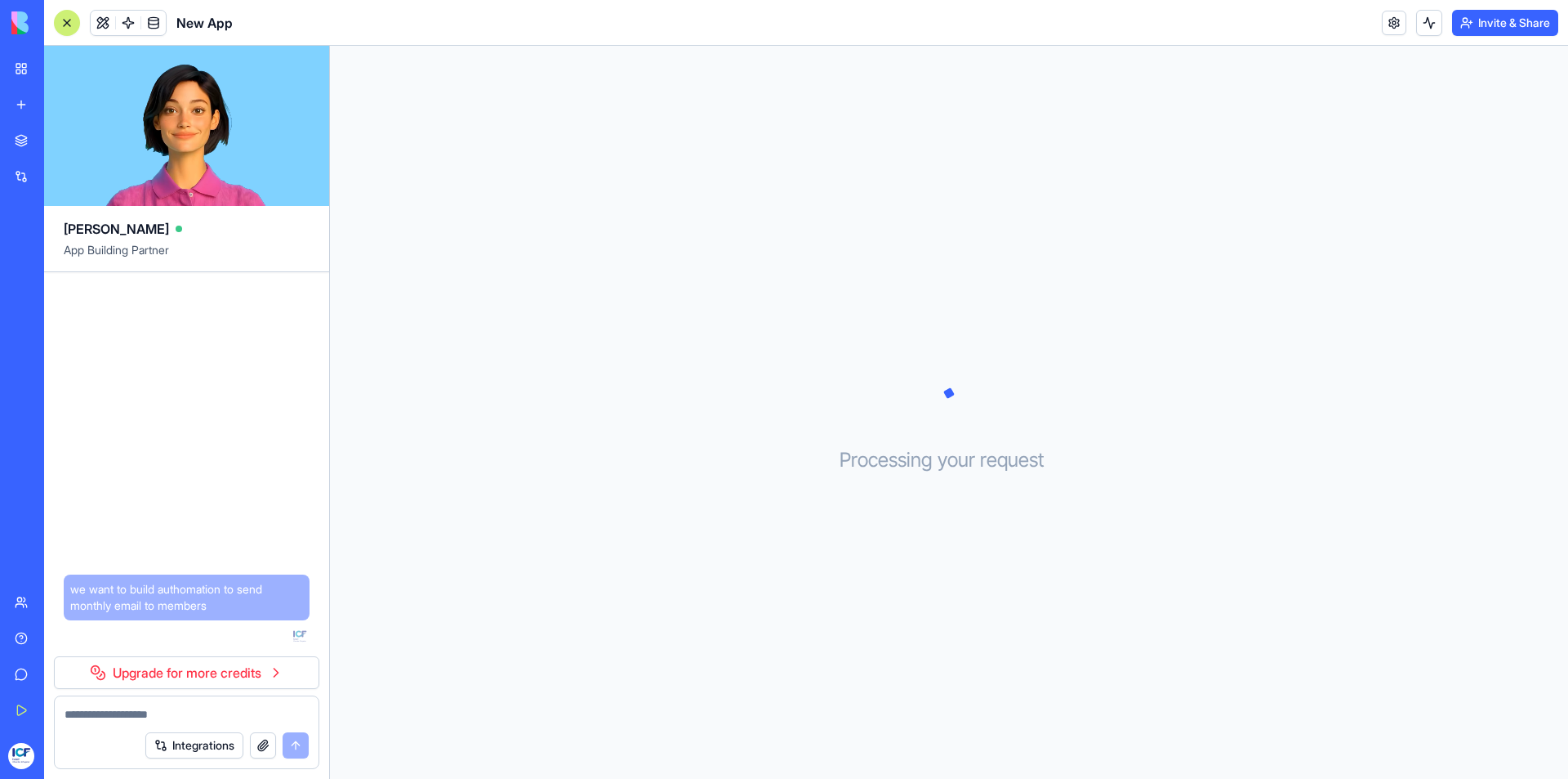
click at [49, 287] on div "New App" at bounding box center [37, 291] width 46 height 16
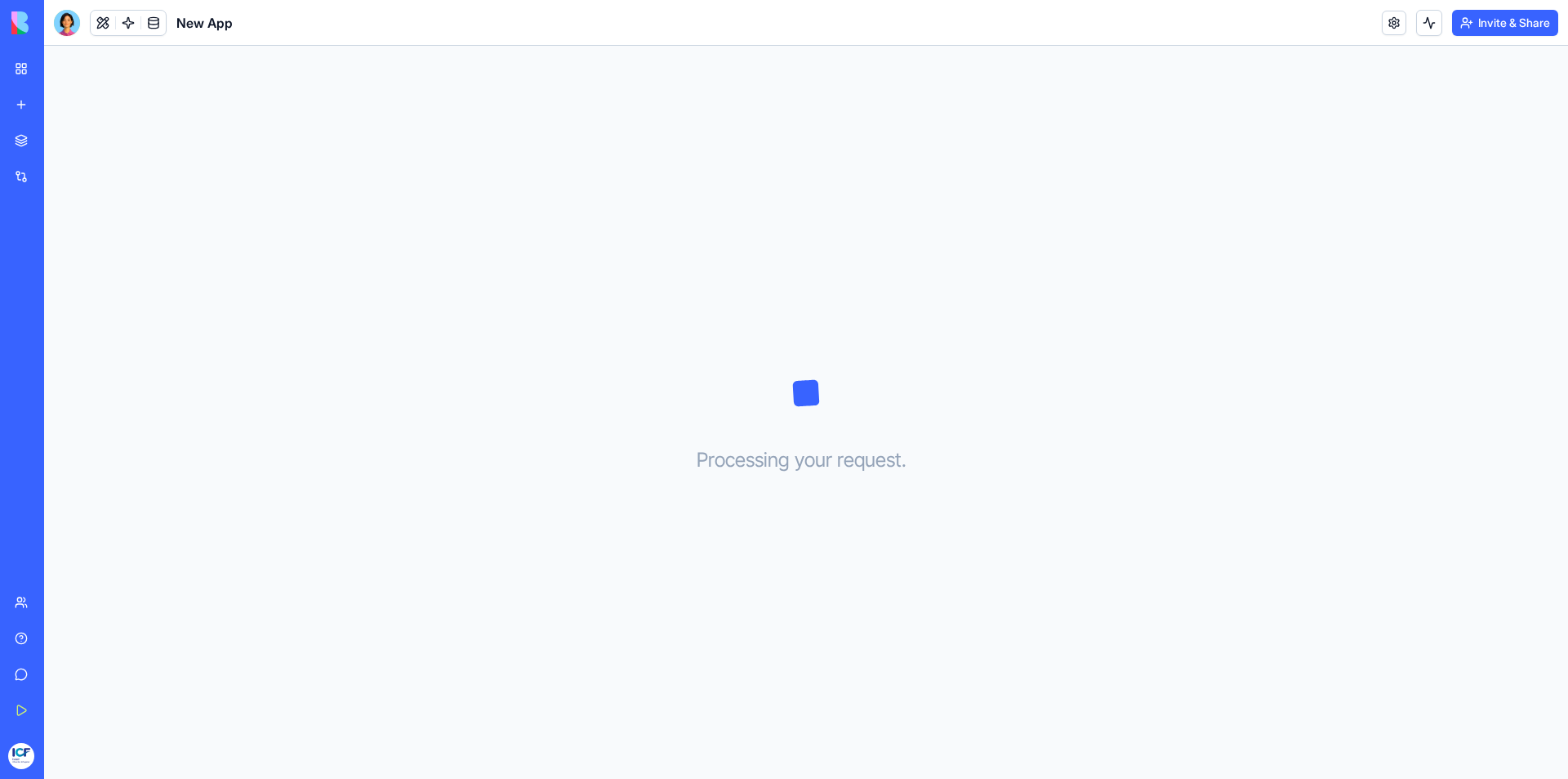
click at [55, 324] on div "New App" at bounding box center [37, 327] width 46 height 16
click at [67, 245] on link "ICF Israel Chapter Members" at bounding box center [37, 255] width 65 height 33
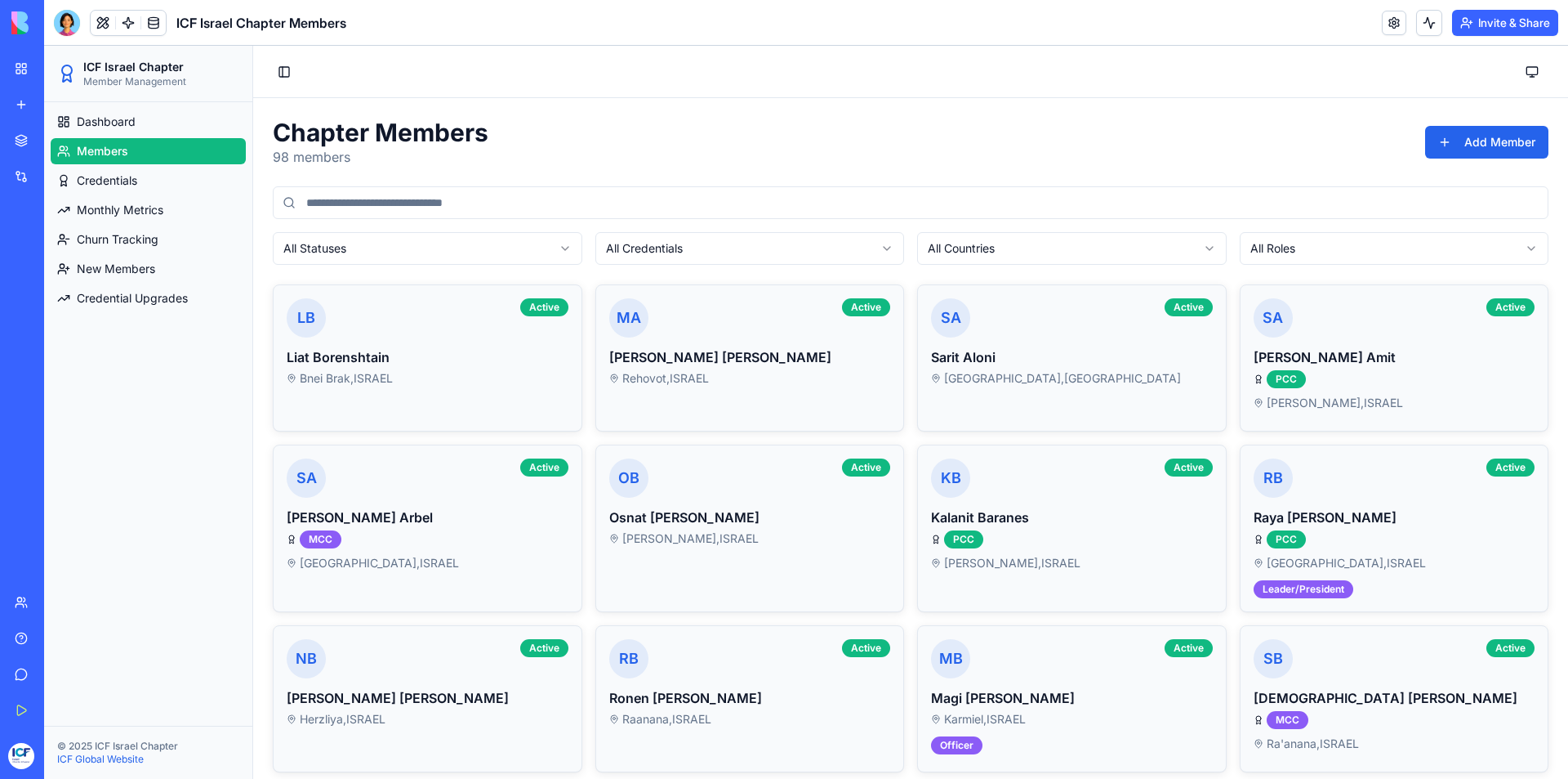
drag, startPoint x: 46, startPoint y: 287, endPoint x: 30, endPoint y: 290, distance: 16.3
click at [30, 290] on div "New App" at bounding box center [37, 291] width 46 height 16
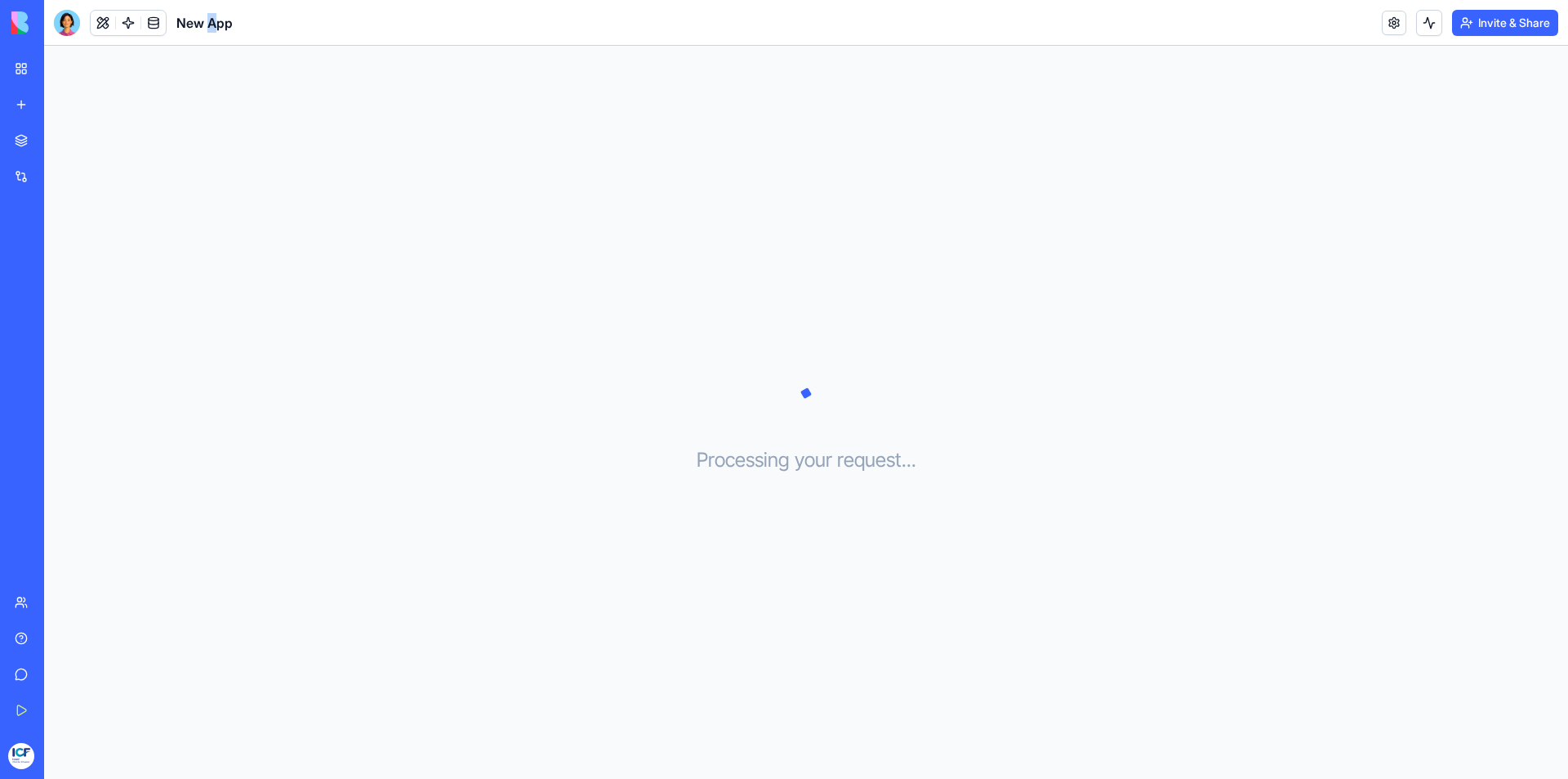
click at [212, 23] on span "New App" at bounding box center [204, 23] width 56 height 20
click at [212, 23] on span "New App" at bounding box center [204, 23] width 56 height 20
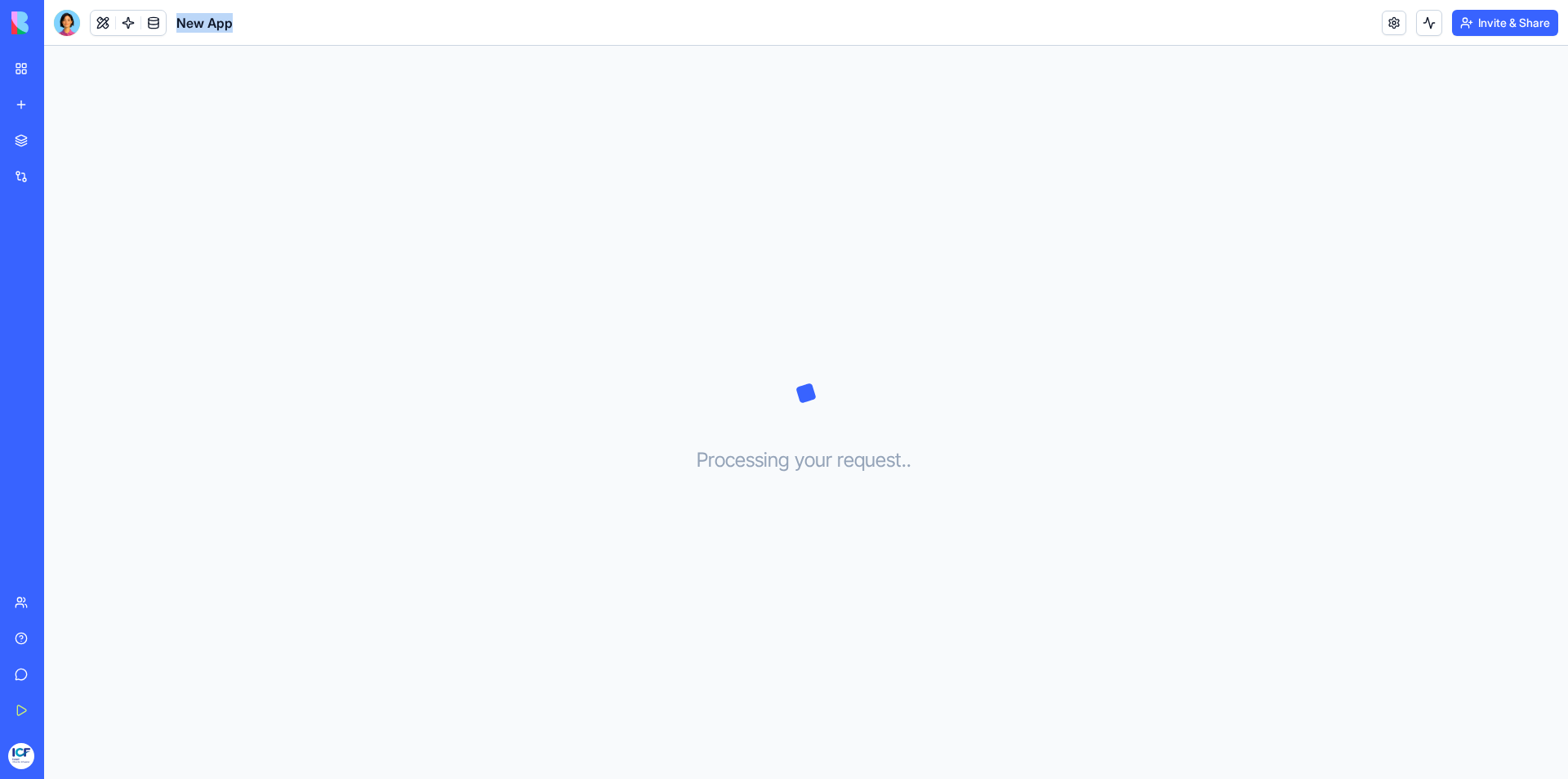
click at [212, 23] on span "New App" at bounding box center [204, 23] width 56 height 20
click at [46, 600] on div "Team" at bounding box center [50, 602] width 22 height 16
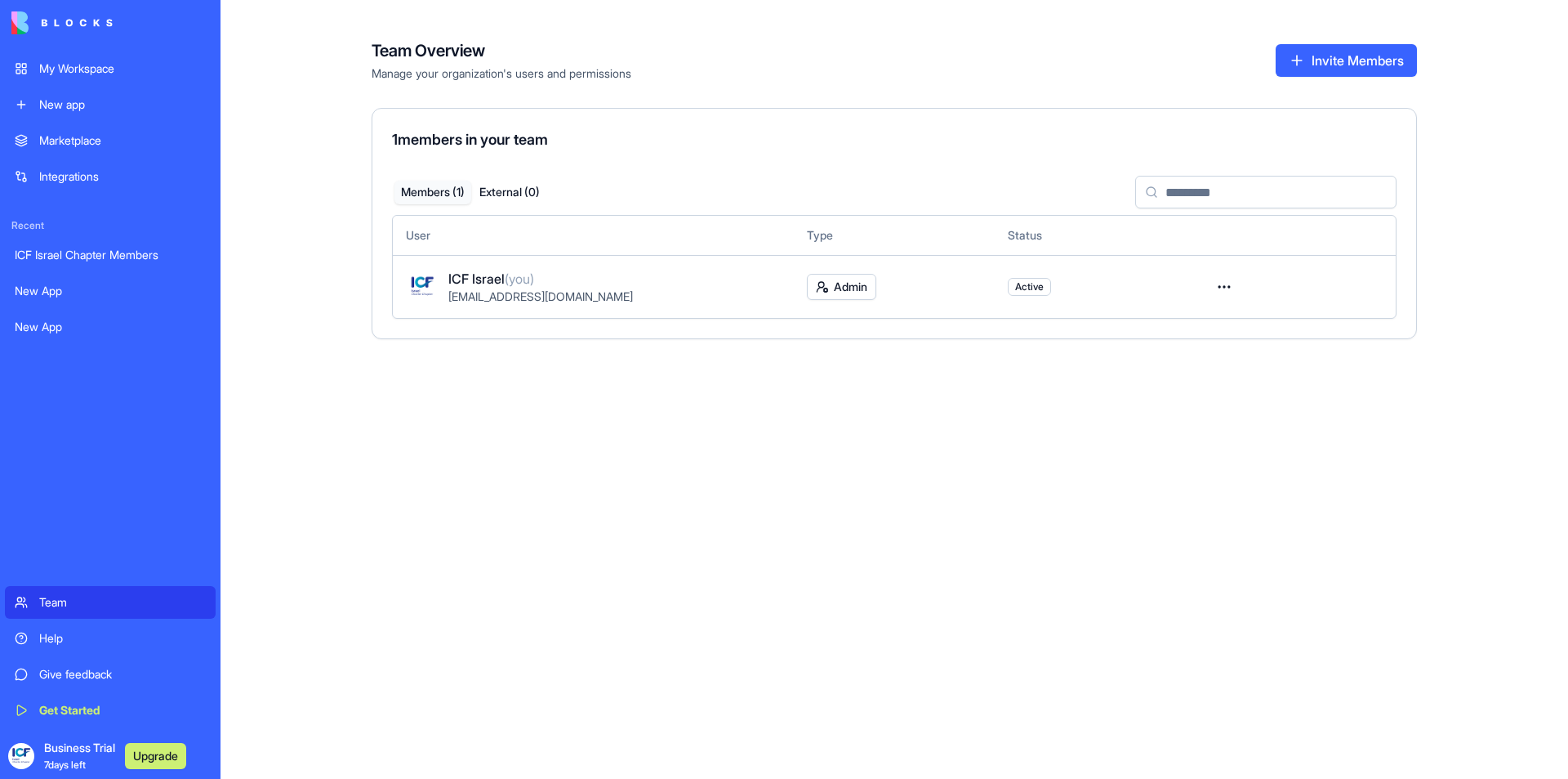
click at [64, 643] on div "Help" at bounding box center [122, 638] width 166 height 16
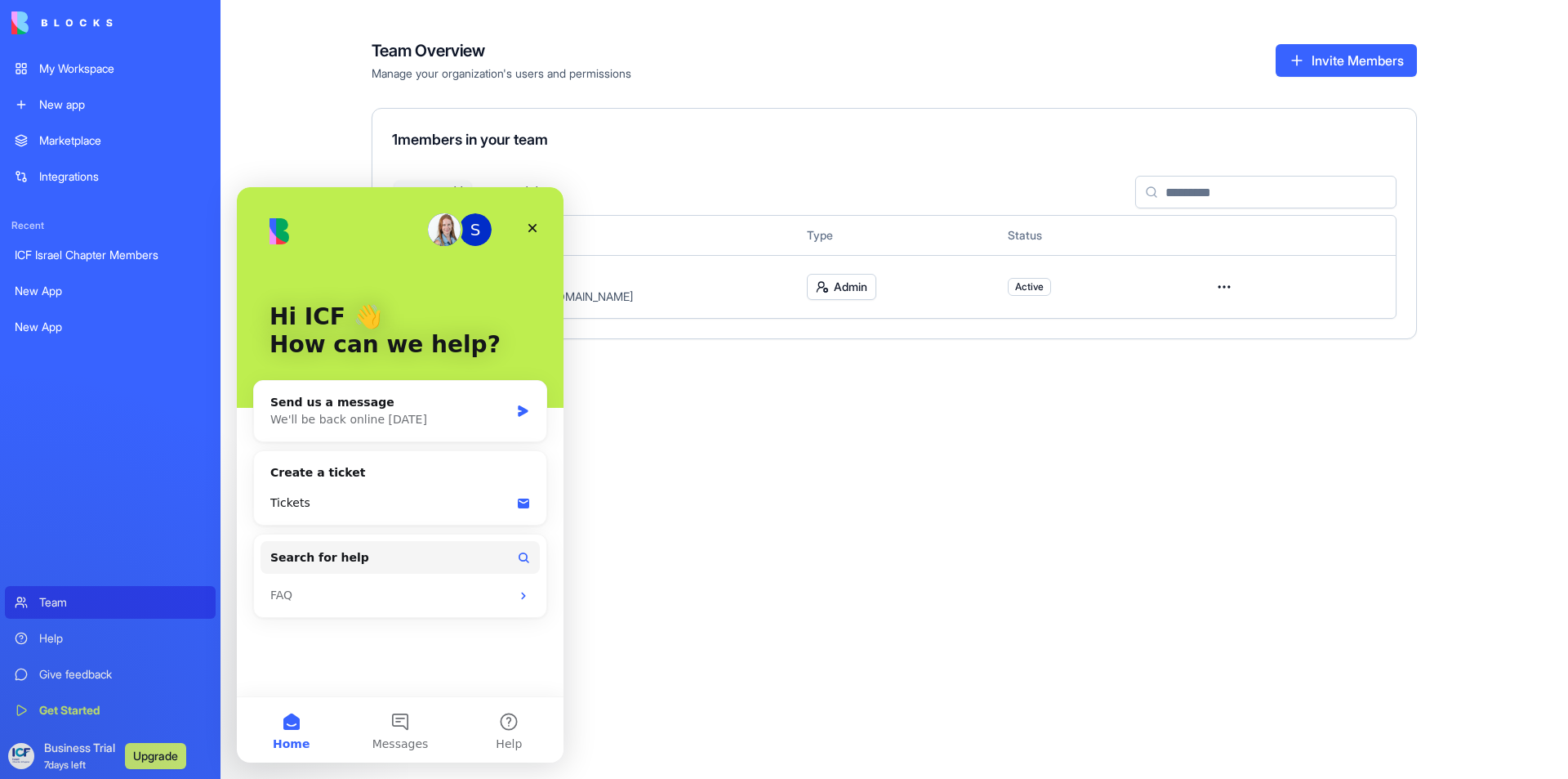
click at [471, 234] on div "S" at bounding box center [475, 230] width 33 height 33
click at [481, 234] on div "S" at bounding box center [475, 230] width 33 height 33
click at [537, 230] on icon "Close" at bounding box center [532, 228] width 13 height 13
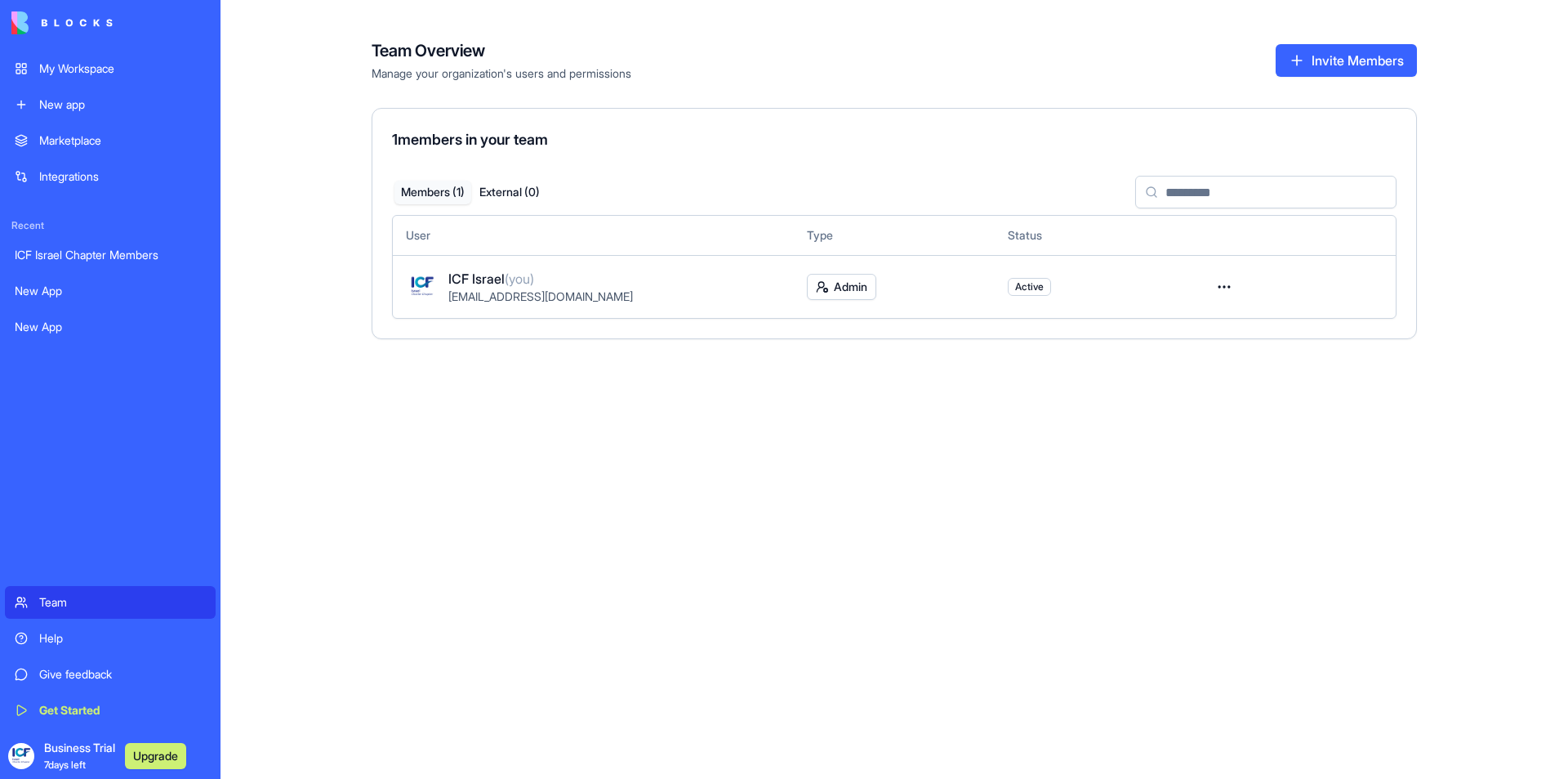
click at [92, 644] on div "Help" at bounding box center [122, 638] width 166 height 16
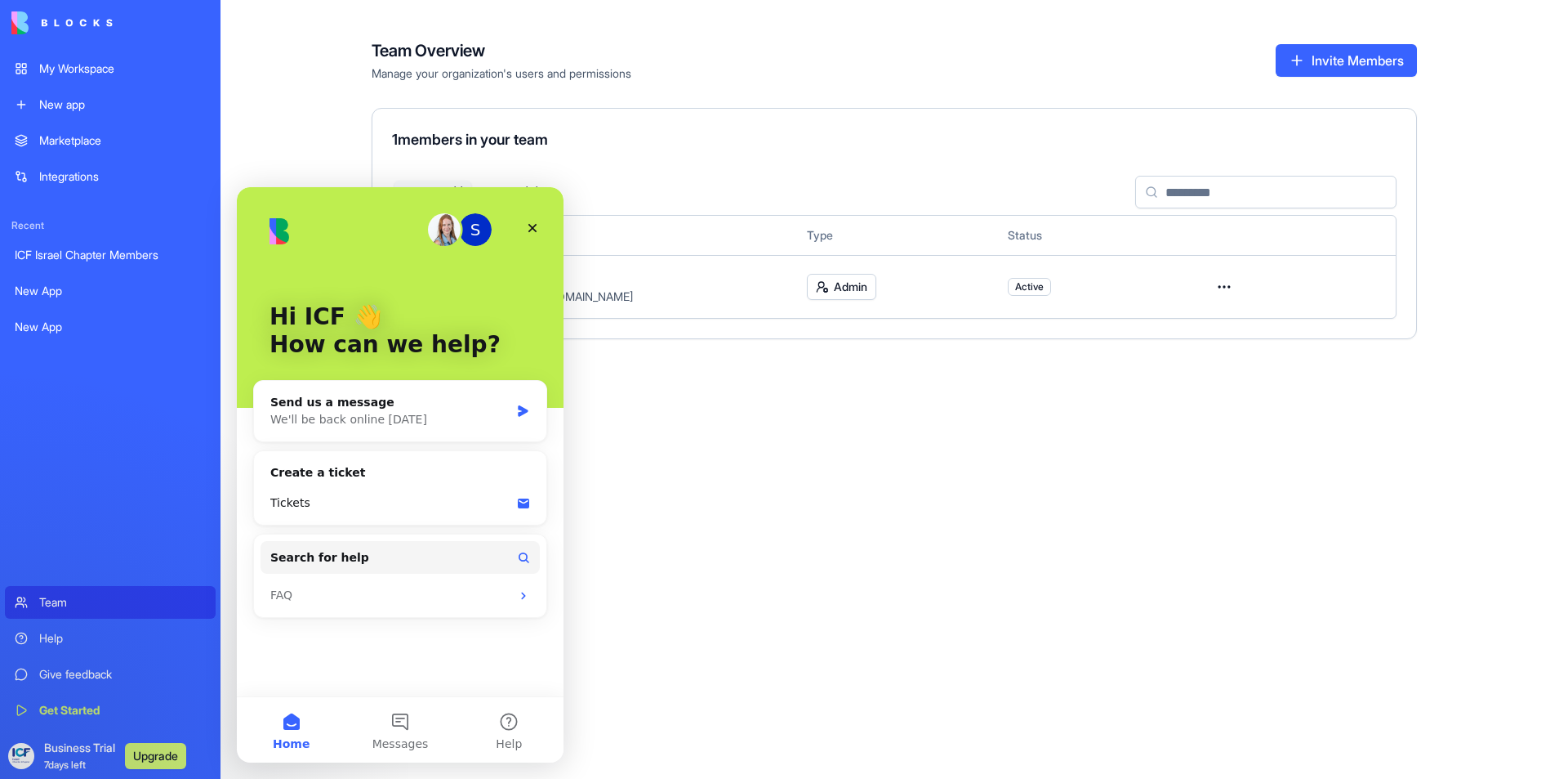
click at [92, 644] on div "Help" at bounding box center [122, 638] width 166 height 16
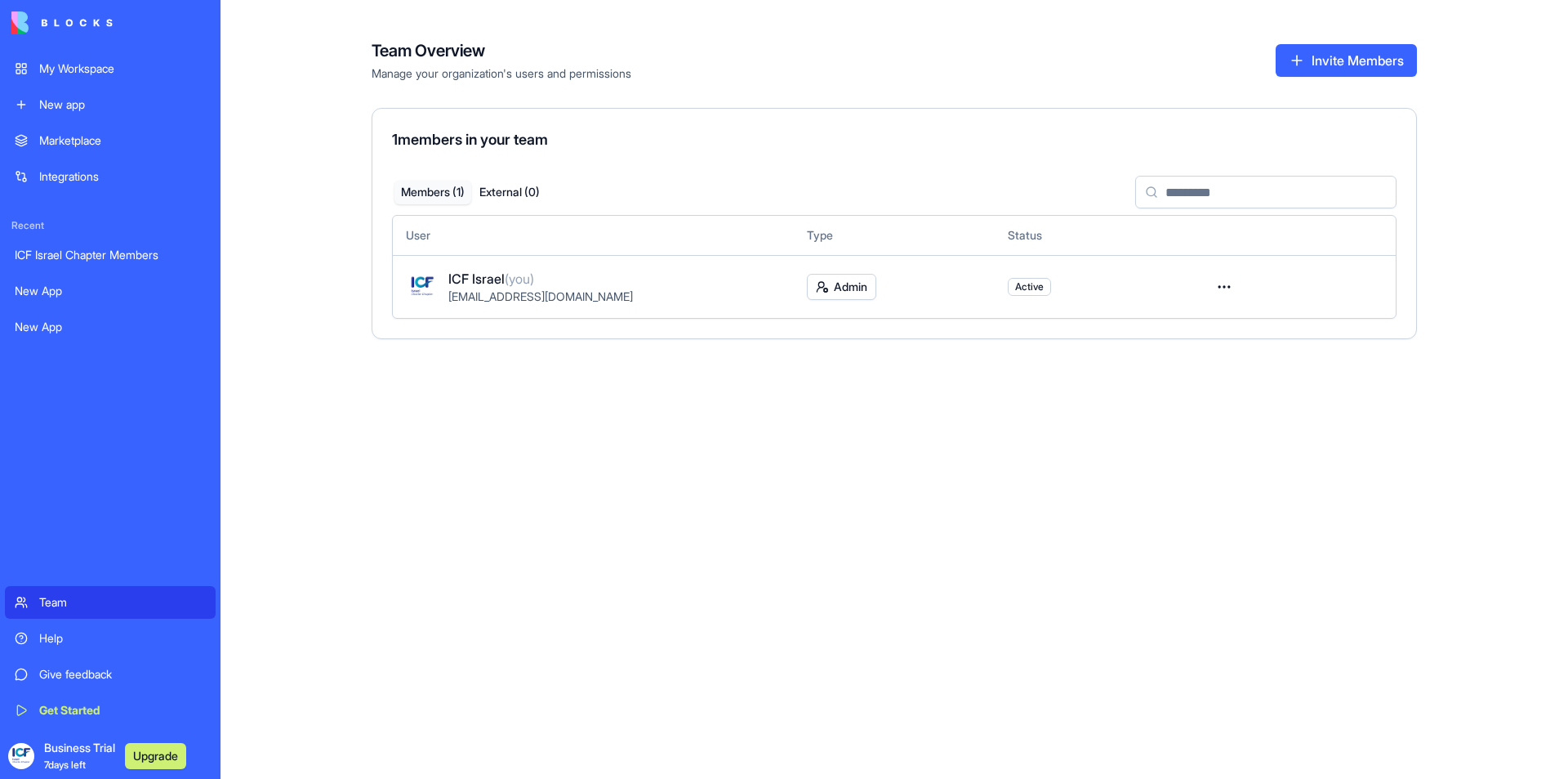
click at [92, 669] on div "Give feedback" at bounding box center [122, 674] width 166 height 16
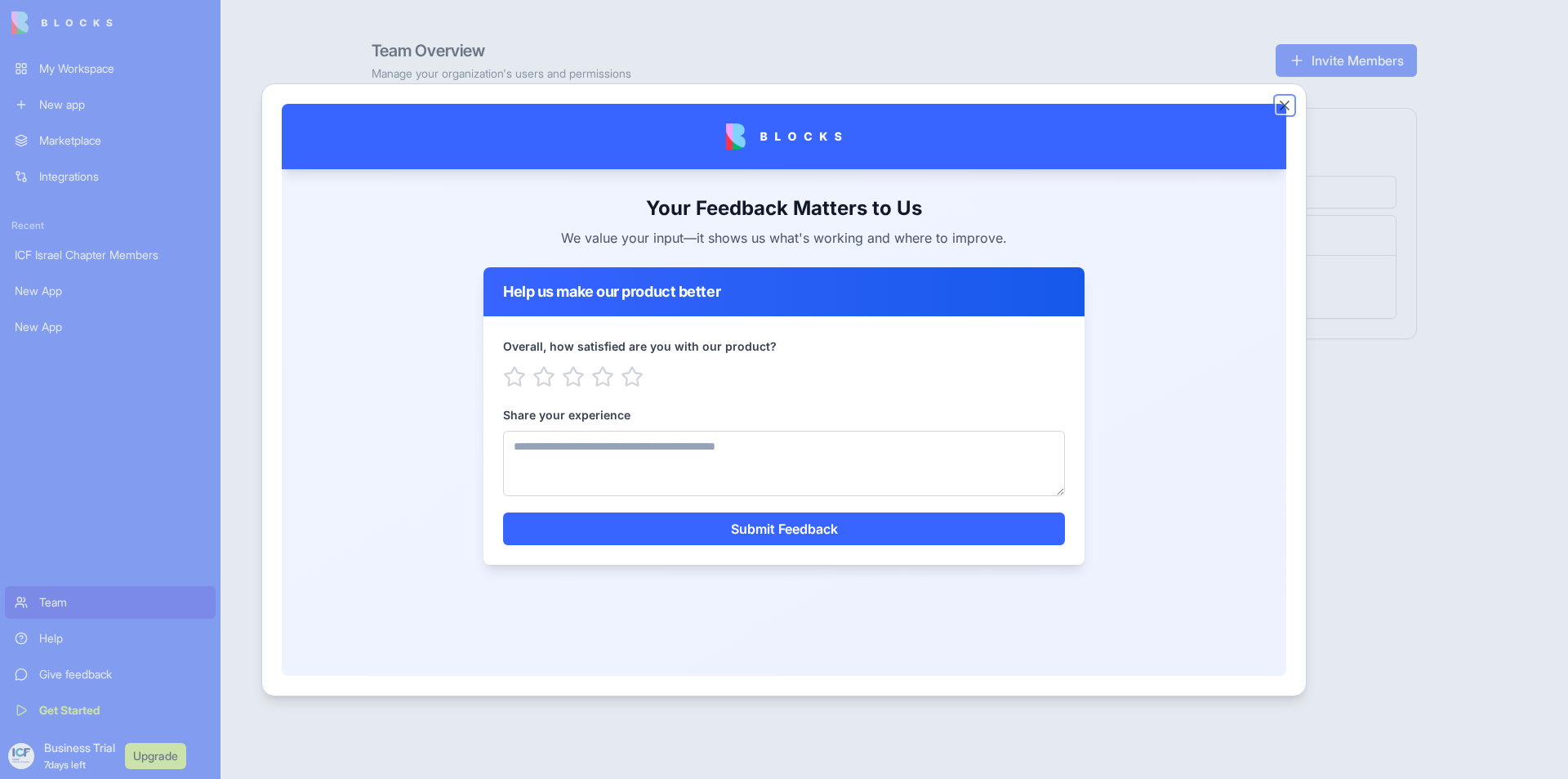
click at [1282, 103] on button "Close" at bounding box center [1284, 106] width 16 height 16
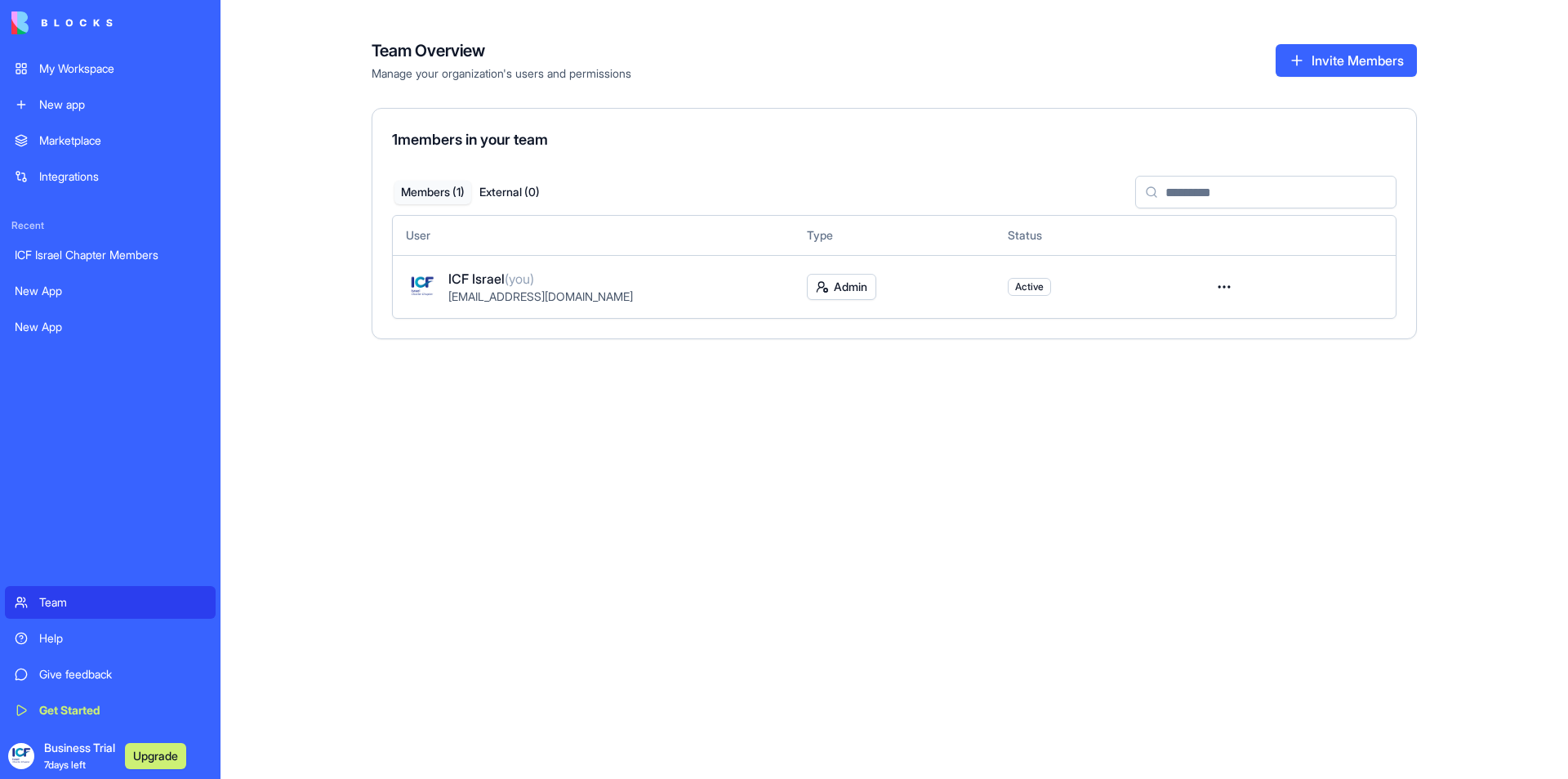
click at [79, 706] on div "Get Started" at bounding box center [122, 710] width 166 height 16
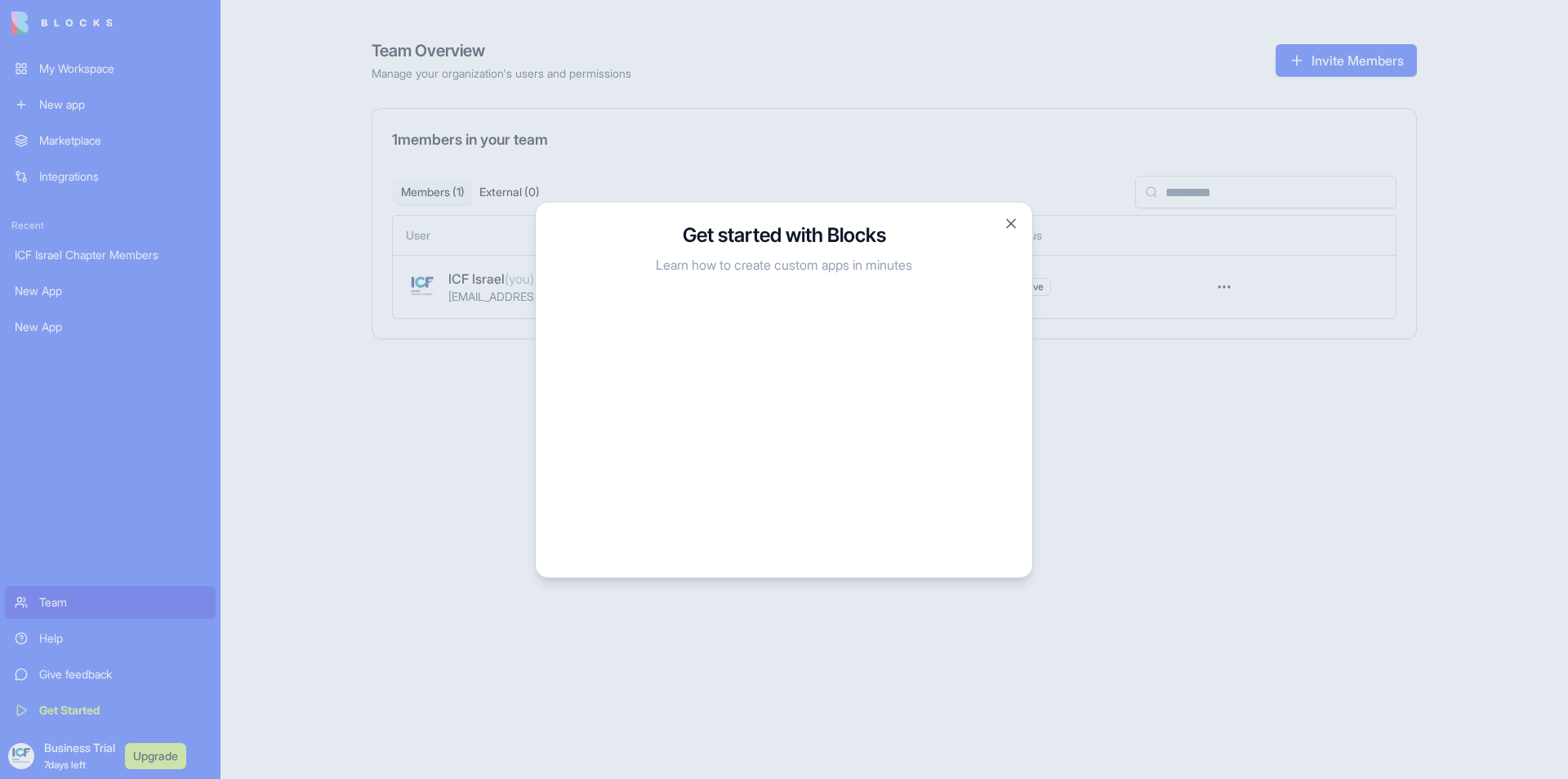
click at [946, 228] on h3 "Get started with Blocks" at bounding box center [784, 234] width 457 height 26
click at [1016, 221] on button "Close" at bounding box center [1011, 223] width 16 height 16
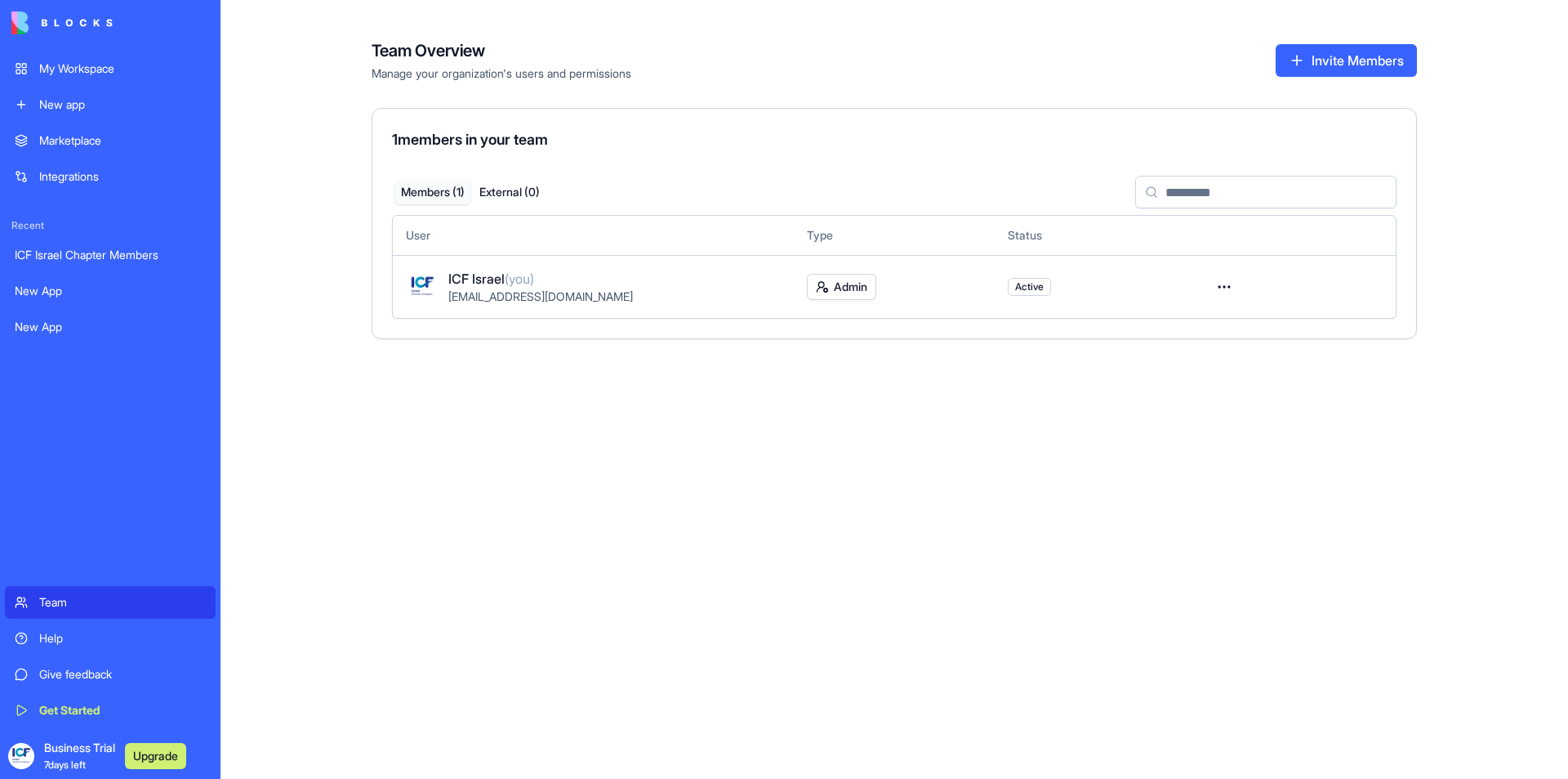
click at [84, 254] on div "ICF Israel Chapter Members" at bounding box center [110, 255] width 191 height 16
click at [85, 254] on div "ICF Israel Chapter Members" at bounding box center [110, 255] width 191 height 16
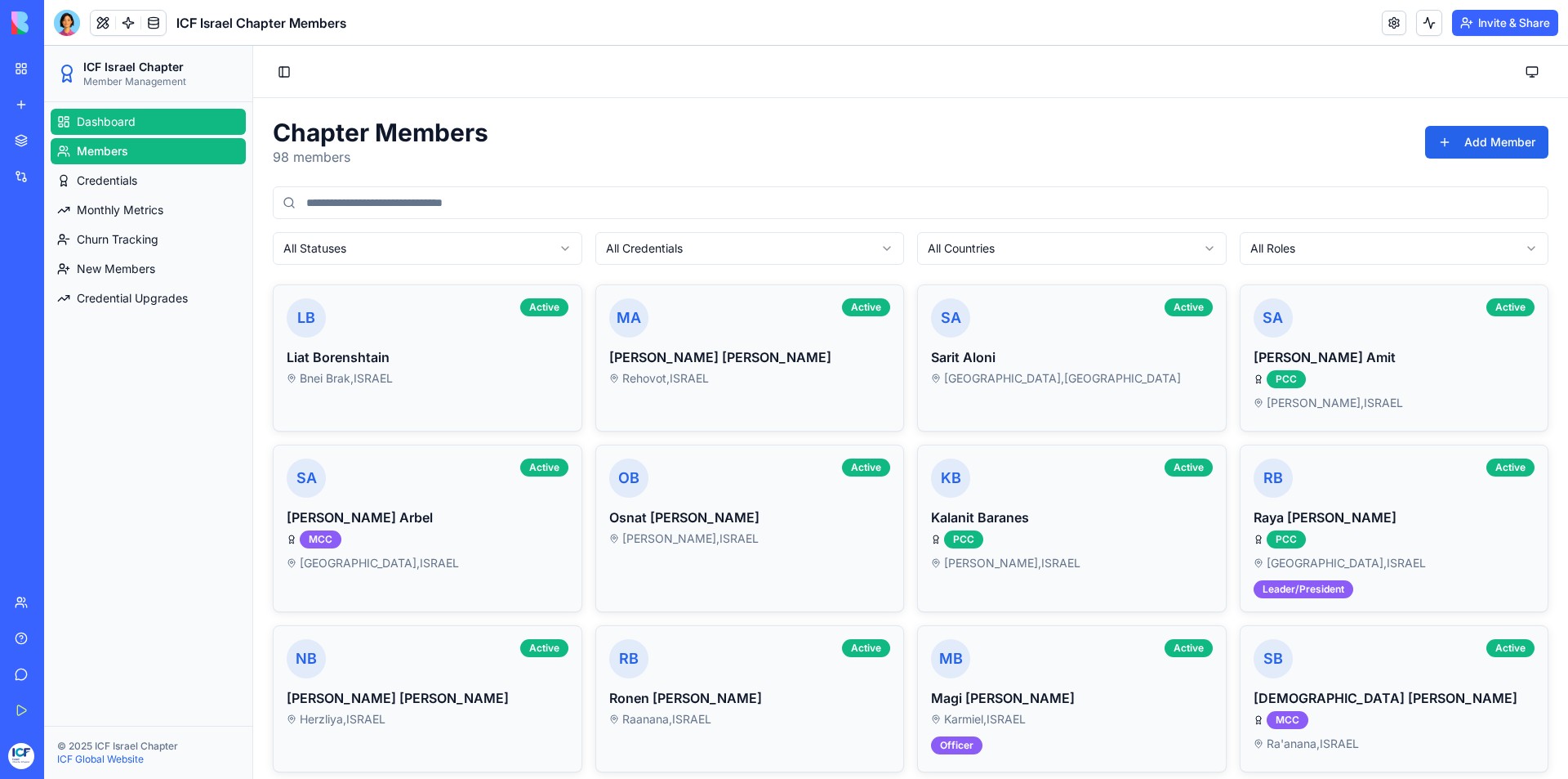
click at [133, 122] on span "Dashboard" at bounding box center [106, 122] width 59 height 16
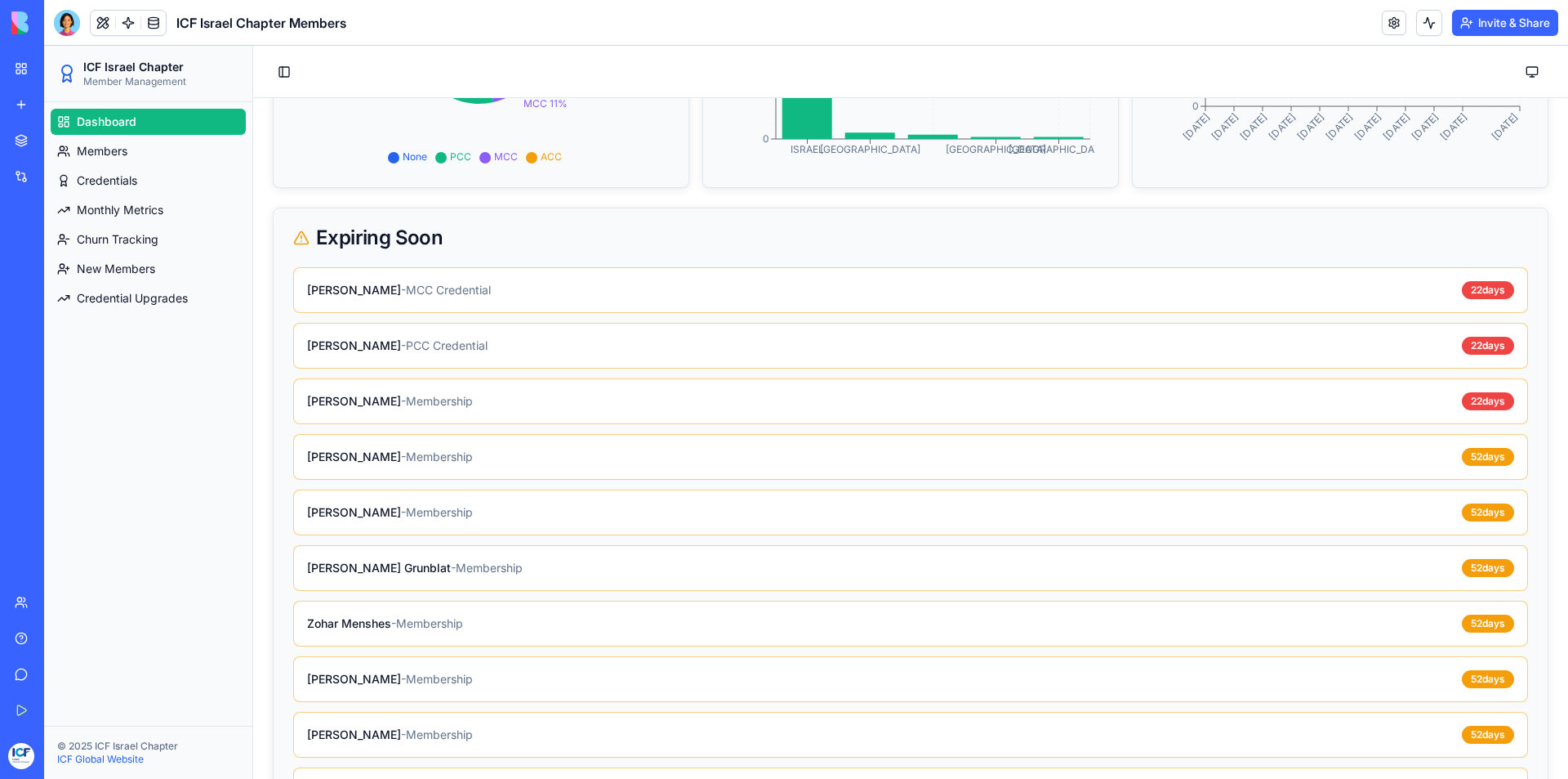
scroll to position [490, 0]
